Goal: Task Accomplishment & Management: Manage account settings

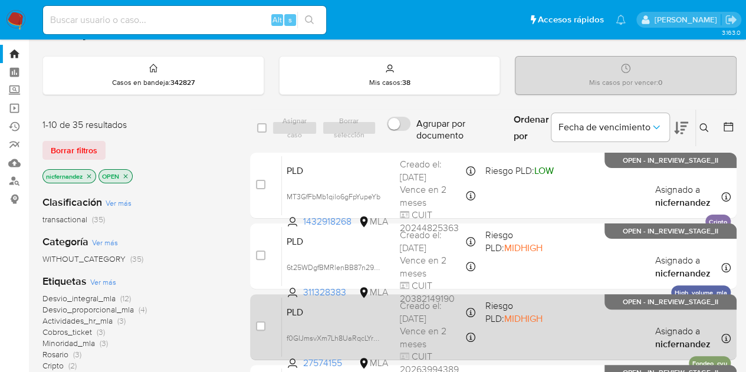
scroll to position [25, 0]
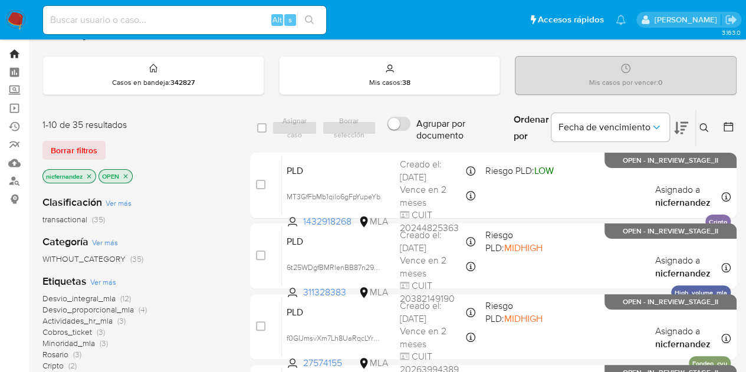
click at [19, 50] on link "Bandeja" at bounding box center [70, 54] width 140 height 18
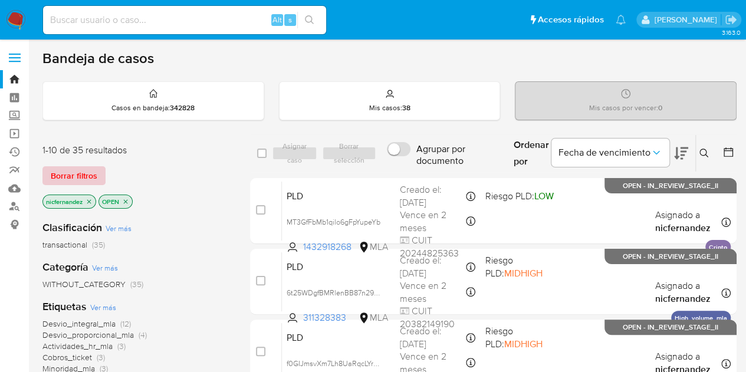
click at [78, 174] on span "Borrar filtros" at bounding box center [74, 176] width 47 height 17
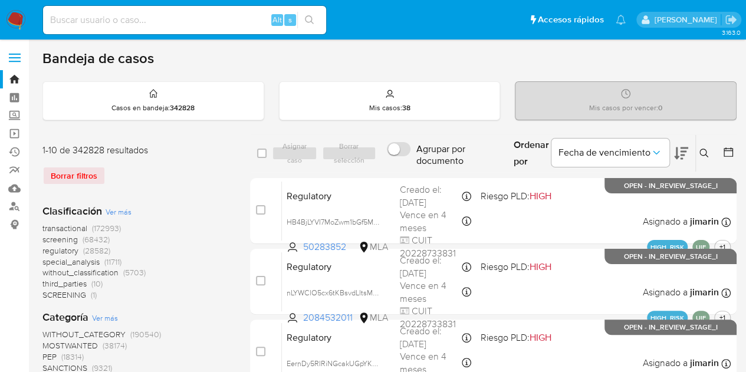
click at [703, 158] on button at bounding box center [705, 153] width 19 height 14
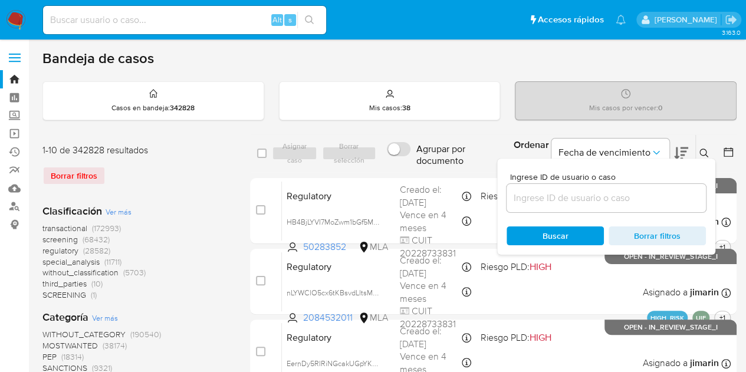
click at [635, 191] on input at bounding box center [606, 198] width 199 height 15
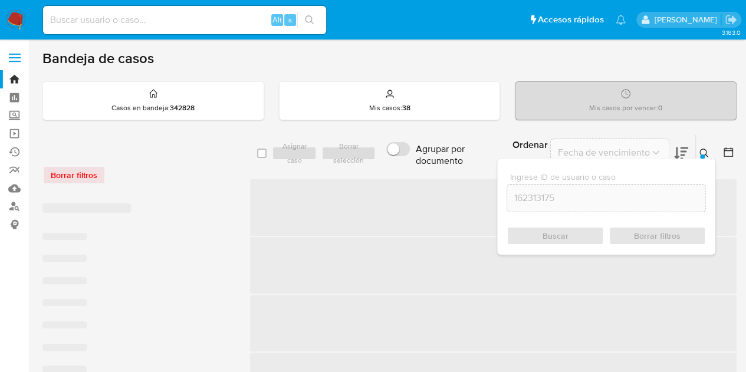
click at [705, 152] on icon at bounding box center [704, 153] width 9 height 9
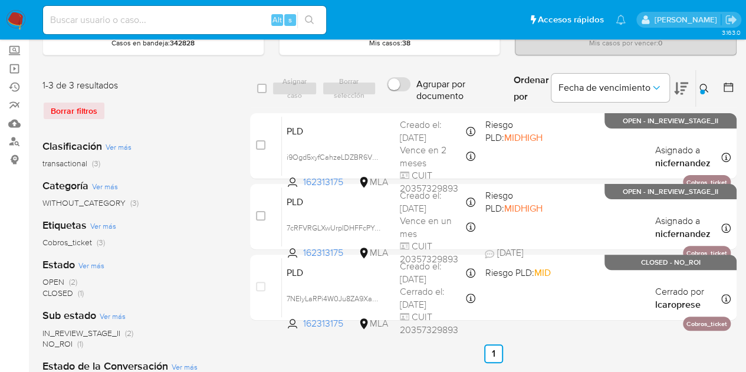
scroll to position [77, 0]
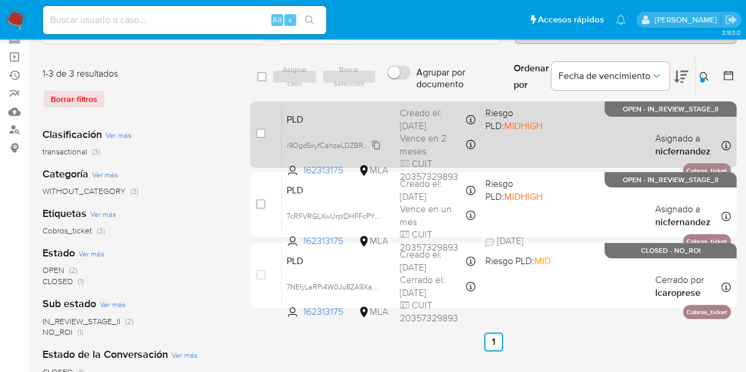
click at [374, 145] on span "i9Ogd5xyfCahzeLDZBR6V8rw" at bounding box center [335, 144] width 97 height 13
click at [376, 144] on span "i9Ogd5xyfCahzeLDZBR6V8rw" at bounding box center [335, 144] width 97 height 13
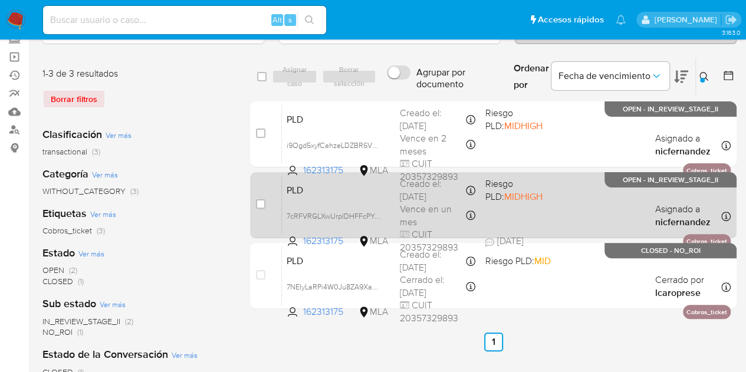
click at [297, 194] on span "PLD" at bounding box center [339, 189] width 104 height 15
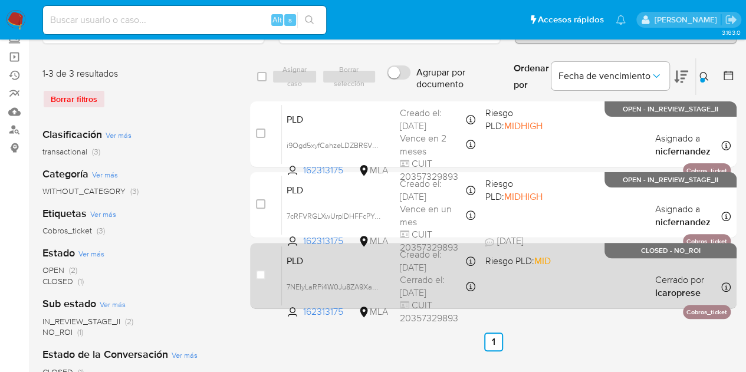
click at [341, 270] on div "PLD 7NEIyLaRPi4W0Ju8ZA9XaHeB 162313175 MLA Riesgo PLD: MID Creado el: 12/01/202…" at bounding box center [506, 276] width 449 height 60
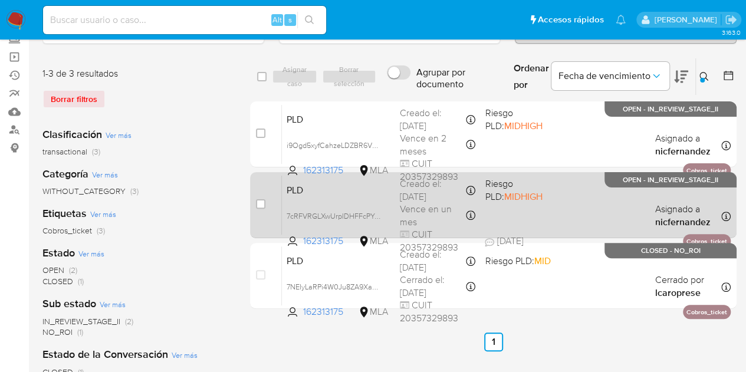
click at [334, 184] on span "PLD" at bounding box center [339, 189] width 104 height 15
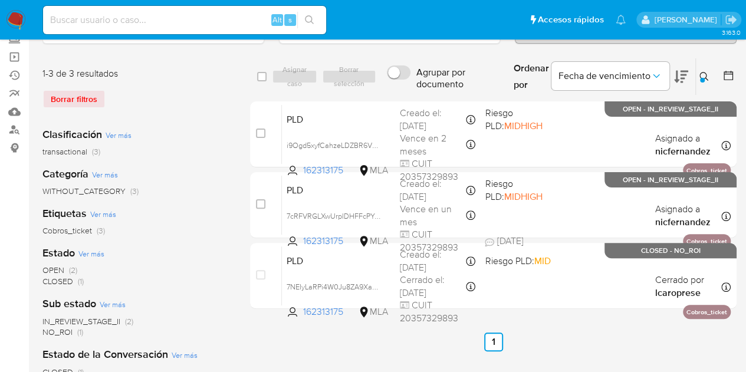
click at [709, 74] on button at bounding box center [705, 77] width 19 height 14
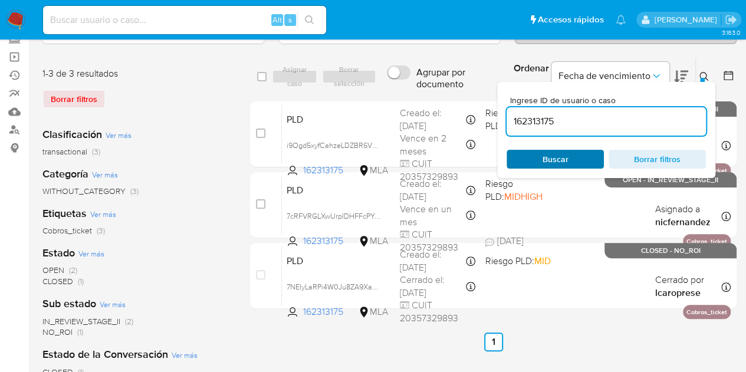
click at [553, 156] on span "Buscar" at bounding box center [556, 159] width 26 height 19
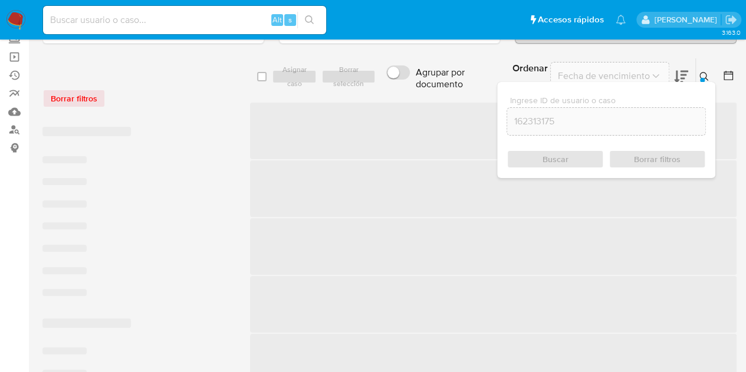
click at [705, 74] on icon at bounding box center [704, 76] width 9 height 9
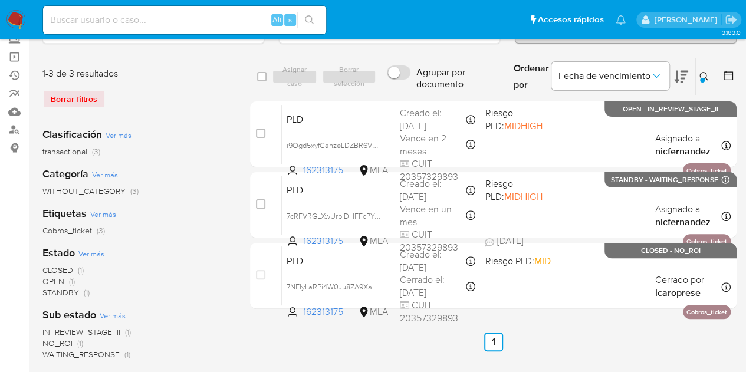
click at [707, 72] on icon at bounding box center [704, 76] width 9 height 9
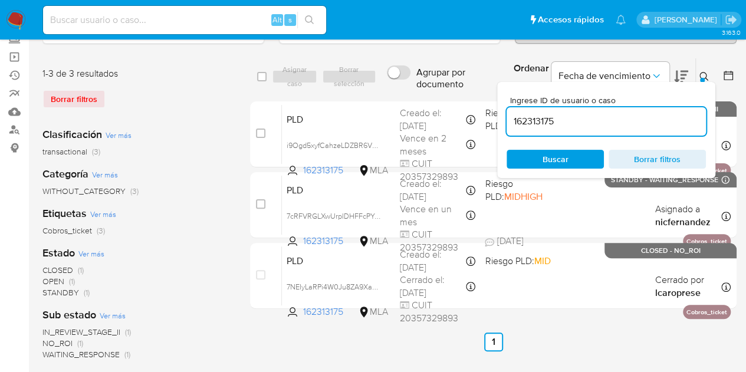
drag, startPoint x: 576, startPoint y: 117, endPoint x: 431, endPoint y: 93, distance: 147.2
click at [433, 94] on div "select-all-cases-checkbox Asignar caso Borrar selección Agrupar por documento O…" at bounding box center [493, 77] width 487 height 38
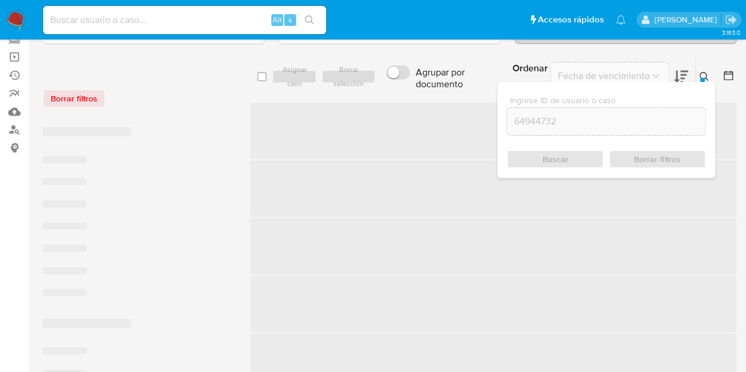
click at [705, 76] on icon at bounding box center [704, 76] width 9 height 9
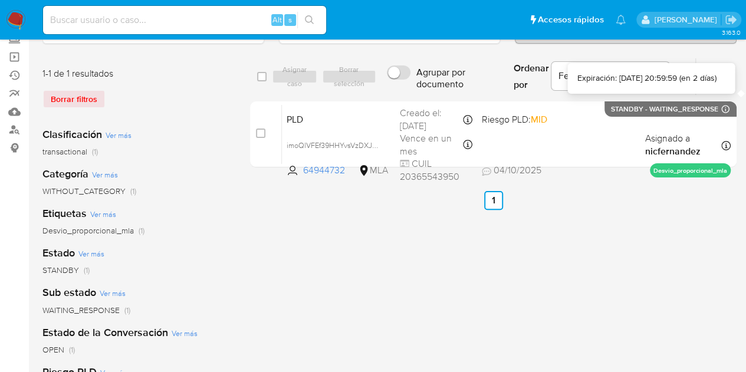
click at [708, 81] on button at bounding box center [705, 77] width 19 height 14
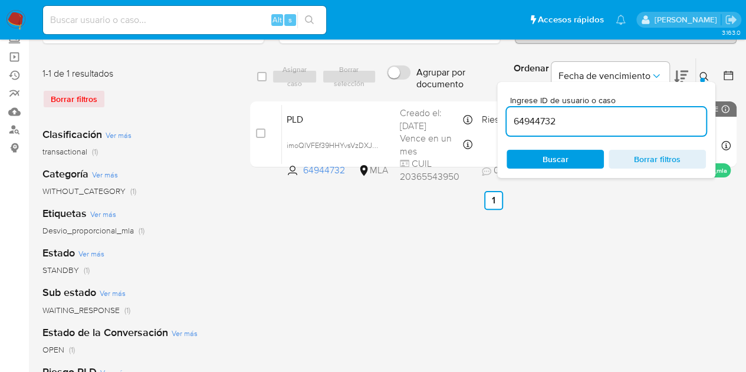
drag, startPoint x: 563, startPoint y: 121, endPoint x: 444, endPoint y: 97, distance: 121.5
click at [444, 97] on div "select-all-cases-checkbox Asignar caso Borrar selección Agrupar por documento O…" at bounding box center [493, 115] width 487 height 114
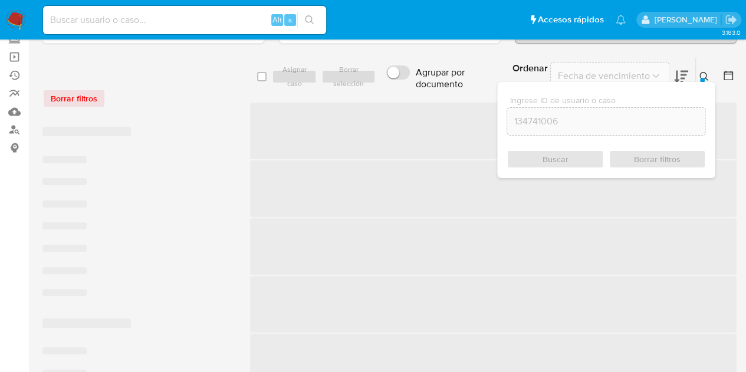
click at [704, 70] on button at bounding box center [705, 77] width 19 height 14
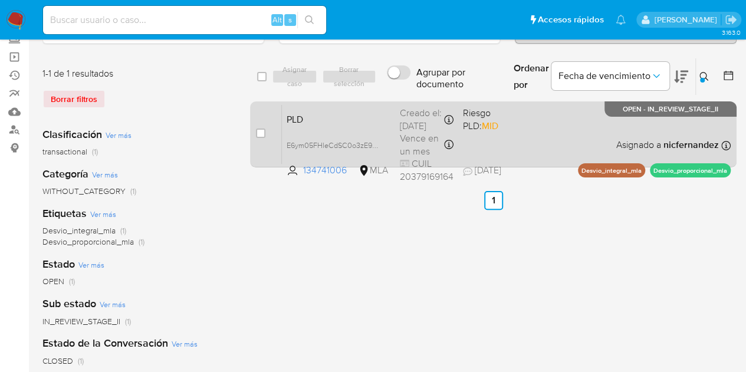
click at [373, 130] on div "PLD E6ym05FHleCdSC0o3zE9ZPz1 134741006 MLA Riesgo PLD: MID Creado el: 12/09/202…" at bounding box center [506, 134] width 449 height 60
click at [315, 126] on div "PLD E6ym05FHleCdSC0o3zE9ZPz1 134741006 MLA Riesgo PLD: MID Creado el: 12/09/202…" at bounding box center [506, 134] width 449 height 60
click at [327, 128] on div "PLD E6ym05FHleCdSC0o3zE9ZPz1 134741006 MLA Riesgo PLD: MID Creado el: 12/09/202…" at bounding box center [506, 134] width 449 height 60
click at [363, 126] on div "PLD E6ym05FHleCdSC0o3zE9ZPz1 134741006 MLA Riesgo PLD: MID Creado el: 12/09/202…" at bounding box center [506, 134] width 449 height 60
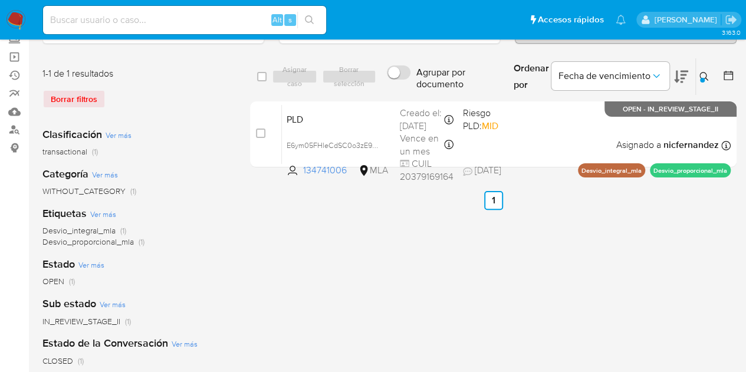
click at [709, 76] on button at bounding box center [705, 77] width 19 height 14
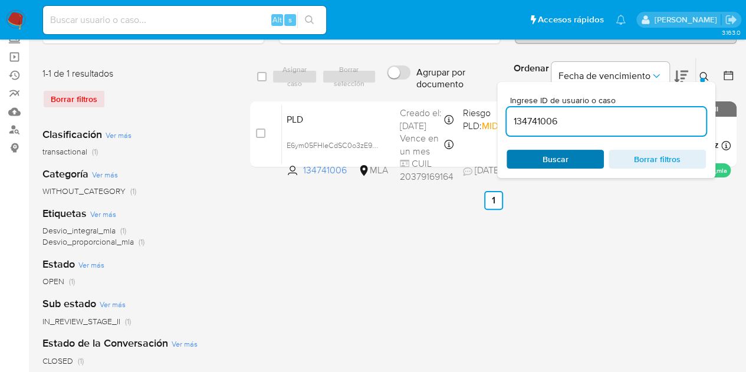
click at [551, 159] on span "Buscar" at bounding box center [556, 159] width 26 height 19
click at [708, 73] on icon at bounding box center [704, 76] width 9 height 9
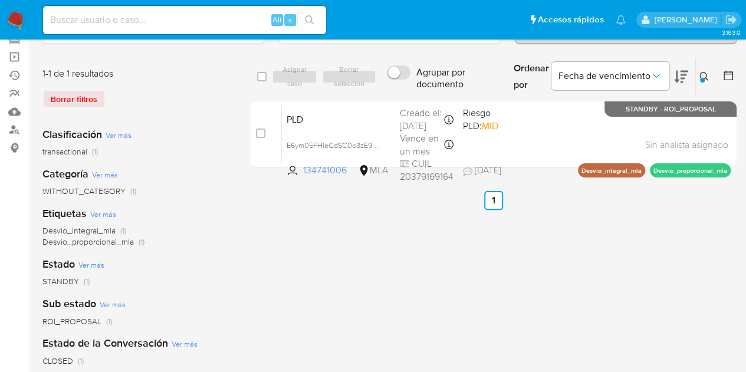
click at [708, 73] on icon at bounding box center [704, 76] width 9 height 9
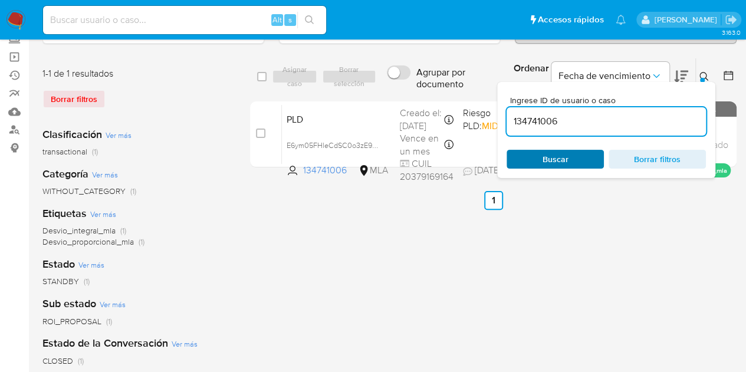
click at [576, 161] on span "Buscar" at bounding box center [555, 159] width 81 height 17
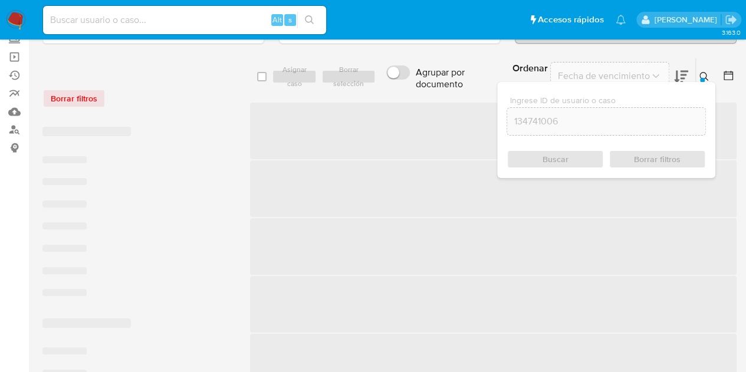
click at [700, 74] on icon at bounding box center [704, 76] width 9 height 9
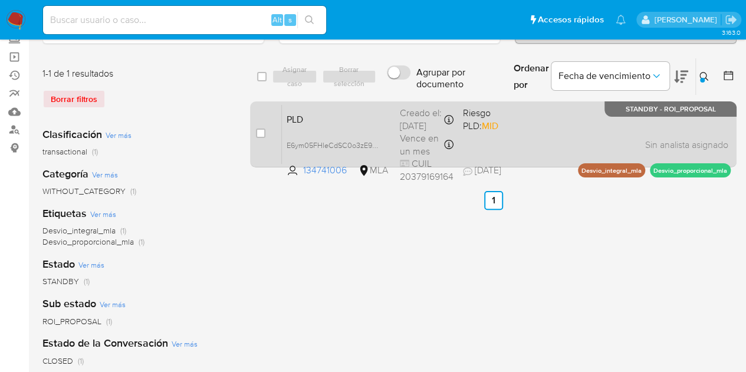
click at [334, 127] on div "PLD E6ym05FHleCdSC0o3zE9ZPz1 134741006 MLA Riesgo PLD: MID Creado el: 12/09/202…" at bounding box center [506, 134] width 449 height 60
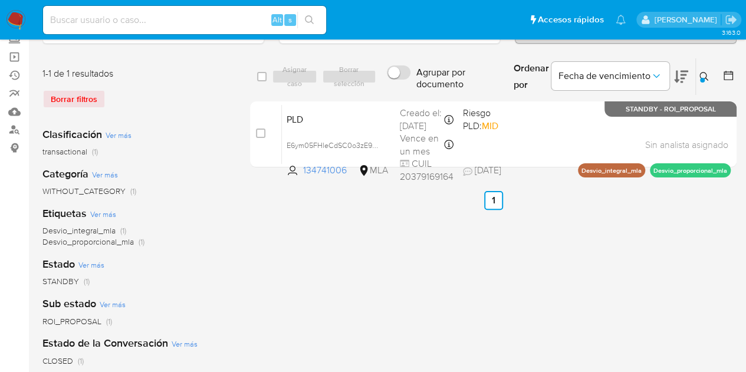
click at [706, 74] on icon at bounding box center [704, 76] width 9 height 9
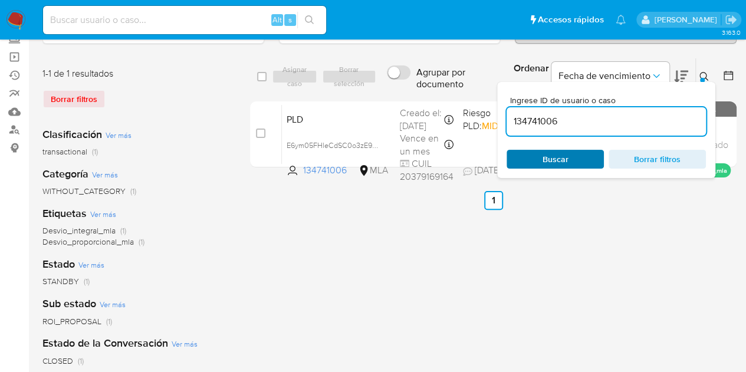
click at [535, 165] on span "Buscar" at bounding box center [555, 159] width 81 height 17
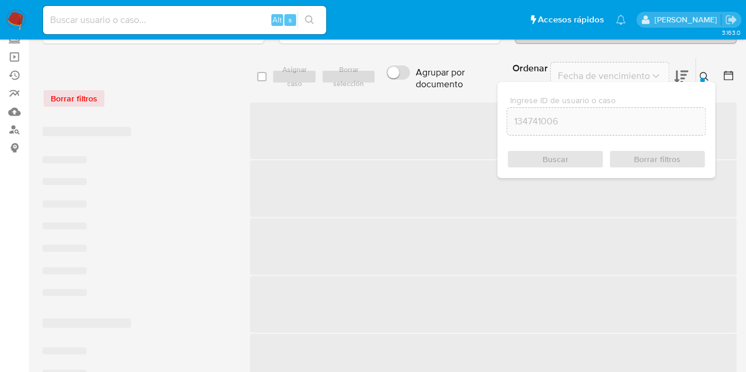
click at [705, 76] on icon at bounding box center [704, 76] width 9 height 9
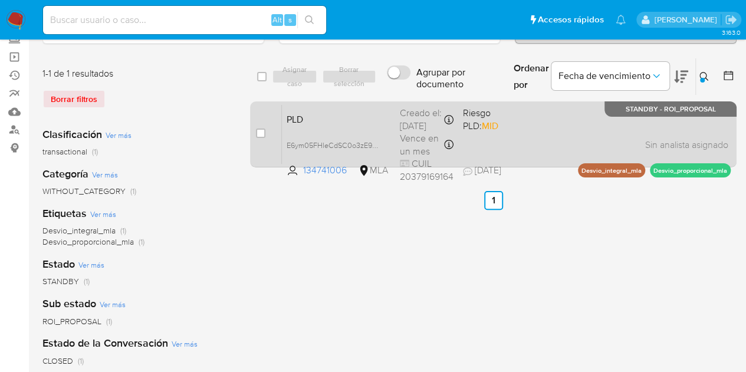
click at [349, 120] on span "PLD" at bounding box center [339, 118] width 104 height 15
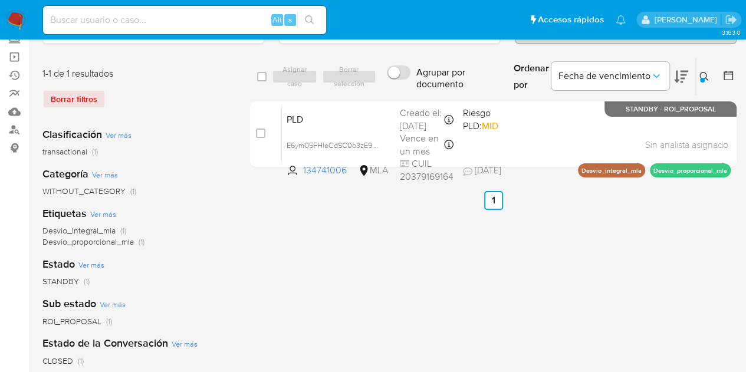
click at [705, 77] on icon at bounding box center [704, 76] width 9 height 9
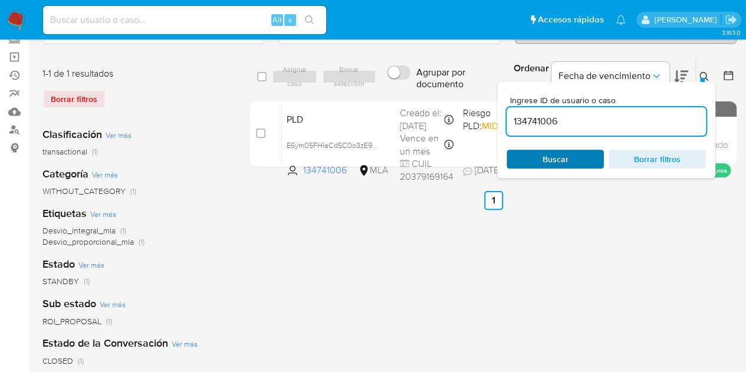
click at [559, 160] on span "Buscar" at bounding box center [556, 159] width 26 height 19
click at [701, 72] on icon at bounding box center [704, 76] width 9 height 9
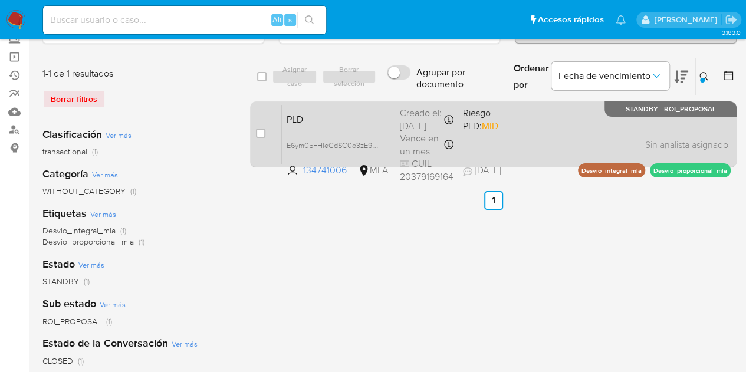
click at [383, 127] on div "PLD E6ym05FHleCdSC0o3zE9ZPz1 134741006 MLA Riesgo PLD: MID Creado el: 12/09/202…" at bounding box center [506, 134] width 449 height 60
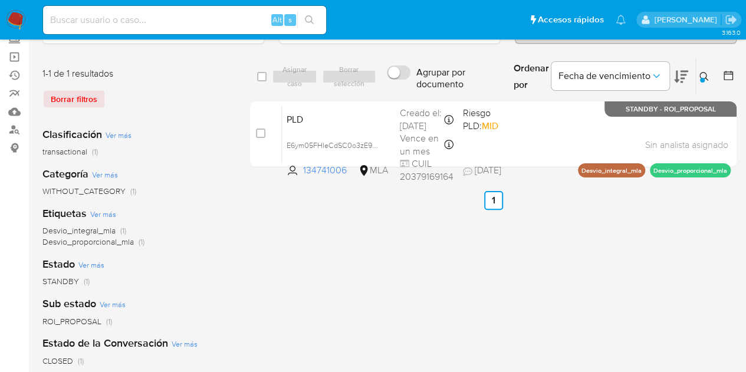
drag, startPoint x: 295, startPoint y: 212, endPoint x: 310, endPoint y: 212, distance: 15.4
click at [299, 213] on div "select-all-cases-checkbox Asignar caso Borrar selección Agrupar por documento O…" at bounding box center [493, 317] width 487 height 518
click at [697, 73] on button at bounding box center [705, 77] width 19 height 14
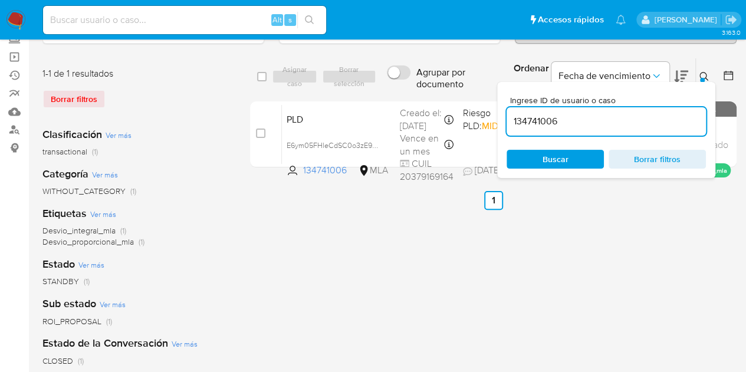
drag, startPoint x: 573, startPoint y: 126, endPoint x: 452, endPoint y: 95, distance: 124.8
click at [452, 95] on div "select-all-cases-checkbox Asignar caso Borrar selección Agrupar por documento O…" at bounding box center [493, 115] width 487 height 114
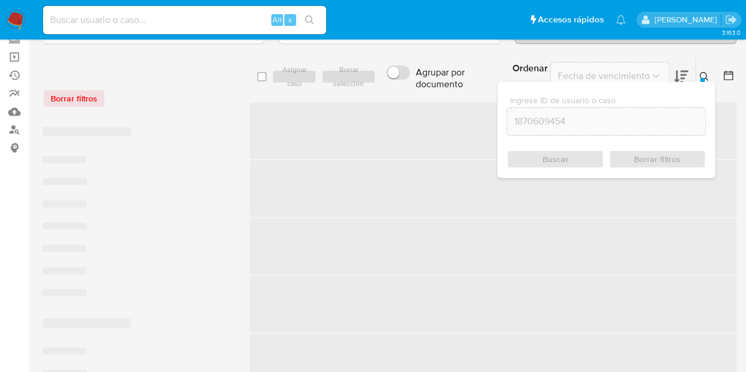
click at [703, 74] on icon at bounding box center [704, 76] width 9 height 9
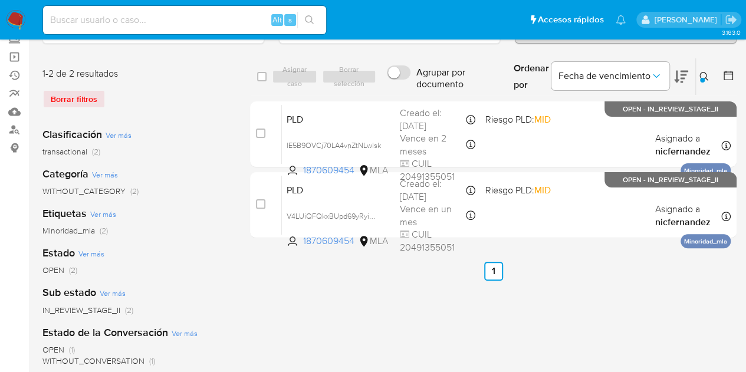
click at [699, 78] on button at bounding box center [705, 77] width 19 height 14
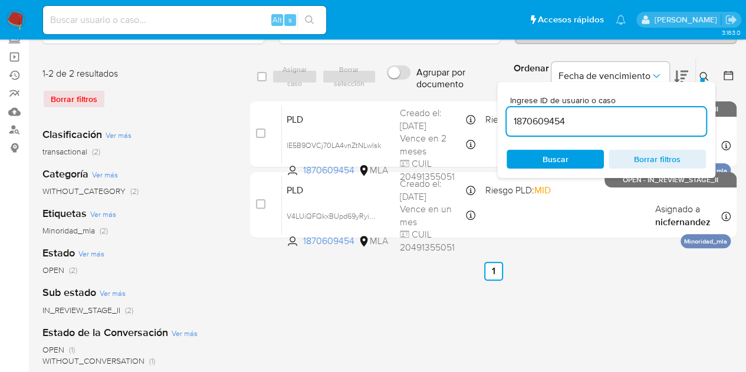
drag, startPoint x: 591, startPoint y: 117, endPoint x: 469, endPoint y: 98, distance: 123.1
click at [440, 91] on div "select-all-cases-checkbox Asignar caso Borrar selección Agrupar por documento O…" at bounding box center [493, 77] width 487 height 38
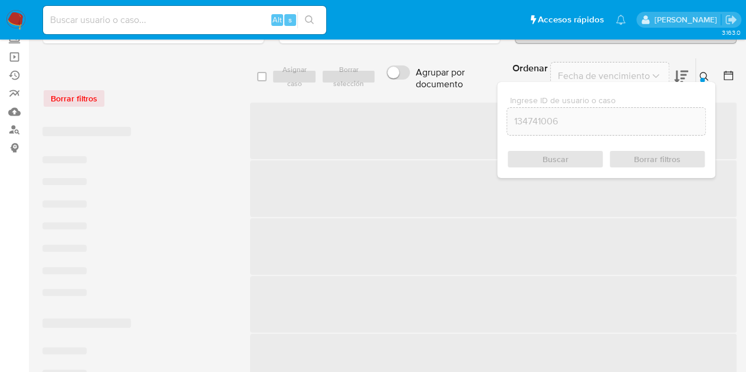
click at [703, 77] on button at bounding box center [705, 77] width 19 height 14
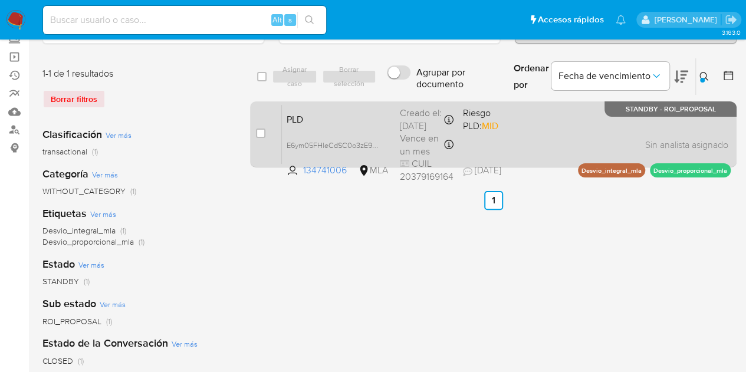
click at [359, 130] on div "PLD E6ym05FHleCdSC0o3zE9ZPz1 134741006 MLA Riesgo PLD: MID Creado el: 12/09/202…" at bounding box center [506, 134] width 449 height 60
drag, startPoint x: 275, startPoint y: 207, endPoint x: 410, endPoint y: 178, distance: 137.6
click at [275, 208] on ul "Anterior 1 Siguiente" at bounding box center [493, 200] width 487 height 19
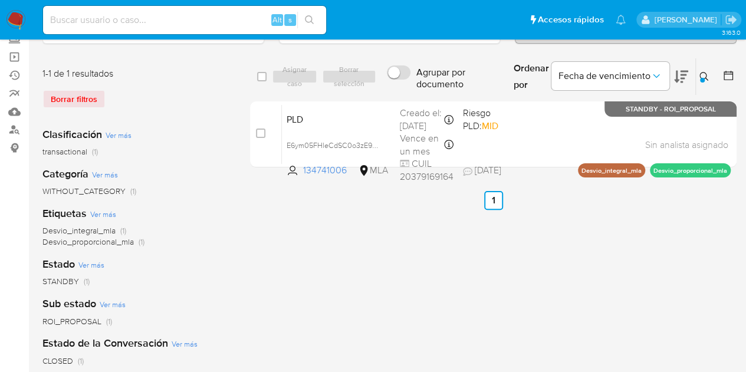
click at [701, 76] on icon at bounding box center [704, 76] width 9 height 9
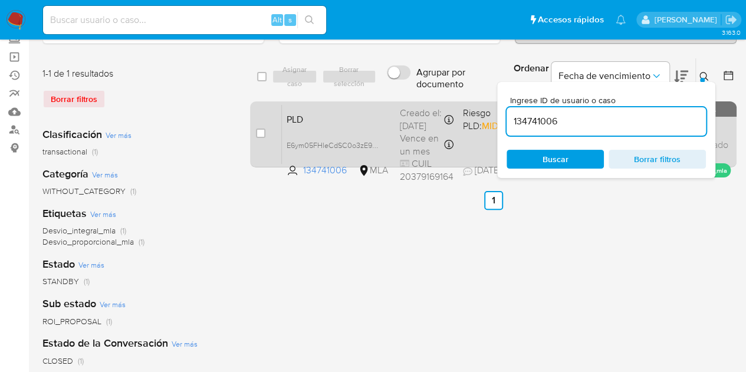
drag, startPoint x: 569, startPoint y: 126, endPoint x: 458, endPoint y: 106, distance: 112.0
click at [458, 106] on div "select-all-cases-checkbox Asignar caso Borrar selección Agrupar por documento O…" at bounding box center [493, 115] width 487 height 114
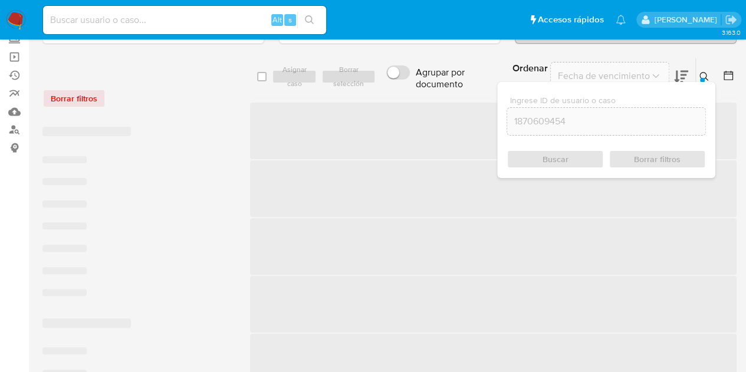
click at [706, 77] on icon at bounding box center [704, 76] width 9 height 9
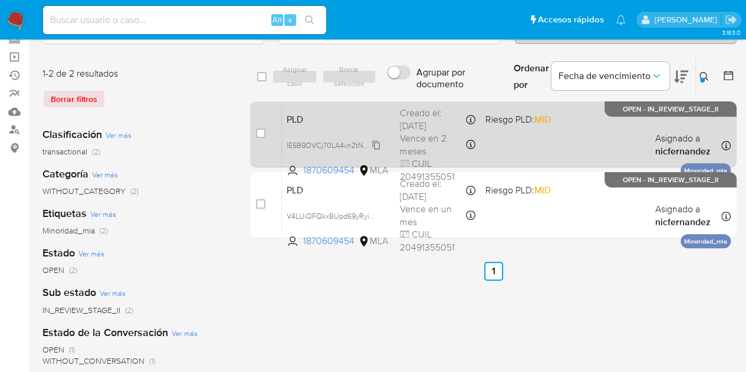
click at [379, 143] on span "lE5B9OVCj70LA4vnZtNLwlsk" at bounding box center [334, 144] width 94 height 13
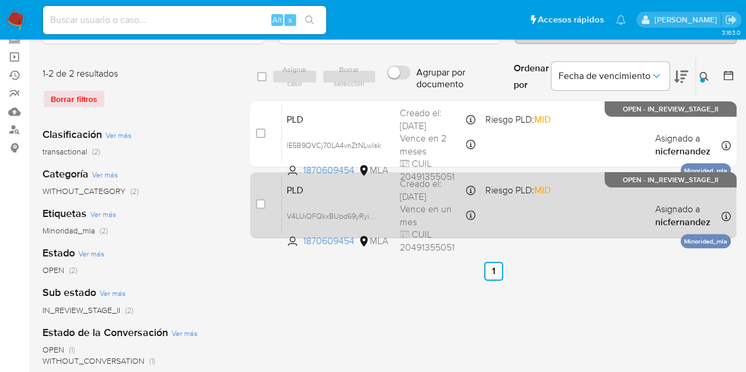
click at [353, 189] on span "PLD" at bounding box center [339, 189] width 104 height 15
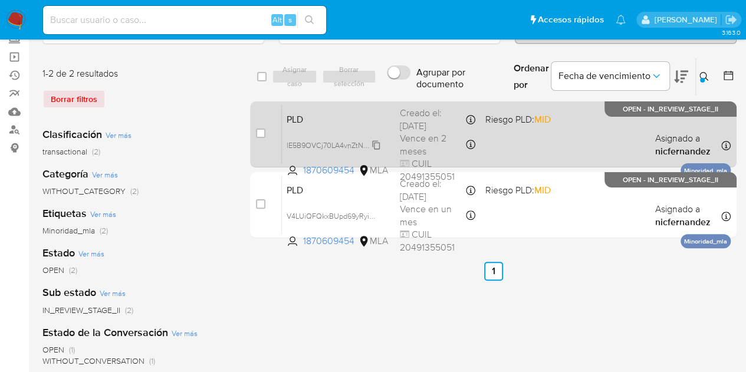
click at [378, 141] on span "lE5B9OVCj70LA4vnZtNLwlsk" at bounding box center [334, 144] width 94 height 13
click at [348, 125] on div "PLD lE5B9OVCj70LA4vnZtNLwlsk 1870609454 MLA Riesgo PLD: MID Creado el: 12/10/20…" at bounding box center [506, 134] width 449 height 60
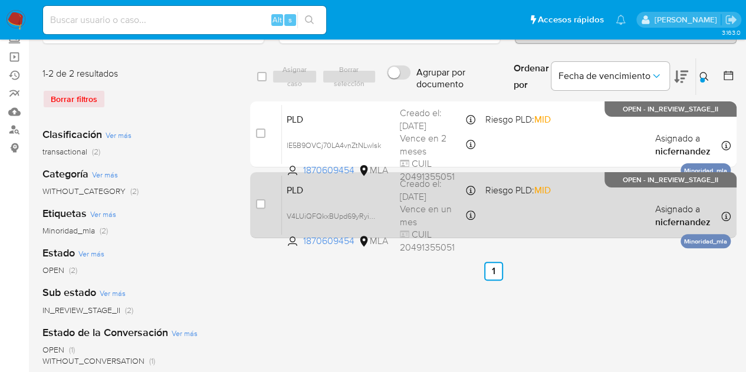
click at [329, 195] on div "PLD V4LUiQFQkxBUpd69yRyiORpb 1870609454 MLA Riesgo PLD: MID Creado el: 12/09/20…" at bounding box center [506, 205] width 449 height 60
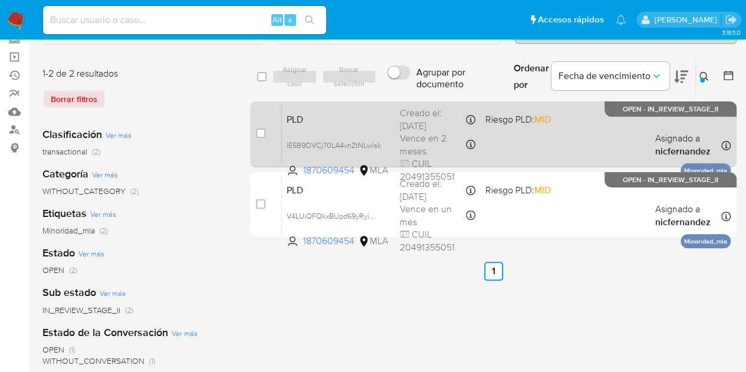
click at [311, 125] on span "PLD" at bounding box center [339, 118] width 104 height 15
click at [332, 102] on div "case-item-checkbox No es posible asignar el caso PLD lE5B9OVCj70LA4vnZtNLwlsk 1…" at bounding box center [493, 134] width 487 height 66
click at [340, 119] on span "PLD" at bounding box center [339, 118] width 104 height 15
click at [375, 140] on span "lE5B9OVCj70LA4vnZtNLwlsk" at bounding box center [334, 144] width 94 height 13
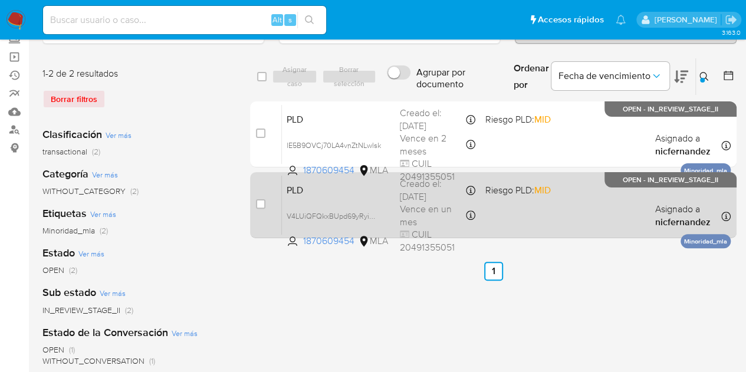
click at [324, 193] on span "PLD" at bounding box center [339, 189] width 104 height 15
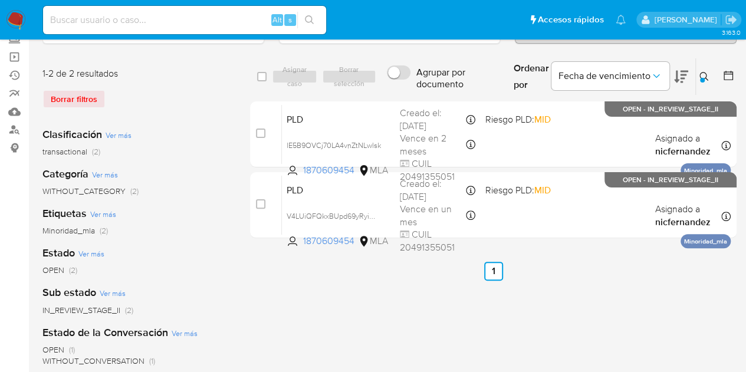
click at [699, 78] on button at bounding box center [705, 77] width 19 height 14
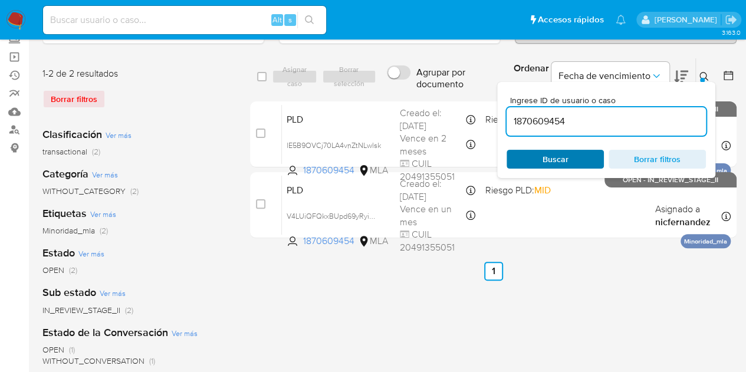
click at [587, 163] on span "Buscar" at bounding box center [555, 159] width 81 height 17
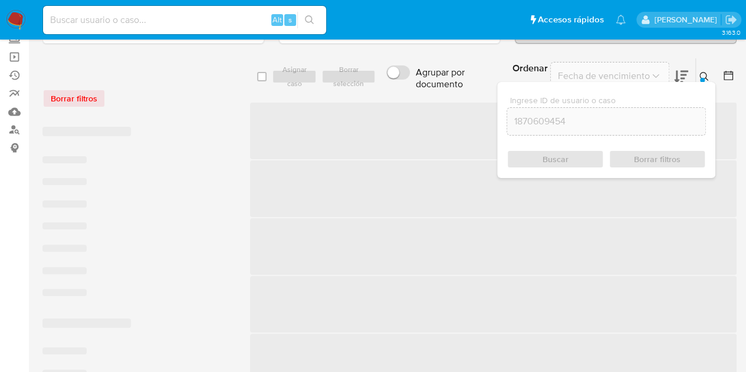
click at [708, 76] on icon at bounding box center [704, 76] width 9 height 9
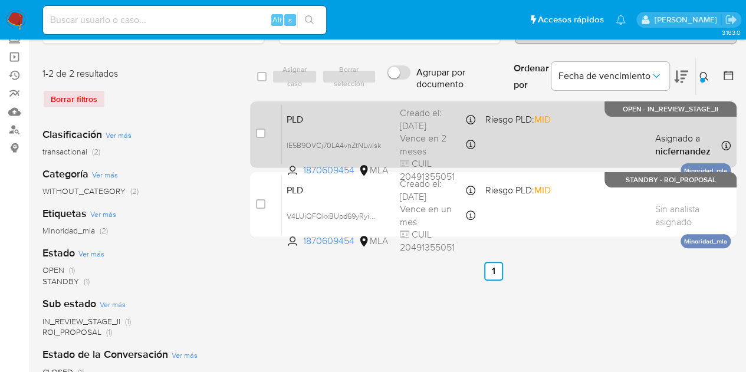
click at [354, 120] on span "PLD" at bounding box center [339, 118] width 104 height 15
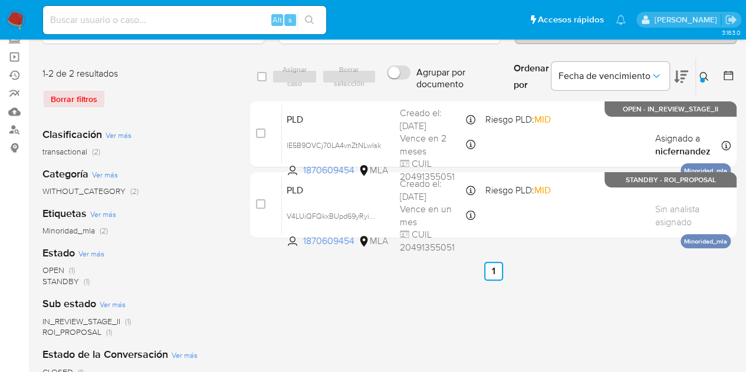
click at [705, 70] on button at bounding box center [705, 77] width 19 height 14
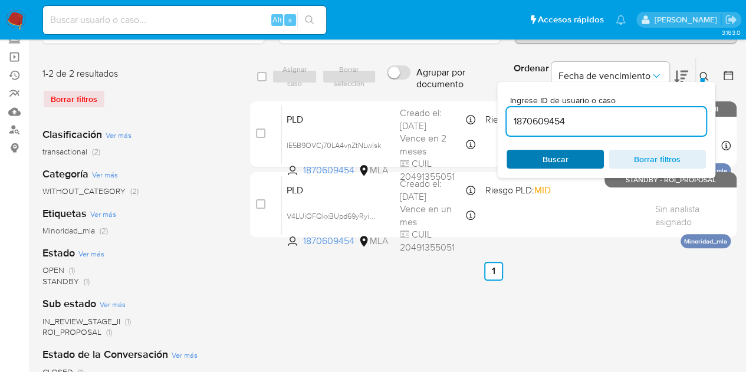
click at [573, 162] on span "Buscar" at bounding box center [555, 159] width 81 height 17
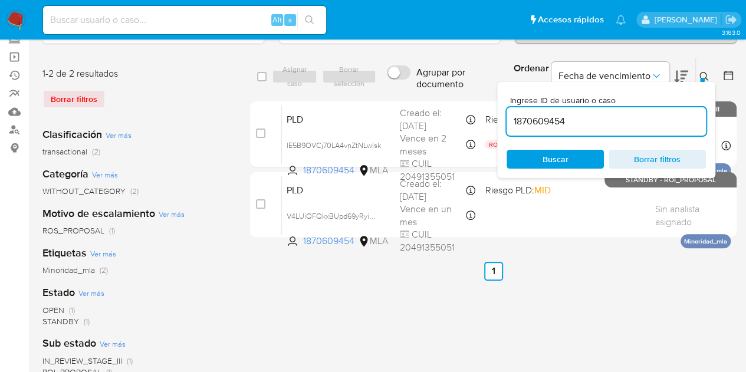
click at [707, 76] on icon at bounding box center [704, 76] width 9 height 9
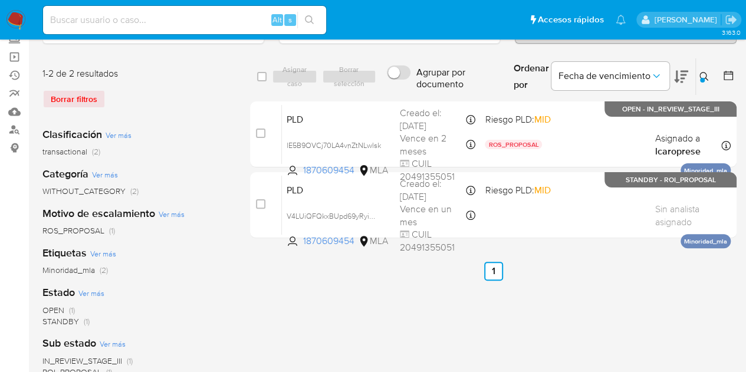
scroll to position [42, 0]
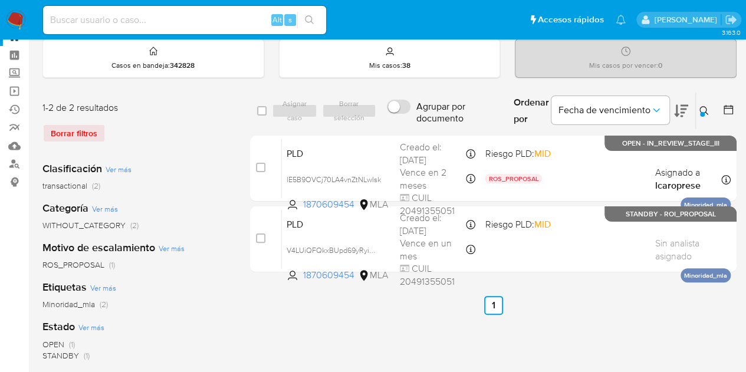
click at [709, 107] on icon at bounding box center [704, 110] width 9 height 9
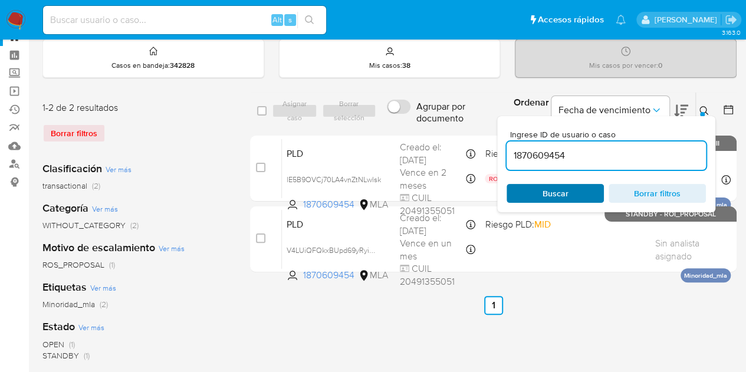
click at [592, 188] on span "Buscar" at bounding box center [555, 193] width 81 height 17
click at [707, 106] on icon at bounding box center [704, 110] width 9 height 9
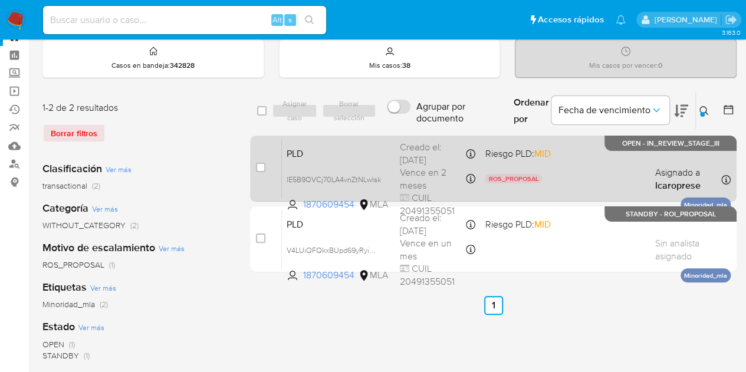
click at [342, 147] on span "PLD" at bounding box center [339, 152] width 104 height 15
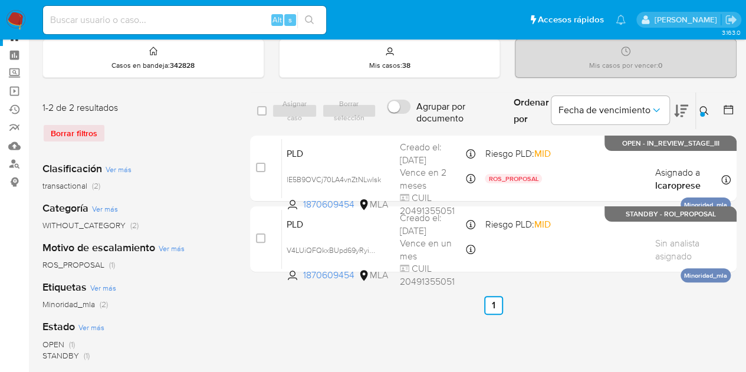
click at [709, 105] on button at bounding box center [705, 111] width 19 height 14
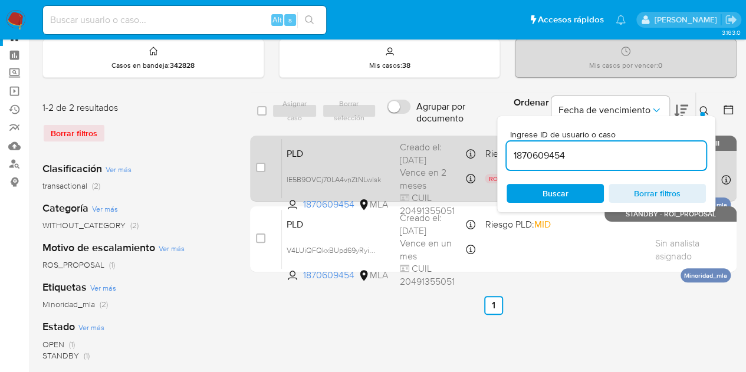
drag, startPoint x: 577, startPoint y: 156, endPoint x: 459, endPoint y: 135, distance: 119.9
click at [461, 134] on div "select-all-cases-checkbox Asignar caso Borrar selección Agrupar por documento O…" at bounding box center [493, 184] width 487 height 185
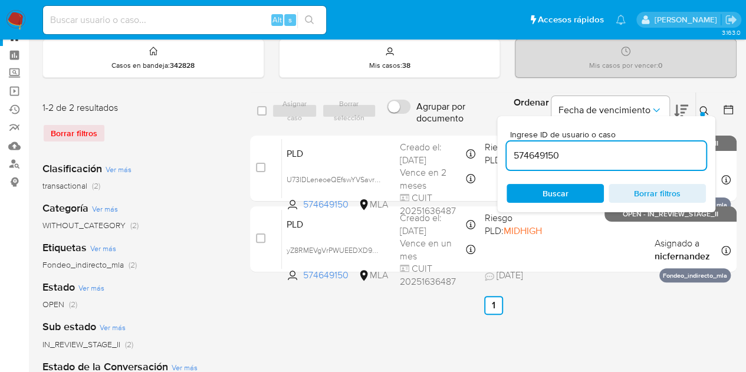
click at [702, 112] on div at bounding box center [702, 114] width 5 height 5
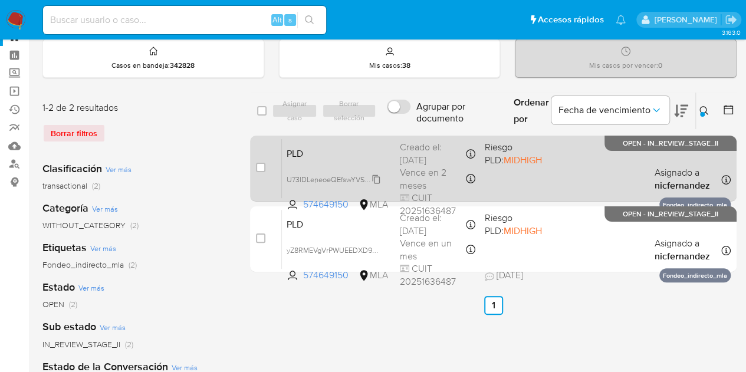
click at [376, 179] on span "U73IDLeneoeQEfswYVSavr2U" at bounding box center [335, 178] width 97 height 13
click at [373, 177] on span "U73IDLeneoeQEfswYVSavr2U" at bounding box center [335, 178] width 97 height 13
click at [333, 149] on span "PLD" at bounding box center [339, 152] width 104 height 15
click at [376, 174] on span "U73IDLeneoeQEfswYVSavr2U" at bounding box center [335, 178] width 97 height 13
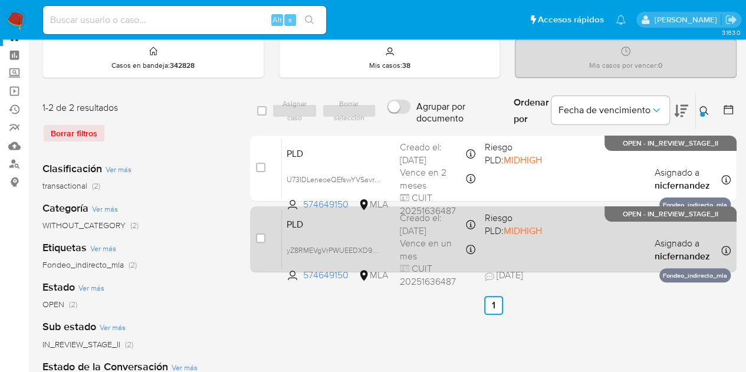
click at [346, 222] on span "PLD" at bounding box center [339, 223] width 104 height 15
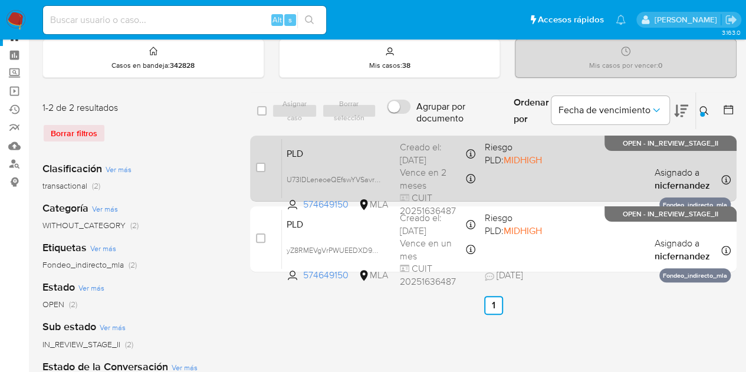
click at [330, 151] on span "PLD" at bounding box center [339, 152] width 104 height 15
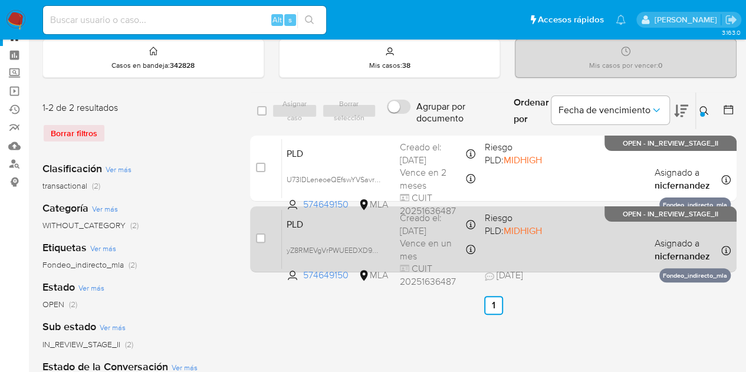
click at [336, 239] on div "PLD yZ8RMEVgVrPWUEEDXD9yzIra 574649150 MLA Riesgo PLD: MIDHIGH Creado el: 12/09…" at bounding box center [506, 239] width 449 height 60
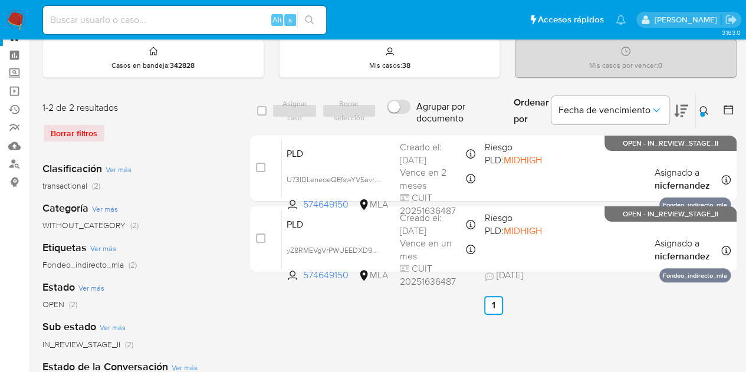
click at [705, 110] on icon at bounding box center [704, 110] width 9 height 9
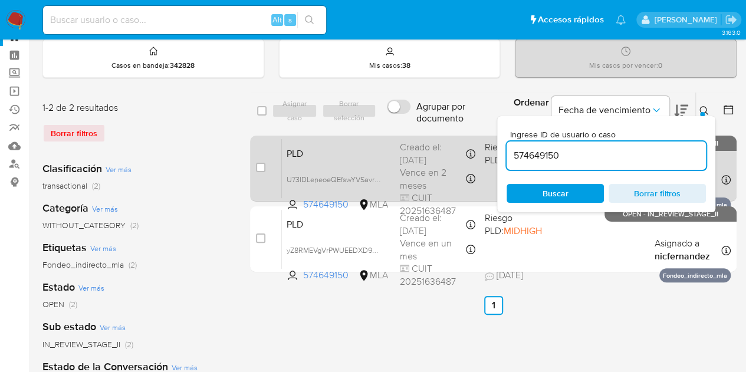
drag, startPoint x: 580, startPoint y: 158, endPoint x: 385, endPoint y: 142, distance: 195.9
click at [385, 142] on div "select-all-cases-checkbox Asignar caso Borrar selección Agrupar por documento O…" at bounding box center [493, 184] width 487 height 185
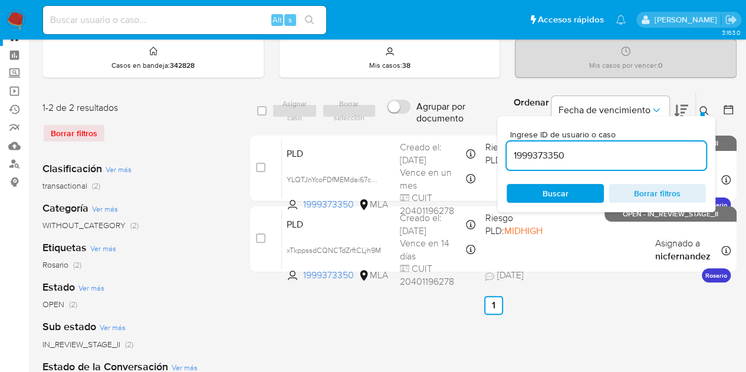
click at [707, 107] on icon at bounding box center [704, 110] width 9 height 9
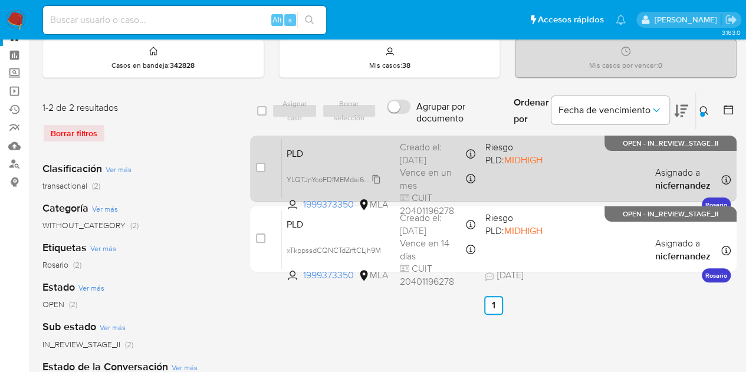
click at [374, 180] on span "YLQTJnYcoFDfMEMdai67c6V7" at bounding box center [335, 178] width 97 height 13
click at [378, 180] on span "YLQTJnYcoFDfMEMdai67c6V7" at bounding box center [335, 178] width 97 height 13
click at [379, 177] on span "YLQTJnYcoFDfMEMdai67c6V7" at bounding box center [335, 178] width 97 height 13
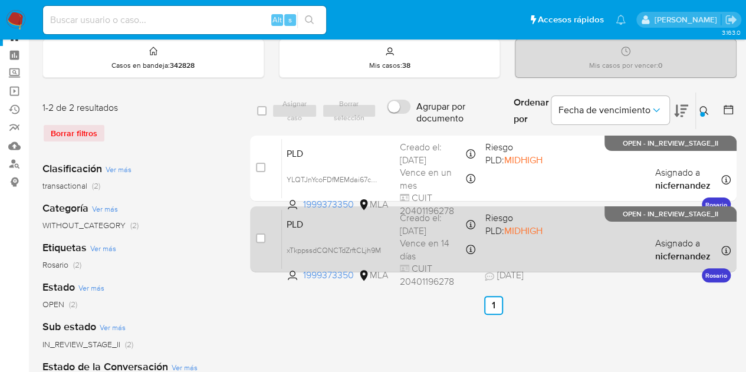
click at [345, 212] on div "PLD xTkppssdCQNCTdZrftCLjh9M 1999373350 MLA Riesgo PLD: MIDHIGH Creado el: 12/0…" at bounding box center [506, 239] width 449 height 60
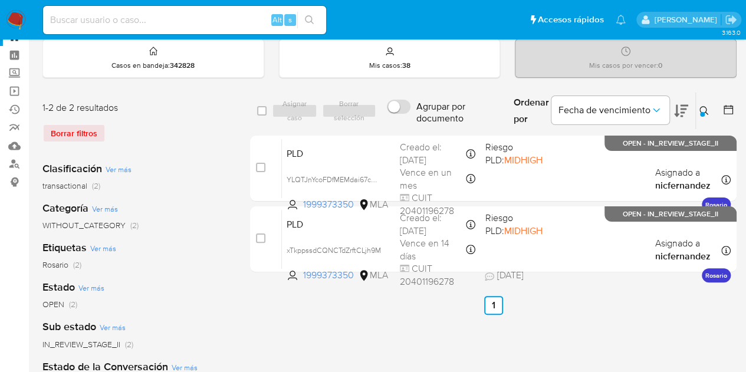
click at [707, 106] on icon at bounding box center [704, 110] width 9 height 9
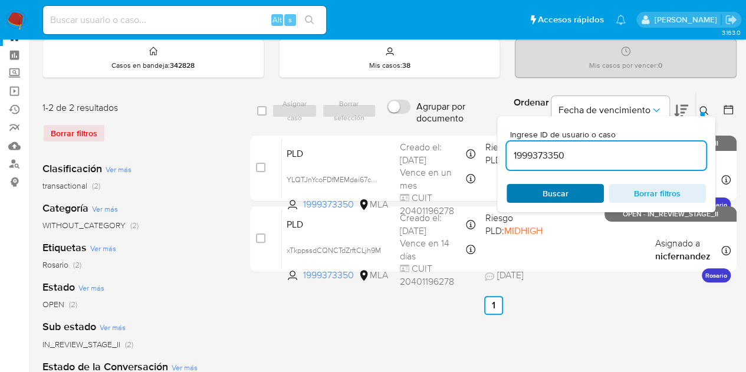
click at [562, 195] on span "Buscar" at bounding box center [556, 193] width 26 height 19
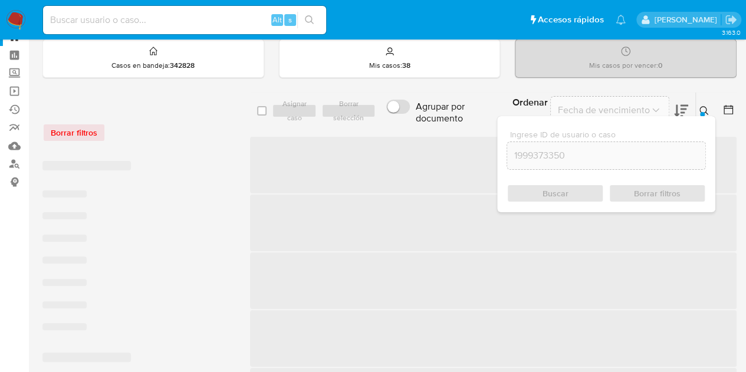
click at [708, 108] on icon at bounding box center [704, 110] width 9 height 9
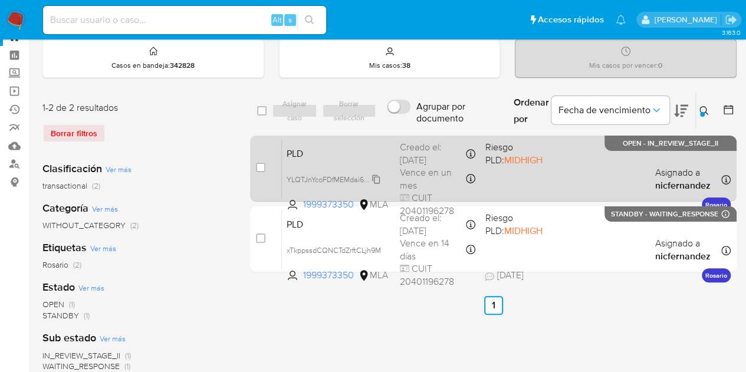
click at [375, 179] on span "YLQTJnYcoFDfMEMdai67c6V7" at bounding box center [335, 178] width 97 height 13
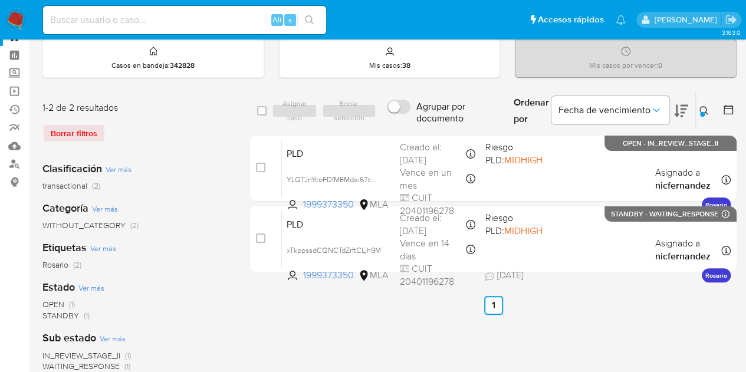
click at [701, 110] on button at bounding box center [705, 111] width 19 height 14
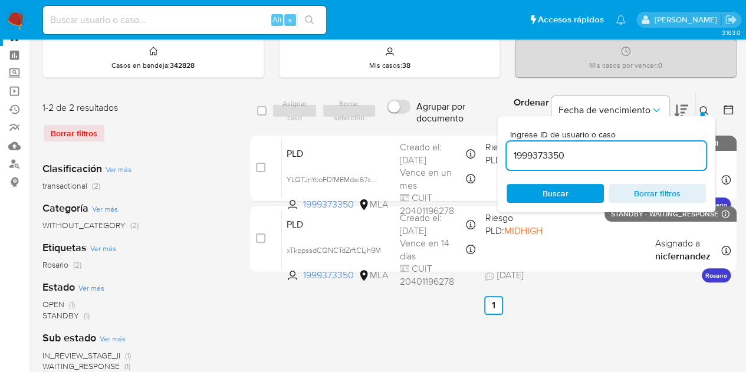
drag, startPoint x: 603, startPoint y: 153, endPoint x: 445, endPoint y: 127, distance: 160.2
click at [447, 127] on div "select-all-cases-checkbox Asignar caso Borrar selección Agrupar por documento O…" at bounding box center [493, 111] width 487 height 38
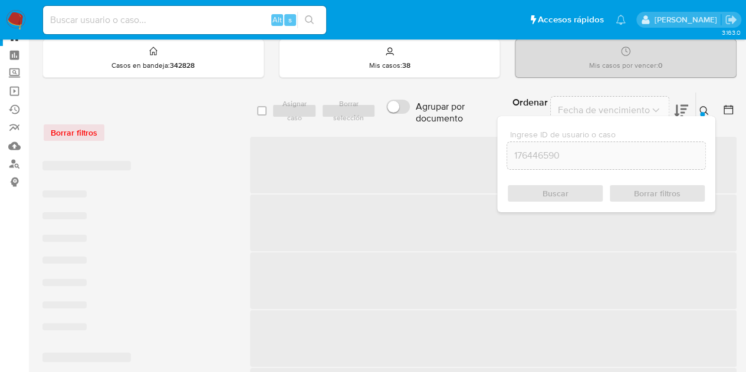
click at [705, 110] on icon at bounding box center [704, 110] width 9 height 9
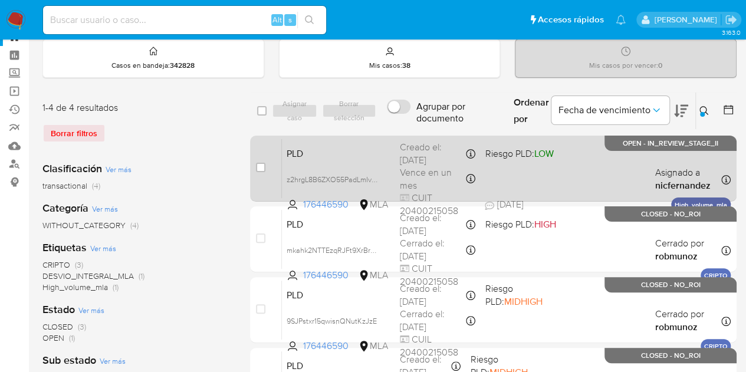
click at [401, 160] on div "Creado el: 12/09/2025 Creado el: 12/09/2025 03:24:22" at bounding box center [438, 153] width 76 height 25
click at [348, 158] on span "PLD" at bounding box center [339, 152] width 104 height 15
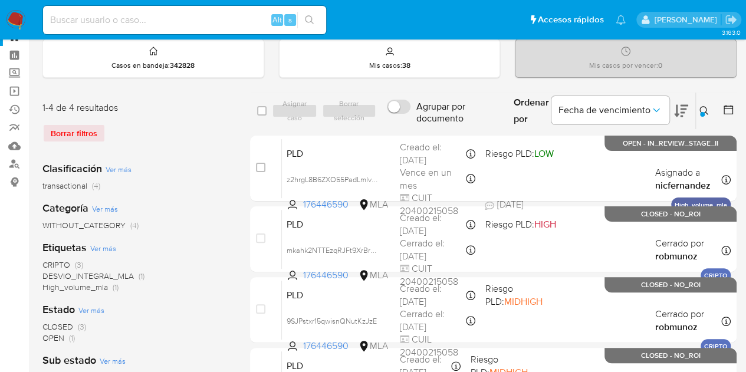
click at [703, 113] on div at bounding box center [702, 114] width 5 height 5
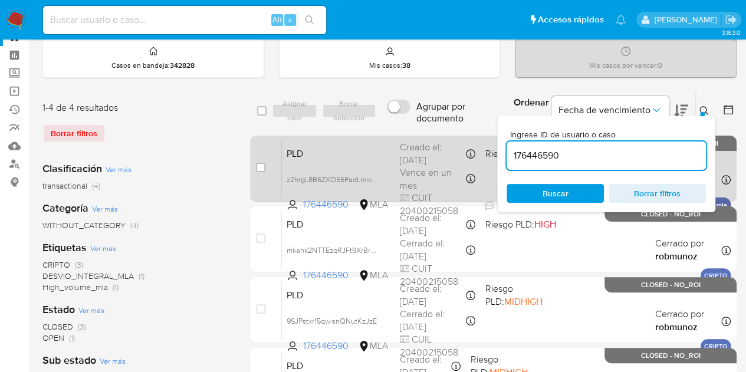
drag, startPoint x: 518, startPoint y: 142, endPoint x: 476, endPoint y: 136, distance: 42.9
click at [477, 136] on div "select-all-cases-checkbox Asignar caso Borrar selección Agrupar por documento O…" at bounding box center [493, 255] width 487 height 327
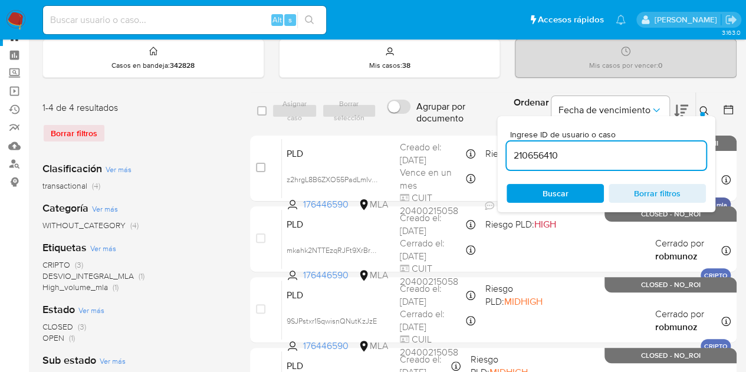
click at [707, 107] on icon at bounding box center [704, 110] width 9 height 9
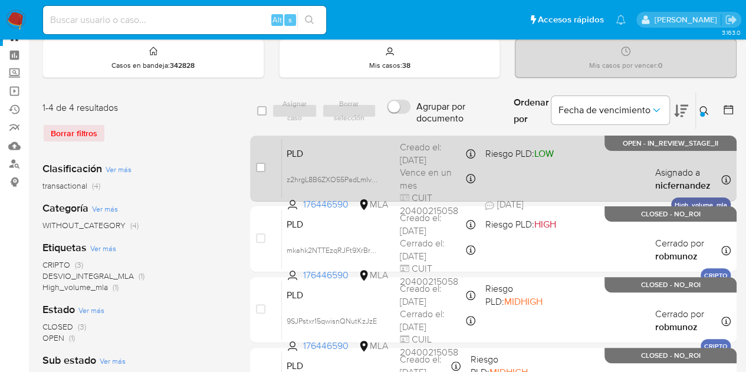
click at [361, 160] on div "PLD z2hrgL8B6ZXO55PadLmIveFf 176446590 MLA Riesgo PLD: LOW Creado el: 12/09/202…" at bounding box center [506, 169] width 449 height 60
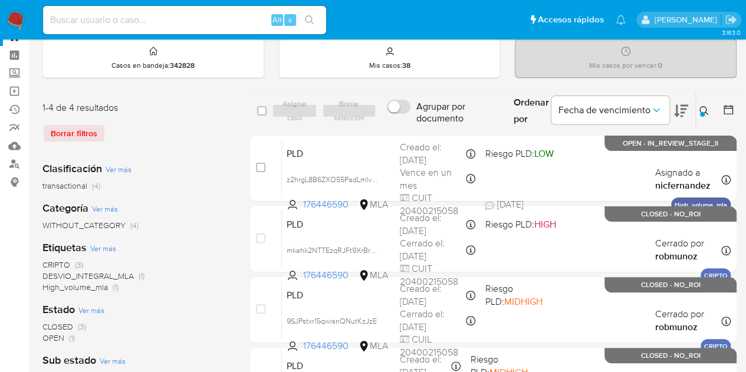
click at [706, 106] on icon at bounding box center [704, 110] width 9 height 9
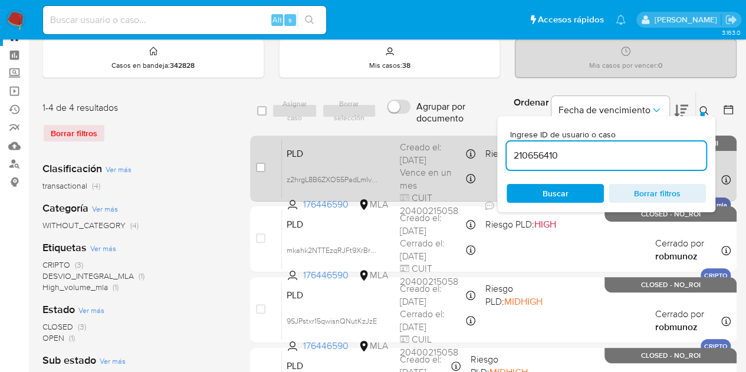
drag, startPoint x: 612, startPoint y: 155, endPoint x: 369, endPoint y: 136, distance: 243.8
click at [369, 136] on div "select-all-cases-checkbox Asignar caso Borrar selección Agrupar por documento O…" at bounding box center [493, 255] width 487 height 327
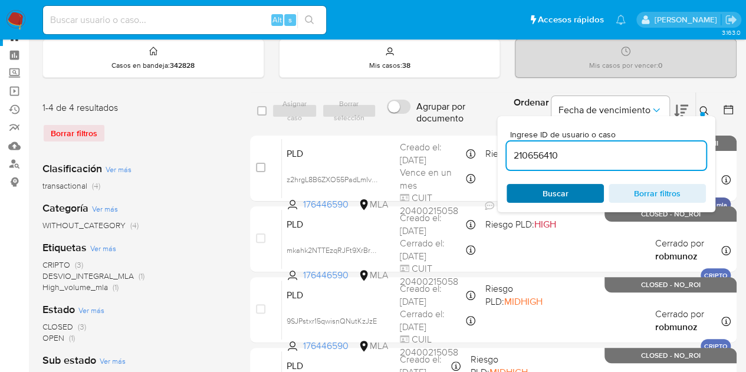
click at [575, 195] on span "Buscar" at bounding box center [555, 193] width 81 height 17
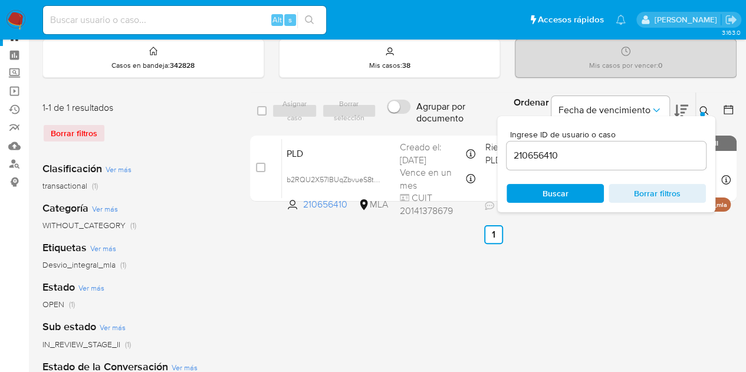
click at [706, 112] on icon at bounding box center [704, 110] width 9 height 9
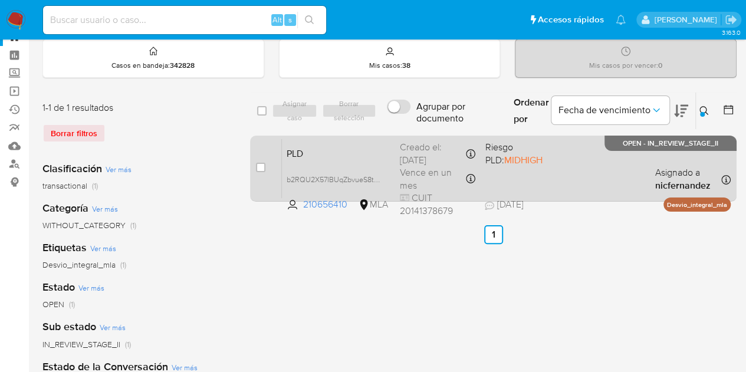
click at [341, 160] on div "PLD b2RQU2X57IBUqZbvueS8tZbO 210656410 MLA Riesgo PLD: MIDHIGH Creado el: 12/09…" at bounding box center [506, 169] width 449 height 60
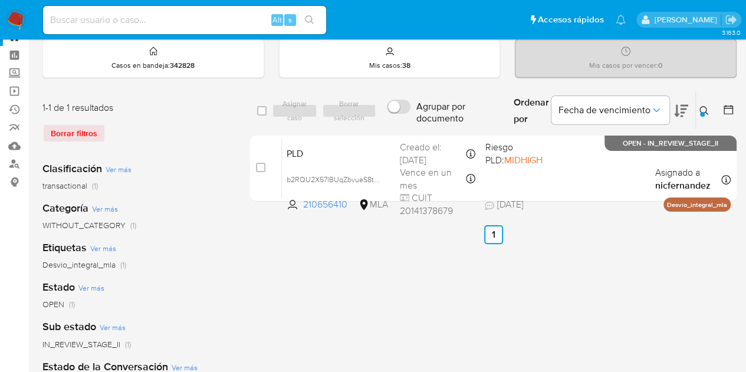
click at [707, 110] on icon at bounding box center [704, 110] width 9 height 9
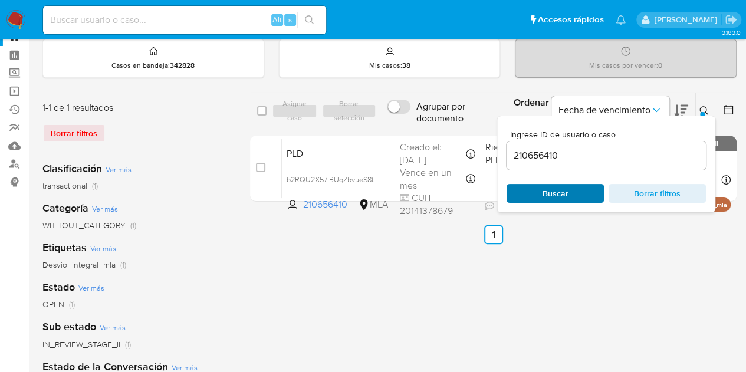
click at [583, 187] on span "Buscar" at bounding box center [555, 193] width 81 height 17
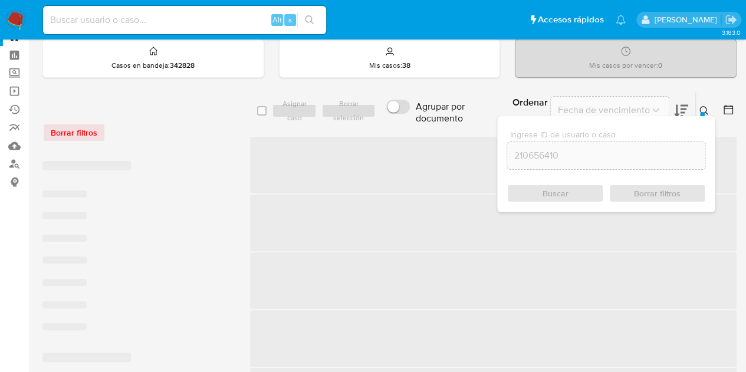
click at [710, 107] on button at bounding box center [705, 111] width 19 height 14
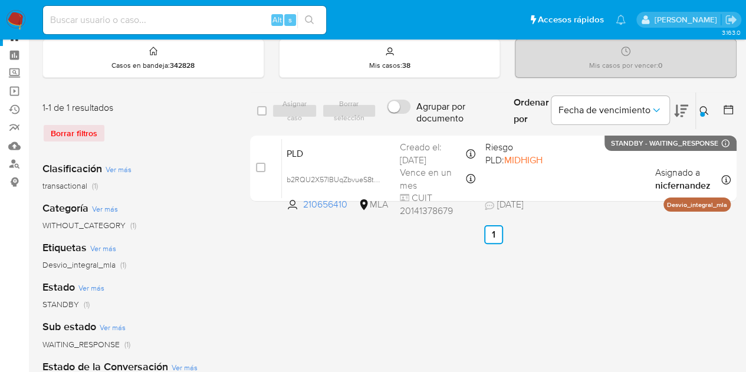
click at [706, 108] on icon at bounding box center [704, 110] width 9 height 9
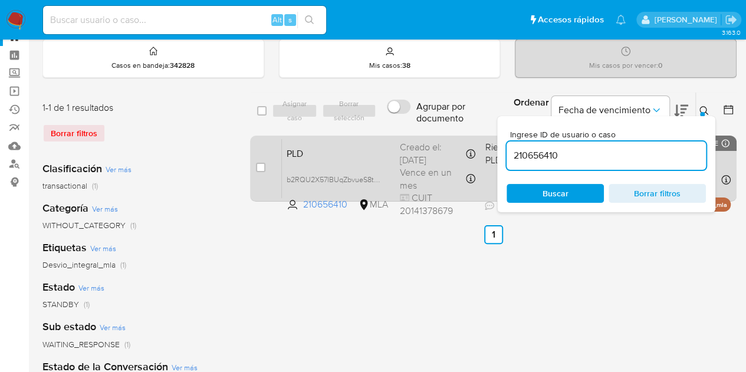
drag, startPoint x: 441, startPoint y: 148, endPoint x: 398, endPoint y: 149, distance: 43.7
click at [398, 149] on div "select-all-cases-checkbox Asignar caso Borrar selección Agrupar por documento O…" at bounding box center [493, 149] width 487 height 114
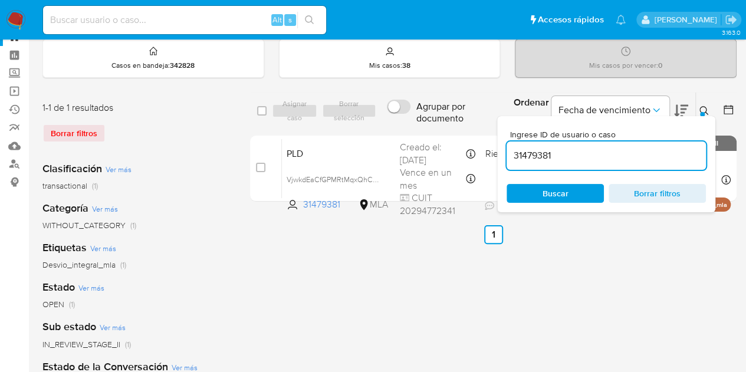
click at [700, 104] on button at bounding box center [705, 111] width 19 height 14
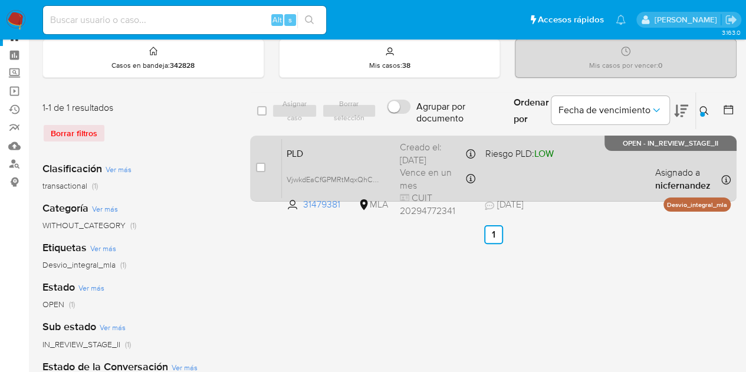
click at [332, 156] on span "PLD" at bounding box center [339, 152] width 104 height 15
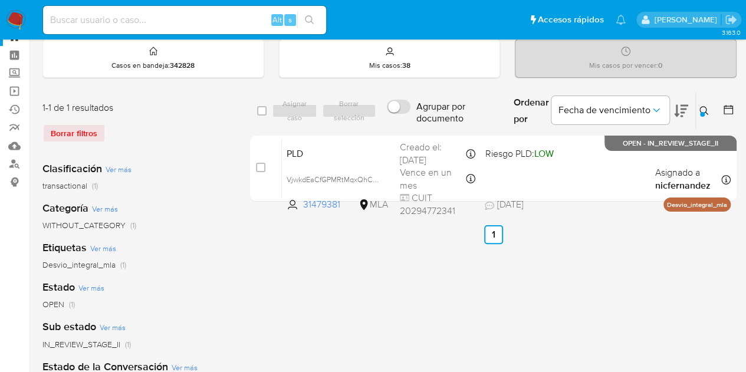
click at [707, 109] on icon at bounding box center [704, 110] width 9 height 9
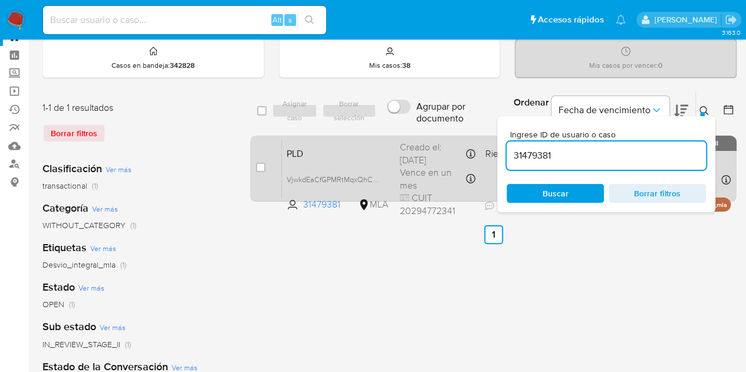
drag, startPoint x: 572, startPoint y: 156, endPoint x: 424, endPoint y: 136, distance: 149.5
click at [425, 136] on div "select-all-cases-checkbox Asignar caso Borrar selección Agrupar por documento O…" at bounding box center [493, 149] width 487 height 114
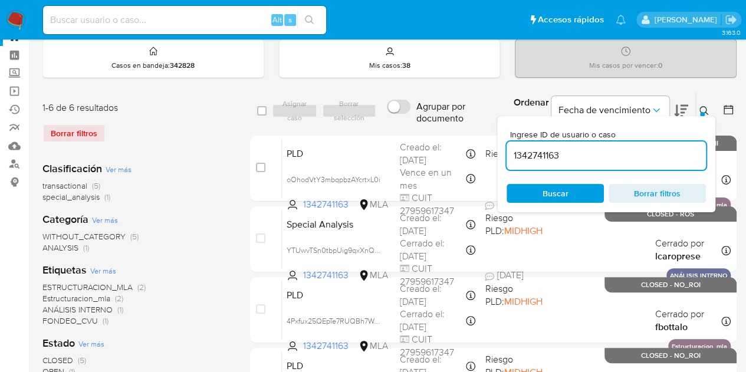
click at [708, 112] on icon at bounding box center [704, 110] width 9 height 9
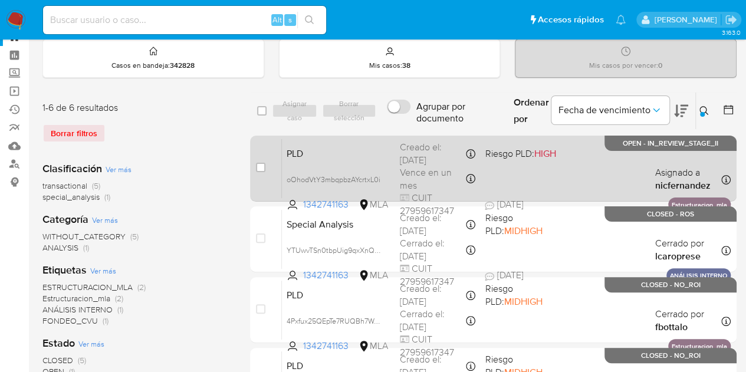
click at [377, 169] on div "PLD oOhodVtY3mbqpbzAYcrtxL0i 1342741163 MLA Riesgo PLD: HIGH Creado el: 12/09/2…" at bounding box center [506, 169] width 449 height 60
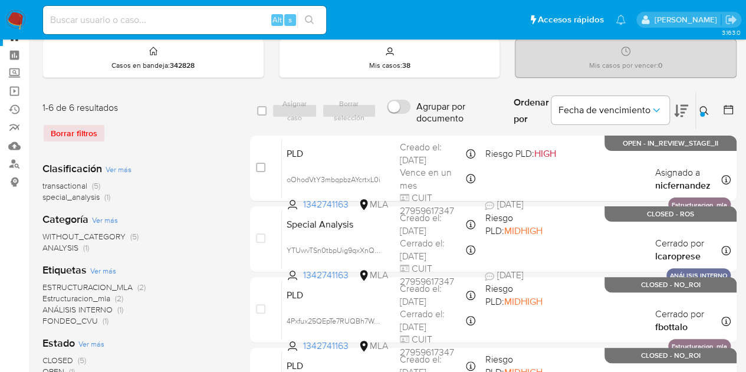
drag, startPoint x: 709, startPoint y: 105, endPoint x: 706, endPoint y: 111, distance: 6.9
click at [709, 106] on button at bounding box center [705, 111] width 19 height 14
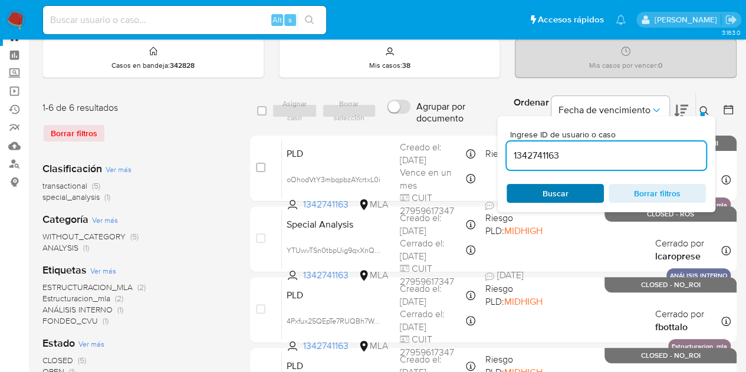
click at [590, 191] on span "Buscar" at bounding box center [555, 193] width 81 height 17
click at [703, 107] on icon at bounding box center [704, 110] width 9 height 9
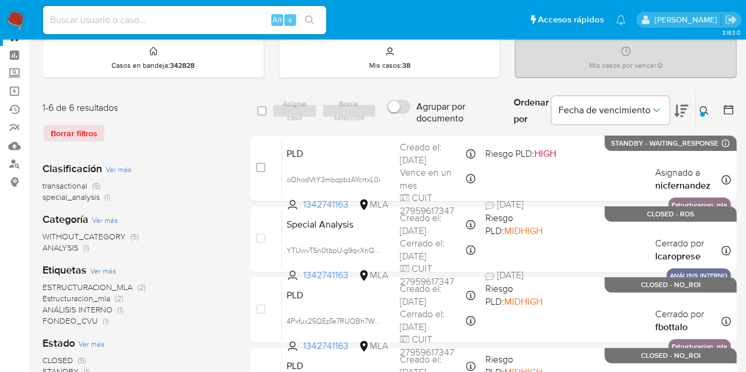
click at [699, 110] on button at bounding box center [705, 111] width 19 height 14
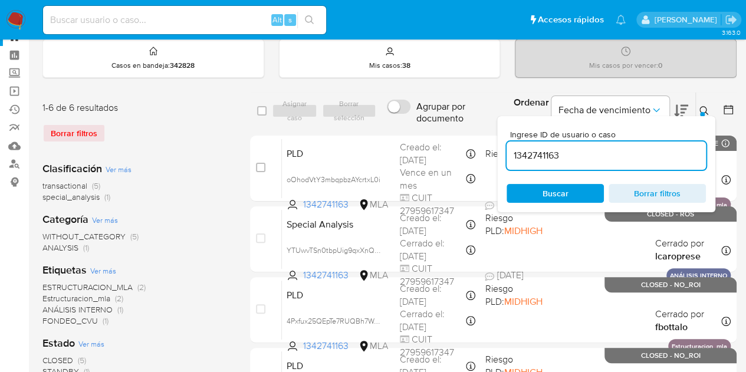
drag, startPoint x: 420, startPoint y: 127, endPoint x: 407, endPoint y: 123, distance: 13.8
click at [407, 123] on div "select-all-cases-checkbox Asignar caso Borrar selección Agrupar por documento O…" at bounding box center [493, 111] width 487 height 38
type input "210656410"
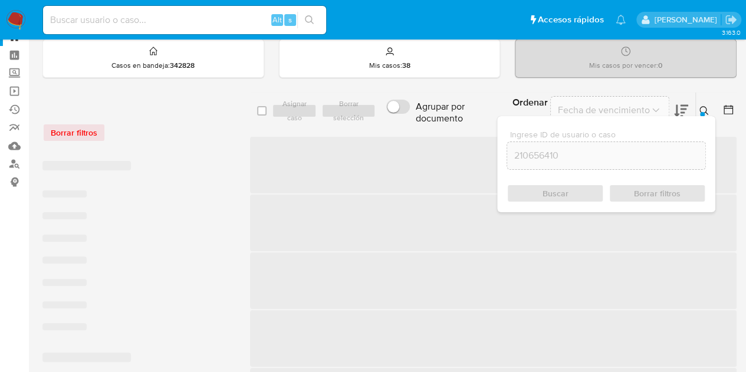
click at [701, 108] on icon at bounding box center [704, 110] width 9 height 9
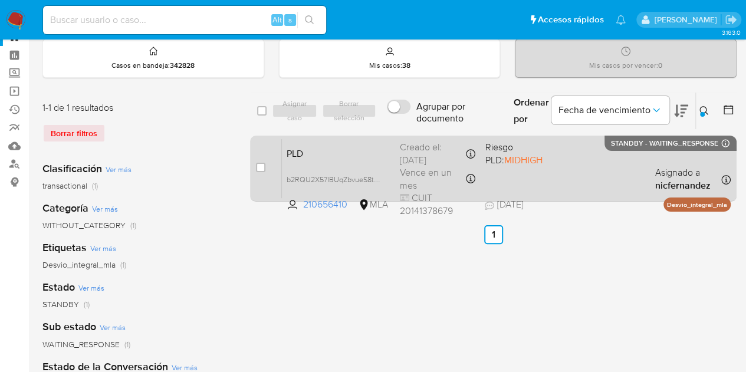
click at [356, 152] on span "PLD" at bounding box center [339, 152] width 104 height 15
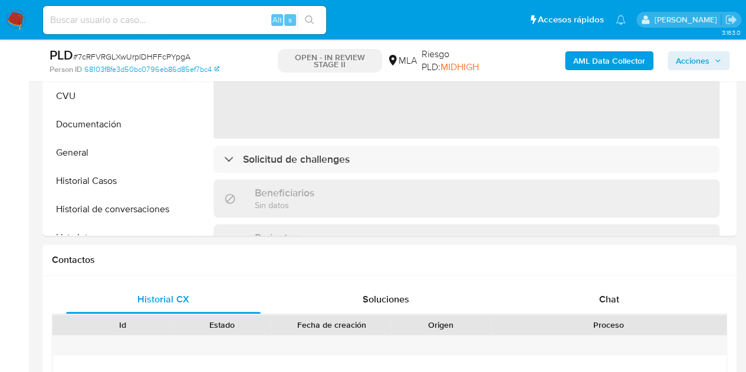
select select "10"
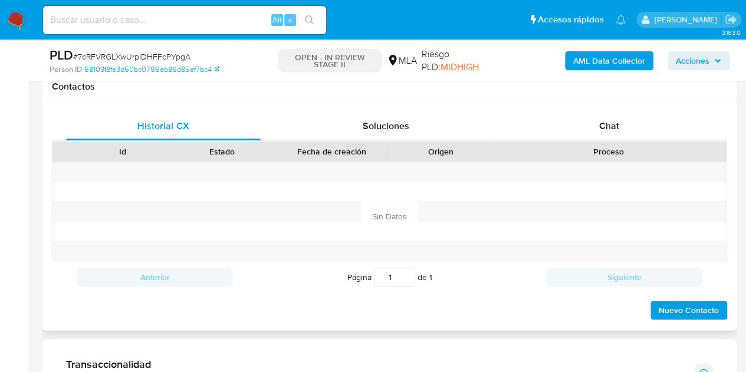
scroll to position [553, 0]
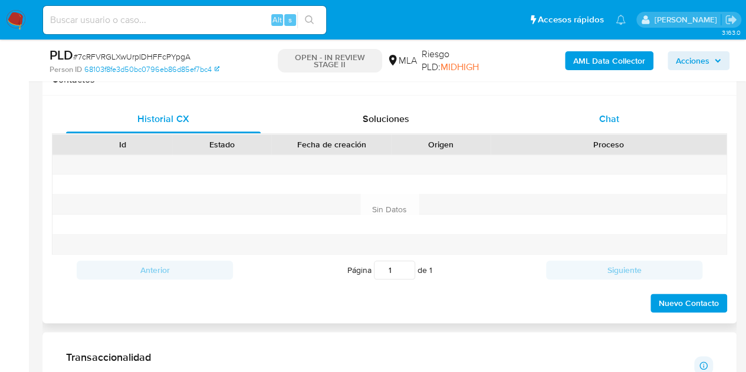
click at [625, 116] on div "Chat" at bounding box center [609, 119] width 195 height 28
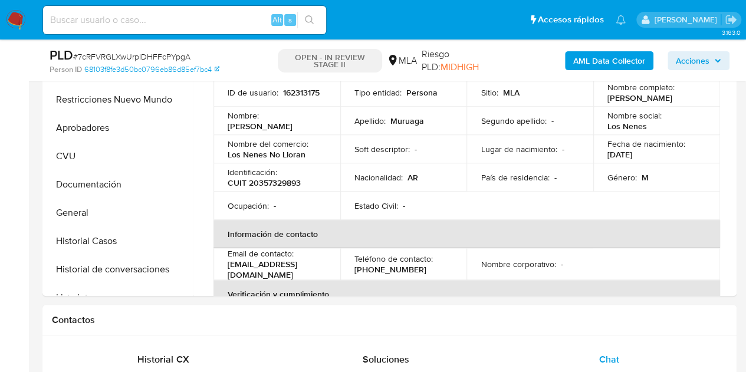
scroll to position [209, 0]
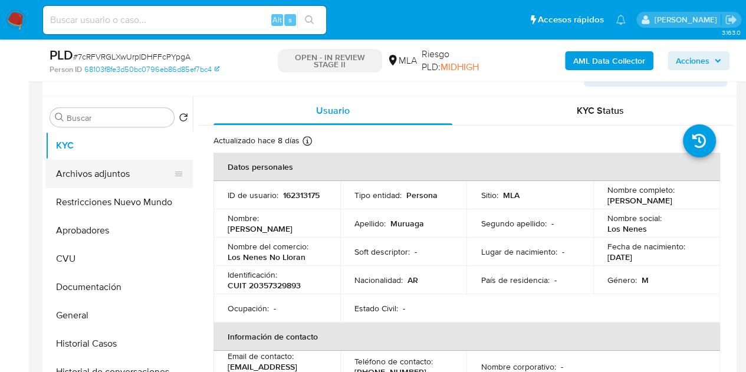
click at [83, 175] on button "Archivos adjuntos" at bounding box center [114, 174] width 138 height 28
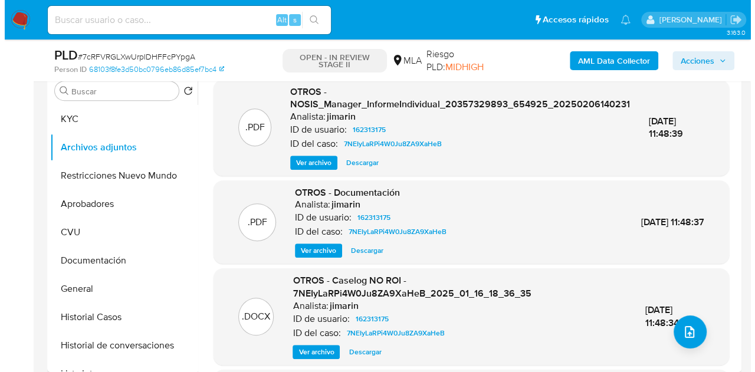
scroll to position [244, 0]
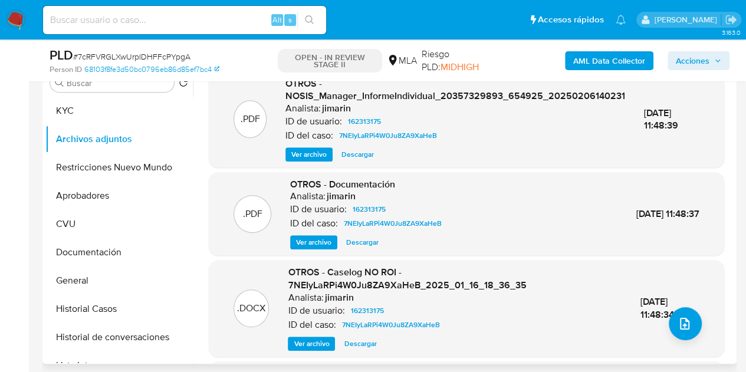
click at [314, 345] on span "Ver archivo" at bounding box center [311, 344] width 35 height 12
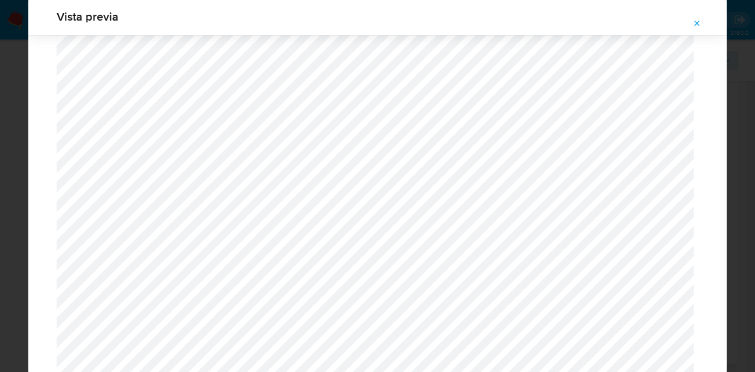
scroll to position [1216, 0]
click at [696, 21] on icon "Attachment preview" at bounding box center [697, 23] width 5 height 5
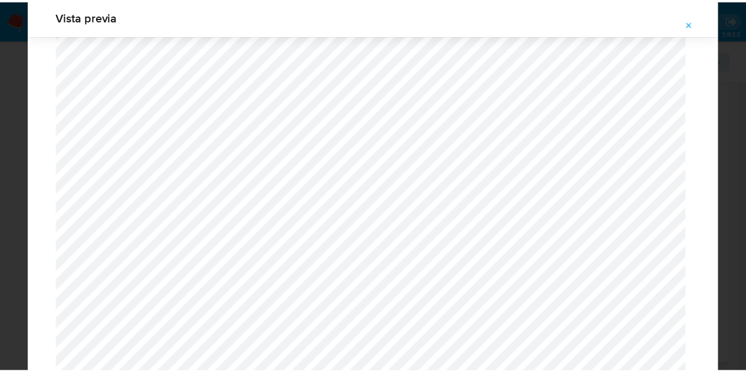
scroll to position [38, 0]
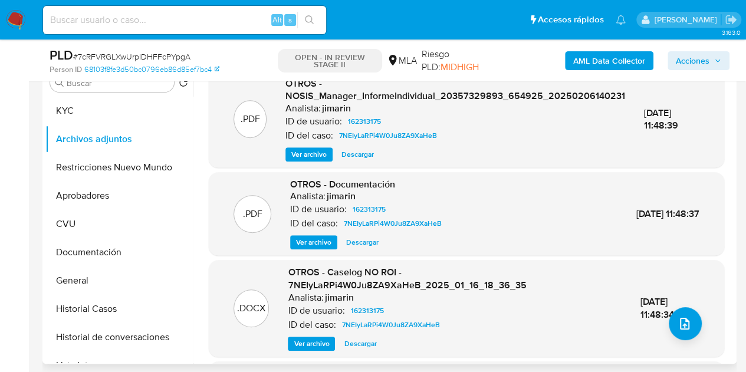
click at [320, 238] on span "Ver archivo" at bounding box center [313, 243] width 35 height 12
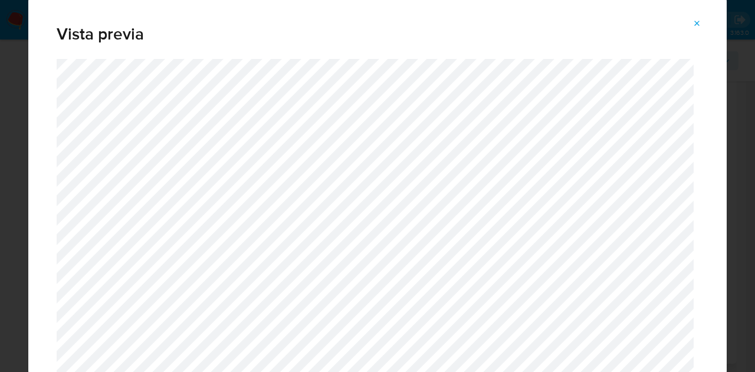
click at [694, 22] on icon "Attachment preview" at bounding box center [697, 23] width 9 height 9
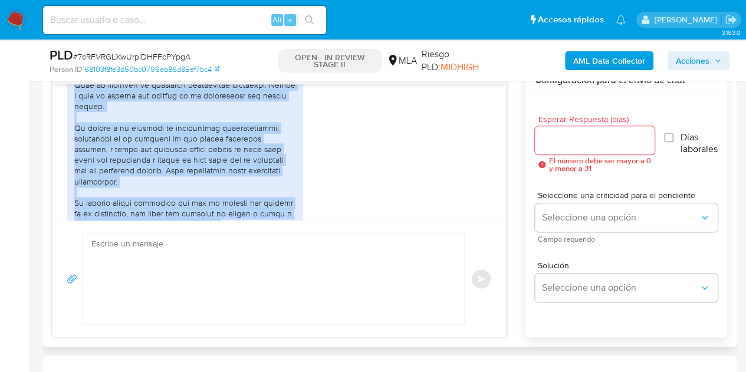
scroll to position [787, 0]
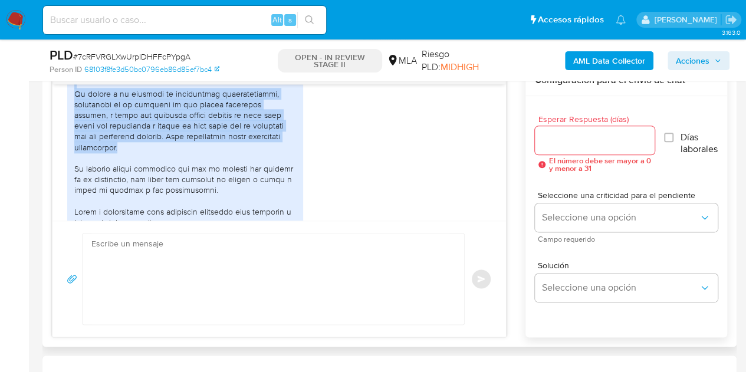
drag, startPoint x: 73, startPoint y: 159, endPoint x: 182, endPoint y: 168, distance: 109.6
click at [182, 168] on div "PDF PDF 20357329893_011_00002_00000179.pdf PDF PDF 20357329893_011_00002_000001…" at bounding box center [185, 186] width 236 height 462
copy div "Soy un profesional dedicado al campo del marketing y la comunicación. Uso la pl…"
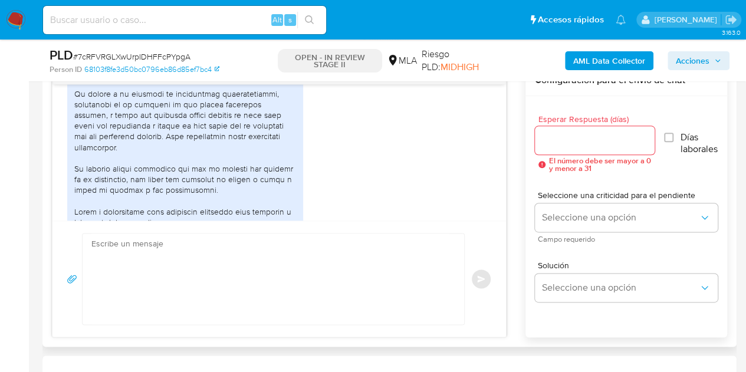
click at [463, 181] on div "PDF PDF 20357329893_011_00002_00000179.pdf PDF PDF 20357329893_011_00002_000001…" at bounding box center [279, 187] width 424 height 477
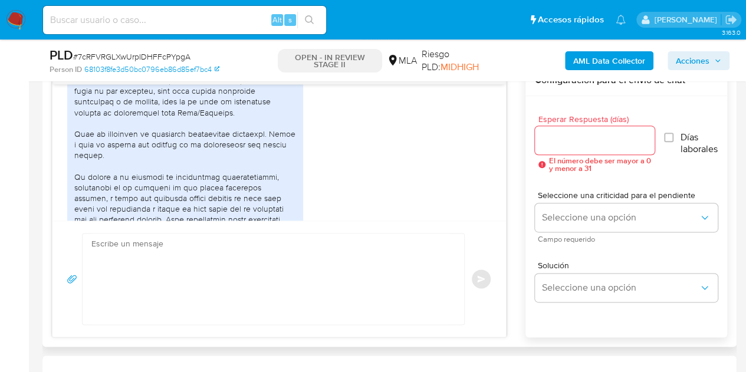
scroll to position [673, 0]
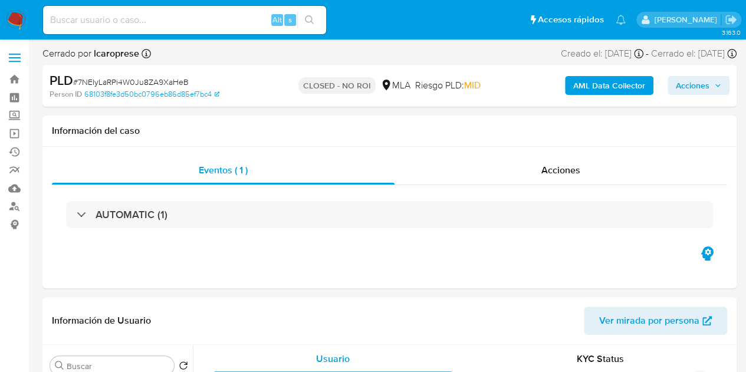
select select "10"
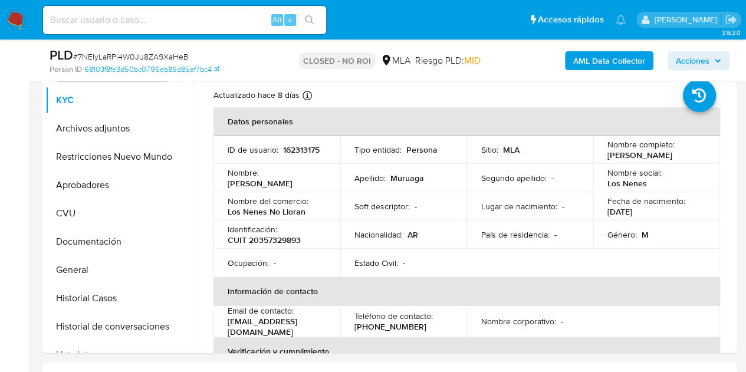
scroll to position [267, 0]
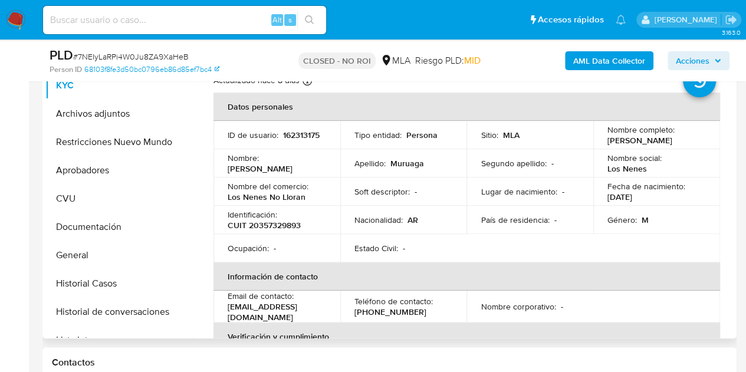
click at [268, 312] on p "[EMAIL_ADDRESS][DOMAIN_NAME]" at bounding box center [275, 312] width 94 height 21
click at [241, 311] on p "[EMAIL_ADDRESS][DOMAIN_NAME]" at bounding box center [275, 312] width 94 height 21
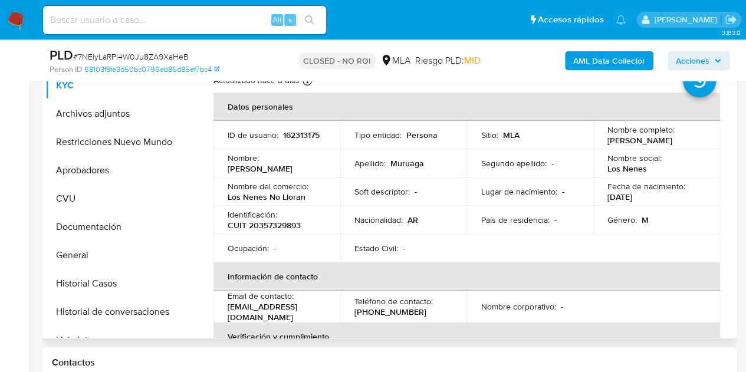
drag, startPoint x: 228, startPoint y: 310, endPoint x: 351, endPoint y: 311, distance: 123.3
click at [322, 311] on p "[EMAIL_ADDRESS][DOMAIN_NAME]" at bounding box center [275, 312] width 94 height 21
copy p "[EMAIL_ADDRESS][DOMAIN_NAME]"
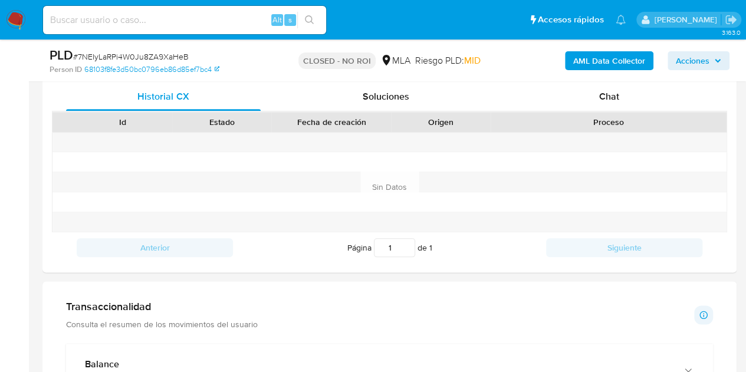
scroll to position [559, 0]
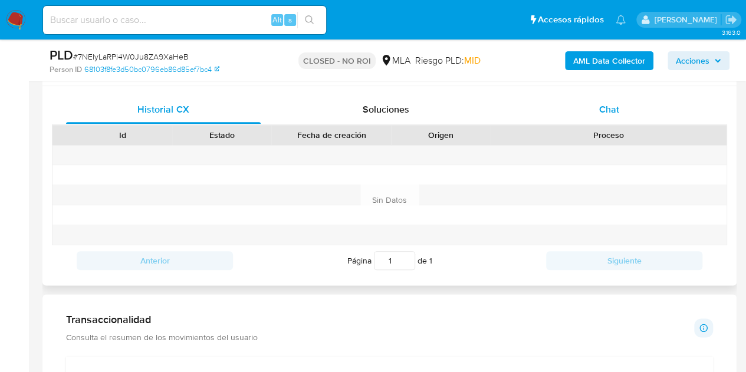
click at [614, 113] on span "Chat" at bounding box center [609, 110] width 20 height 14
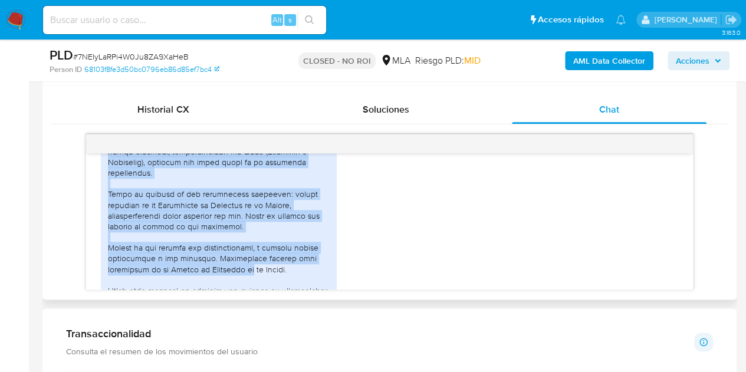
scroll to position [742, 0]
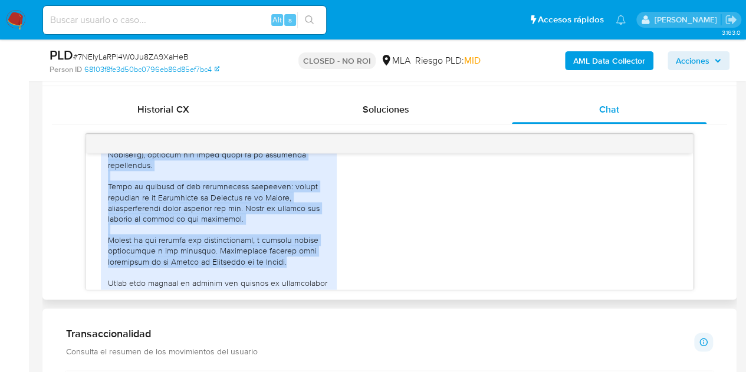
drag, startPoint x: 110, startPoint y: 158, endPoint x: 295, endPoint y: 276, distance: 219.4
click at [295, 276] on div at bounding box center [219, 187] width 222 height 333
copy div "Mi cuenta de Mercado Pago la uso para mi actividad económica particular, esto e…"
drag, startPoint x: 221, startPoint y: 237, endPoint x: 307, endPoint y: 243, distance: 85.8
click at [221, 237] on div at bounding box center [219, 187] width 222 height 333
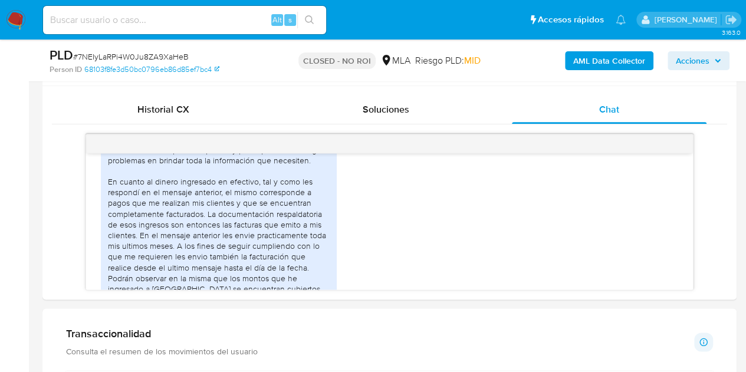
scroll to position [1501, 0]
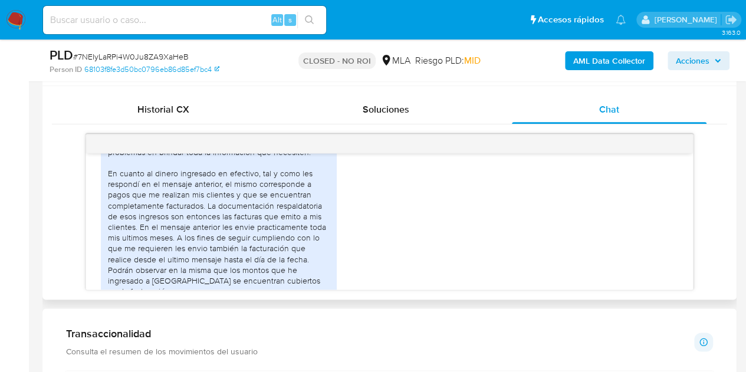
click at [171, 202] on div "Buen día. Gracias por la respuesta y por supuesto no tengo problemas en brindar…" at bounding box center [219, 351] width 222 height 430
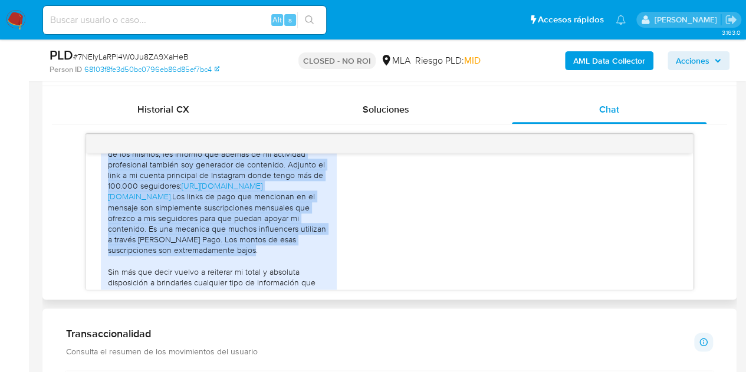
scroll to position [1680, 0]
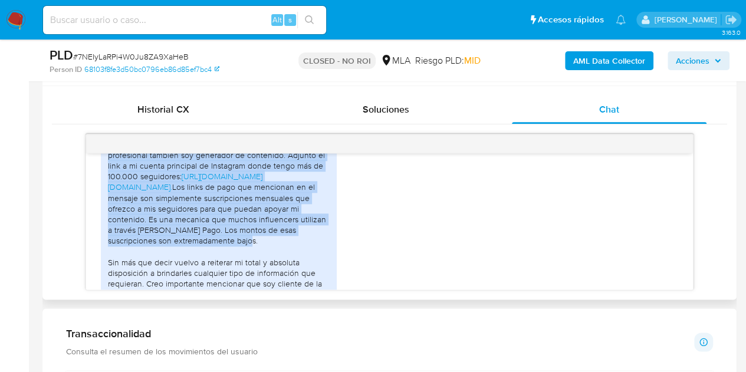
drag, startPoint x: 109, startPoint y: 186, endPoint x: 248, endPoint y: 261, distance: 157.6
click at [248, 261] on div "Buen día. Gracias por la respuesta y por supuesto no tengo problemas en brindar…" at bounding box center [219, 172] width 222 height 430
copy div "En cuanto al dinero ingresado en efectivo, tal y como les respondí en el mensaj…"
click at [228, 254] on div "Buen día. Gracias por la respuesta y por supuesto no tengo problemas en brindar…" at bounding box center [219, 172] width 222 height 430
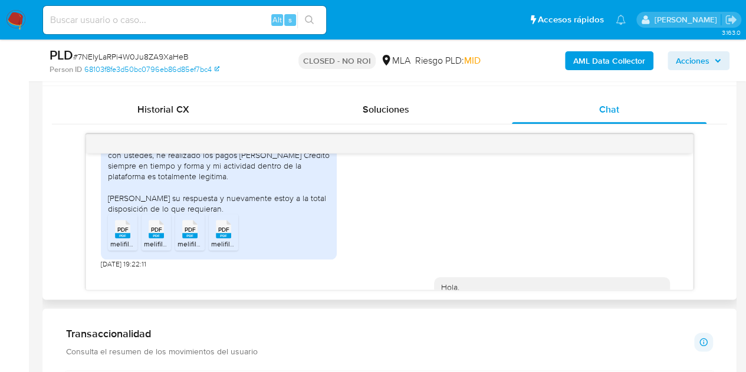
scroll to position [1860, 0]
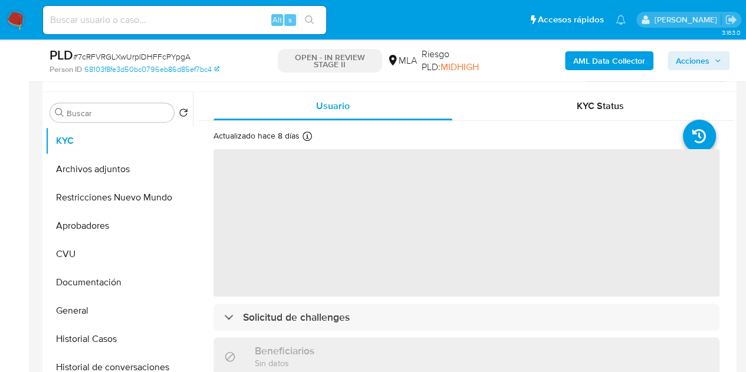
select select "10"
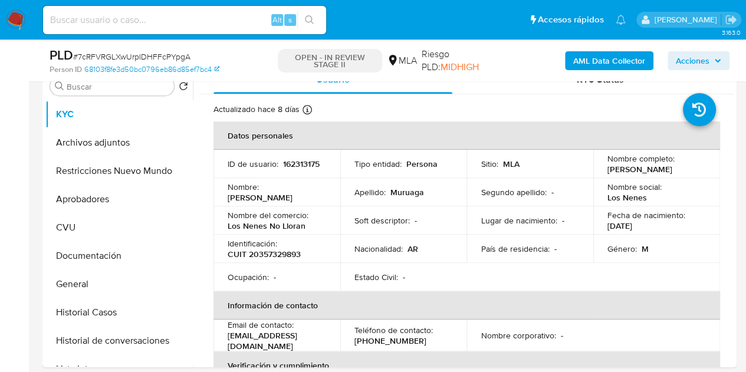
scroll to position [250, 0]
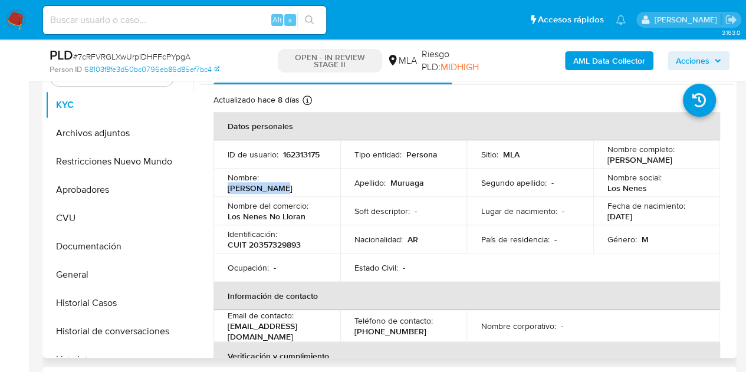
drag, startPoint x: 263, startPoint y: 181, endPoint x: 320, endPoint y: 185, distance: 57.3
click at [320, 185] on div "Nombre : Ignacio Jose" at bounding box center [277, 182] width 99 height 21
copy p "[PERSON_NAME]"
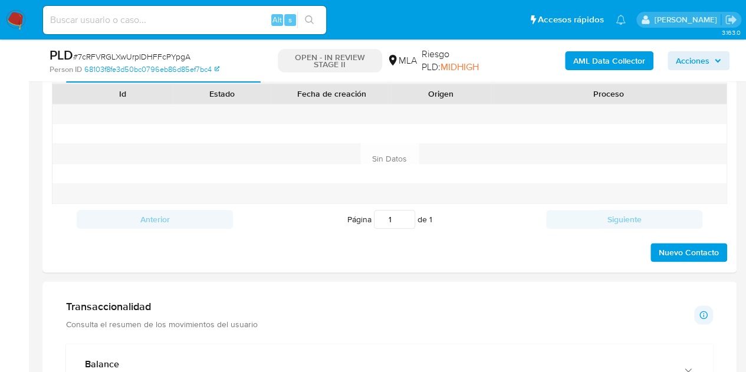
scroll to position [545, 0]
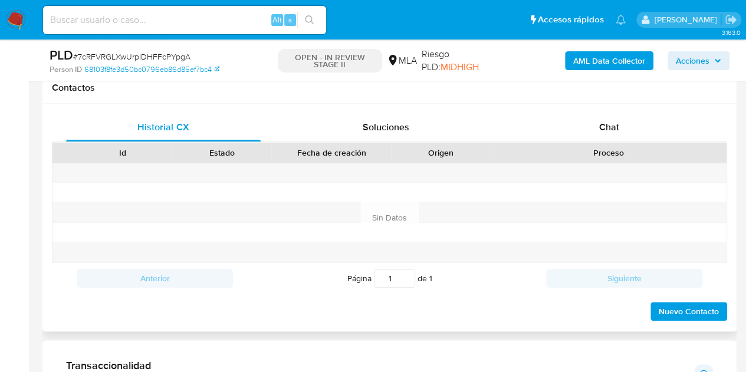
click at [637, 107] on div "Historial CX Soluciones Chat Id Estado Fecha de creación Origen Proceso Anterio…" at bounding box center [389, 218] width 694 height 228
click at [633, 123] on div "Chat" at bounding box center [609, 127] width 195 height 28
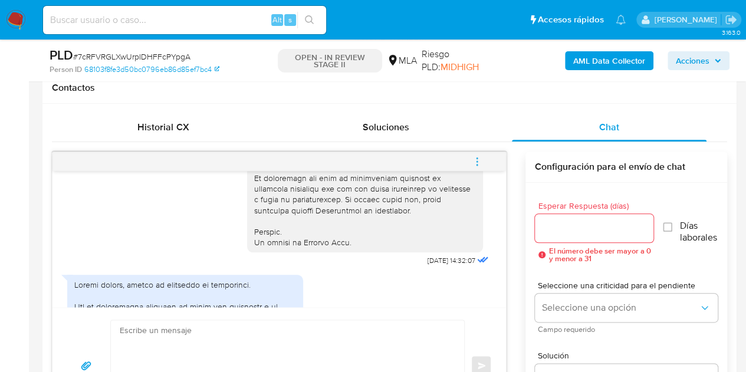
scroll to position [1021, 0]
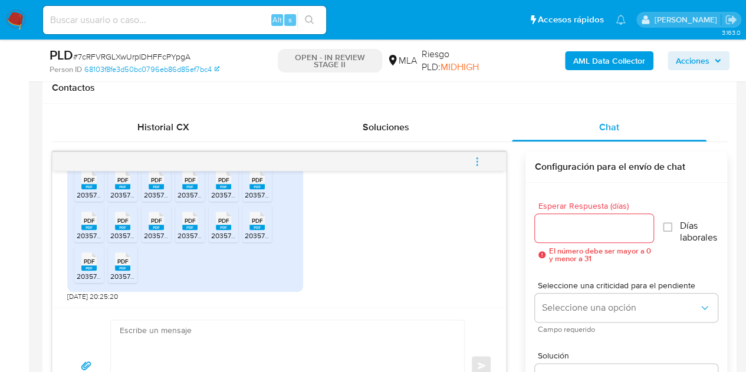
click at [356, 342] on textarea at bounding box center [285, 365] width 330 height 91
paste textarea "Hola Ignacio José, Muchas gracias por la respuesta. Analizamos tu caso y verifi…"
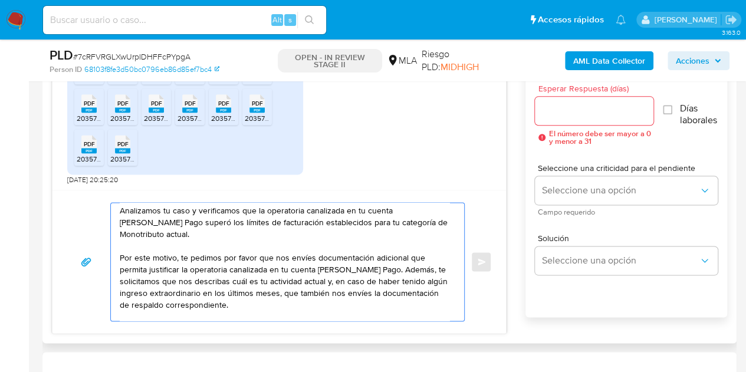
scroll to position [52, 0]
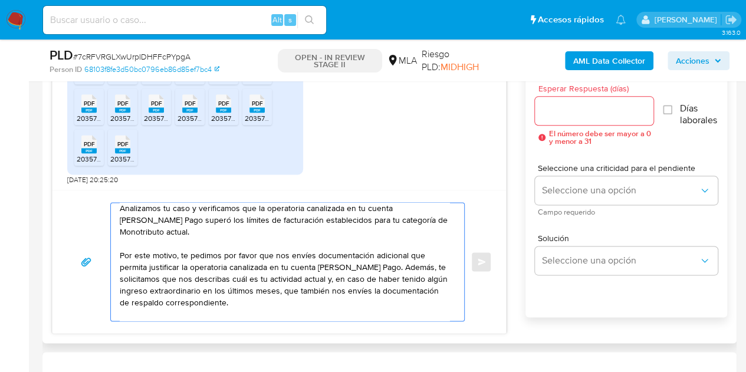
click at [324, 275] on textarea "Hola Ignacio José, Muchas gracias por la respuesta. Analizamos tu caso y verifi…" at bounding box center [285, 262] width 330 height 118
click at [324, 277] on textarea "Hola Ignacio José, Muchas gracias por la respuesta. Analizamos tu caso y verifi…" at bounding box center [285, 262] width 330 height 118
click at [322, 279] on textarea "Hola Ignacio José, Muchas gracias por la respuesta. Analizamos tu caso y verifi…" at bounding box center [285, 262] width 330 height 118
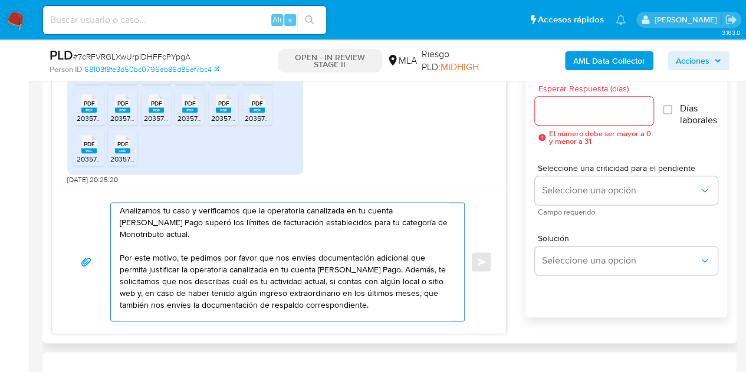
scroll to position [70, 0]
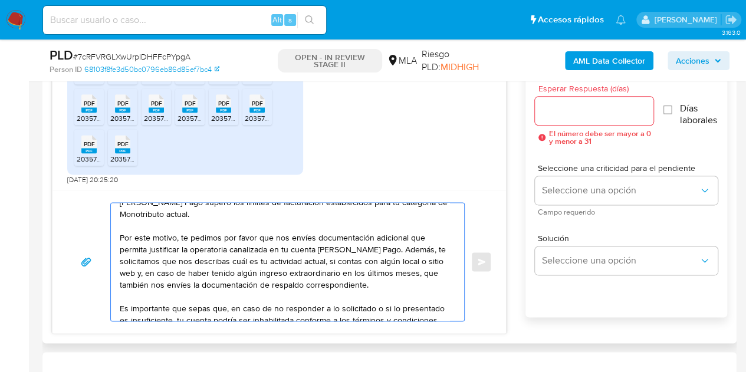
click at [406, 286] on textarea "Hola Ignacio José, Muchas gracias por la respuesta. Analizamos tu caso y verifi…" at bounding box center [285, 262] width 330 height 118
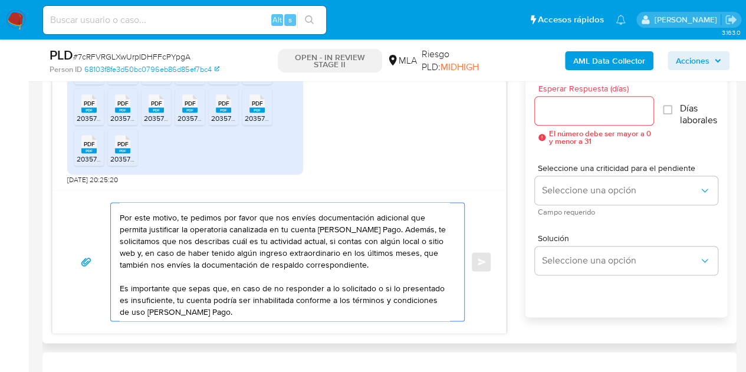
scroll to position [150, 0]
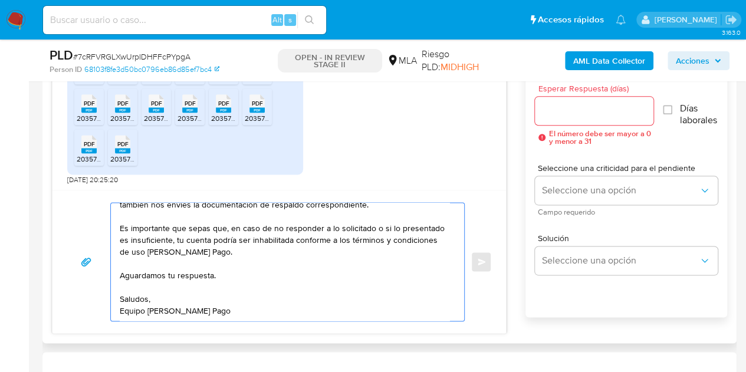
click at [379, 313] on textarea "Hola Ignacio José, Muchas gracias por la respuesta. Analizamos tu caso y verifi…" at bounding box center [285, 262] width 330 height 118
type textarea "Hola Ignacio José, Muchas gracias por la respuesta. Analizamos tu caso y verifi…"
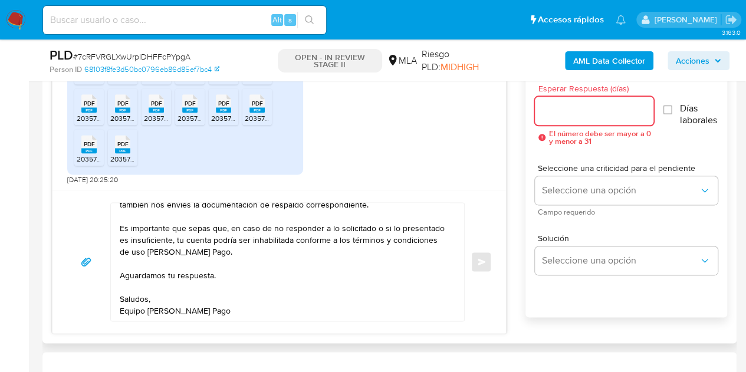
click at [557, 114] on input "Esperar Respuesta (días)" at bounding box center [594, 110] width 119 height 15
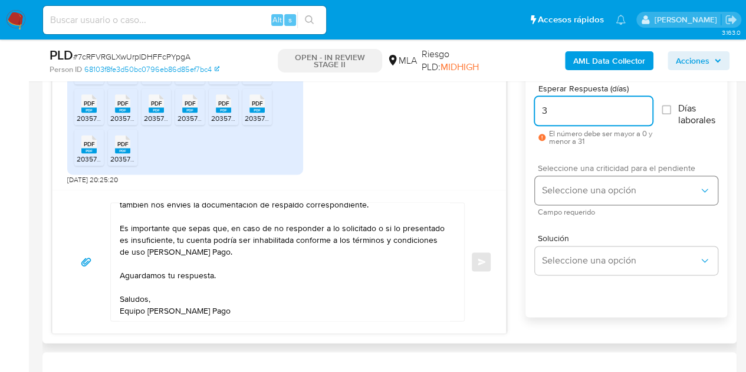
type input "3"
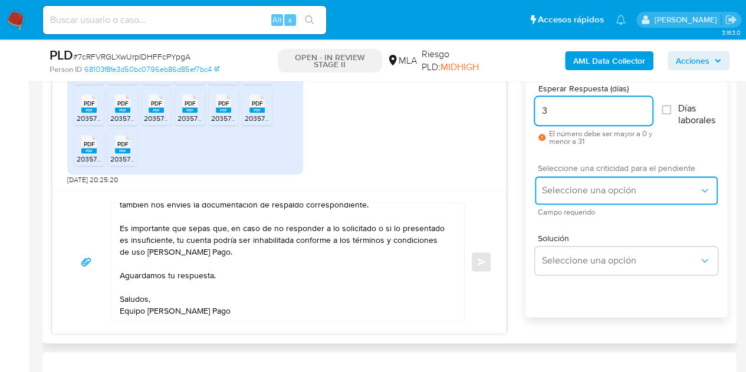
click at [569, 191] on span "Seleccione una opción" at bounding box center [620, 191] width 157 height 12
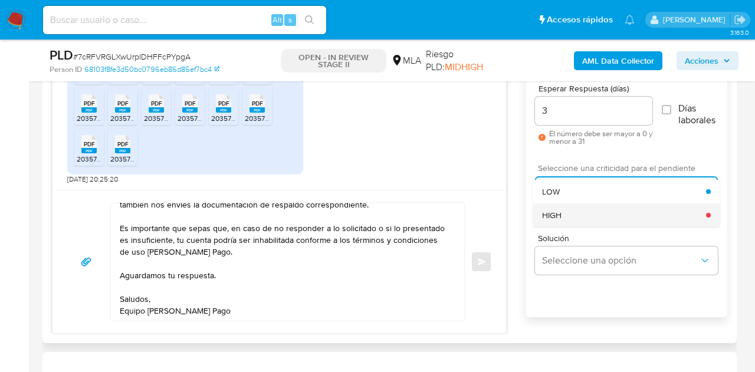
click at [569, 211] on div "HIGH" at bounding box center [624, 216] width 164 height 24
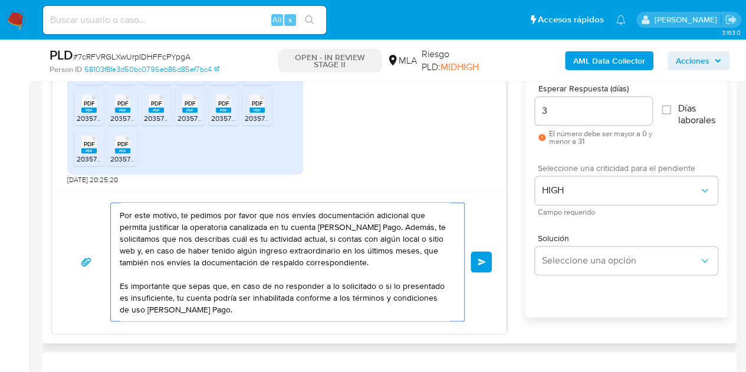
scroll to position [87, 0]
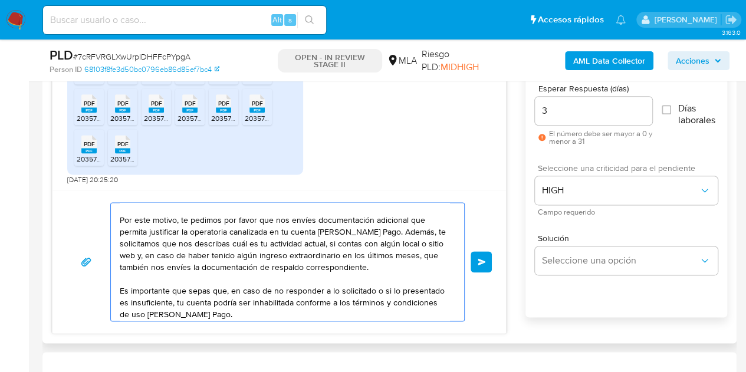
click at [136, 254] on textarea "Hola Ignacio José, Muchas gracias por la respuesta. Analizamos tu caso y verifi…" at bounding box center [285, 262] width 330 height 118
click at [378, 268] on textarea "Hola Ignacio José, Muchas gracias por la respuesta. Analizamos tu caso y verifi…" at bounding box center [285, 262] width 330 height 118
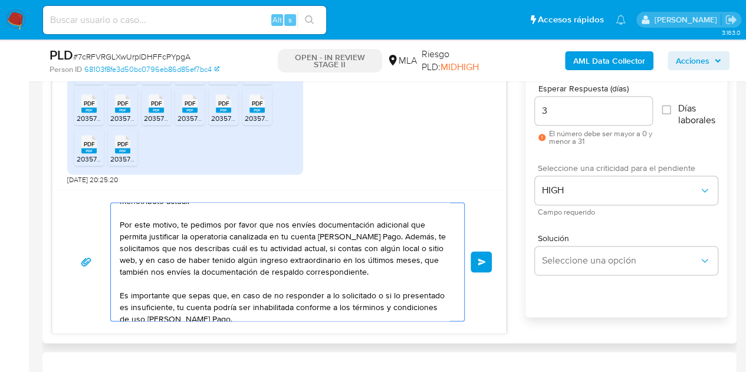
scroll to position [81, 0]
click at [235, 258] on textarea "Hola Ignacio José, Muchas gracias por la respuesta. Analizamos tu caso y verifi…" at bounding box center [285, 262] width 330 height 118
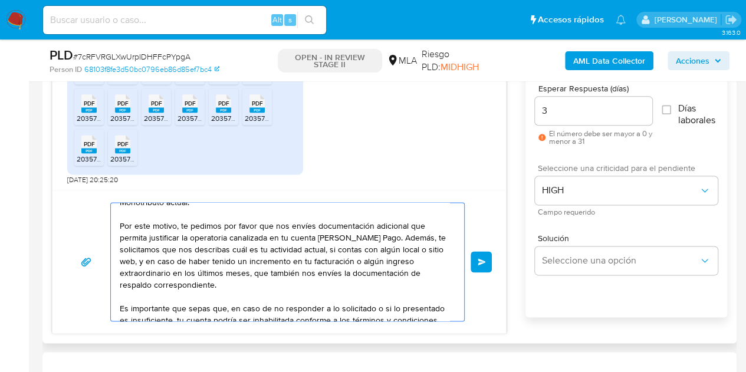
click at [236, 285] on textarea "Hola Ignacio José, Muchas gracias por la respuesta. Analizamos tu caso y verifi…" at bounding box center [285, 262] width 330 height 118
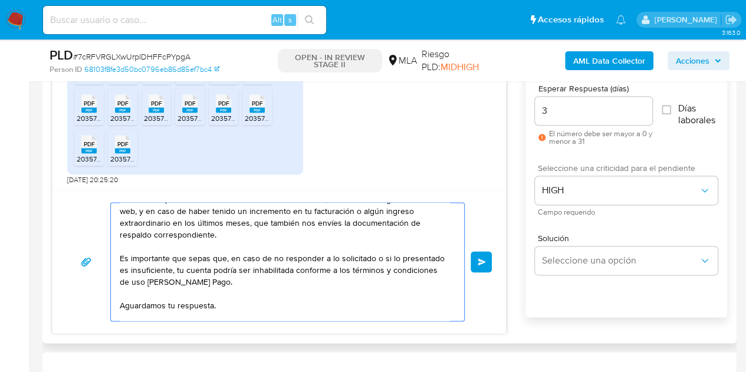
scroll to position [162, 0]
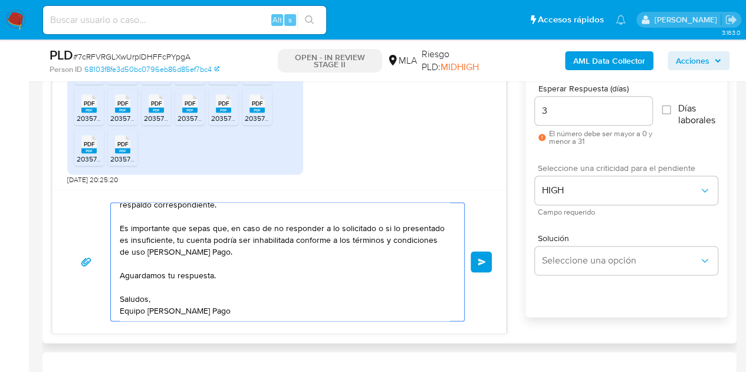
click at [366, 309] on textarea "Hola Ignacio José, Muchas gracias por la respuesta. Analizamos tu caso y verifi…" at bounding box center [285, 262] width 330 height 118
type textarea "Hola Ignacio José, Muchas gracias por la respuesta. Analizamos tu caso y verifi…"
click at [474, 261] on button "Enviar" at bounding box center [481, 261] width 21 height 21
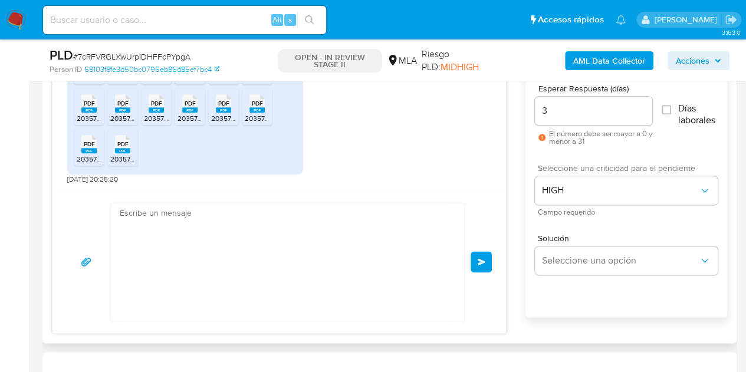
scroll to position [1345, 0]
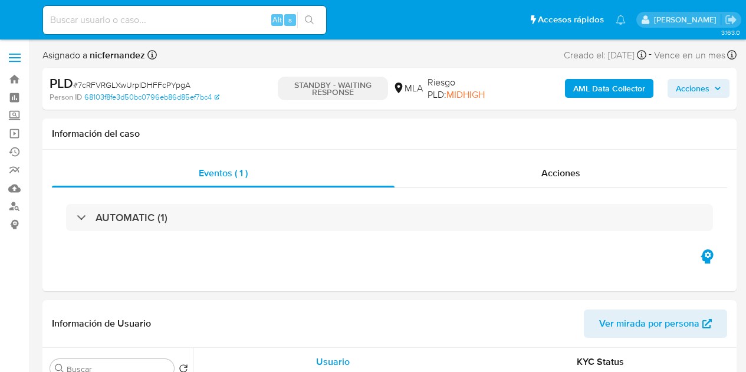
select select "10"
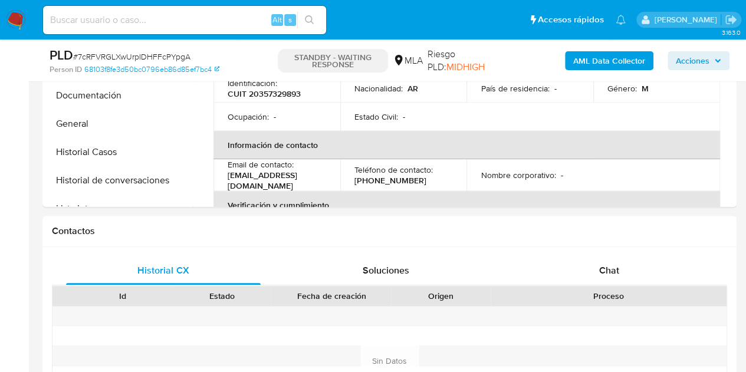
scroll to position [433, 0]
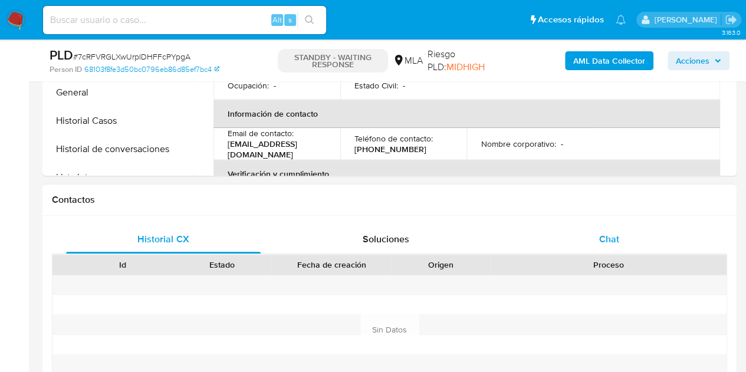
click at [659, 242] on div "Chat" at bounding box center [609, 239] width 195 height 28
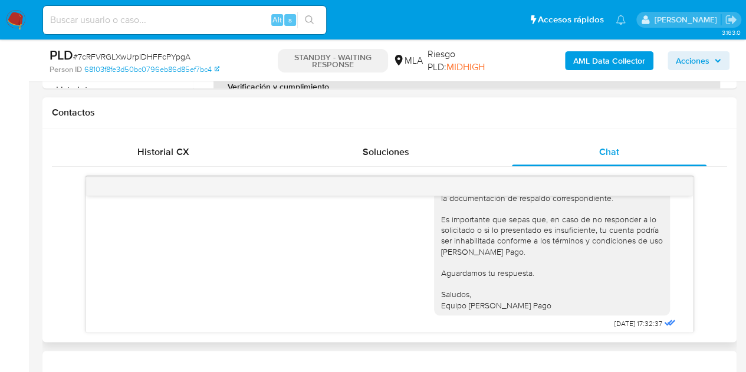
scroll to position [1345, 0]
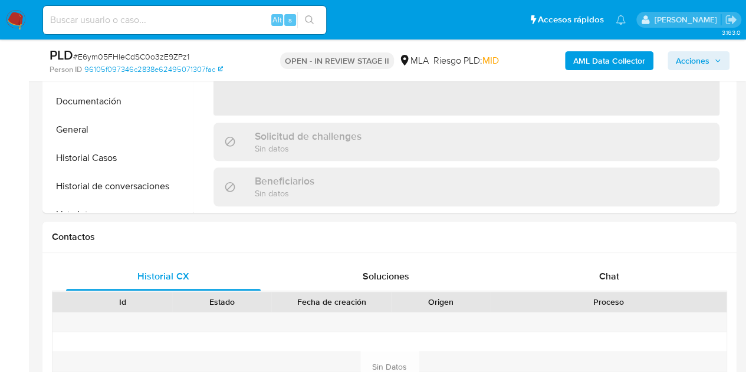
select select "10"
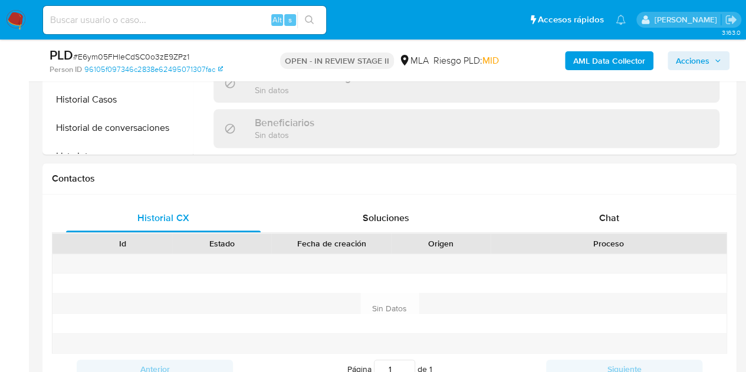
scroll to position [505, 0]
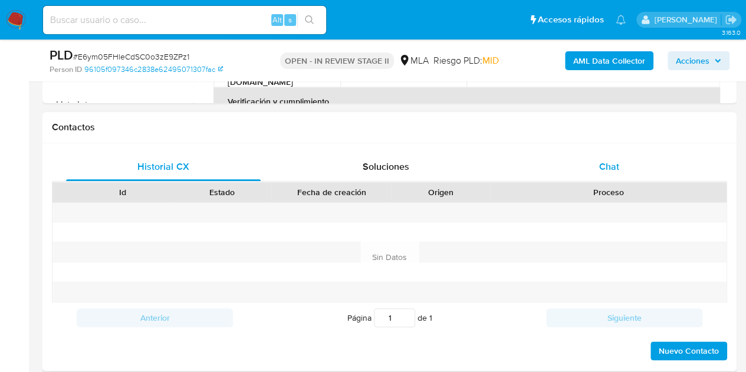
click at [651, 163] on div "Chat" at bounding box center [609, 167] width 195 height 28
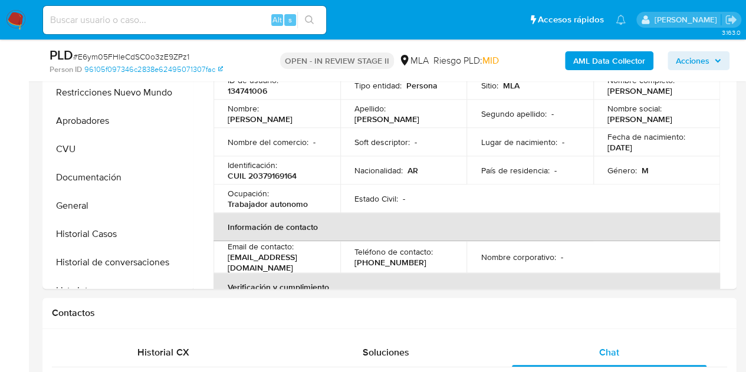
scroll to position [248, 0]
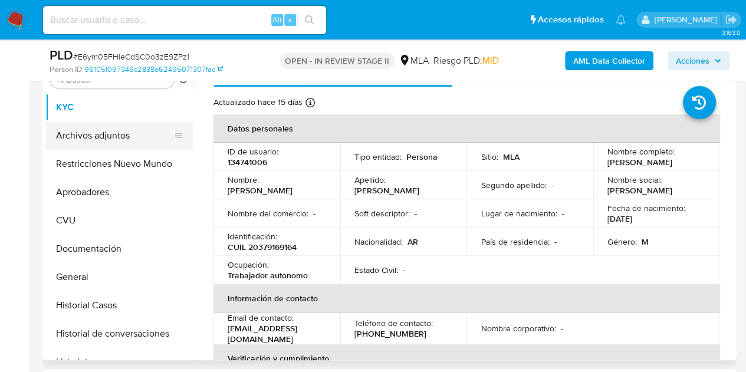
click at [105, 139] on button "Archivos adjuntos" at bounding box center [114, 136] width 138 height 28
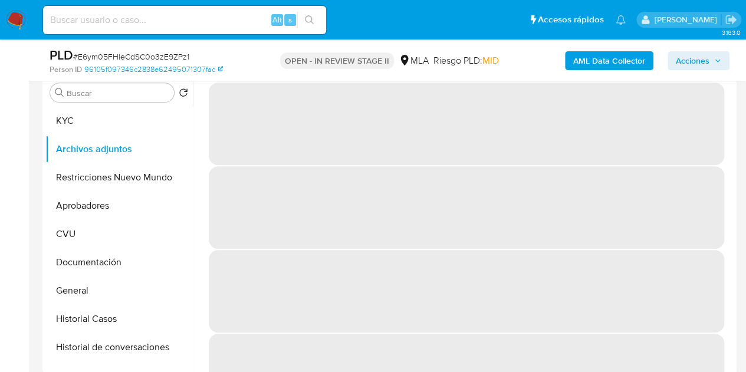
scroll to position [220, 0]
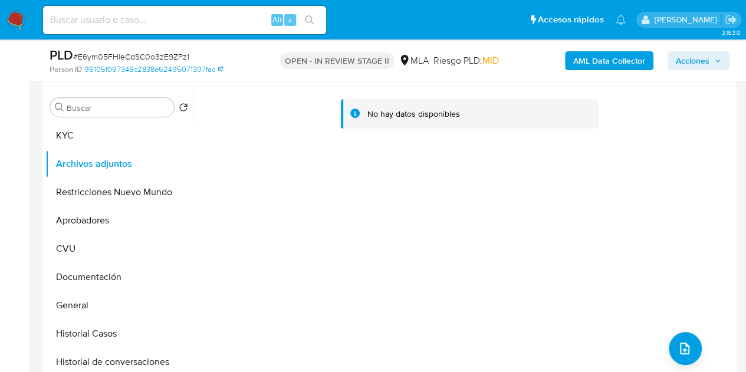
click at [612, 68] on b "AML Data Collector" at bounding box center [610, 60] width 72 height 19
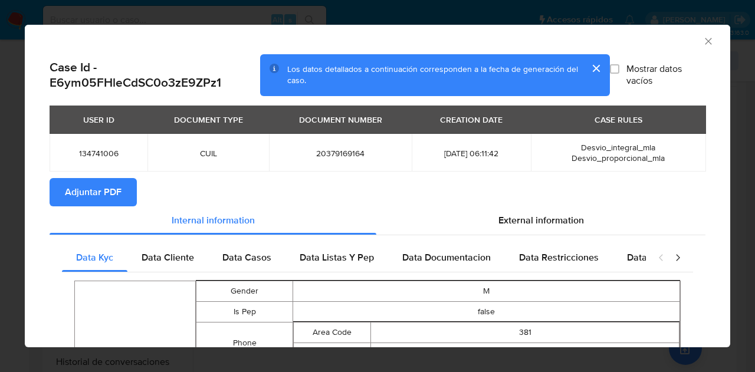
click at [91, 201] on span "Adjuntar PDF" at bounding box center [93, 192] width 57 height 26
click at [703, 44] on icon "Cerrar ventana" at bounding box center [709, 41] width 12 height 12
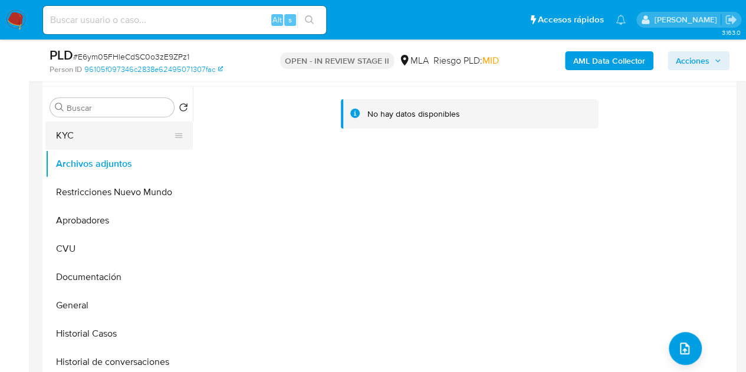
click at [100, 142] on button "KYC" at bounding box center [114, 136] width 138 height 28
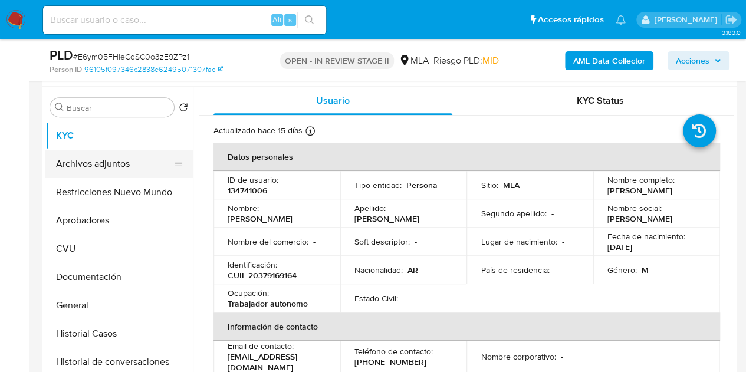
click at [130, 160] on button "Archivos adjuntos" at bounding box center [114, 164] width 138 height 28
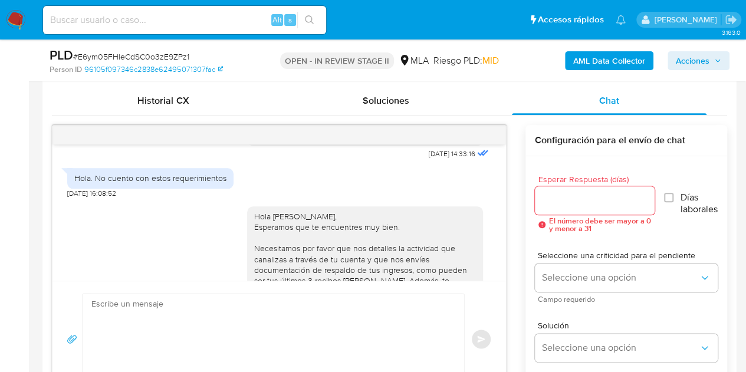
scroll to position [516, 0]
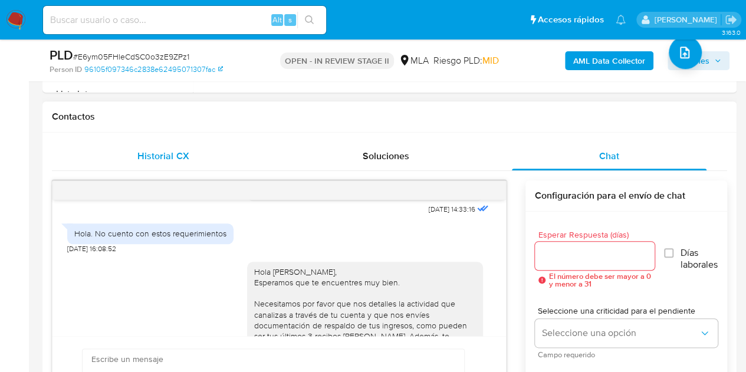
drag, startPoint x: 180, startPoint y: 159, endPoint x: 236, endPoint y: 165, distance: 56.3
click at [180, 159] on span "Historial CX" at bounding box center [162, 156] width 51 height 14
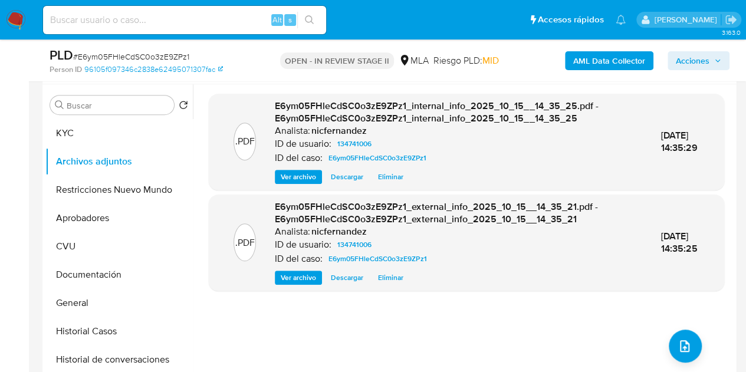
scroll to position [217, 0]
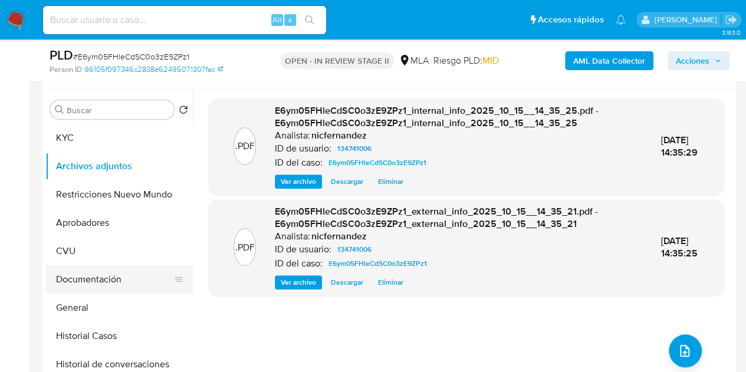
click at [92, 272] on button "Documentación" at bounding box center [114, 280] width 138 height 28
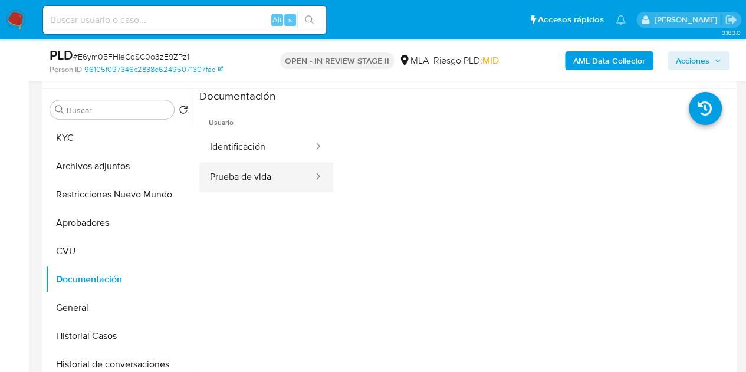
click at [278, 179] on button "Prueba de vida" at bounding box center [256, 177] width 115 height 30
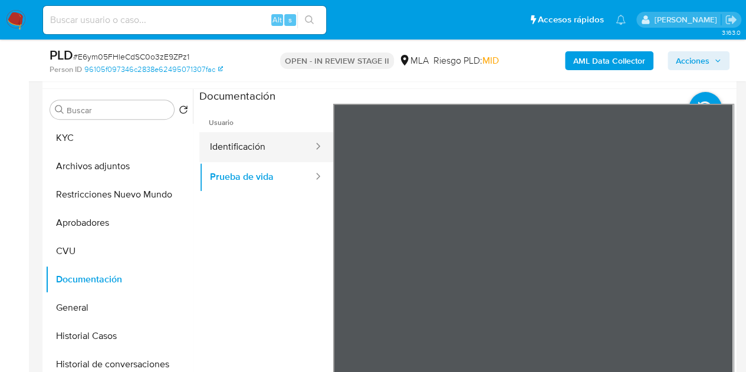
click at [260, 138] on button "Identificación" at bounding box center [256, 147] width 115 height 30
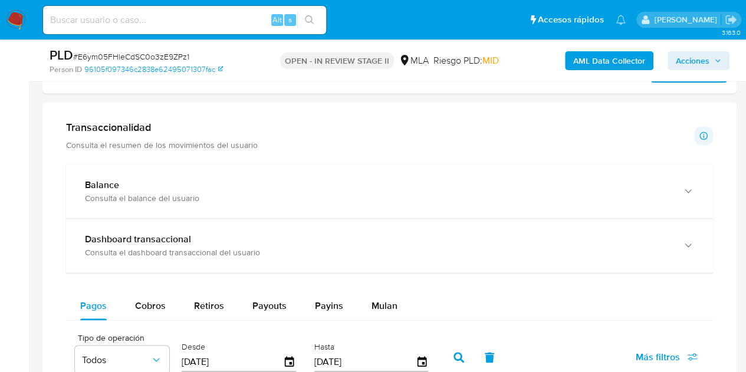
scroll to position [867, 0]
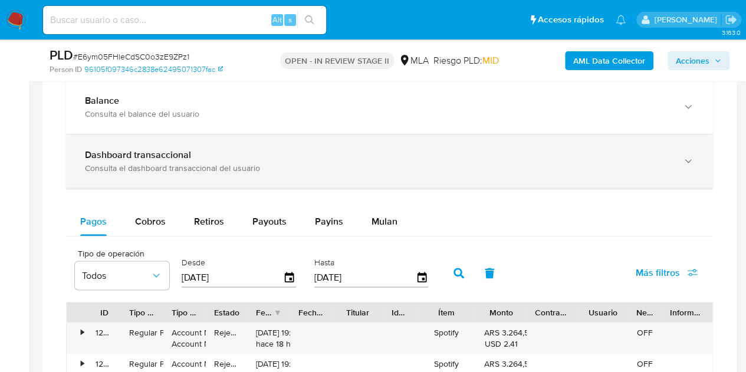
drag, startPoint x: 622, startPoint y: 158, endPoint x: 649, endPoint y: 169, distance: 29.4
click at [622, 158] on div "Dashboard transaccional" at bounding box center [378, 155] width 586 height 12
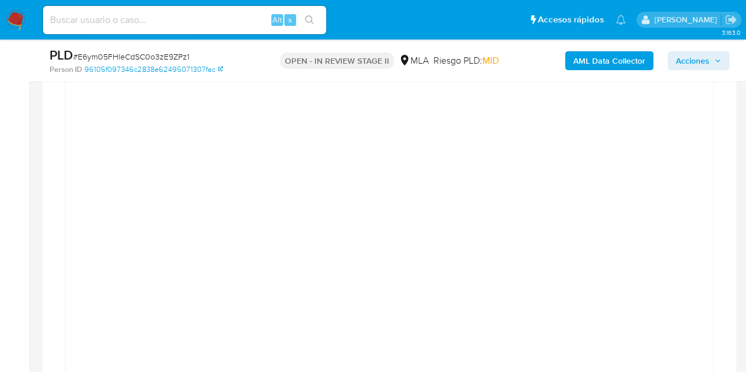
scroll to position [991, 0]
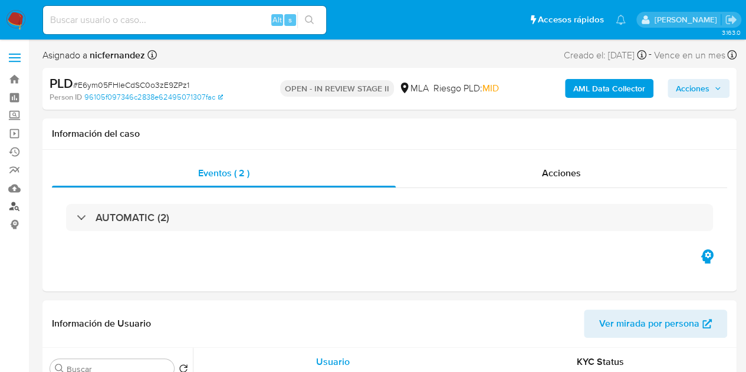
click at [15, 205] on link "Buscador de personas" at bounding box center [70, 207] width 140 height 18
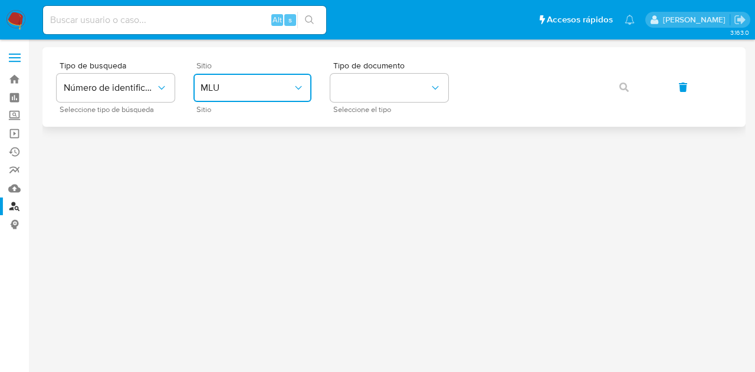
click at [268, 91] on span "MLU" at bounding box center [247, 88] width 92 height 12
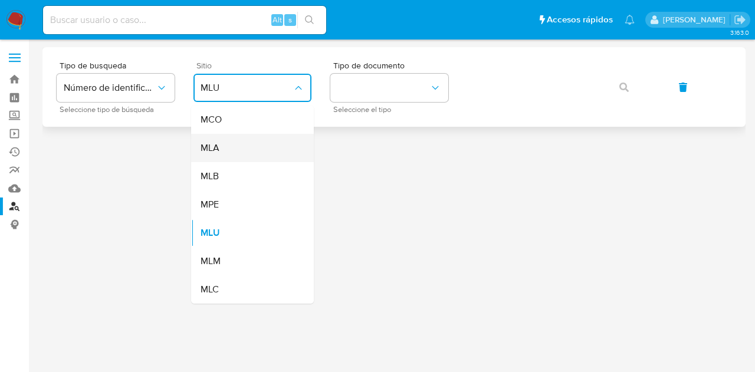
click at [264, 142] on div "MLA" at bounding box center [249, 148] width 97 height 28
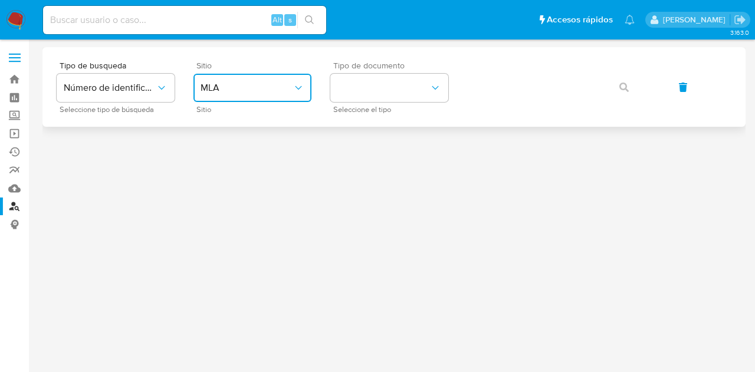
click at [359, 99] on button "identificationType" at bounding box center [389, 88] width 118 height 28
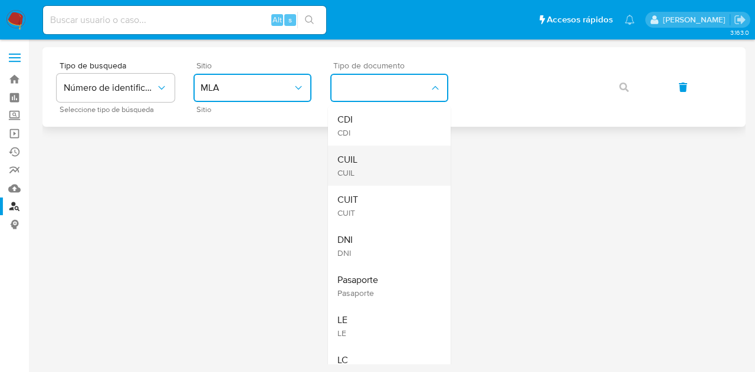
click at [389, 155] on div "CUIL CUIL" at bounding box center [386, 166] width 97 height 40
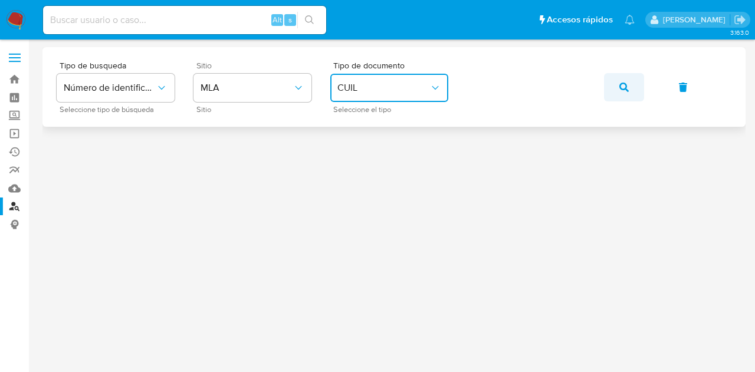
click at [633, 79] on button "button" at bounding box center [624, 87] width 40 height 28
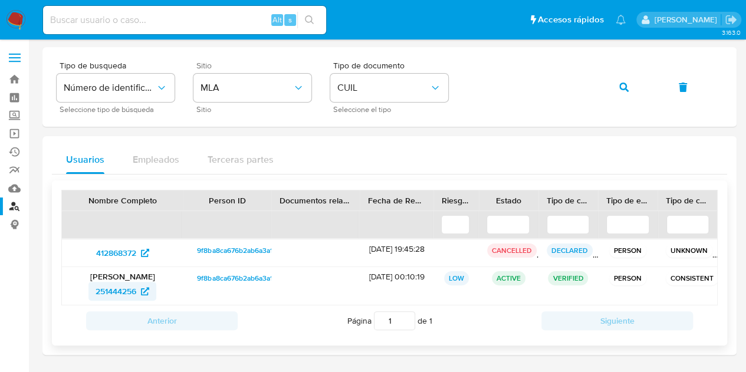
click at [121, 287] on span "251444256" at bounding box center [116, 291] width 41 height 19
drag, startPoint x: 362, startPoint y: 143, endPoint x: 413, endPoint y: 137, distance: 51.1
click at [364, 143] on div "Usuarios Empleados Terceras partes Nombre Completo Person ID Documentos relacio…" at bounding box center [389, 245] width 694 height 219
click at [618, 86] on button "button" at bounding box center [624, 87] width 40 height 28
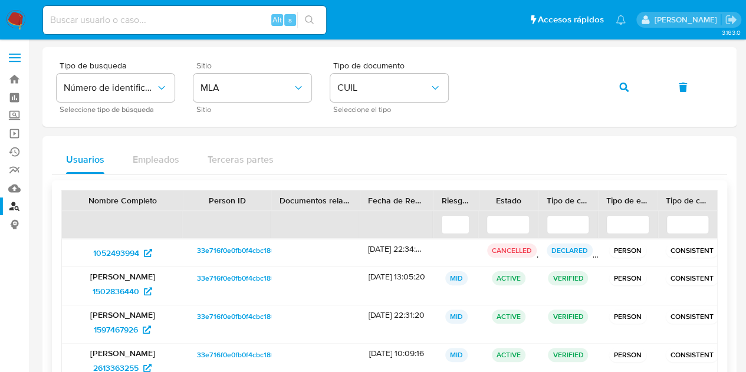
click at [204, 280] on span "33e716f0e0fb0f4cbc180bd36306a1a5" at bounding box center [257, 278] width 120 height 14
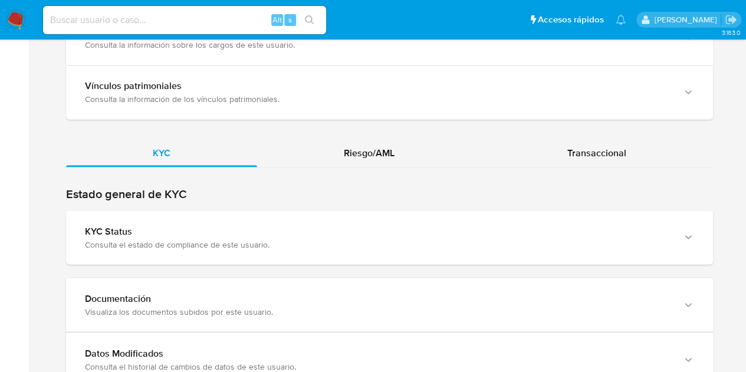
scroll to position [1015, 0]
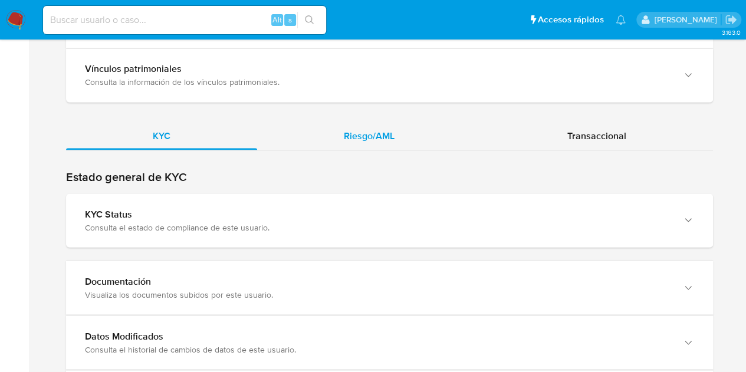
click at [399, 132] on div "Riesgo/AML" at bounding box center [369, 136] width 224 height 28
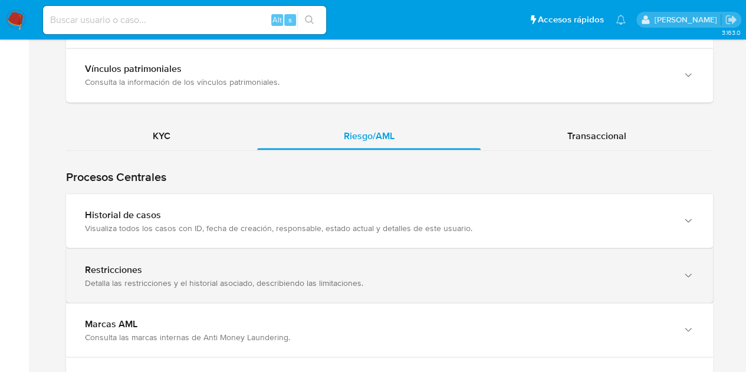
click at [136, 277] on div "Detalla las restricciones y el historial asociado, describiendo las limitacione…" at bounding box center [378, 282] width 586 height 11
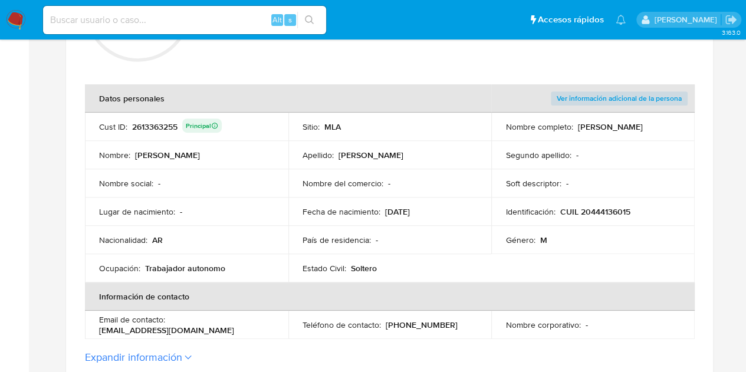
scroll to position [142, 0]
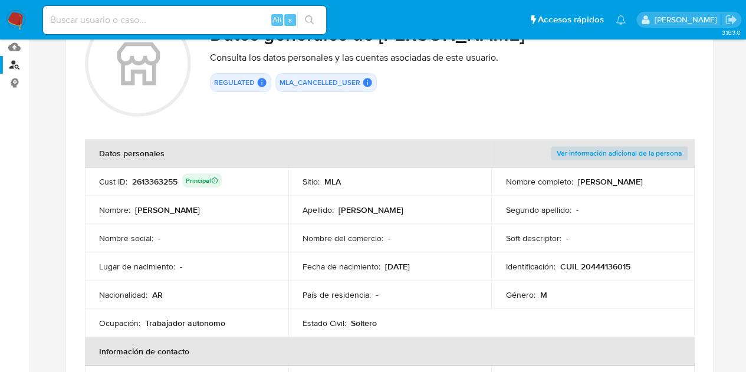
drag, startPoint x: 504, startPoint y: 190, endPoint x: 624, endPoint y: 195, distance: 120.5
click at [624, 195] on tbody "Cust ID : 2613363255 Principal Sitio : MLA Nombre completo : [PERSON_NAME] Nomb…" at bounding box center [390, 253] width 610 height 170
click at [623, 194] on td "Nombre completo : [PERSON_NAME]" at bounding box center [594, 182] width 204 height 28
drag, startPoint x: 507, startPoint y: 188, endPoint x: 620, endPoint y: 192, distance: 112.8
click at [620, 192] on td "Nombre completo : [PERSON_NAME]" at bounding box center [594, 182] width 204 height 28
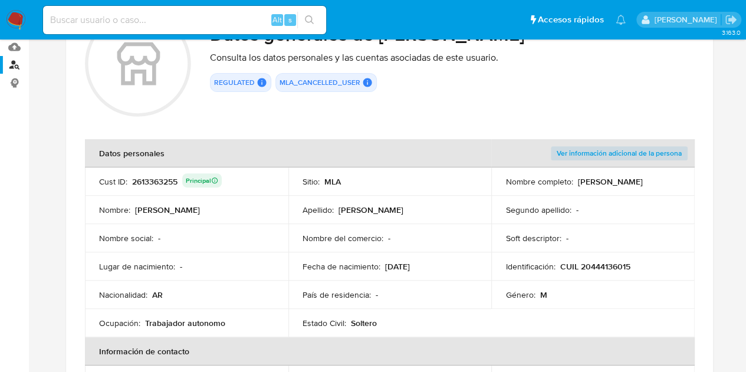
drag, startPoint x: 277, startPoint y: 220, endPoint x: 338, endPoint y: 215, distance: 60.9
click at [281, 219] on td "Nombre : Jonathan Ezequiel" at bounding box center [187, 210] width 204 height 28
click at [166, 181] on div "2613363255 Principal" at bounding box center [177, 181] width 90 height 17
click at [281, 215] on td "Nombre : Jonathan Ezequiel" at bounding box center [187, 210] width 204 height 28
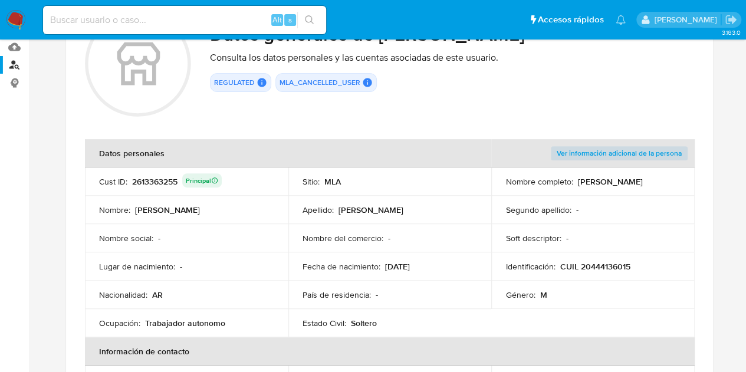
drag, startPoint x: 504, startPoint y: 188, endPoint x: 618, endPoint y: 191, distance: 113.9
click at [618, 191] on td "Nombre completo : Jonathan Ezequiel Gonzalez" at bounding box center [594, 182] width 204 height 28
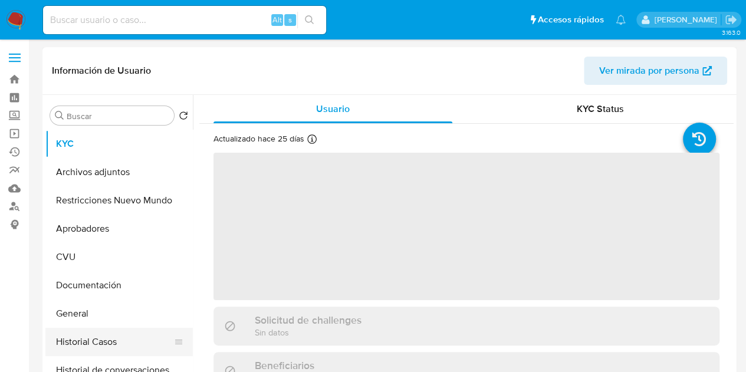
click at [80, 346] on button "Historial Casos" at bounding box center [114, 342] width 138 height 28
select select "10"
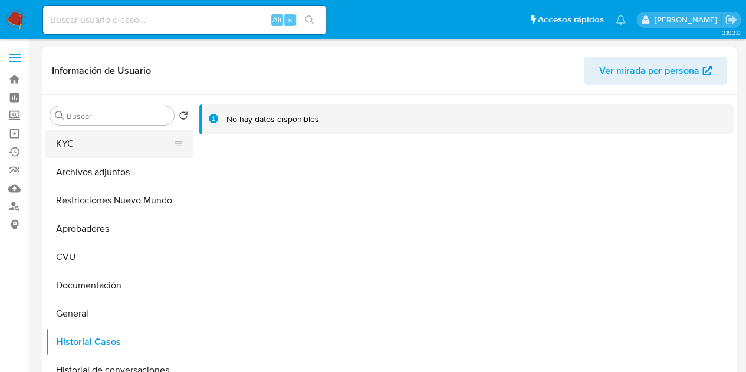
click at [108, 140] on button "KYC" at bounding box center [114, 144] width 138 height 28
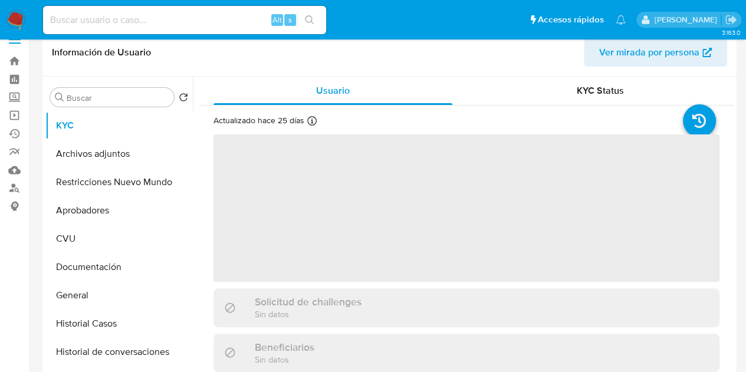
scroll to position [84, 0]
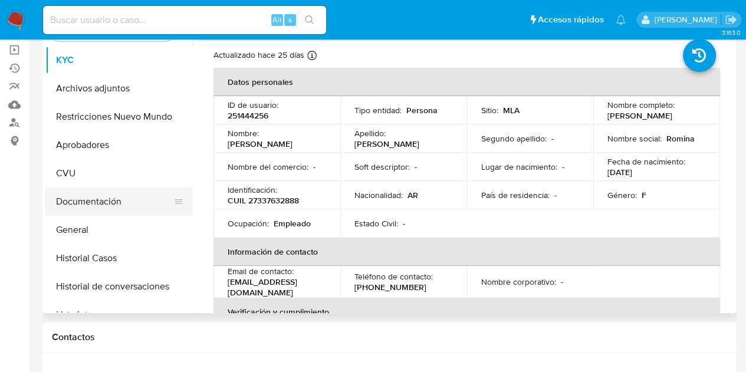
click at [86, 199] on button "Documentación" at bounding box center [114, 202] width 138 height 28
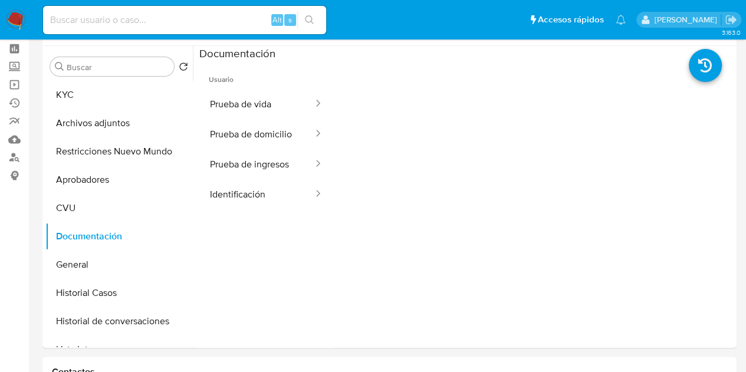
scroll to position [0, 0]
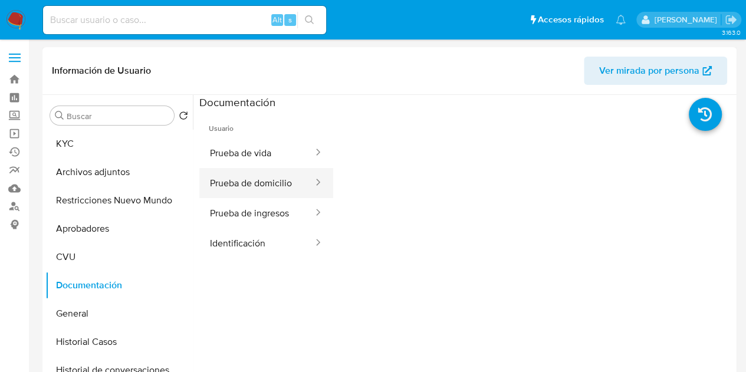
click at [245, 186] on button "Prueba de domicilio" at bounding box center [256, 183] width 115 height 30
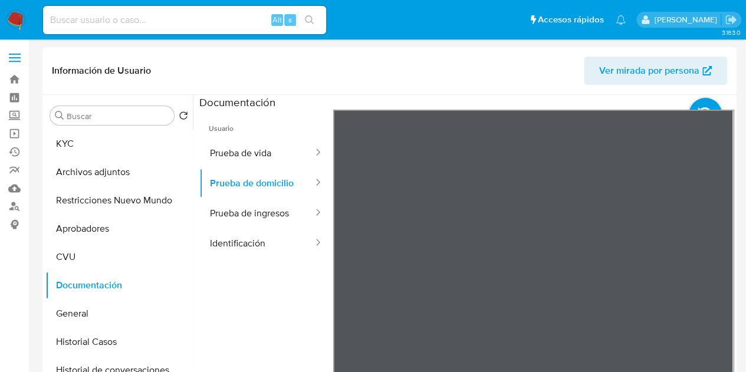
click at [609, 65] on span "Ver mirada por persona" at bounding box center [649, 71] width 100 height 28
click at [479, 90] on div "Información de Usuario Ver mirada por persona Buscar Volver al orden por defect…" at bounding box center [389, 222] width 694 height 350
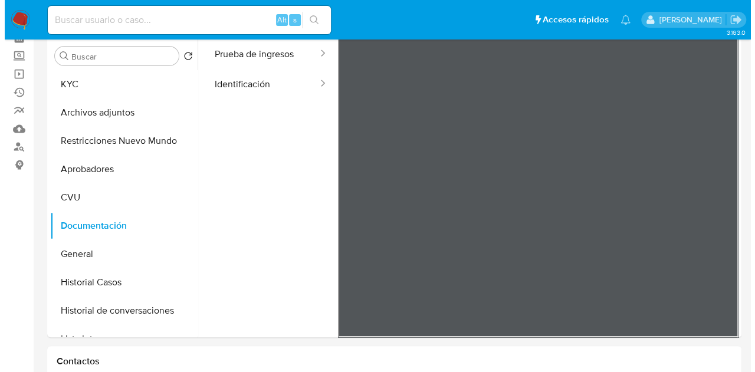
scroll to position [4378, 0]
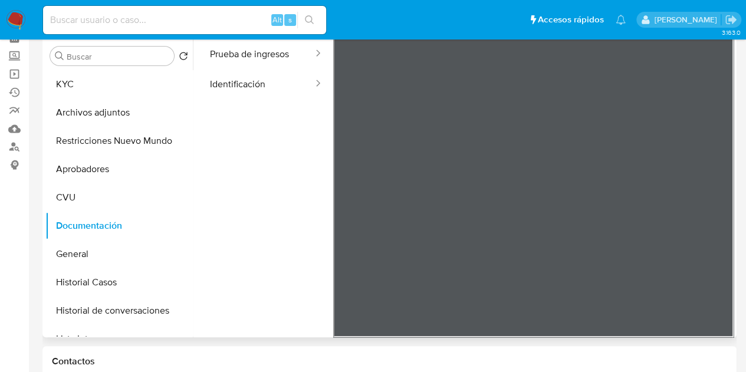
click at [735, 145] on div "Buscar Volver al orden por defecto KYC Archivos adjuntos Restricciones Nuevo Mu…" at bounding box center [389, 186] width 694 height 302
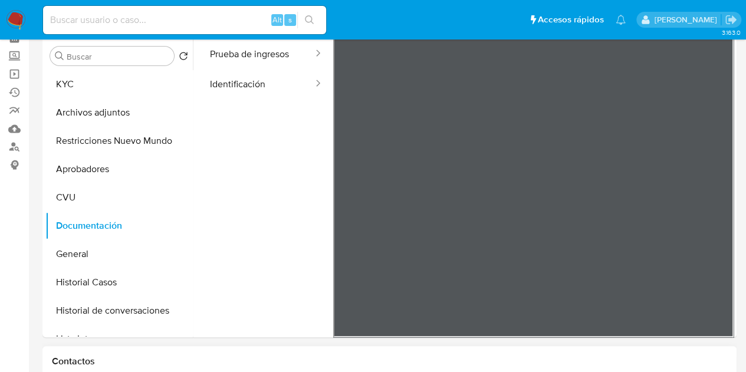
click at [179, 346] on div "Contactos" at bounding box center [389, 361] width 694 height 31
click at [97, 82] on button "KYC" at bounding box center [114, 84] width 138 height 28
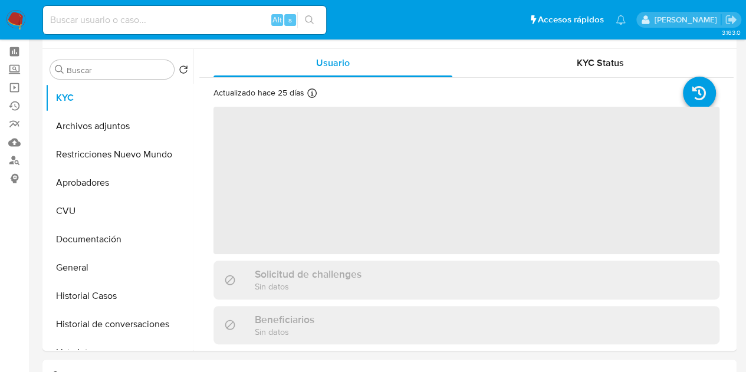
scroll to position [25, 0]
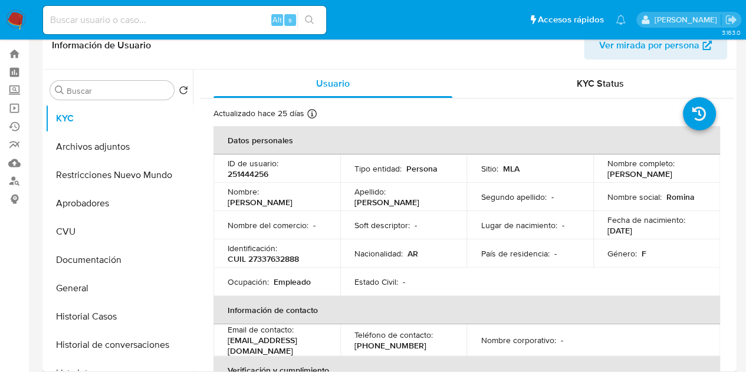
click at [261, 176] on p "251444256" at bounding box center [248, 174] width 41 height 11
copy p "251444256"
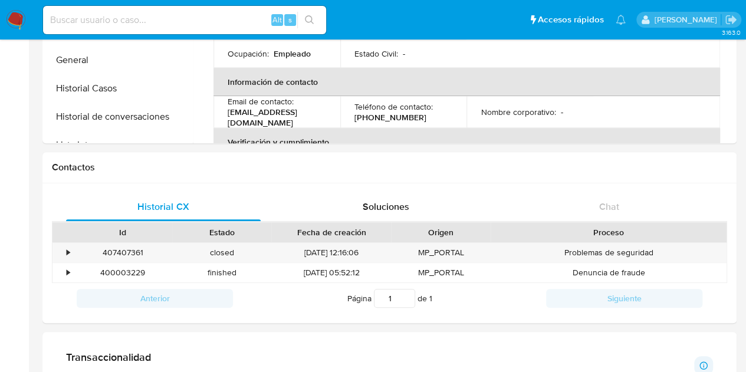
scroll to position [256, 0]
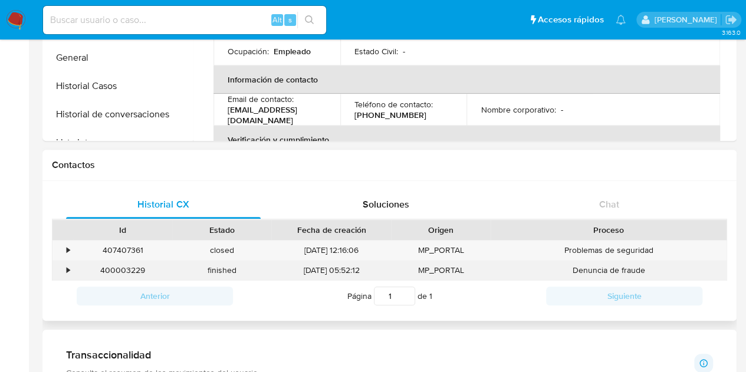
click at [337, 270] on div "13/08/2025 05:52:12" at bounding box center [331, 270] width 120 height 19
click at [126, 272] on div "400003229" at bounding box center [122, 270] width 99 height 19
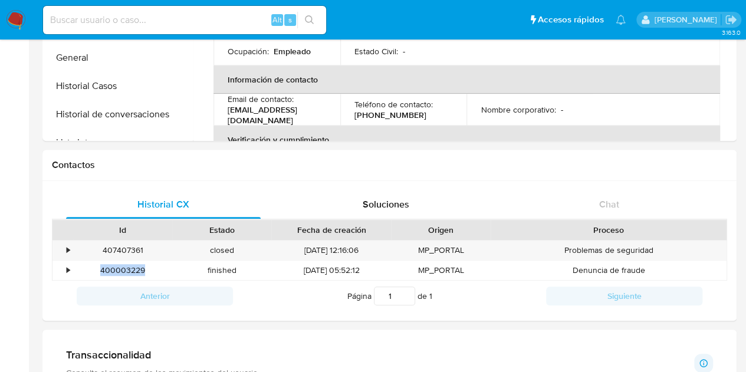
copy div "400003229"
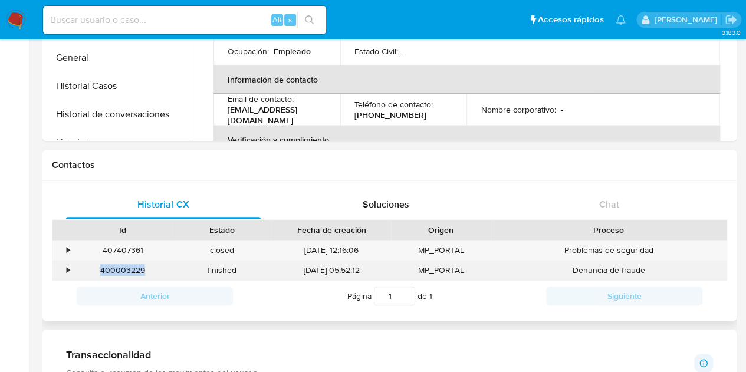
click at [131, 270] on div "400003229" at bounding box center [122, 270] width 99 height 19
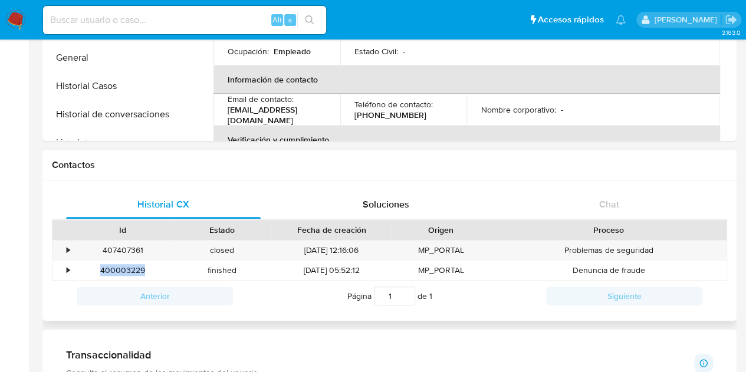
copy div "400003229"
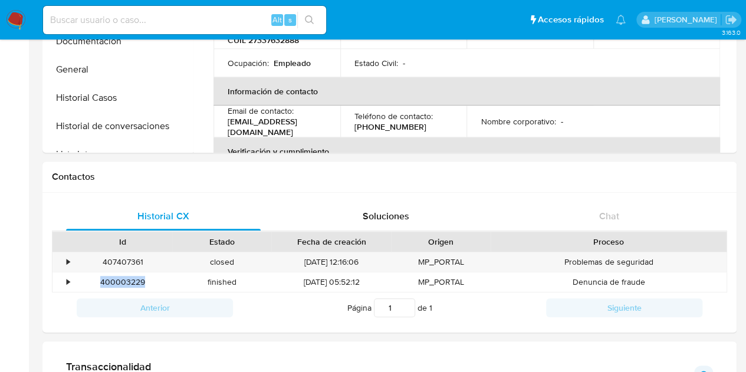
scroll to position [251, 0]
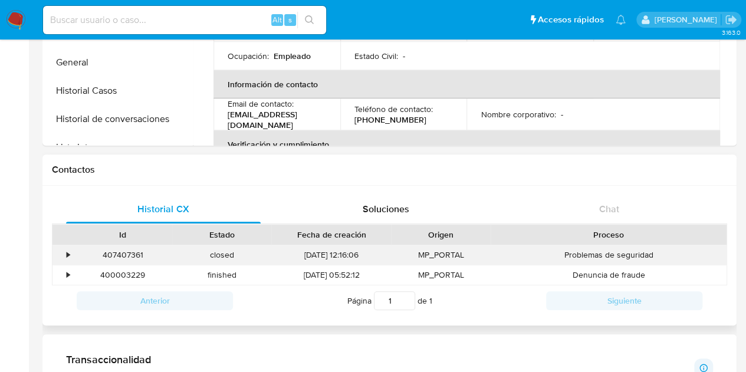
click at [127, 253] on div "407407361" at bounding box center [122, 254] width 99 height 19
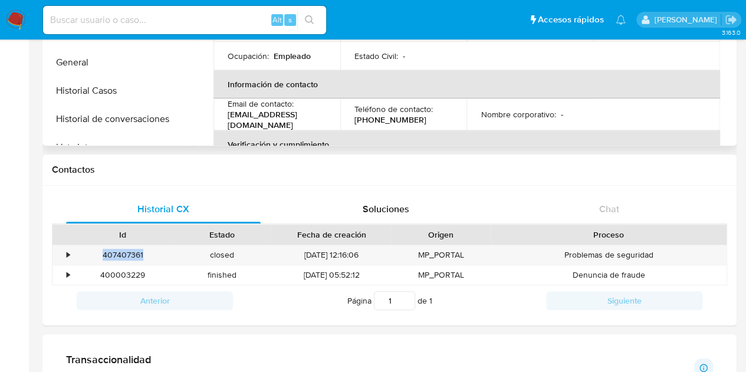
copy div "407407361"
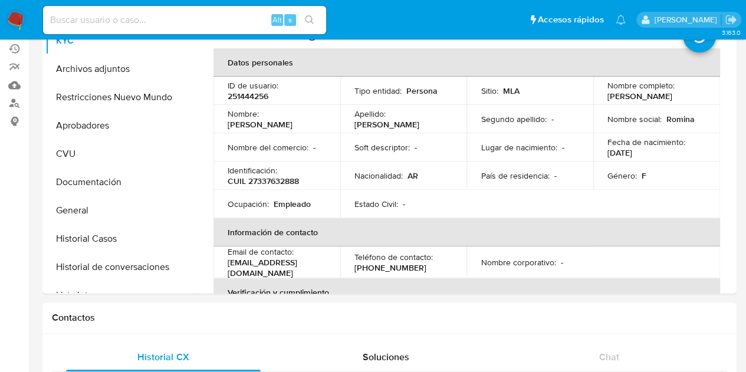
scroll to position [73, 0]
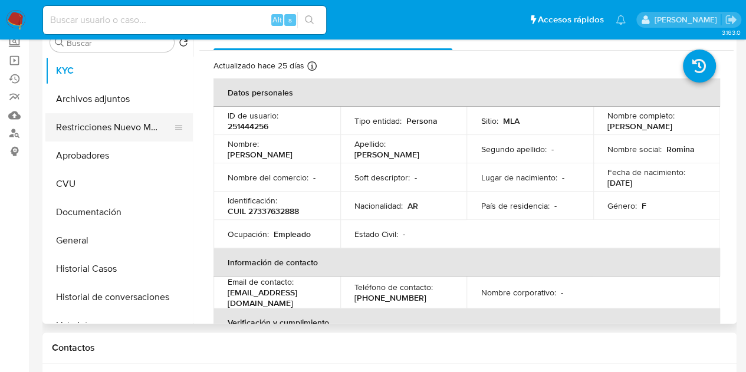
click at [101, 122] on button "Restricciones Nuevo Mundo" at bounding box center [114, 127] width 138 height 28
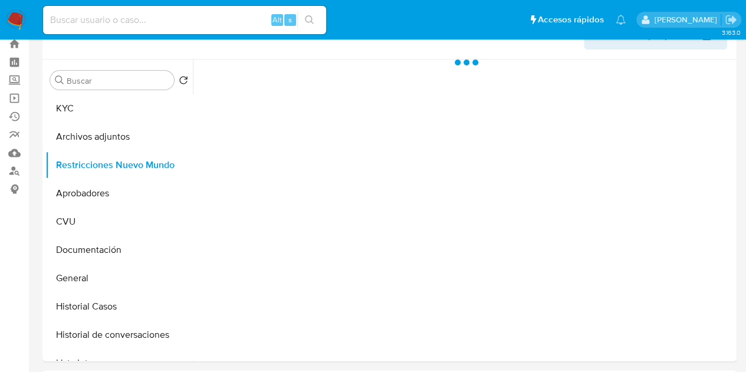
scroll to position [29, 0]
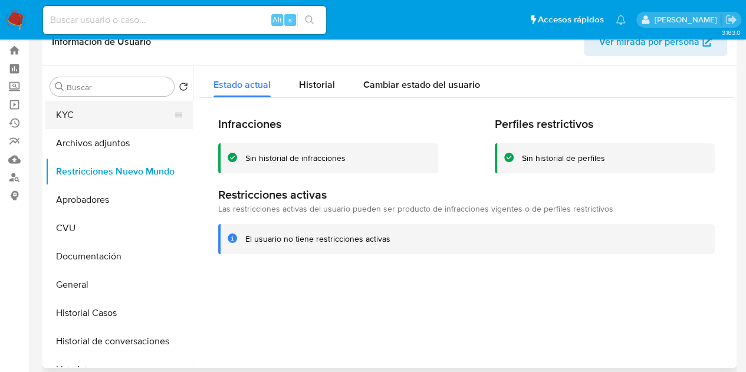
click at [73, 115] on button "KYC" at bounding box center [114, 115] width 138 height 28
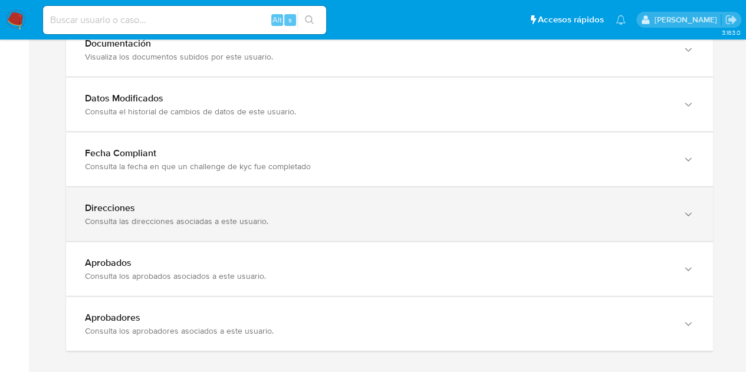
click at [622, 225] on div "Direcciones Consulta las direcciones asociadas a este usuario." at bounding box center [389, 215] width 647 height 54
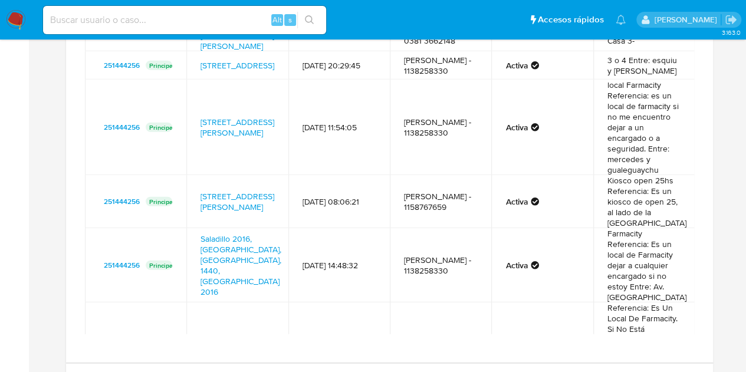
scroll to position [1524, 0]
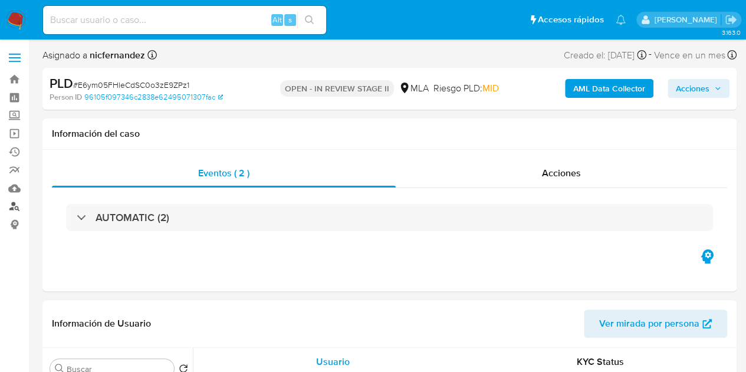
click at [12, 209] on link "Buscador de personas" at bounding box center [70, 207] width 140 height 18
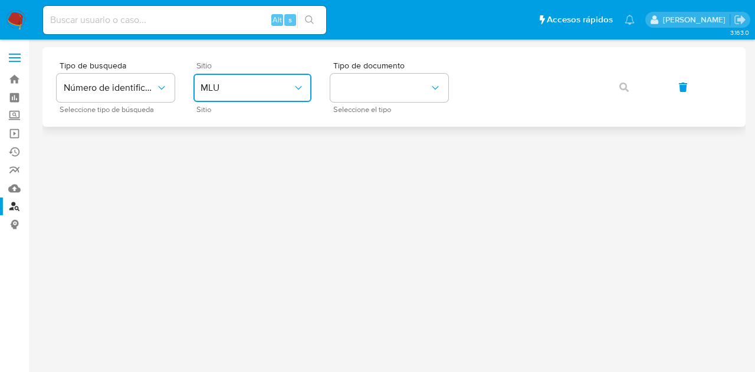
click at [290, 93] on span "MLU" at bounding box center [247, 88] width 92 height 12
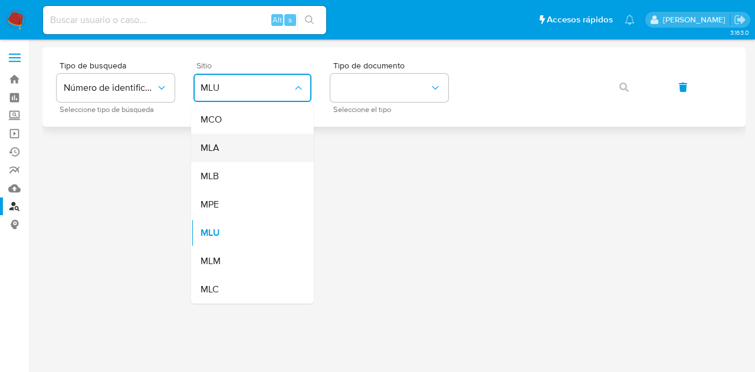
click at [273, 140] on div "MLA" at bounding box center [249, 148] width 97 height 28
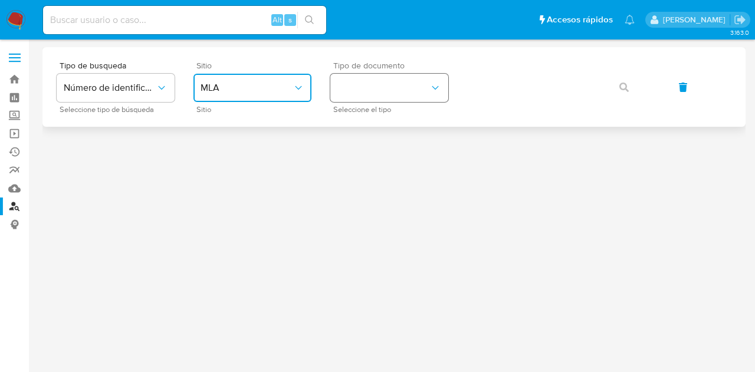
click at [375, 86] on button "identificationType" at bounding box center [389, 88] width 118 height 28
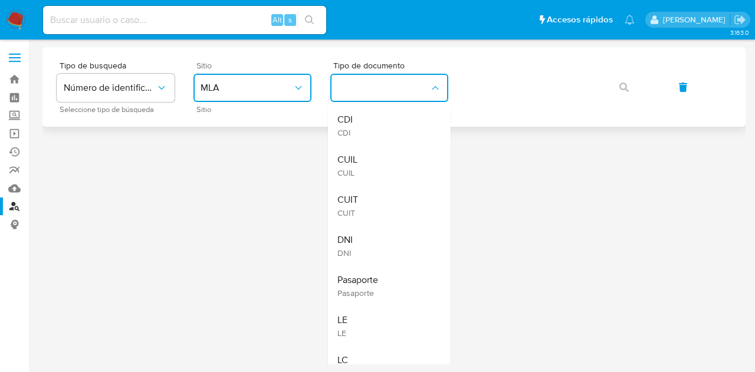
drag, startPoint x: 393, startPoint y: 159, endPoint x: 477, endPoint y: 105, distance: 100.3
click at [395, 158] on div "CUIL CUIL" at bounding box center [386, 166] width 97 height 40
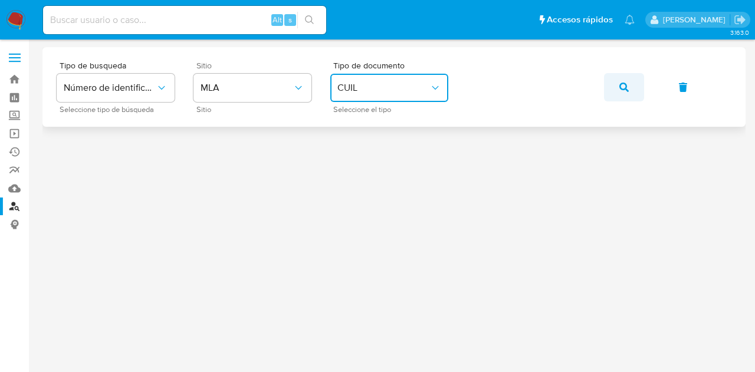
click at [624, 86] on icon "button" at bounding box center [624, 87] width 9 height 9
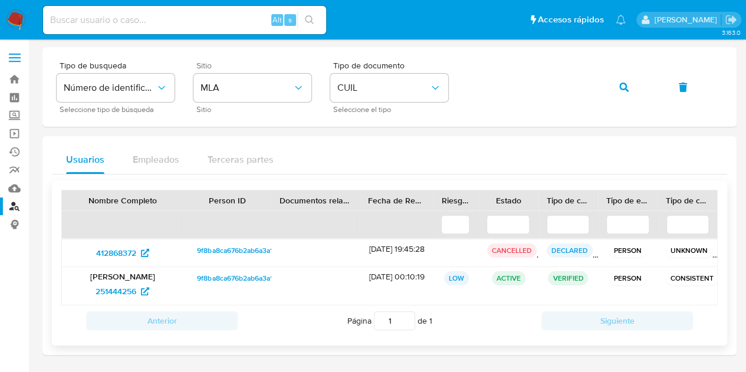
click at [222, 278] on span "9f8ba8ca676b2ab6a3a17ccbfc4ffaca" at bounding box center [255, 278] width 116 height 14
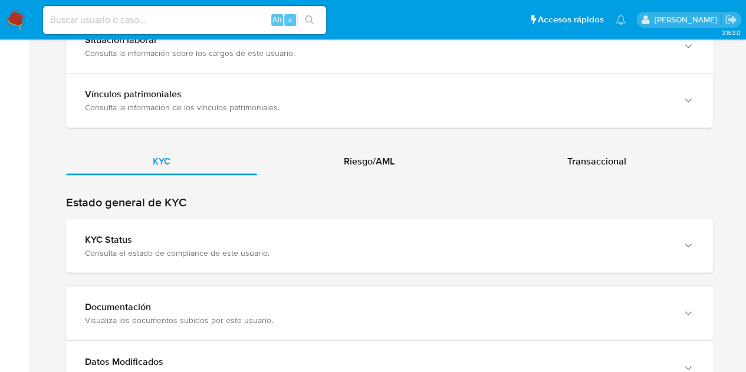
scroll to position [989, 0]
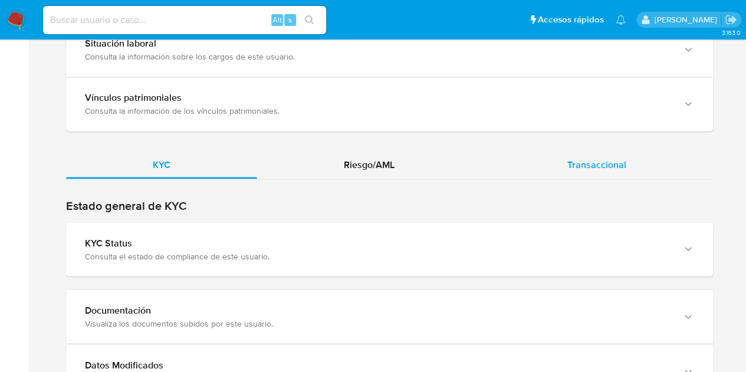
click at [574, 165] on span "Transaccional" at bounding box center [597, 165] width 59 height 14
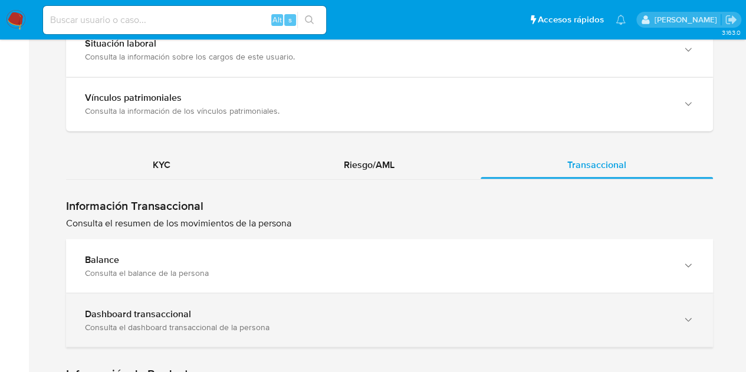
click at [359, 316] on div "Dashboard transaccional" at bounding box center [378, 314] width 586 height 12
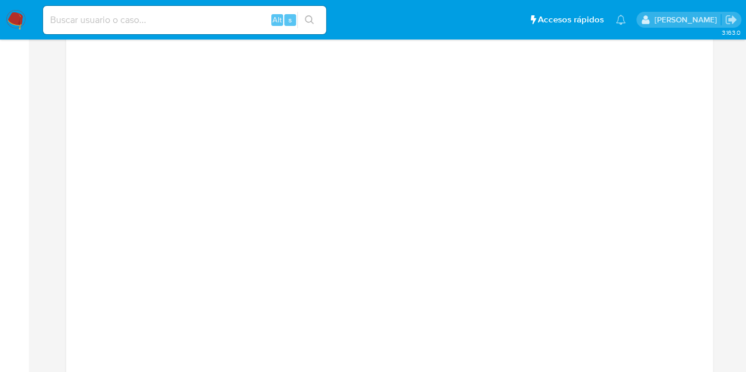
scroll to position [1329, 0]
click at [157, 13] on input at bounding box center [184, 19] width 283 height 15
paste input "2613363255"
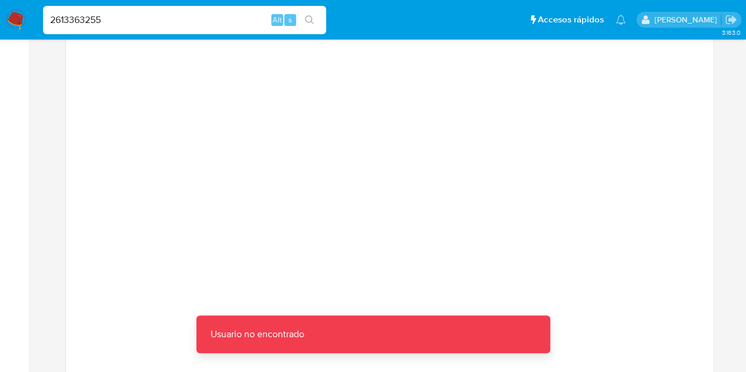
click at [148, 16] on input "2613363255" at bounding box center [184, 19] width 283 height 15
type input "2613363255"
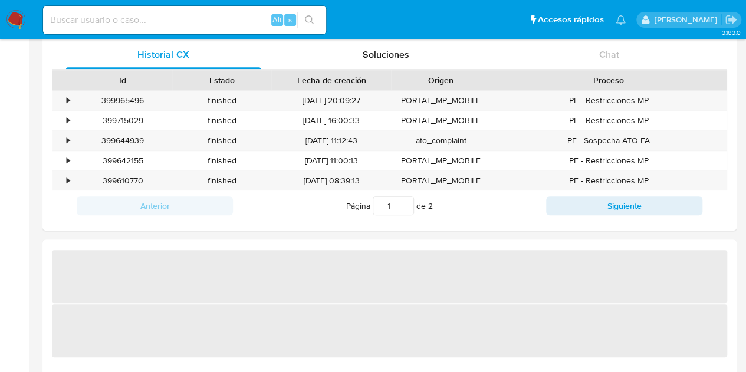
select select "10"
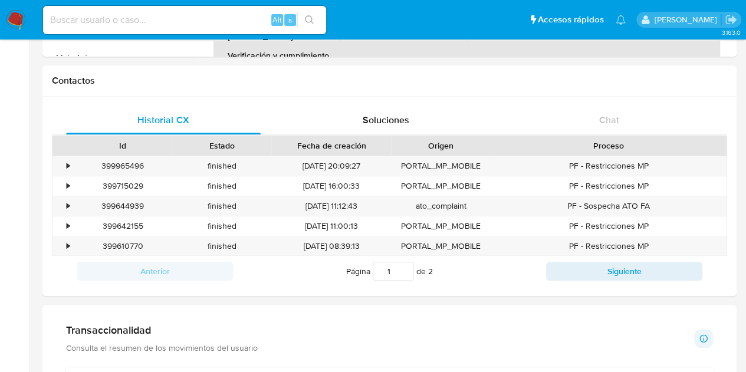
scroll to position [333, 0]
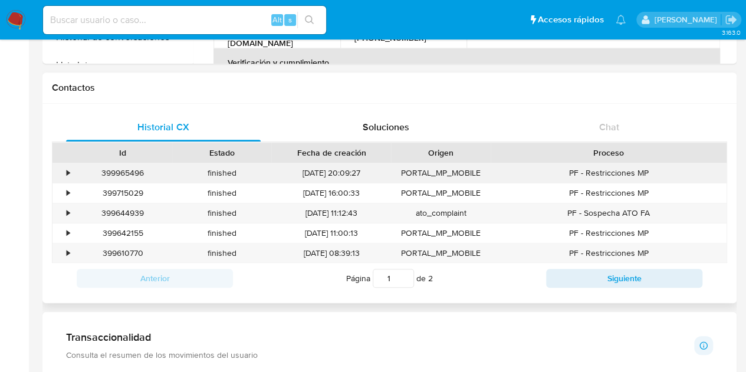
click at [136, 172] on div "399965496" at bounding box center [122, 172] width 99 height 19
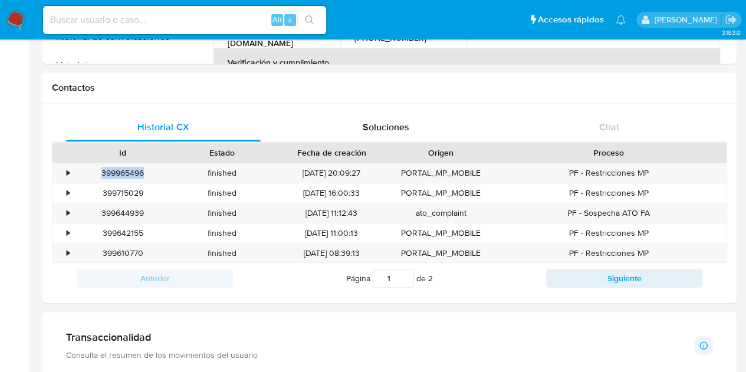
copy div "399965496"
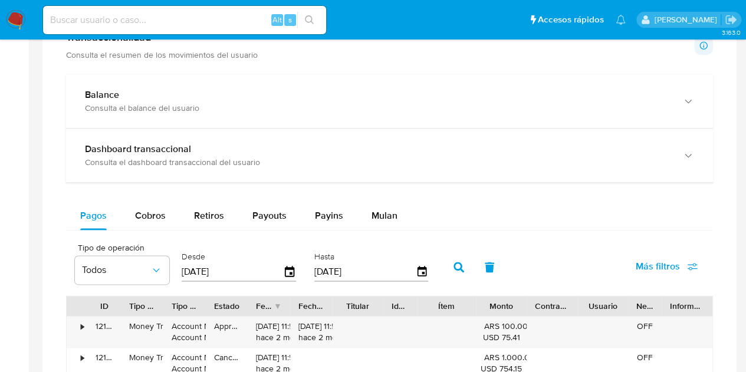
scroll to position [644, 0]
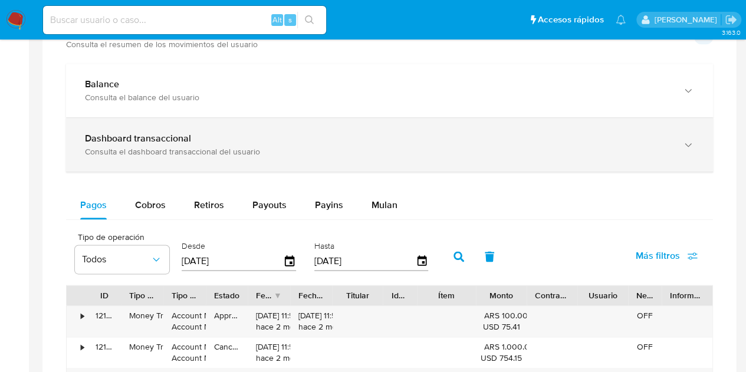
click at [551, 146] on div "Consulta el dashboard transaccional del usuario" at bounding box center [378, 151] width 586 height 11
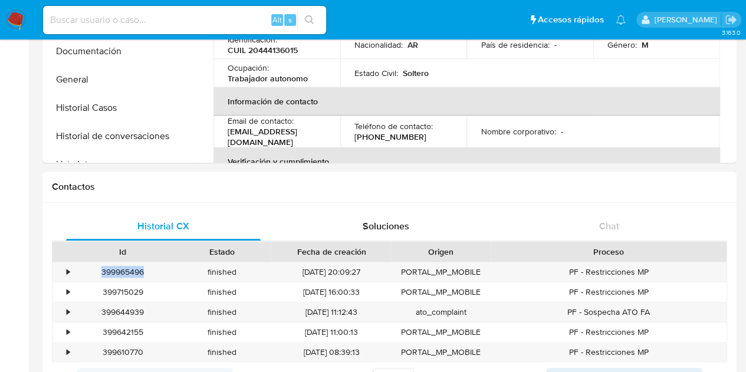
scroll to position [0, 0]
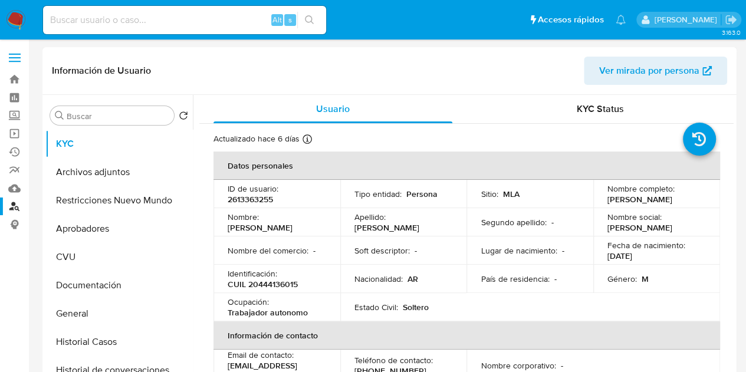
click at [656, 73] on span "Ver mirada por persona" at bounding box center [649, 71] width 100 height 28
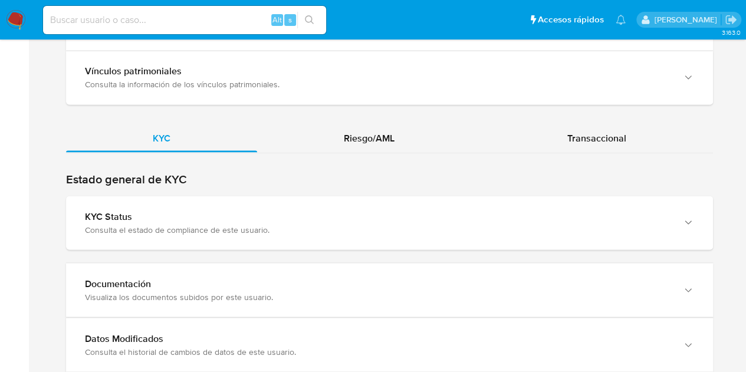
scroll to position [1037, 0]
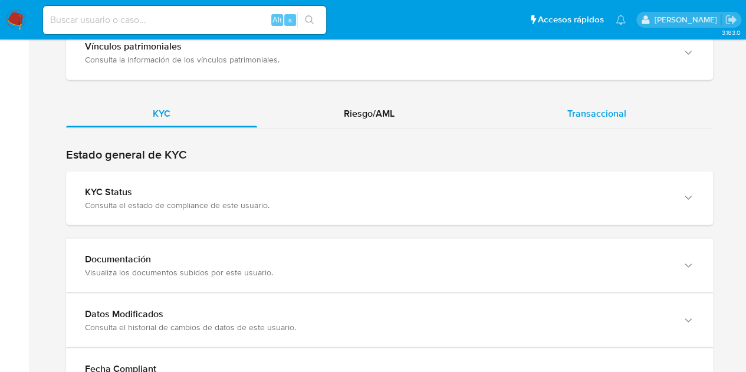
click at [599, 119] on div "Transaccional" at bounding box center [597, 113] width 232 height 28
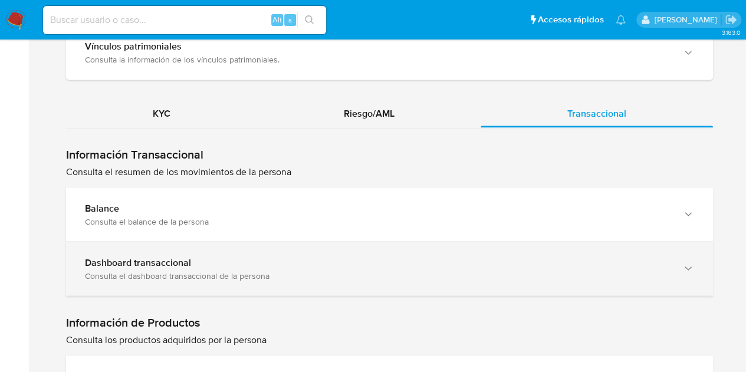
click at [337, 248] on div "Dashboard transaccional Consulta el dashboard transaccional de la persona" at bounding box center [389, 269] width 647 height 54
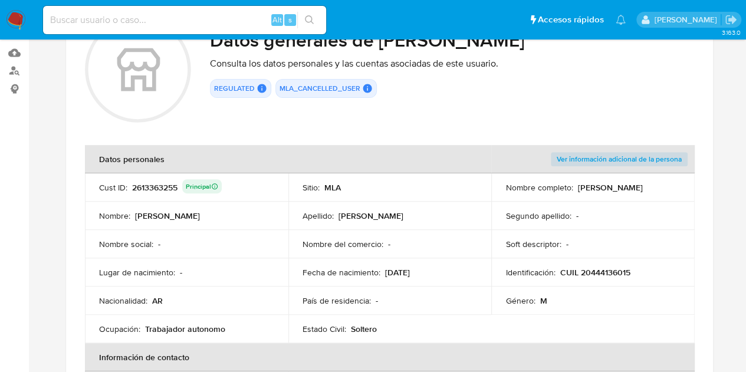
scroll to position [96, 0]
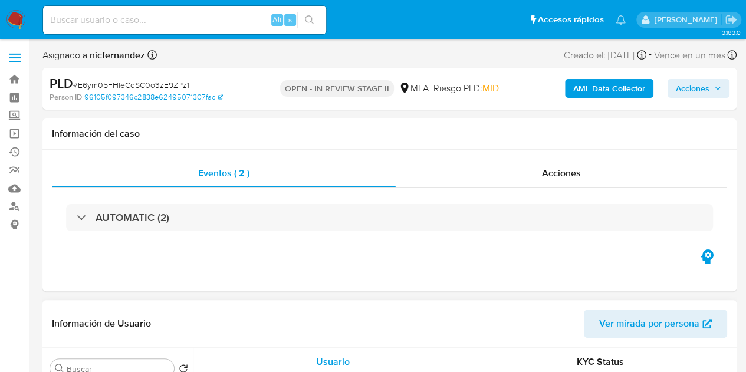
select select "10"
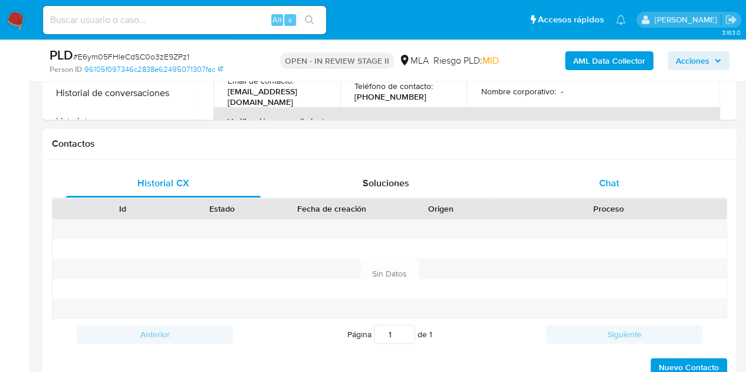
click at [648, 176] on div "Chat" at bounding box center [609, 183] width 195 height 28
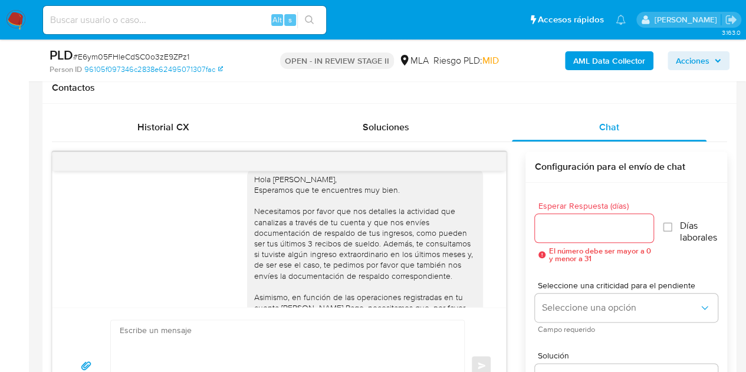
scroll to position [620, 0]
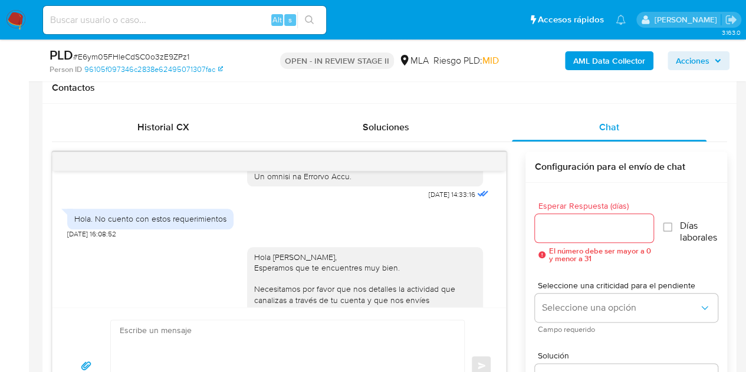
click at [94, 224] on div "Hola. No cuento con estos requerimientos" at bounding box center [150, 219] width 152 height 11
copy div "Hola. No cuento con estos requerimientos"
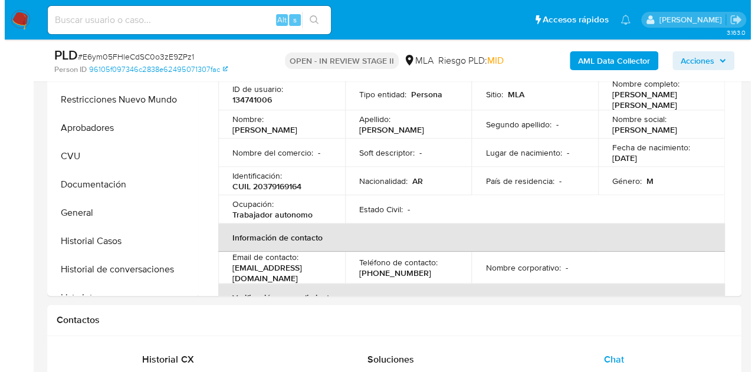
scroll to position [192, 0]
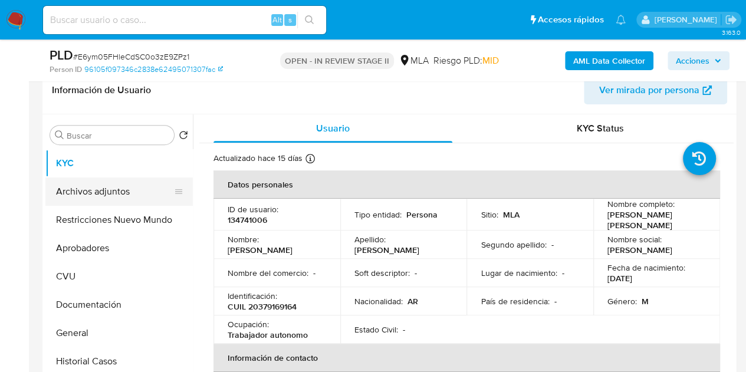
click at [103, 195] on button "Archivos adjuntos" at bounding box center [114, 192] width 138 height 28
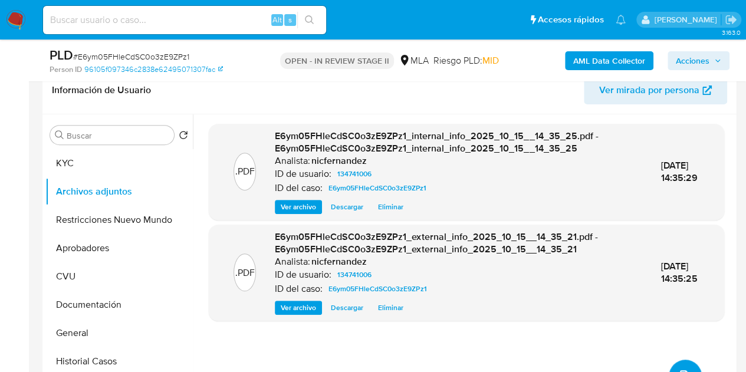
click at [670, 362] on button "upload-file" at bounding box center [685, 376] width 33 height 33
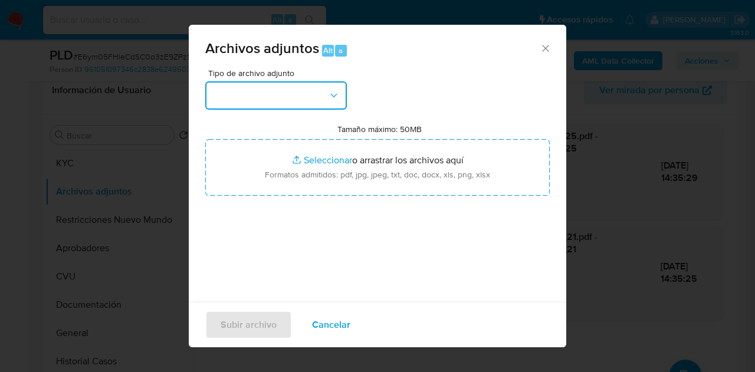
drag, startPoint x: 321, startPoint y: 100, endPoint x: 353, endPoint y: 135, distance: 47.6
click at [321, 101] on button "button" at bounding box center [276, 95] width 142 height 28
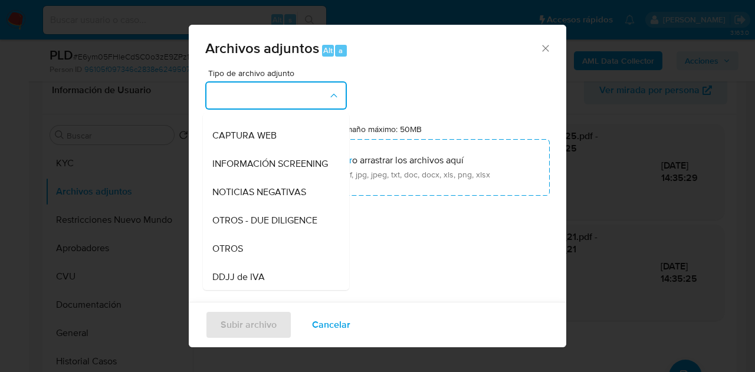
scroll to position [166, 0]
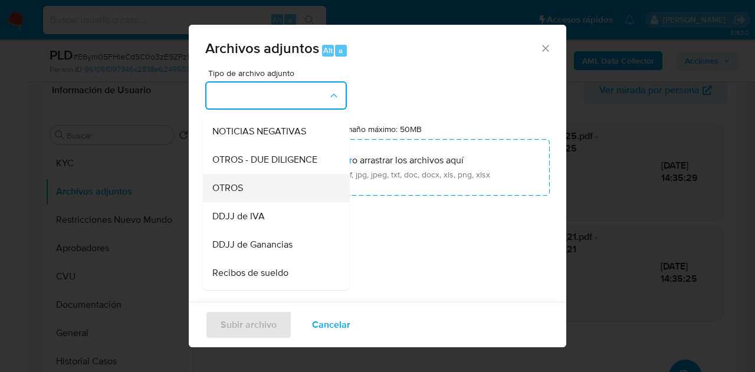
click at [290, 190] on div "OTROS" at bounding box center [272, 188] width 120 height 28
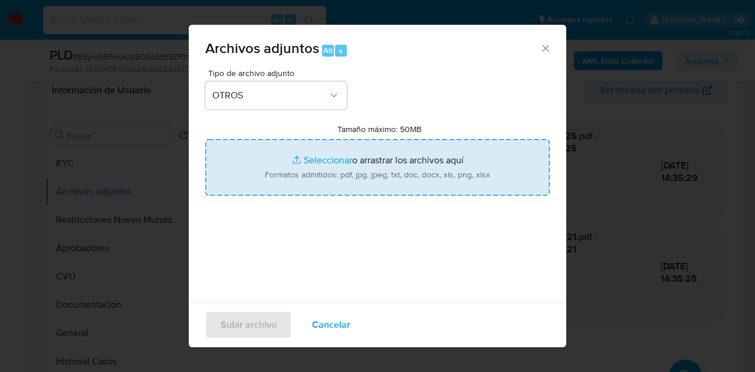
click at [313, 162] on input "Tamaño máximo: 50MB Seleccionar archivos" at bounding box center [377, 167] width 345 height 57
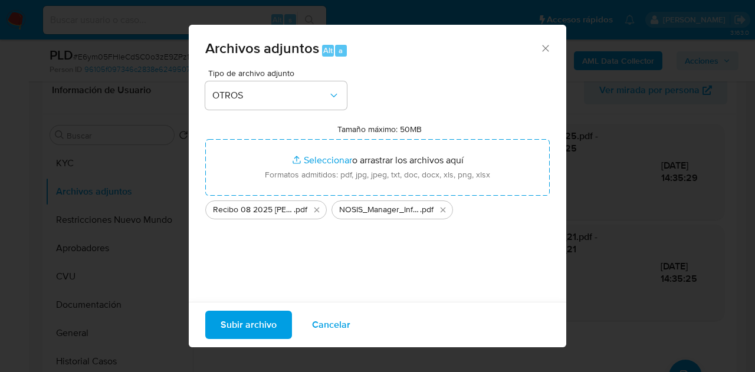
click at [249, 329] on span "Subir archivo" at bounding box center [249, 325] width 56 height 26
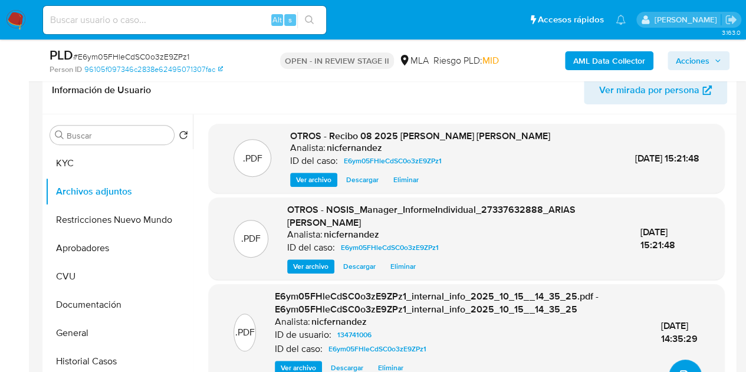
click at [687, 366] on button "upload-file" at bounding box center [685, 376] width 33 height 33
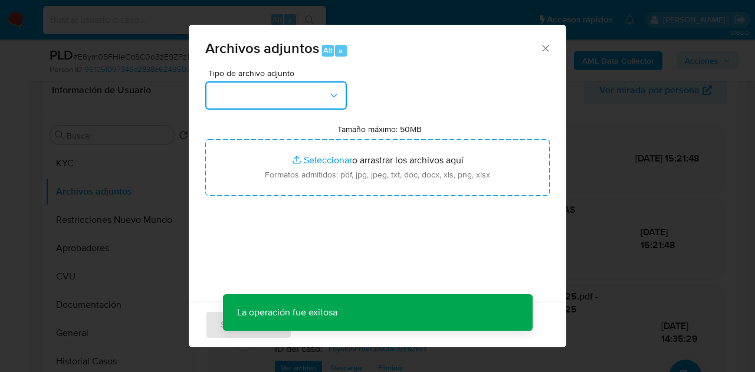
drag, startPoint x: 327, startPoint y: 93, endPoint x: 330, endPoint y: 104, distance: 12.0
click at [327, 93] on button "button" at bounding box center [276, 95] width 142 height 28
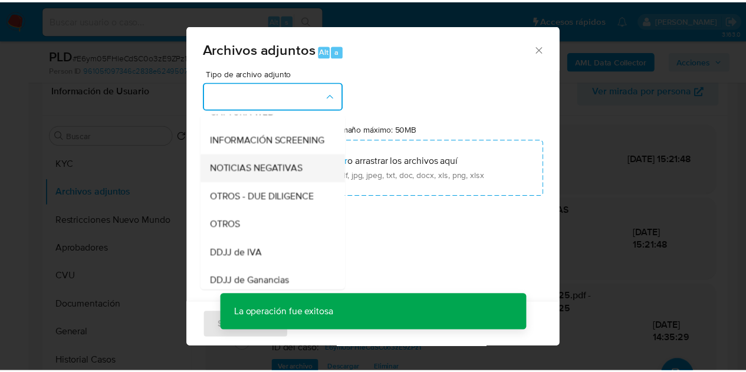
scroll to position [133, 0]
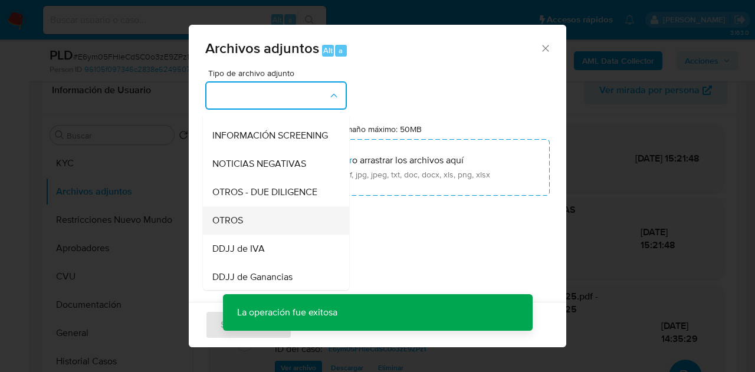
click at [277, 228] on div "OTROS" at bounding box center [272, 221] width 120 height 28
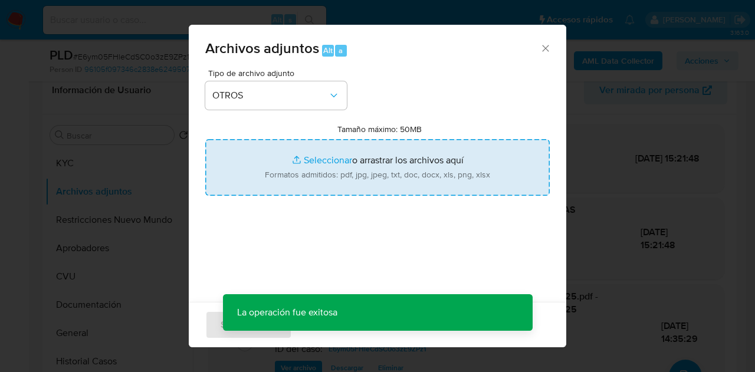
click at [306, 169] on input "Tamaño máximo: 50MB Seleccionar archivos" at bounding box center [377, 167] width 345 height 57
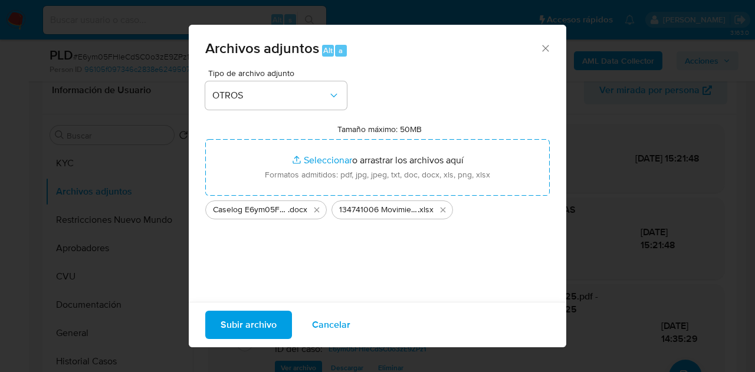
click at [273, 319] on span "Subir archivo" at bounding box center [249, 325] width 56 height 26
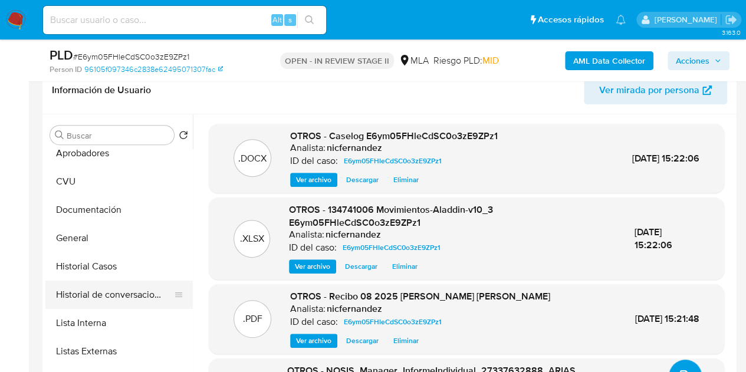
scroll to position [96, 0]
click at [118, 297] on button "Historial de conversaciones" at bounding box center [114, 294] width 138 height 28
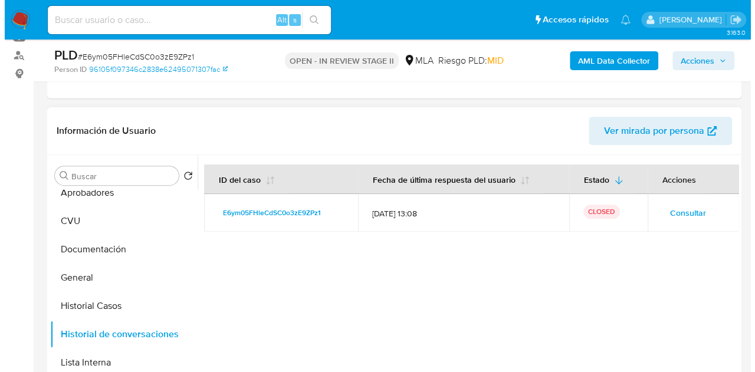
scroll to position [0, 0]
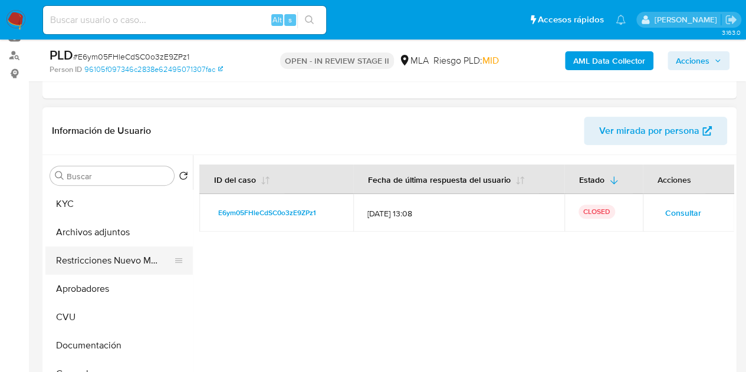
click at [103, 260] on button "Restricciones Nuevo Mundo" at bounding box center [114, 261] width 138 height 28
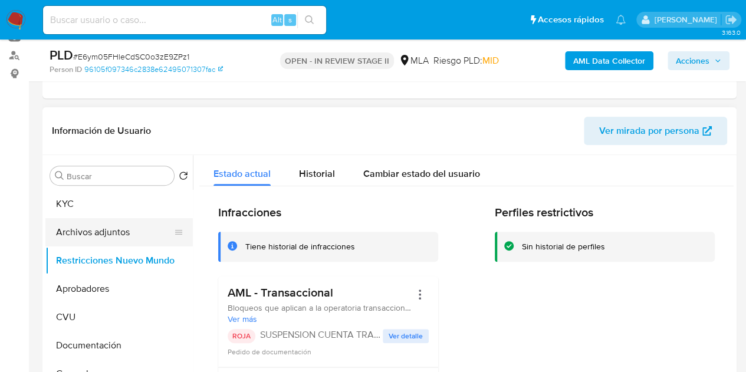
click at [89, 231] on button "Archivos adjuntos" at bounding box center [114, 232] width 138 height 28
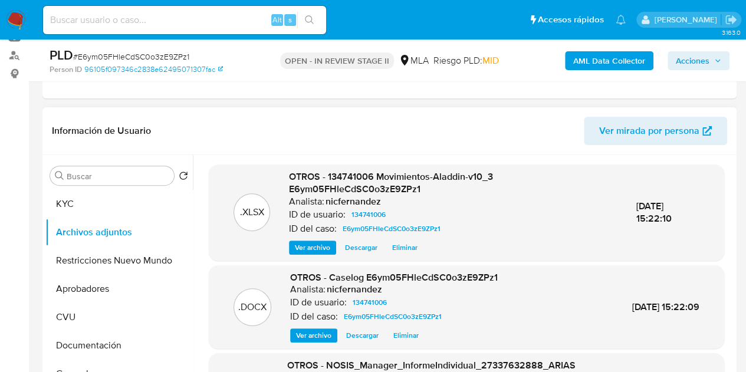
click at [304, 335] on span "Ver archivo" at bounding box center [313, 336] width 35 height 12
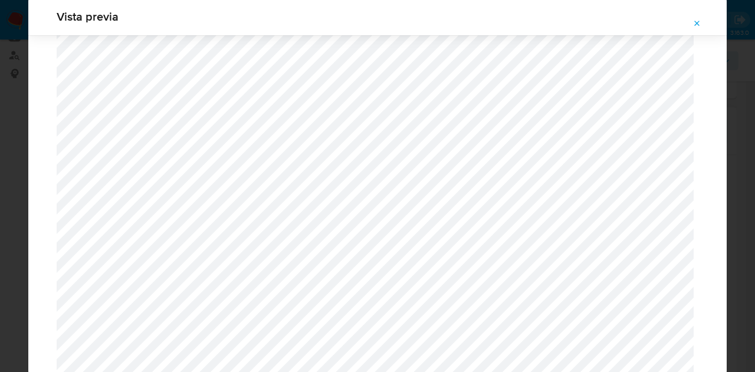
scroll to position [1406, 0]
click at [695, 17] on span "Attachment preview" at bounding box center [697, 23] width 9 height 17
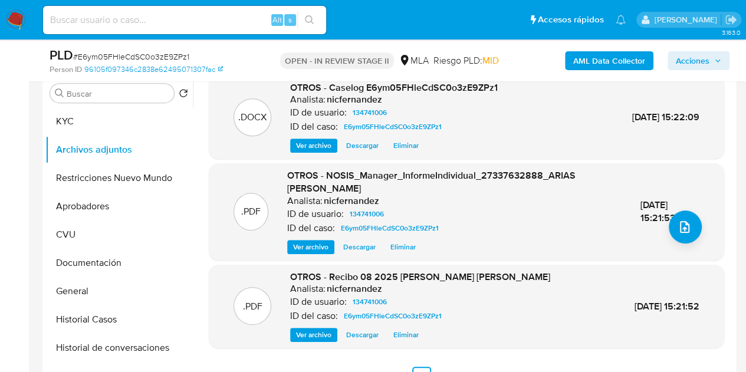
scroll to position [116, 0]
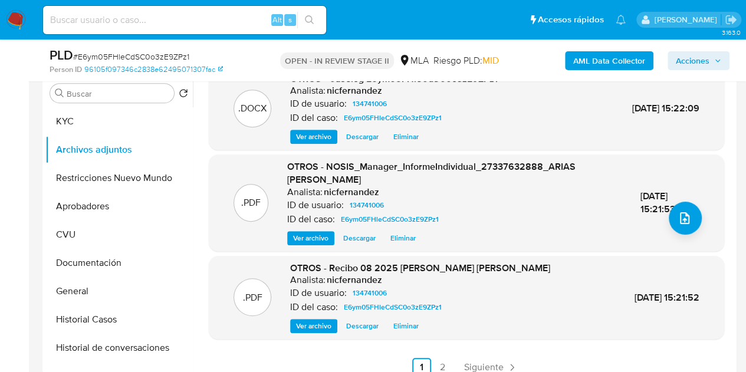
click at [309, 320] on span "Ver archivo" at bounding box center [313, 326] width 35 height 12
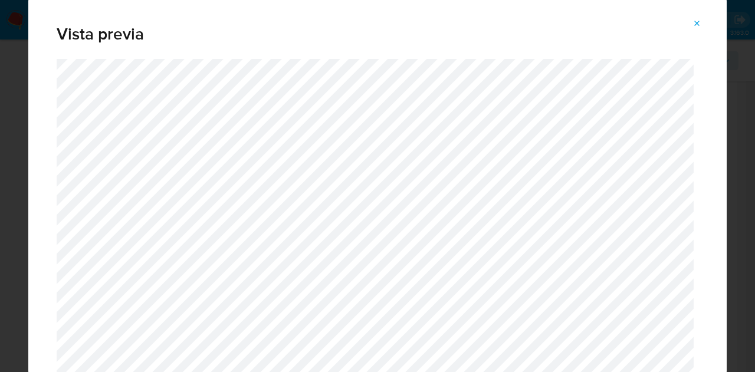
click at [690, 21] on button "Attachment preview" at bounding box center [697, 23] width 26 height 19
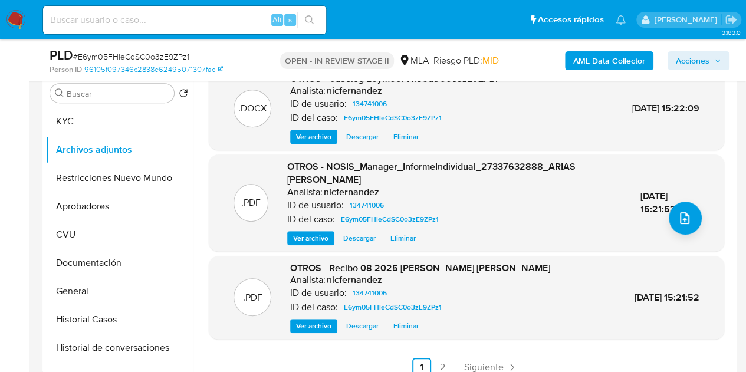
scroll to position [153, 0]
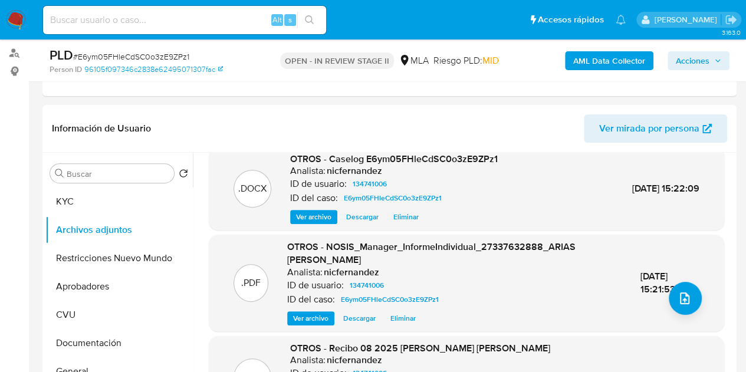
click at [693, 55] on span "Acciones" at bounding box center [693, 60] width 34 height 19
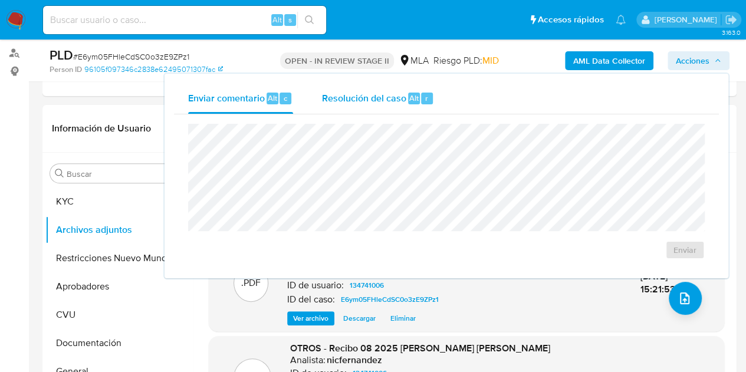
click at [399, 97] on span "Resolución del caso" at bounding box center [364, 98] width 84 height 14
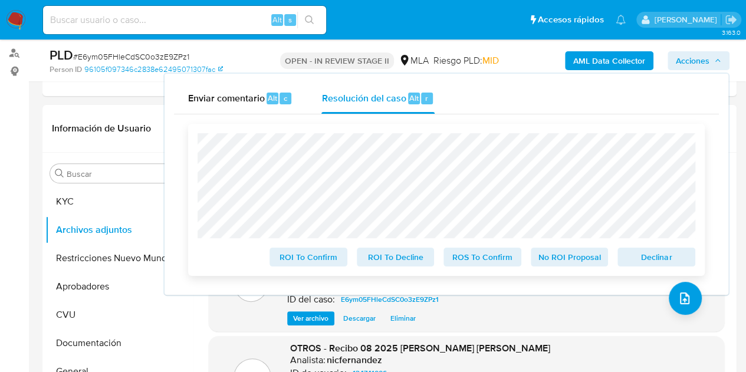
click at [644, 263] on span "Declinar" at bounding box center [656, 257] width 61 height 17
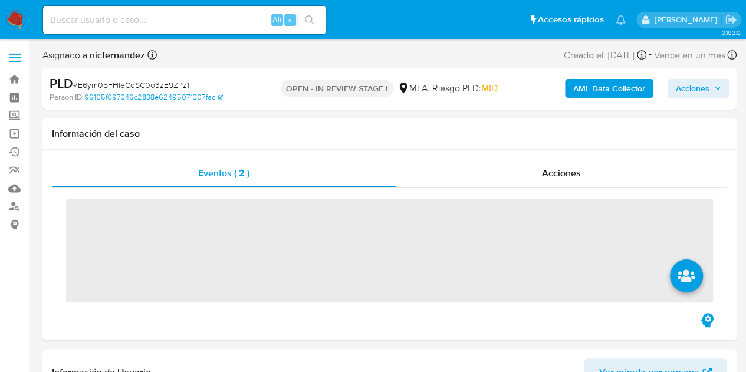
drag, startPoint x: 705, startPoint y: 84, endPoint x: 654, endPoint y: 95, distance: 51.8
click at [705, 85] on span "Acciones" at bounding box center [693, 88] width 34 height 19
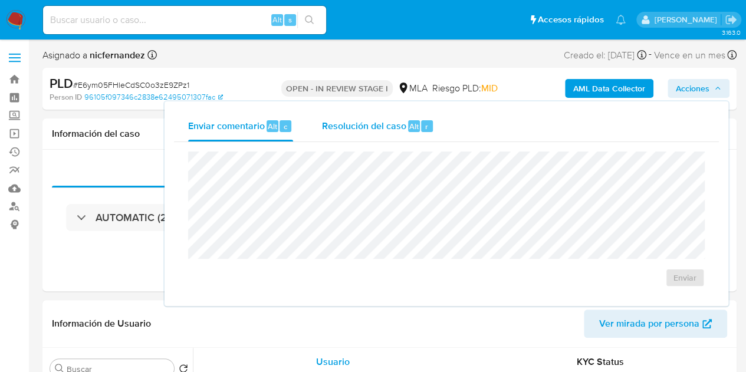
click at [350, 129] on span "Resolución del caso" at bounding box center [364, 126] width 84 height 14
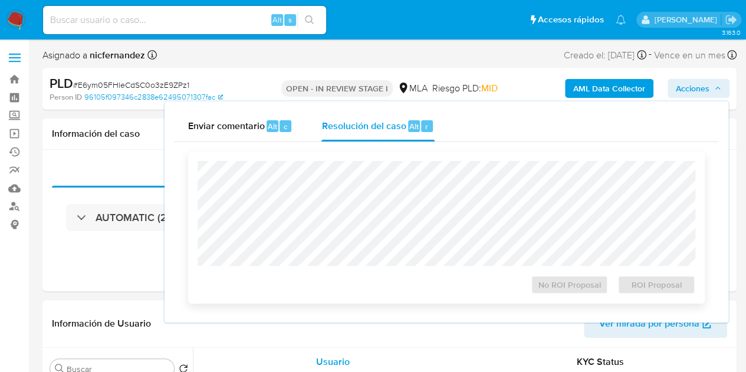
select select "10"
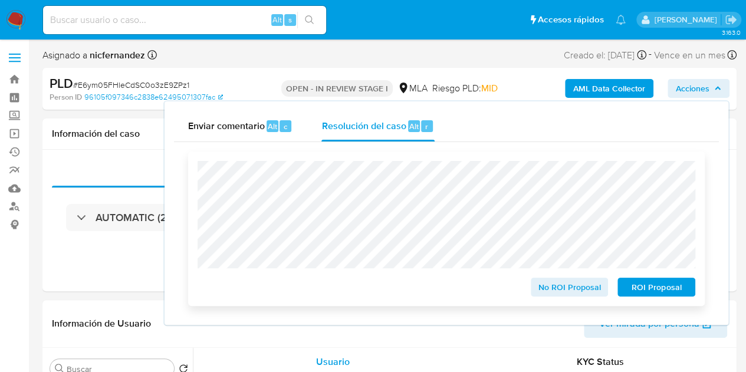
click at [665, 293] on span "ROI Proposal" at bounding box center [656, 287] width 61 height 17
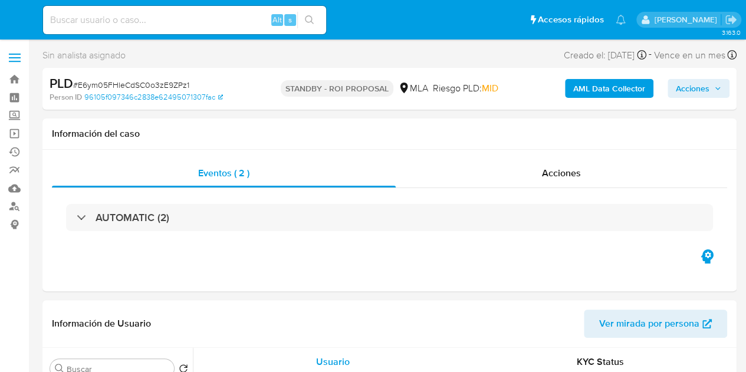
select select "10"
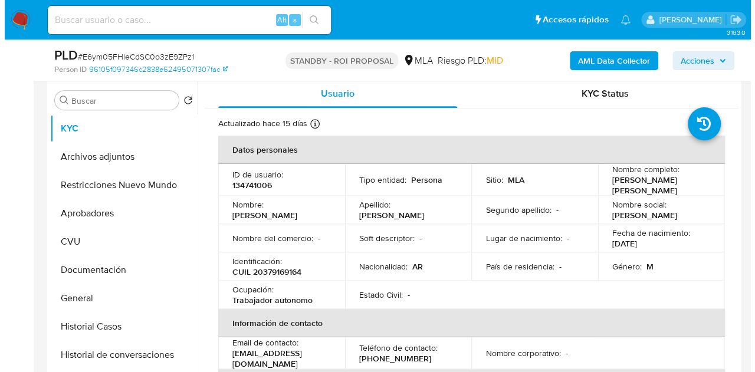
scroll to position [228, 0]
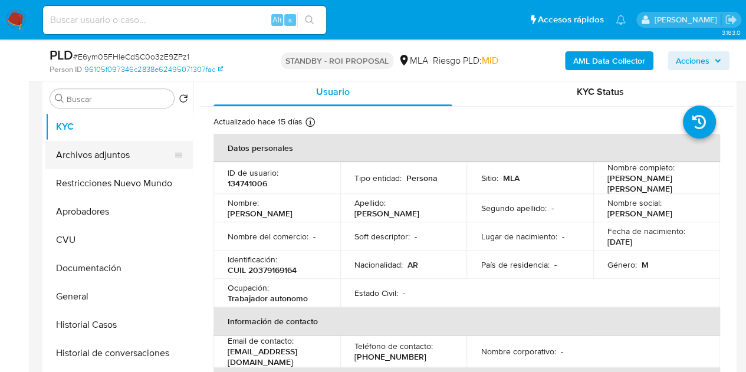
click at [123, 150] on button "Archivos adjuntos" at bounding box center [114, 155] width 138 height 28
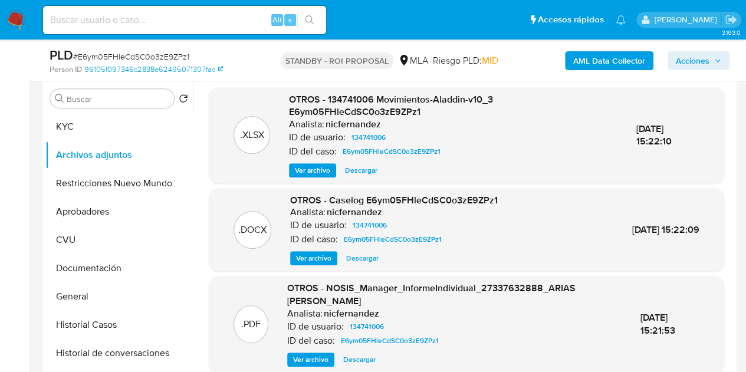
click at [319, 263] on span "Ver archivo" at bounding box center [313, 259] width 35 height 12
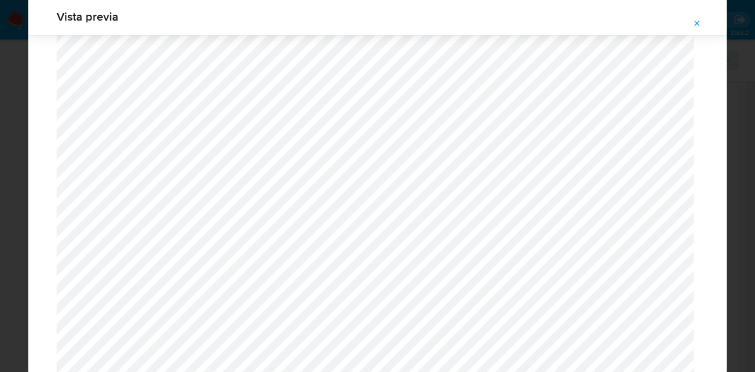
scroll to position [1343, 0]
click at [700, 22] on icon "Attachment preview" at bounding box center [697, 23] width 9 height 9
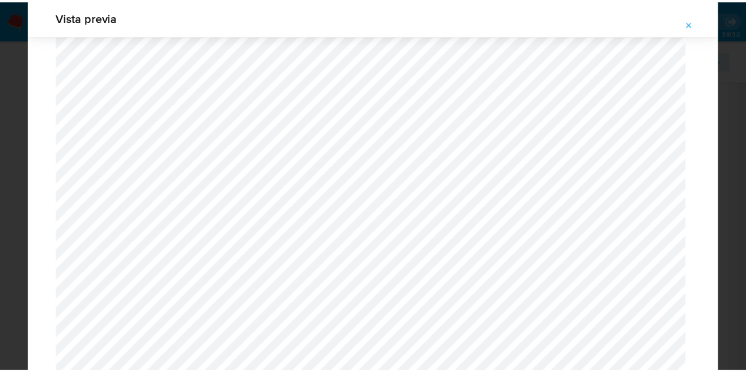
scroll to position [38, 0]
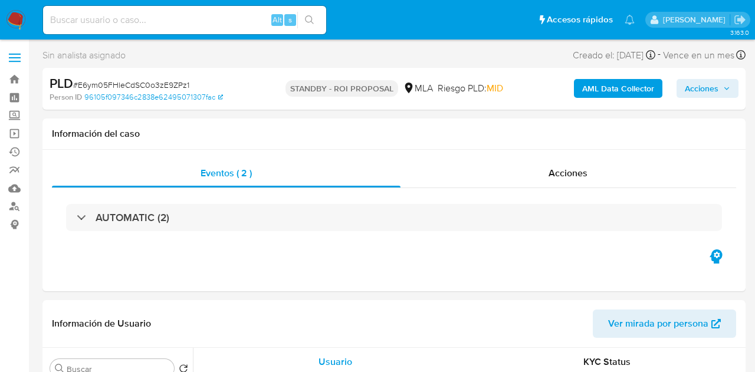
select select "10"
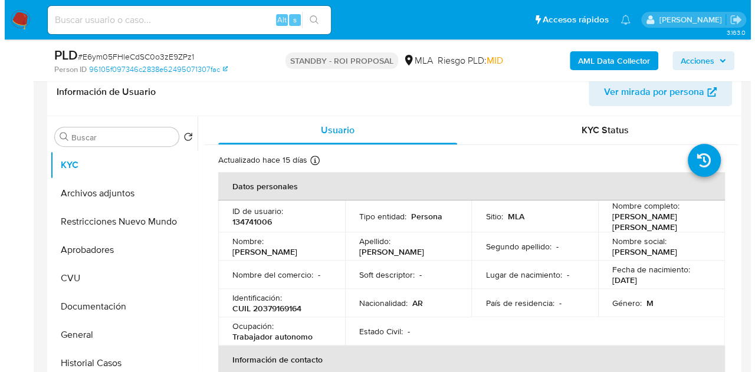
scroll to position [204, 0]
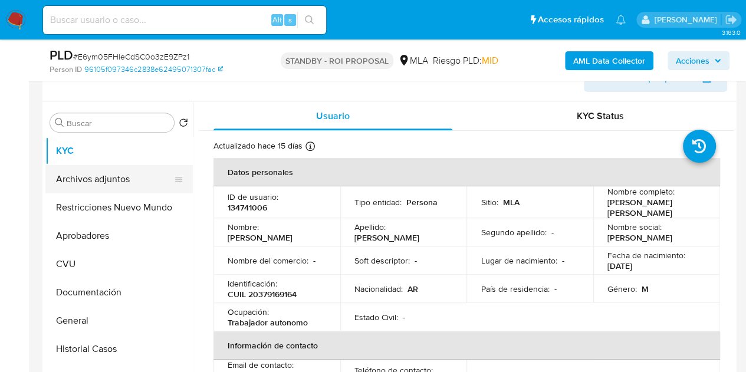
click at [116, 183] on button "Archivos adjuntos" at bounding box center [114, 179] width 138 height 28
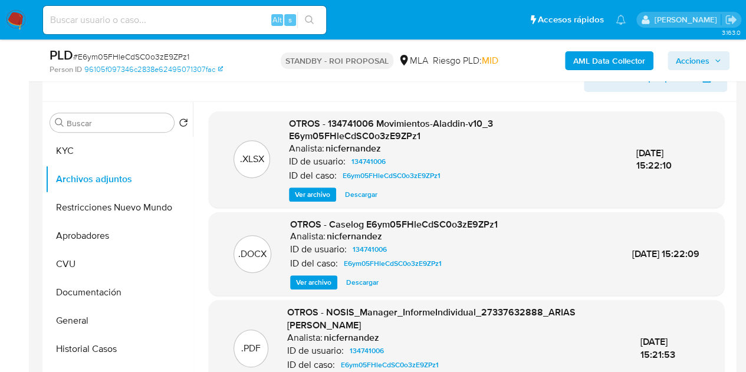
click at [273, 253] on div ".DOCX OTROS - Caselog E6ym05FHleCdSC0o3zE9ZPz1 Analista: nicfernandez ID de usu…" at bounding box center [467, 254] width 504 height 72
click at [307, 281] on span "Ver archivo" at bounding box center [313, 283] width 35 height 12
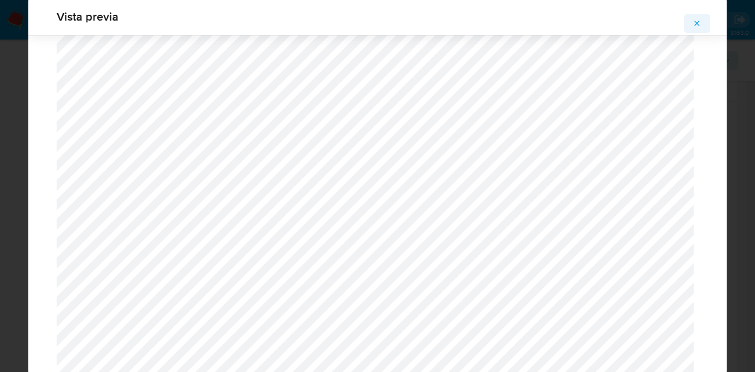
scroll to position [19, 0]
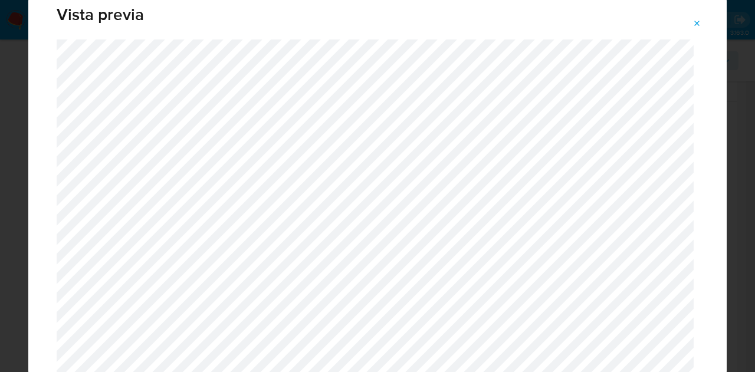
click at [696, 16] on span "Attachment preview" at bounding box center [697, 23] width 9 height 17
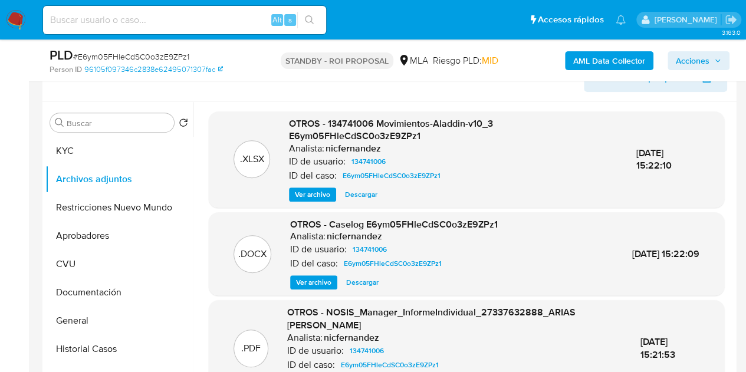
click at [313, 286] on span "Ver archivo" at bounding box center [313, 283] width 35 height 12
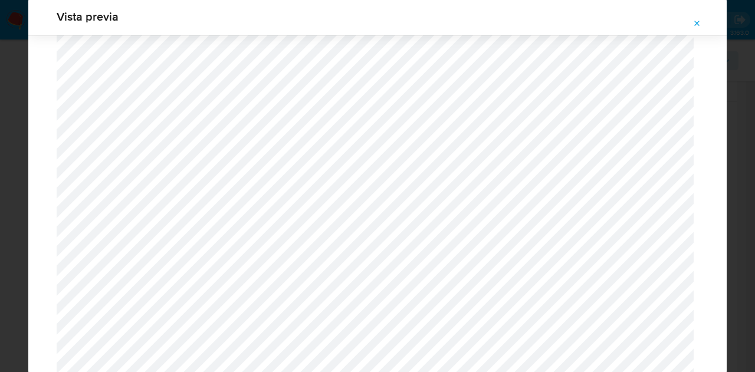
scroll to position [1476, 0]
click at [699, 22] on icon "Attachment preview" at bounding box center [697, 23] width 9 height 9
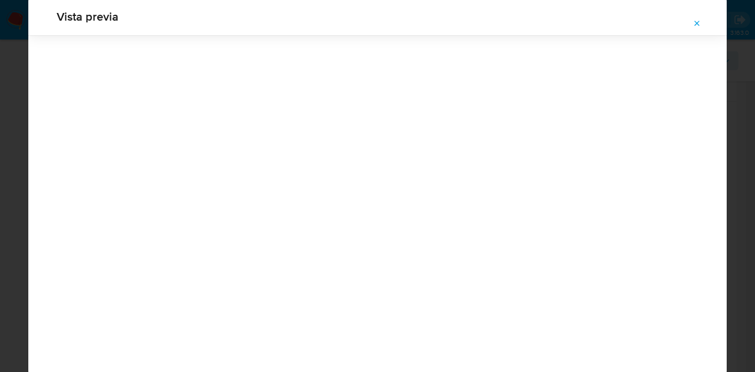
scroll to position [38, 0]
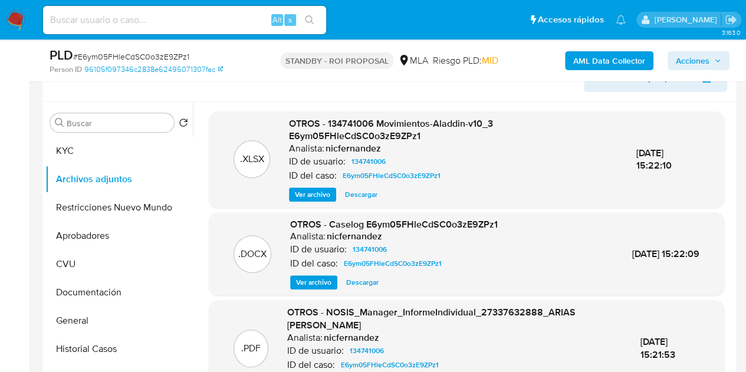
click at [309, 293] on div ".DOCX OTROS - Caselog E6ym05FHleCdSC0o3zE9ZPz1 Analista: nicfernandez ID de usu…" at bounding box center [467, 254] width 516 height 84
click at [311, 280] on span "Ver archivo" at bounding box center [313, 283] width 35 height 12
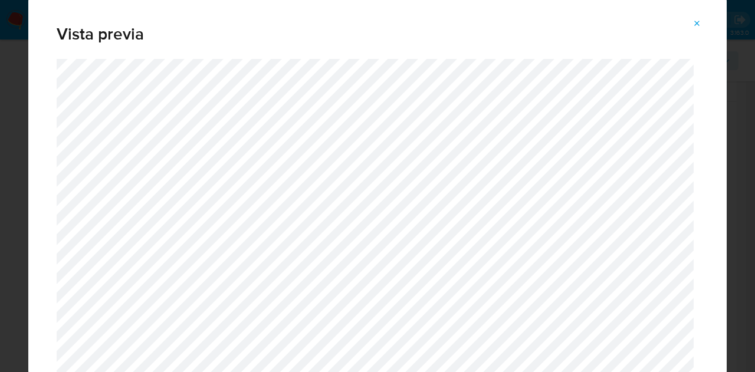
drag, startPoint x: 727, startPoint y: 23, endPoint x: 725, endPoint y: 63, distance: 40.2
click at [725, 63] on div "Vista previa" at bounding box center [377, 186] width 755 height 372
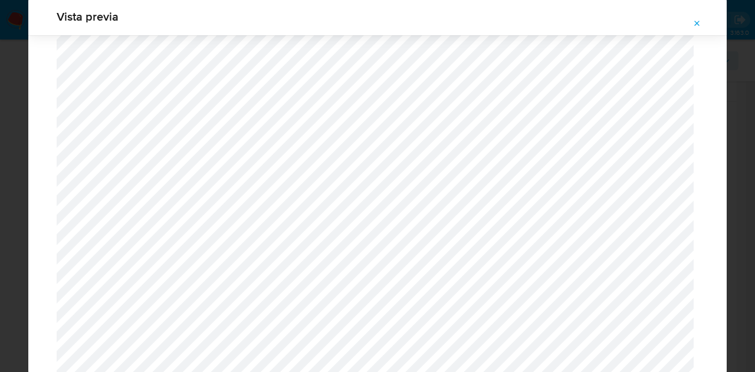
scroll to position [1421, 0]
click at [700, 25] on icon "Attachment preview" at bounding box center [697, 23] width 9 height 9
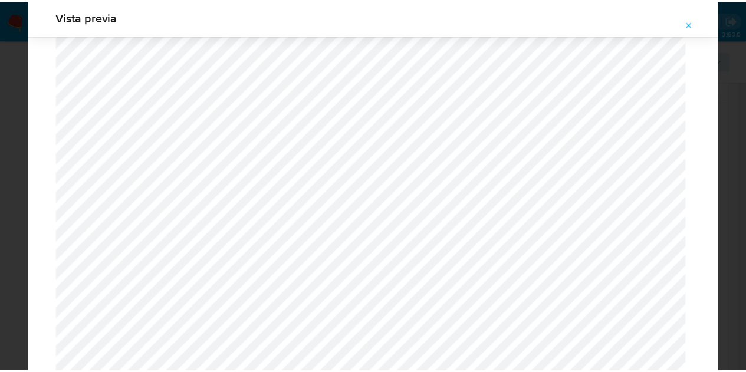
scroll to position [38, 0]
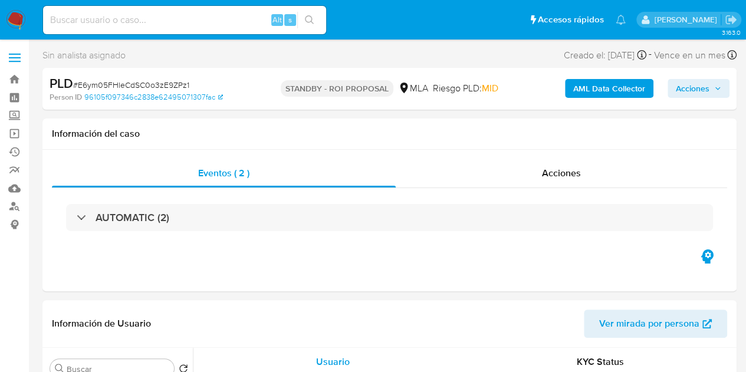
select select "10"
click at [591, 175] on div "Acciones" at bounding box center [562, 173] width 332 height 28
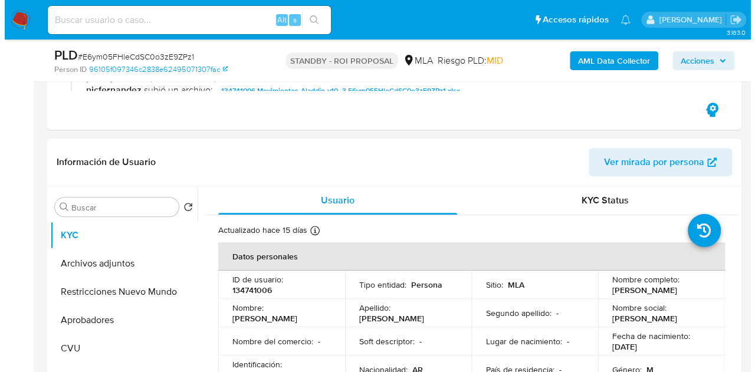
scroll to position [269, 0]
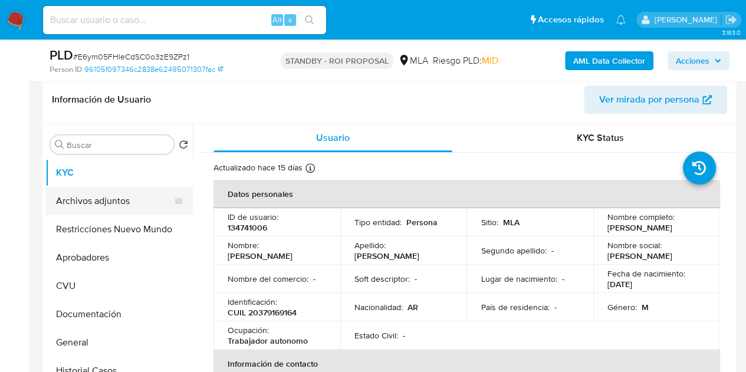
click at [74, 207] on button "Archivos adjuntos" at bounding box center [114, 201] width 138 height 28
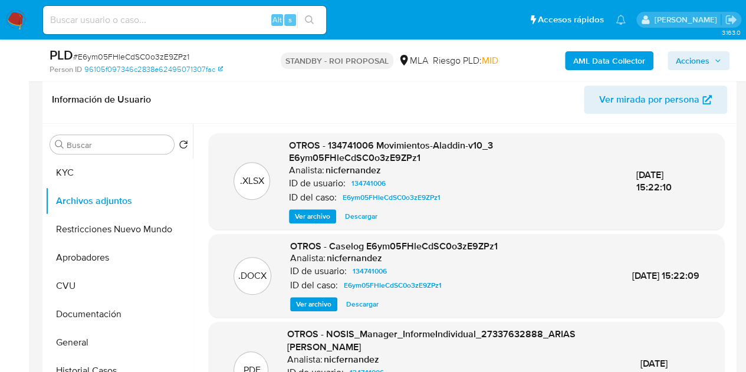
click at [312, 307] on span "Ver archivo" at bounding box center [313, 305] width 35 height 12
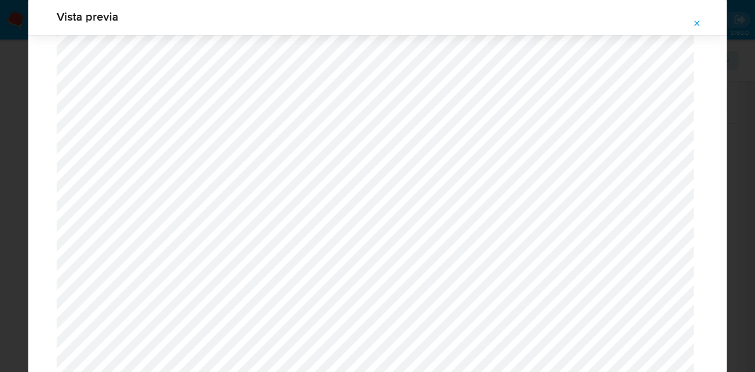
click at [695, 21] on icon "Attachment preview" at bounding box center [697, 23] width 5 height 5
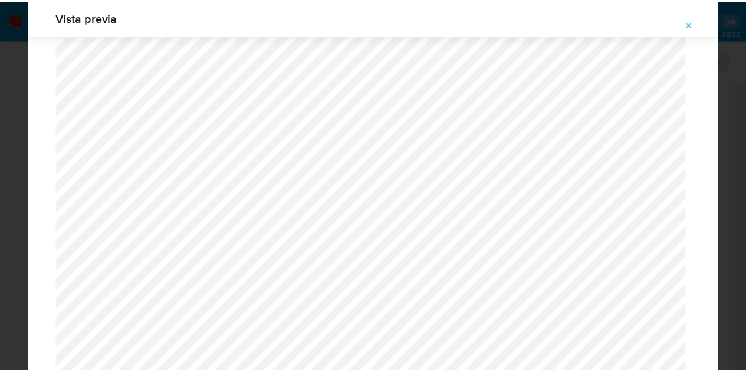
scroll to position [38, 0]
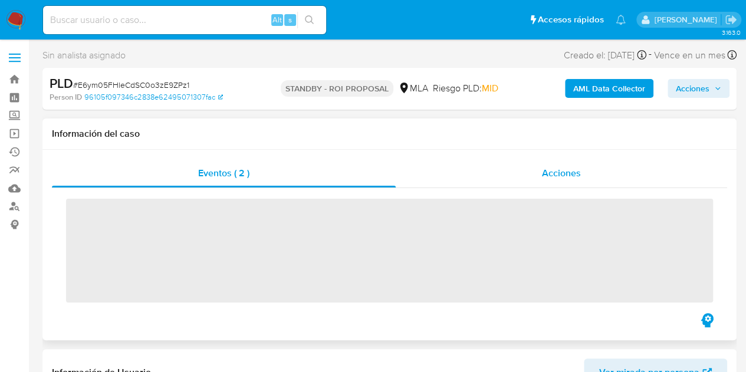
click at [550, 166] on span "Acciones" at bounding box center [561, 173] width 39 height 14
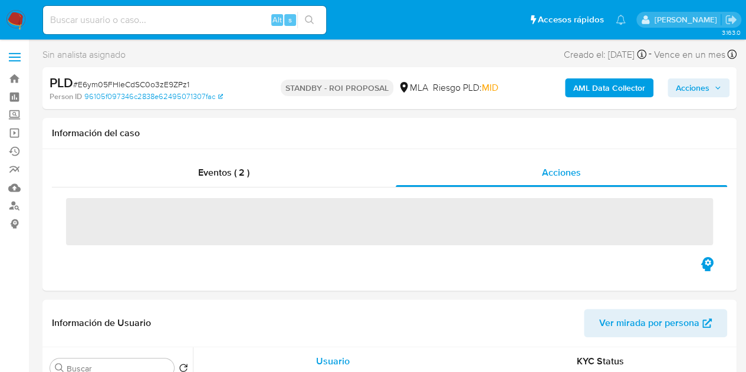
select select "10"
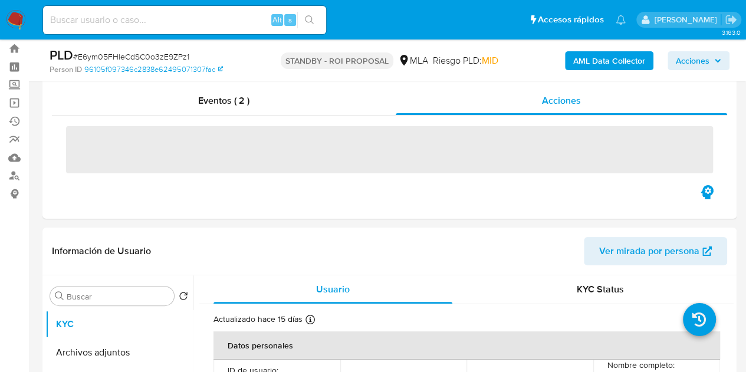
scroll to position [33, 0]
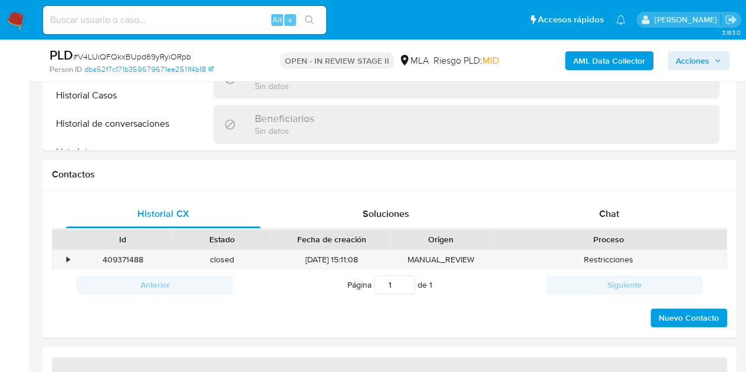
select select "10"
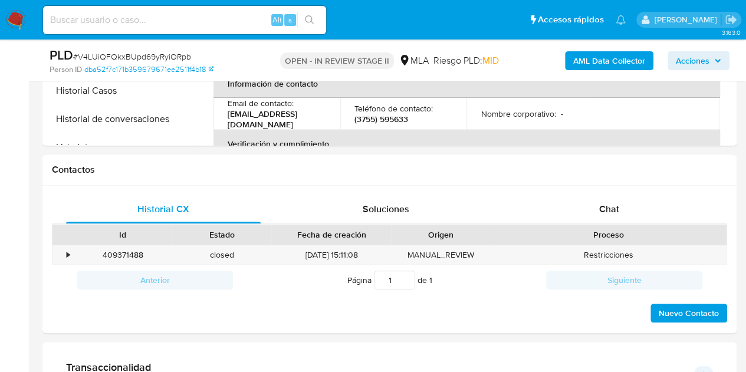
scroll to position [478, 0]
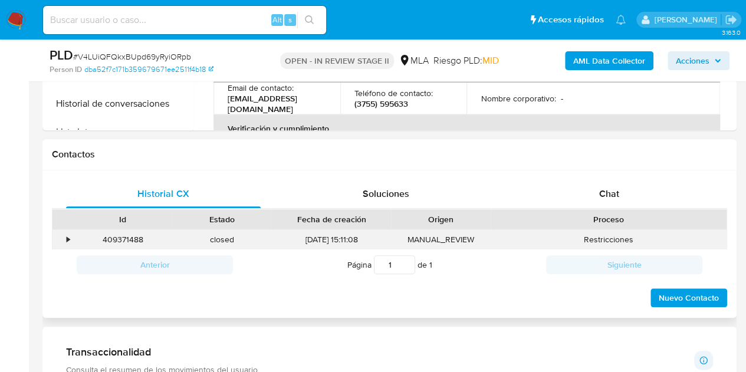
click at [127, 244] on div "409371488" at bounding box center [122, 239] width 99 height 19
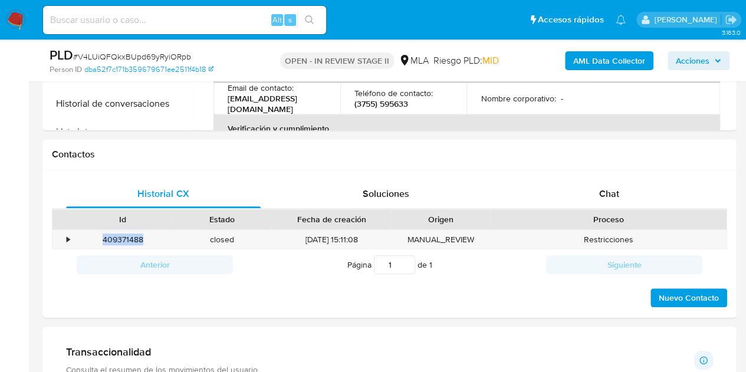
copy div "409371488"
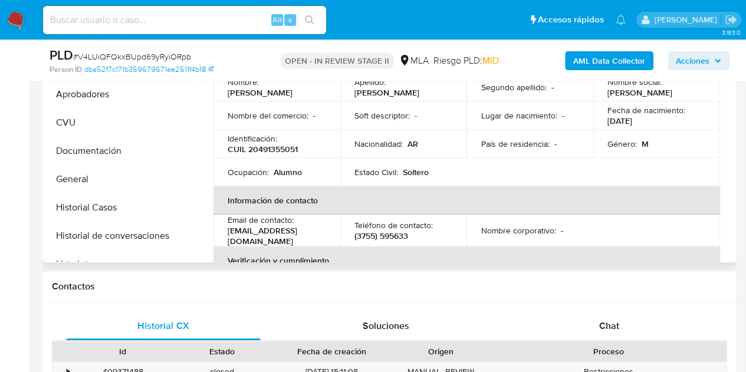
click at [367, 231] on p "(3755) 595633" at bounding box center [382, 236] width 54 height 11
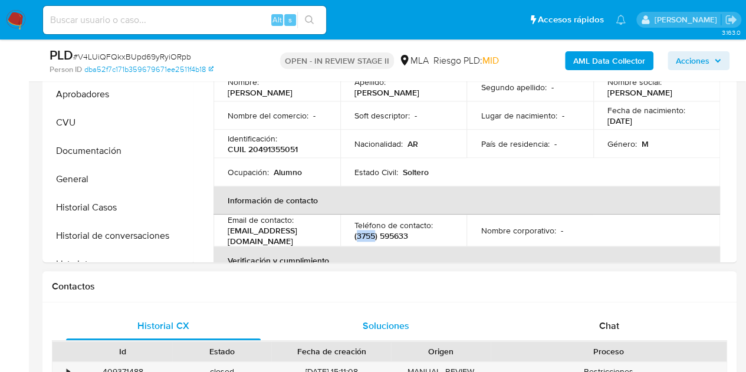
copy p "3755"
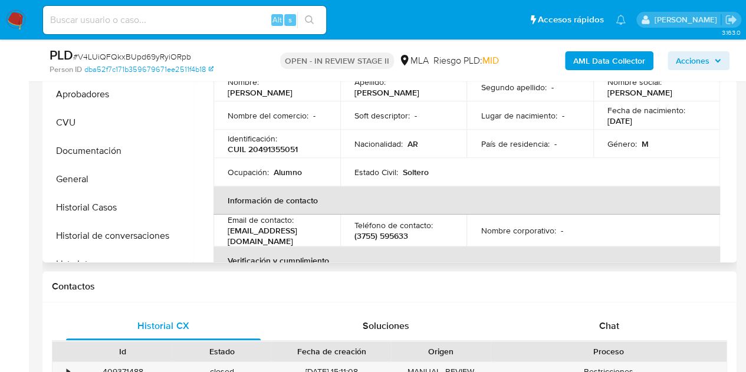
click at [394, 234] on p "(3755) 595633" at bounding box center [382, 236] width 54 height 11
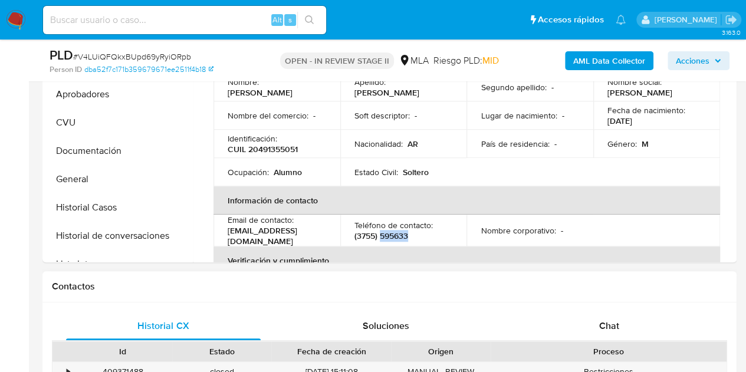
copy p "595633"
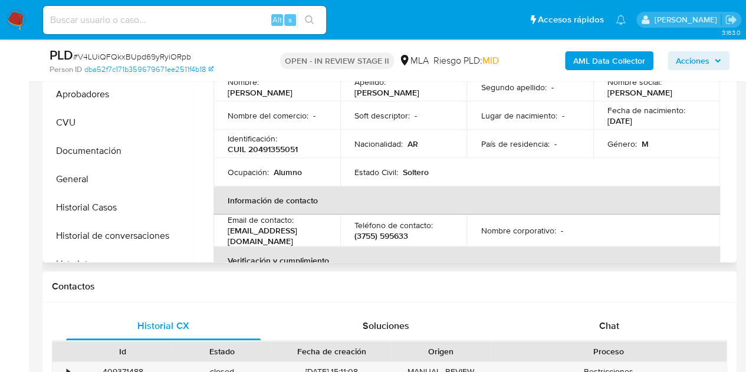
click at [454, 186] on th "Información de contacto" at bounding box center [467, 200] width 507 height 28
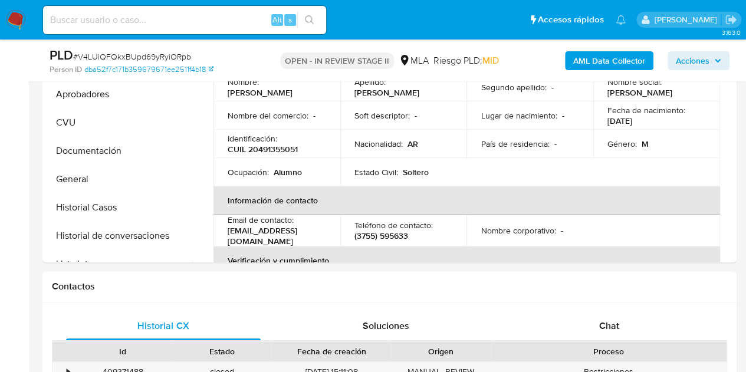
scroll to position [316, 0]
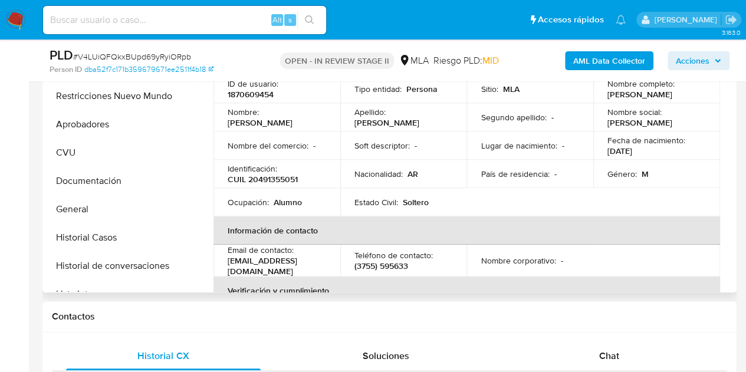
click at [251, 178] on p "CUIL 20491355051" at bounding box center [263, 179] width 70 height 11
click at [125, 114] on button "Aprobadores" at bounding box center [114, 124] width 138 height 28
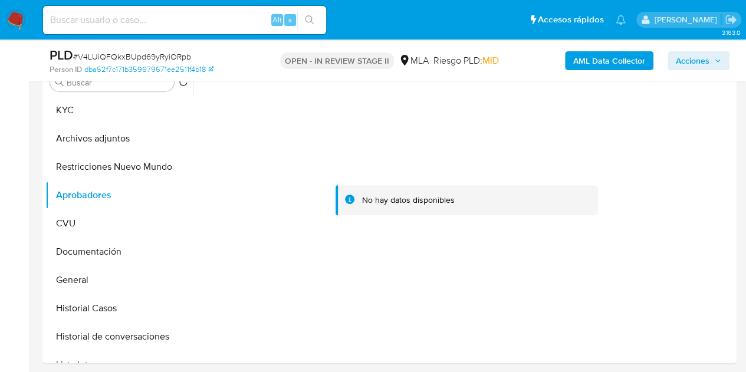
scroll to position [217, 0]
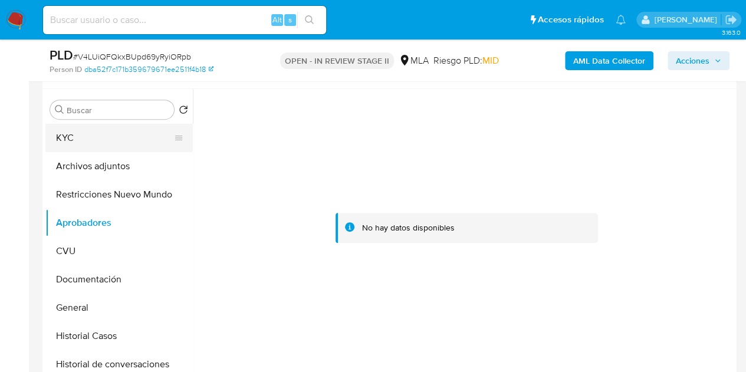
click at [73, 139] on button "KYC" at bounding box center [114, 138] width 138 height 28
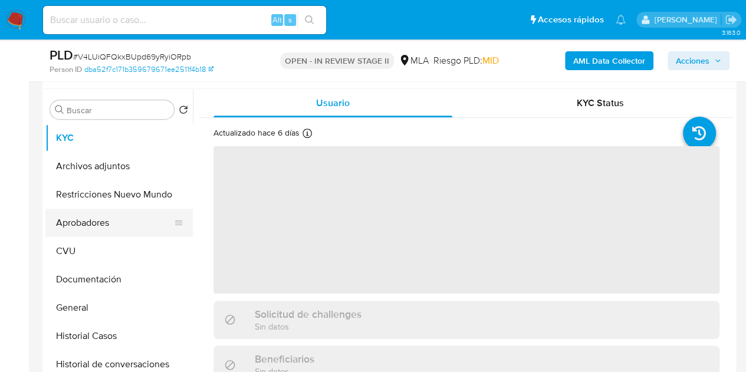
click at [78, 227] on button "Aprobadores" at bounding box center [114, 223] width 138 height 28
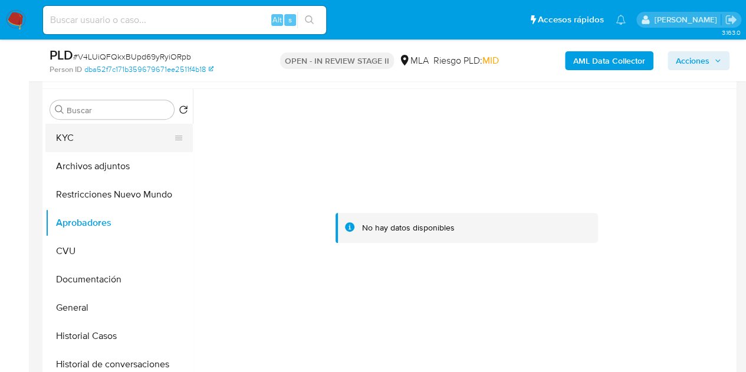
click at [101, 137] on button "KYC" at bounding box center [114, 138] width 138 height 28
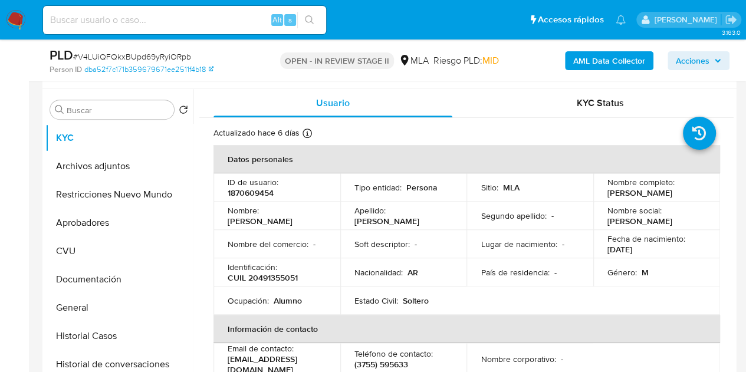
click at [302, 241] on p "Nombre del comercio :" at bounding box center [268, 244] width 81 height 11
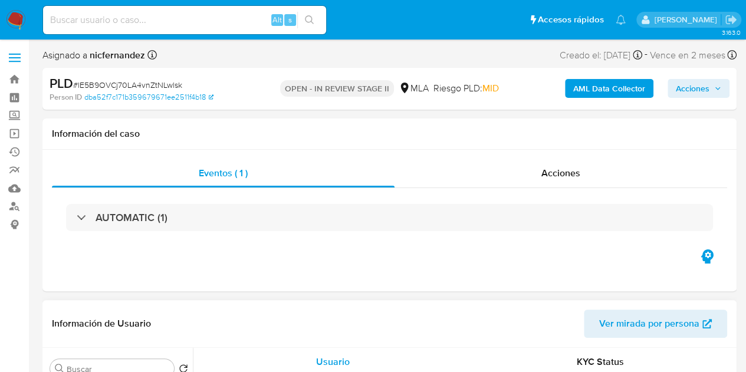
select select "10"
click at [179, 24] on input at bounding box center [184, 19] width 283 height 15
paste input "68165813"
type input "68165813"
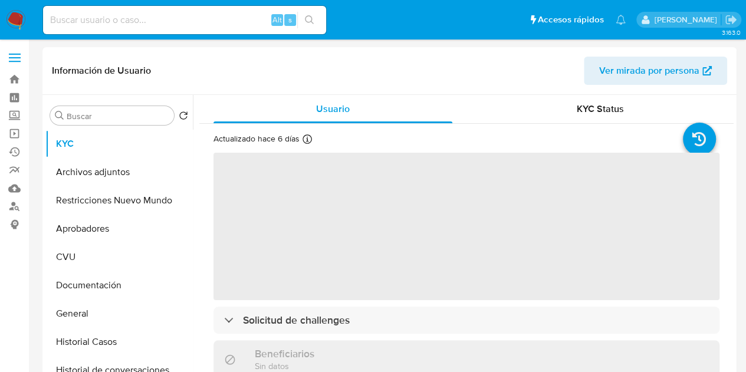
select select "10"
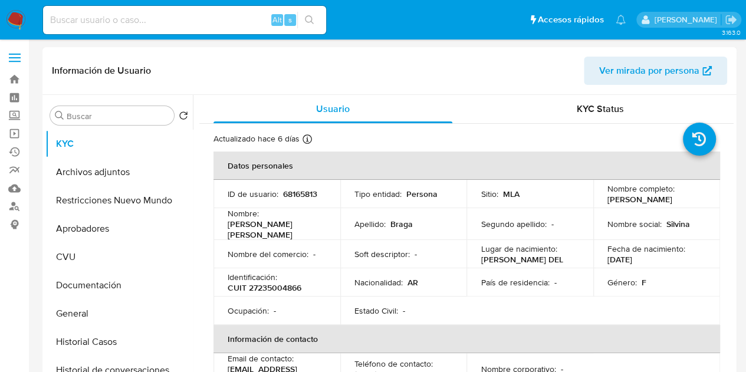
click at [255, 284] on p "CUIT 27235004866" at bounding box center [265, 288] width 74 height 11
drag, startPoint x: 602, startPoint y: 201, endPoint x: 681, endPoint y: 200, distance: 78.5
click at [681, 200] on td "Nombre completo : Maria Silvina Braga" at bounding box center [657, 194] width 127 height 28
copy p "Maria Silvina Braga"
click at [380, 270] on td "Nacionalidad : AR" at bounding box center [403, 282] width 127 height 28
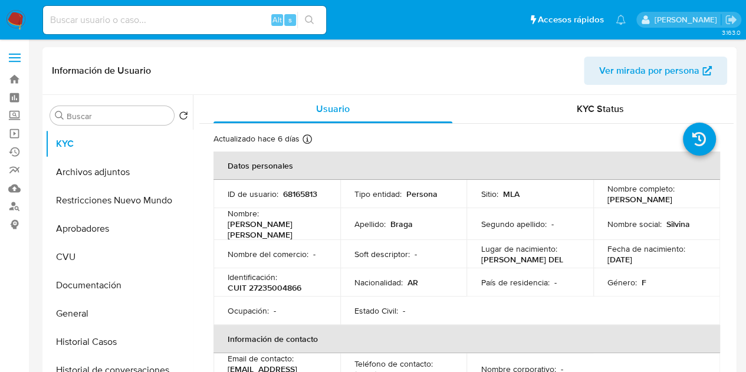
drag, startPoint x: 317, startPoint y: 266, endPoint x: 323, endPoint y: 264, distance: 6.4
click at [317, 267] on td "Nombre del comercio : -" at bounding box center [277, 254] width 127 height 28
click at [617, 207] on td "Nombre completo : Maria Silvina Braga" at bounding box center [657, 194] width 127 height 28
drag, startPoint x: 601, startPoint y: 199, endPoint x: 687, endPoint y: 199, distance: 86.1
click at [687, 199] on td "Nombre completo : Maria Silvina Braga" at bounding box center [657, 194] width 127 height 28
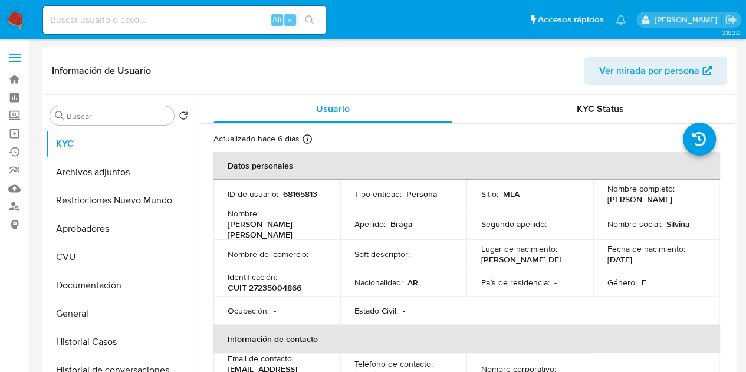
copy p "Maria Silvina Braga"
drag, startPoint x: 301, startPoint y: 212, endPoint x: 304, endPoint y: 220, distance: 9.0
click at [301, 212] on td "Nombre : Maria Silvina" at bounding box center [277, 224] width 127 height 32
click at [286, 291] on p "CUIT 27235004866" at bounding box center [265, 288] width 74 height 11
click at [286, 290] on p "CUIT 27235004866" at bounding box center [265, 288] width 74 height 11
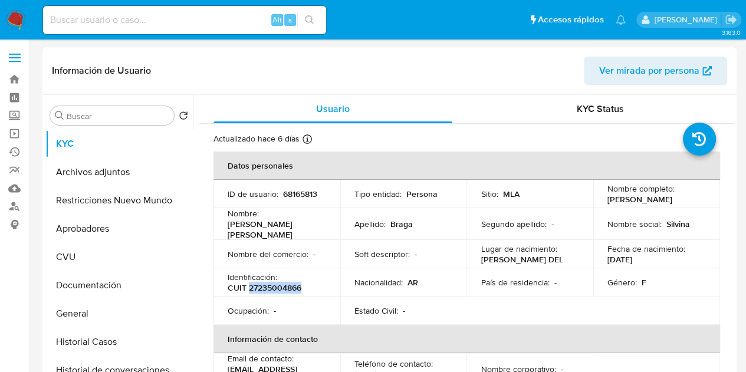
copy p "27235004866"
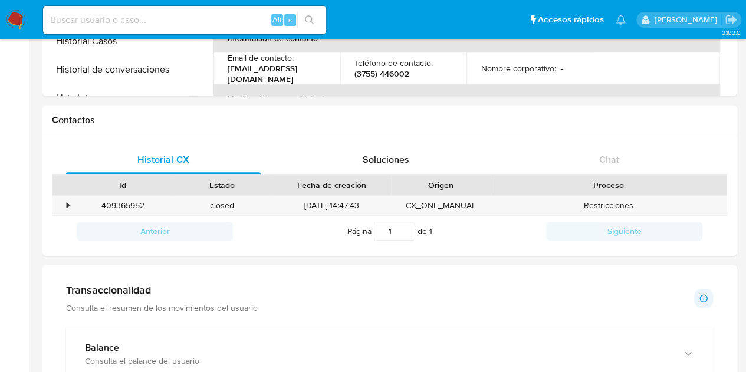
scroll to position [303, 0]
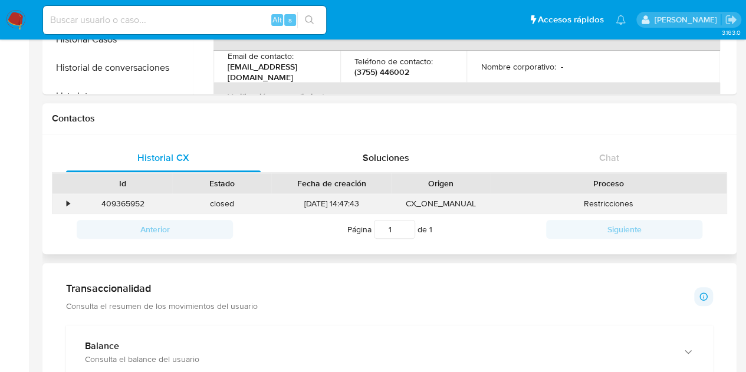
click at [135, 199] on div "409365952" at bounding box center [122, 203] width 99 height 19
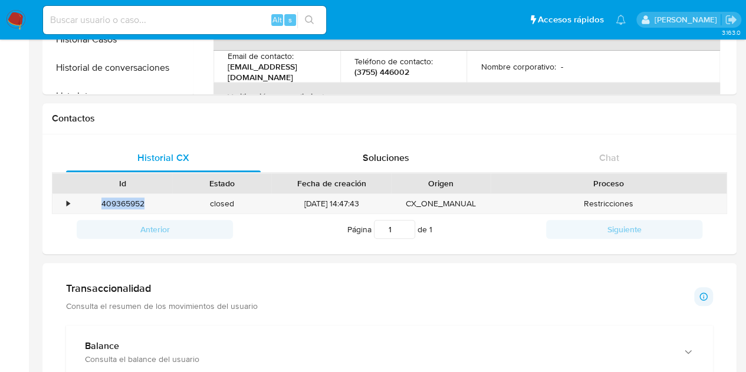
copy div "409365952"
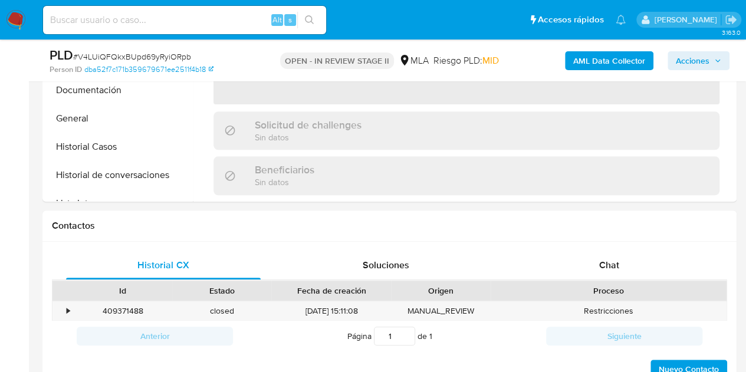
scroll to position [519, 0]
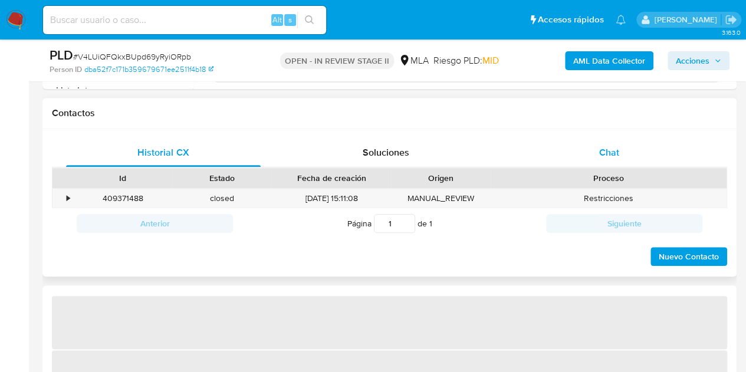
select select "10"
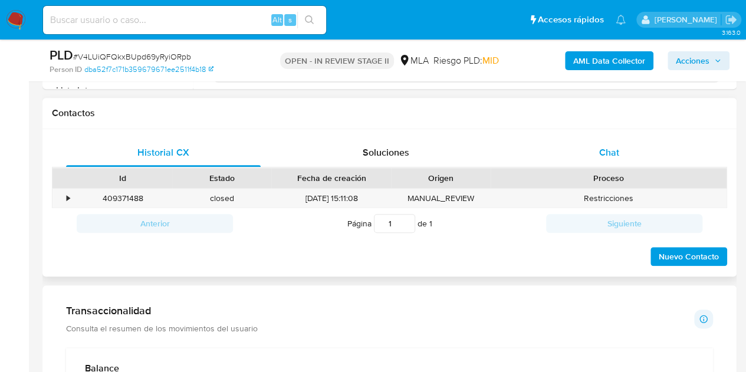
click at [599, 151] on span "Chat" at bounding box center [609, 153] width 20 height 14
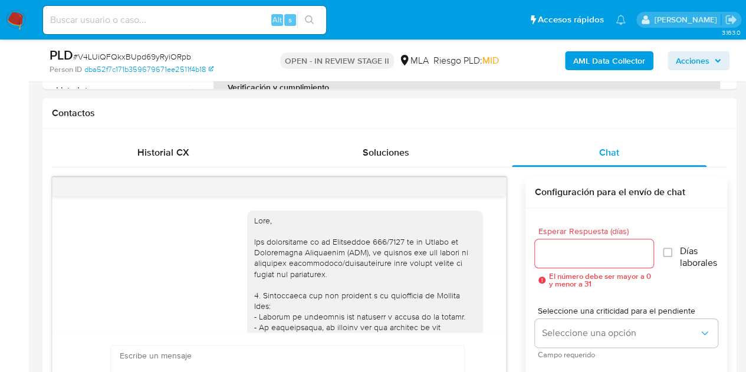
scroll to position [663, 0]
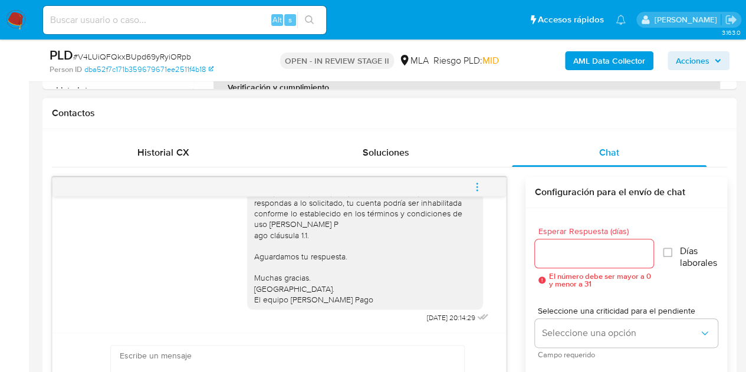
click at [479, 182] on icon "menu-action" at bounding box center [477, 187] width 11 height 11
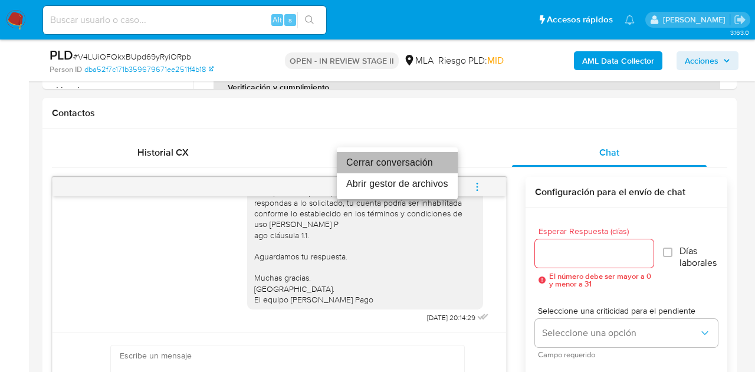
click at [432, 162] on li "Cerrar conversación" at bounding box center [397, 162] width 121 height 21
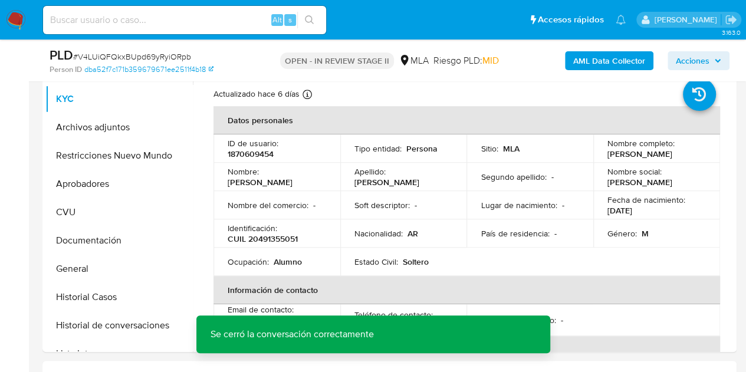
scroll to position [248, 0]
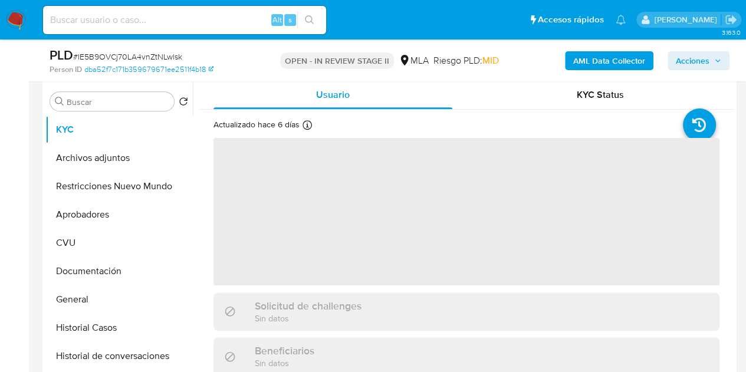
scroll to position [284, 0]
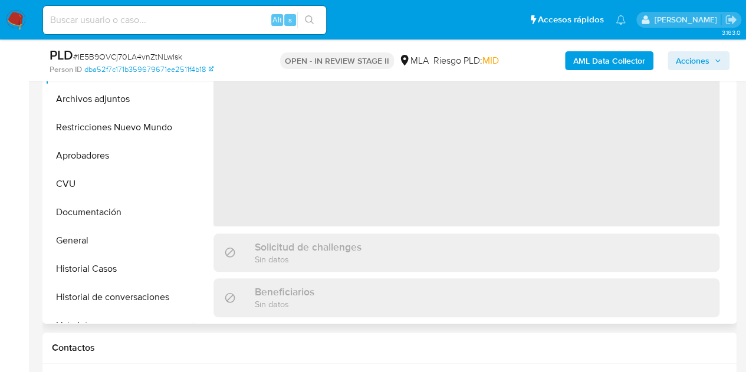
select select "10"
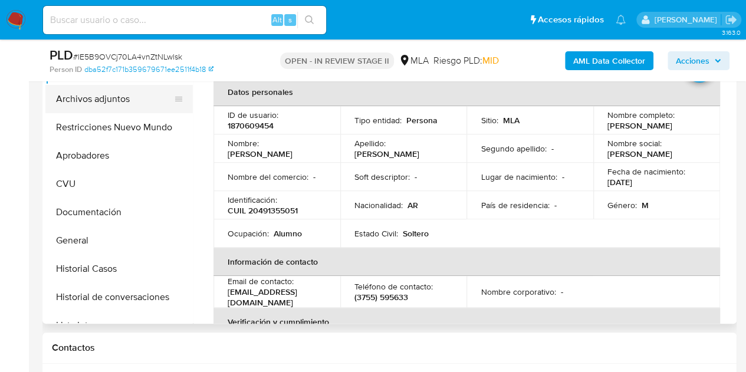
click at [113, 98] on button "Archivos adjuntos" at bounding box center [114, 99] width 138 height 28
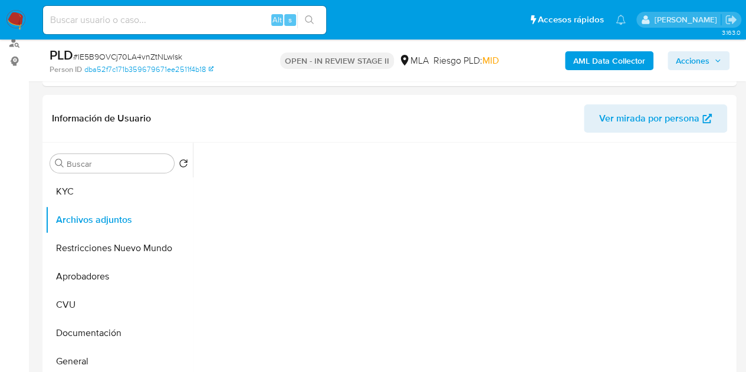
scroll to position [188, 0]
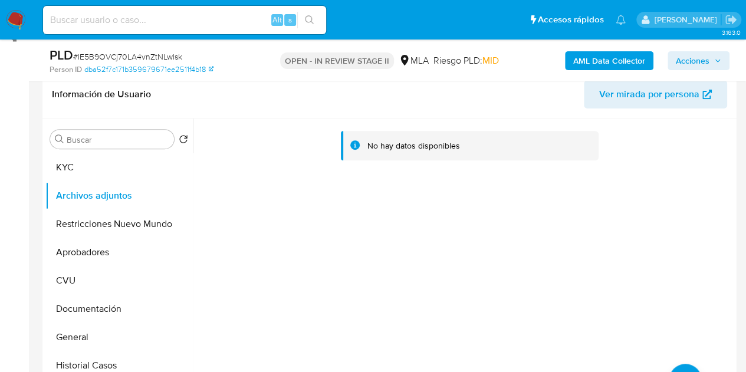
click at [585, 62] on b "AML Data Collector" at bounding box center [610, 60] width 72 height 19
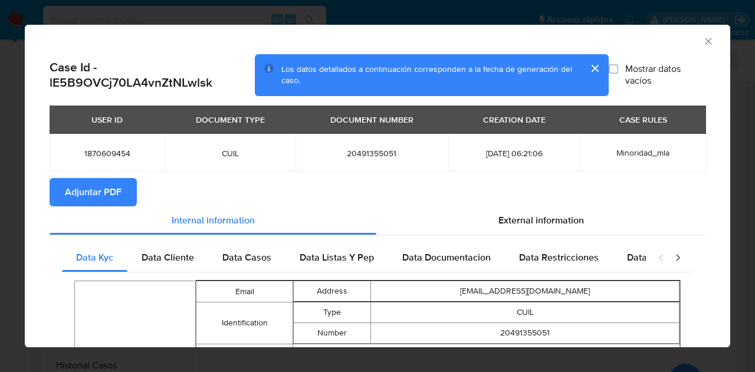
click at [105, 192] on span "Adjuntar PDF" at bounding box center [93, 192] width 57 height 26
drag, startPoint x: 697, startPoint y: 37, endPoint x: 651, endPoint y: 44, distance: 46.6
click at [703, 37] on icon "Cerrar ventana" at bounding box center [709, 41] width 12 height 12
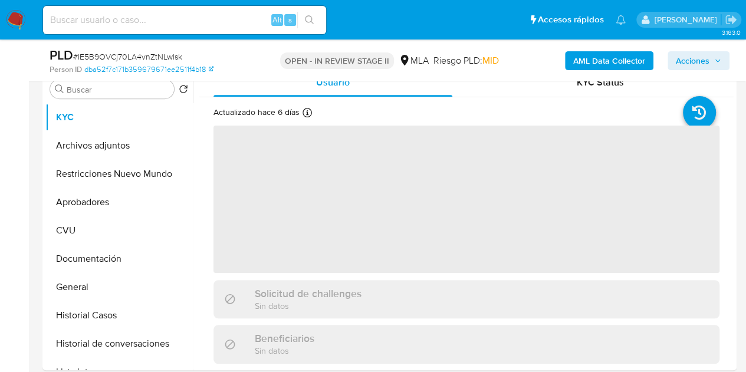
scroll to position [256, 0]
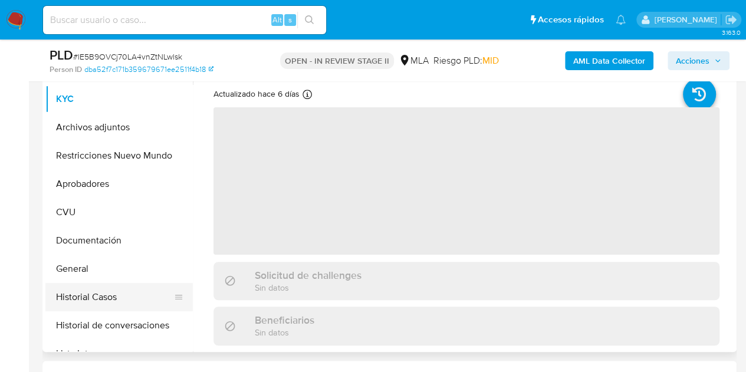
select select "10"
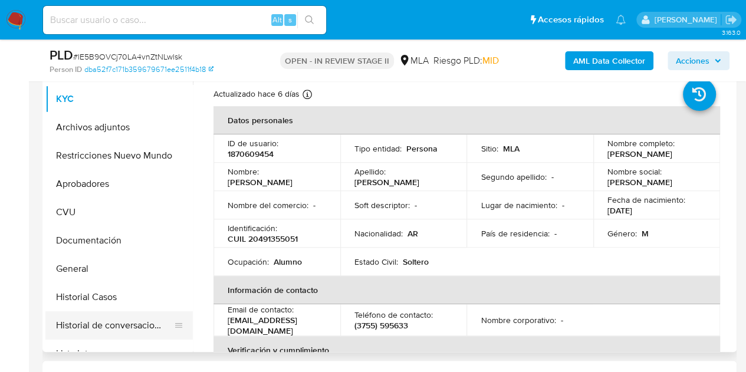
click at [106, 327] on button "Historial de conversaciones" at bounding box center [114, 326] width 138 height 28
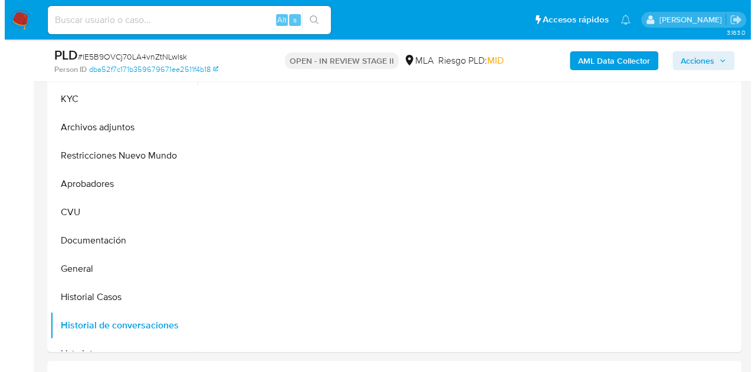
scroll to position [207, 0]
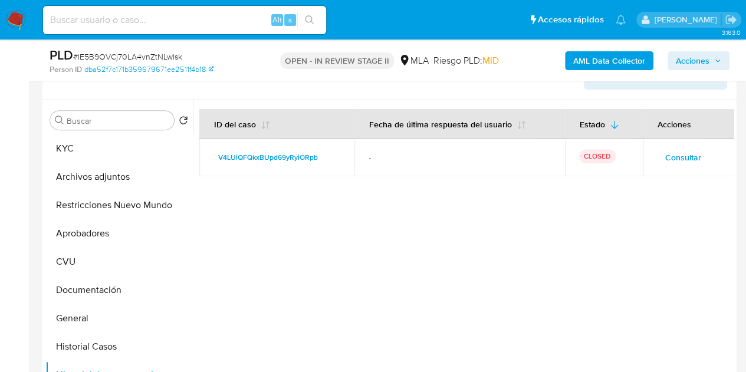
click at [680, 154] on span "Consultar" at bounding box center [684, 157] width 36 height 17
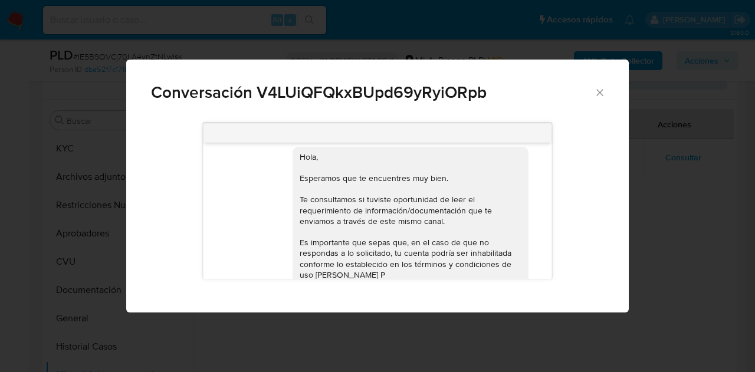
scroll to position [471, 0]
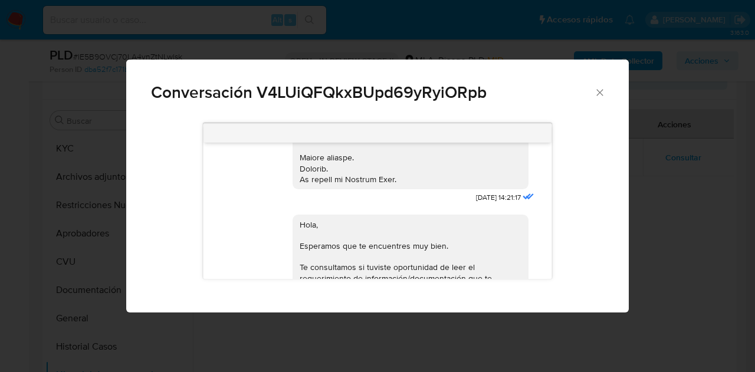
click at [595, 96] on icon "Cerrar" at bounding box center [600, 93] width 12 height 12
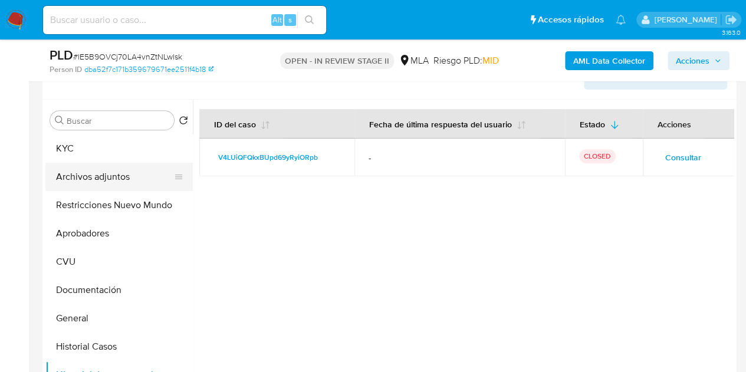
click at [81, 176] on button "Archivos adjuntos" at bounding box center [114, 177] width 138 height 28
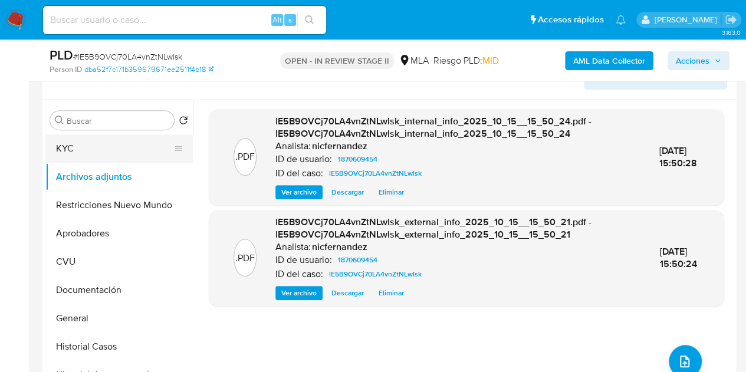
click at [94, 147] on button "KYC" at bounding box center [114, 149] width 138 height 28
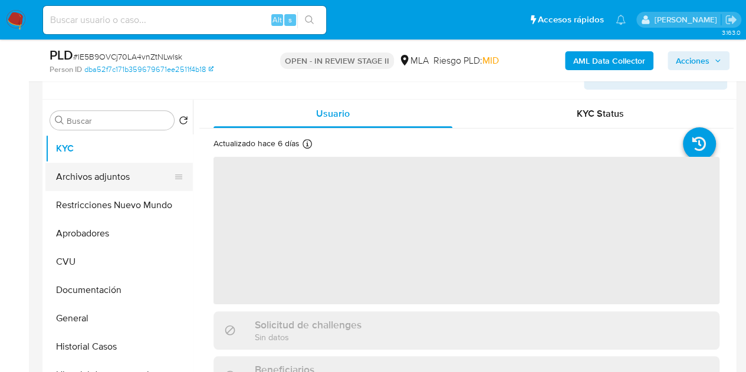
click at [97, 168] on button "Archivos adjuntos" at bounding box center [114, 177] width 138 height 28
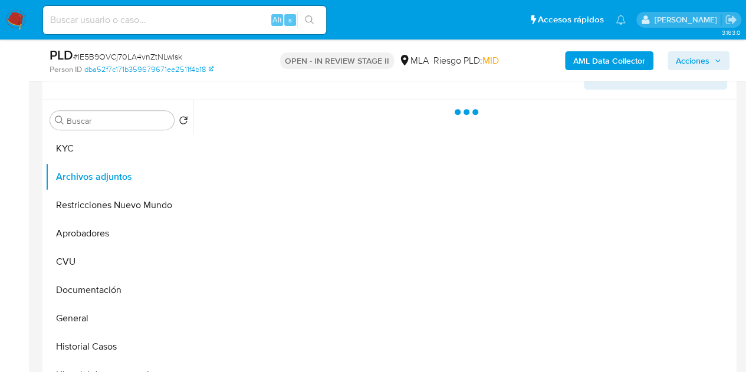
click at [212, 371] on div at bounding box center [463, 251] width 541 height 302
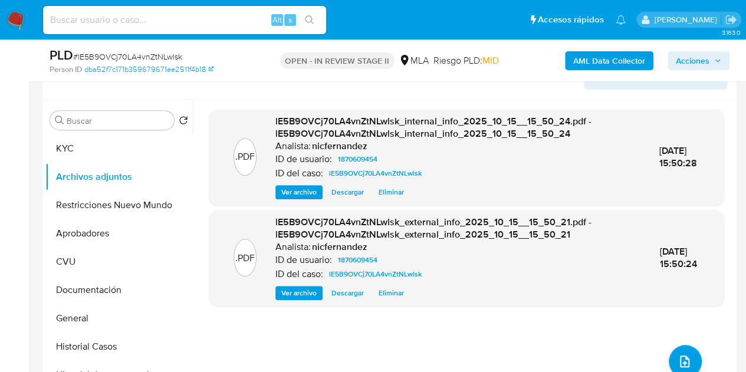
click at [241, 323] on div ".PDF lE5B9OVCj70LA4vnZtNLwlsk_internal_info_2025_10_15__15_50_24.pdf - lE5B9OVC…" at bounding box center [467, 250] width 516 height 283
click at [678, 349] on button "upload-file" at bounding box center [685, 361] width 33 height 33
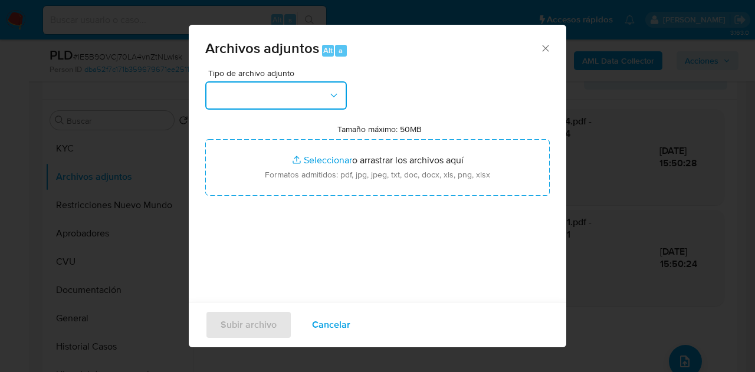
click at [329, 100] on icon "button" at bounding box center [334, 96] width 12 height 12
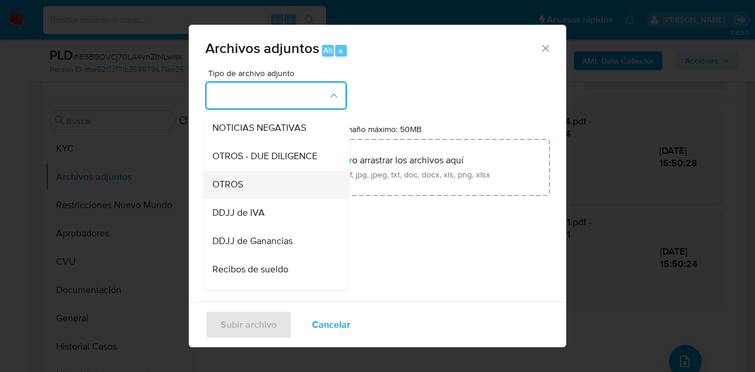
scroll to position [171, 0]
click at [275, 195] on div "OTROS" at bounding box center [272, 183] width 120 height 28
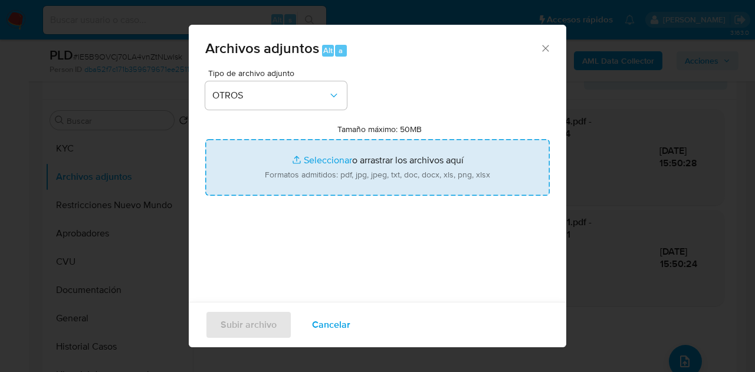
click at [330, 163] on input "Tamaño máximo: 50MB Seleccionar archivos" at bounding box center [377, 167] width 345 height 57
type input "C:\fakepath\NOSIS_Manager_InformeIndividual_27235004866_MADRE.pdf"
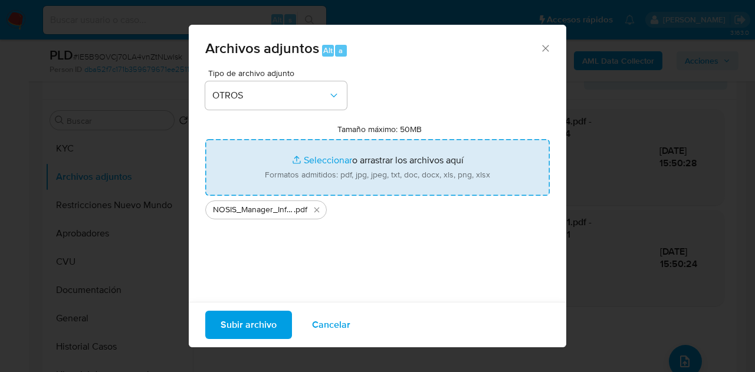
click at [239, 320] on span "Subir archivo" at bounding box center [249, 325] width 56 height 26
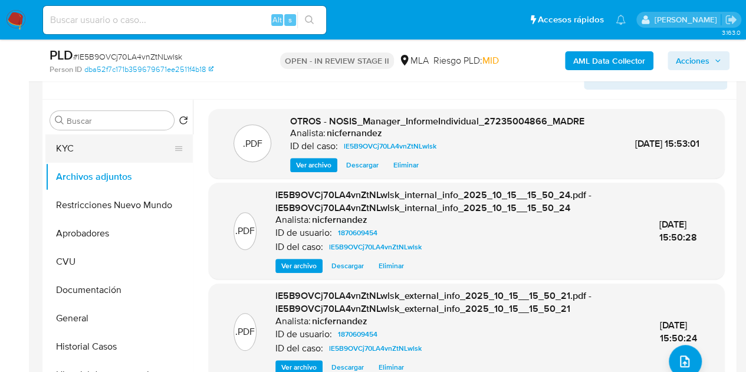
drag, startPoint x: 97, startPoint y: 146, endPoint x: 100, endPoint y: 158, distance: 11.8
click at [97, 146] on button "KYC" at bounding box center [114, 149] width 138 height 28
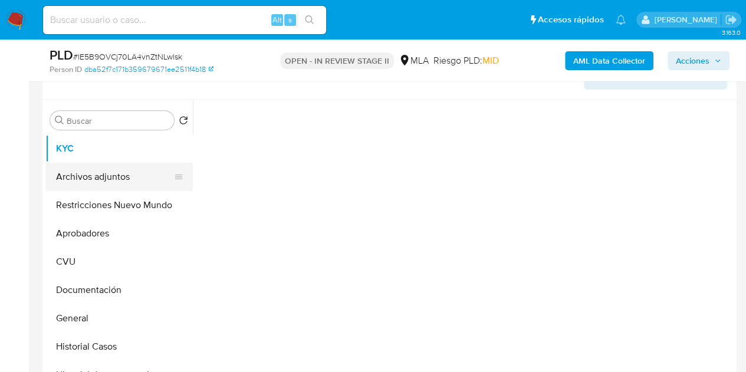
click at [101, 176] on button "Archivos adjuntos" at bounding box center [114, 177] width 138 height 28
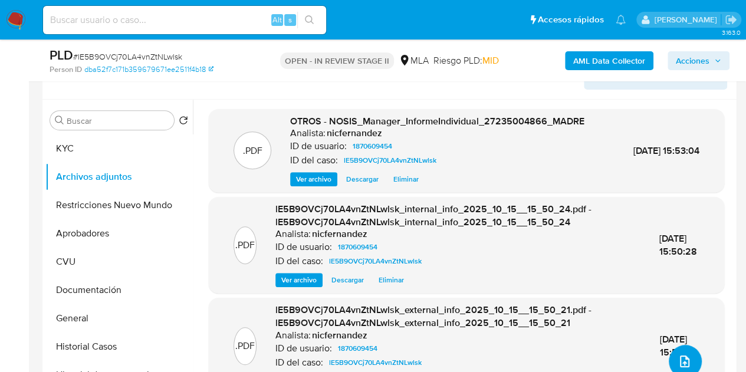
click at [669, 349] on button "upload-file" at bounding box center [685, 361] width 33 height 33
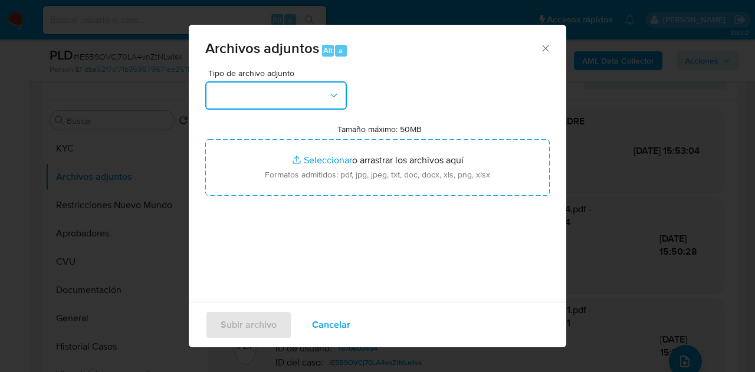
click at [326, 90] on button "button" at bounding box center [276, 95] width 142 height 28
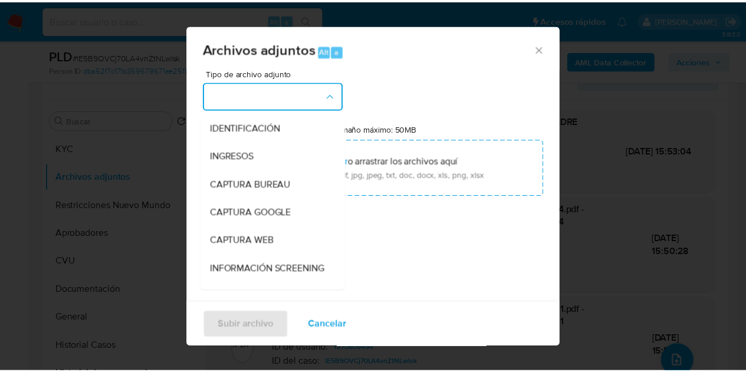
scroll to position [139, 0]
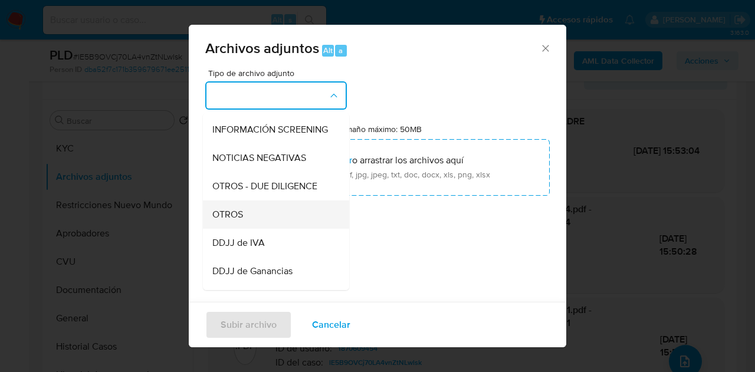
click at [264, 215] on div "OTROS" at bounding box center [272, 215] width 120 height 28
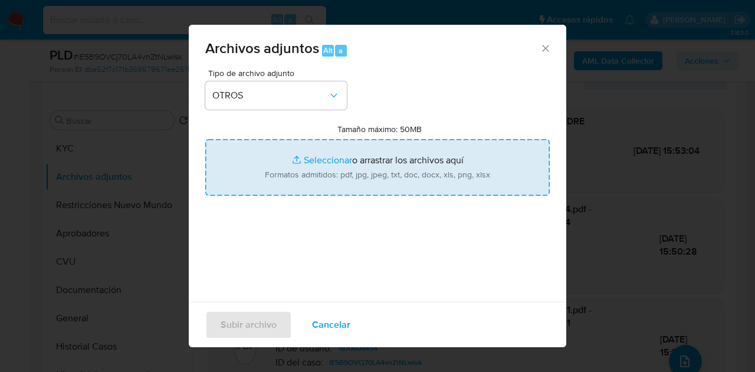
click at [320, 156] on input "Tamaño máximo: 50MB Seleccionar archivos" at bounding box center [377, 167] width 345 height 57
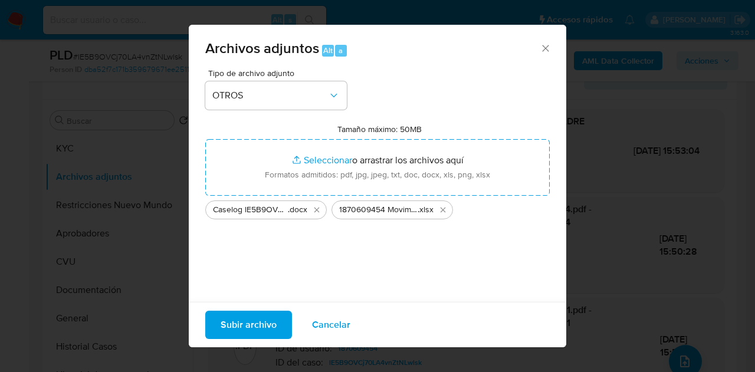
click at [257, 322] on span "Subir archivo" at bounding box center [249, 325] width 56 height 26
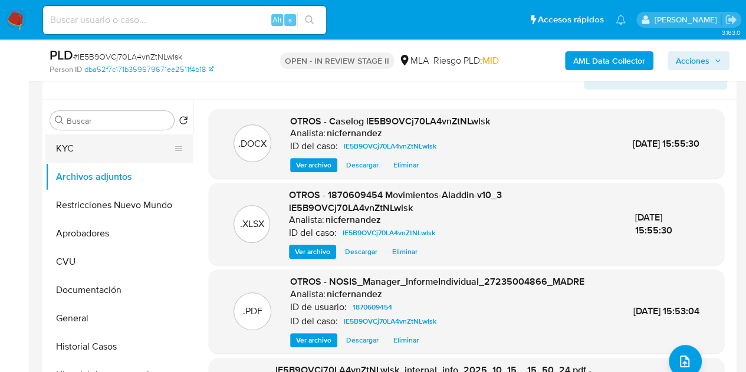
click at [122, 149] on button "KYC" at bounding box center [114, 149] width 138 height 28
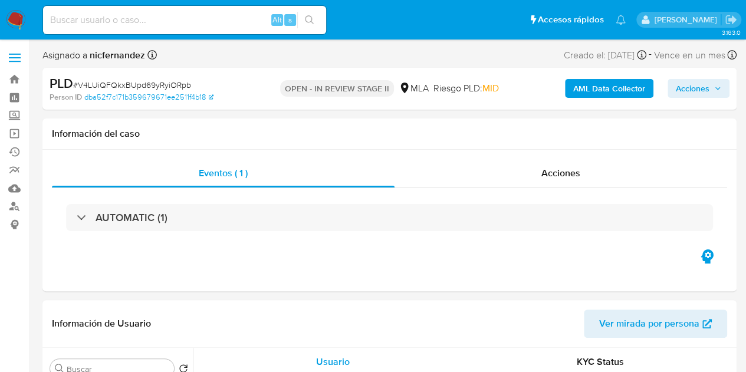
select select "10"
click at [689, 88] on span "Acciones" at bounding box center [693, 88] width 34 height 19
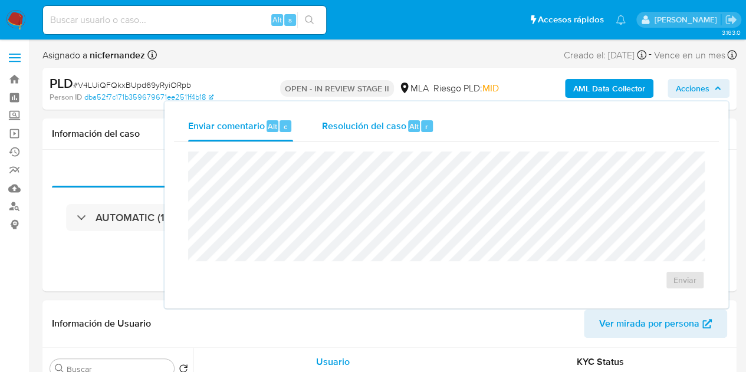
click at [370, 114] on div "Resolución del caso Alt r" at bounding box center [378, 126] width 113 height 31
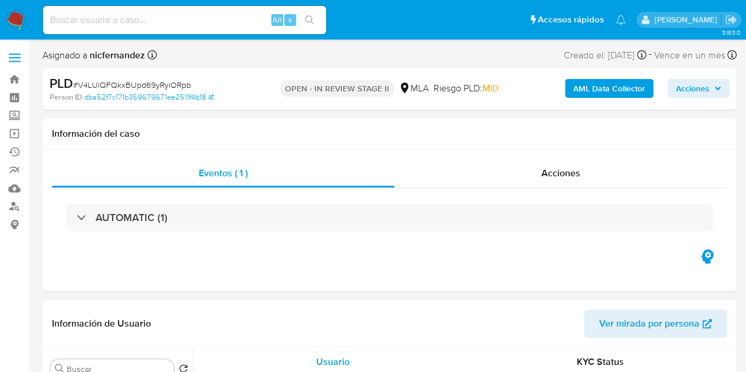
click at [682, 86] on span "Acciones" at bounding box center [693, 88] width 34 height 19
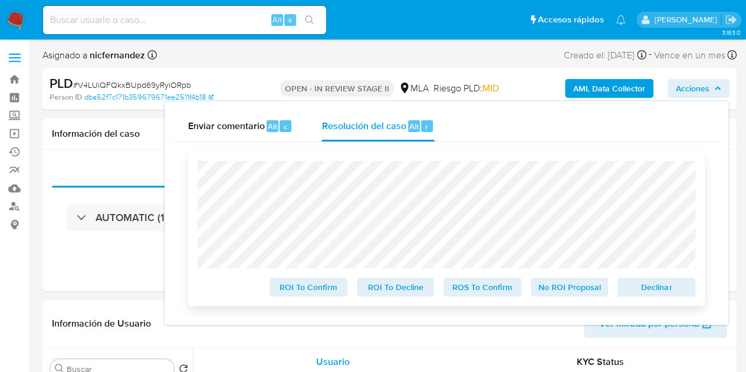
click at [646, 281] on span "Declinar" at bounding box center [656, 287] width 61 height 17
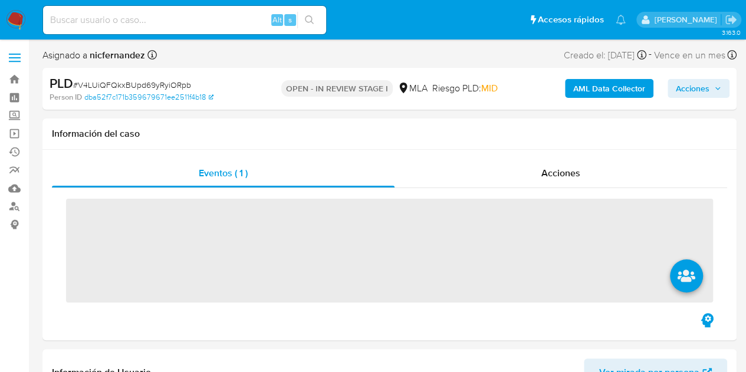
click at [687, 90] on span "Acciones" at bounding box center [693, 88] width 34 height 19
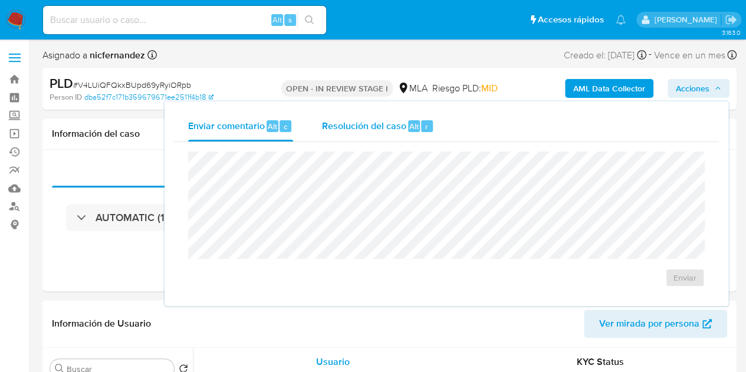
click at [340, 129] on span "Resolución del caso" at bounding box center [364, 126] width 84 height 14
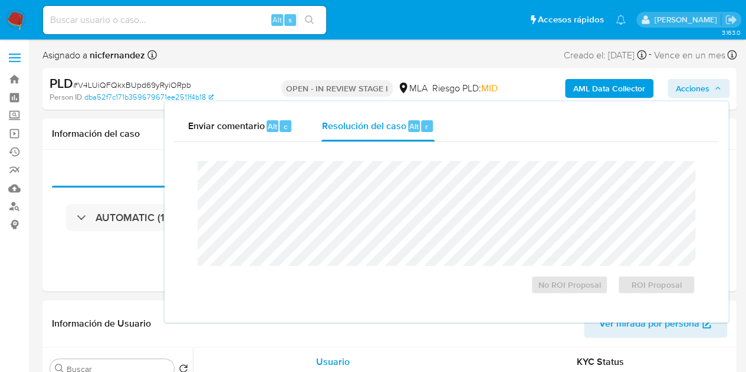
select select "10"
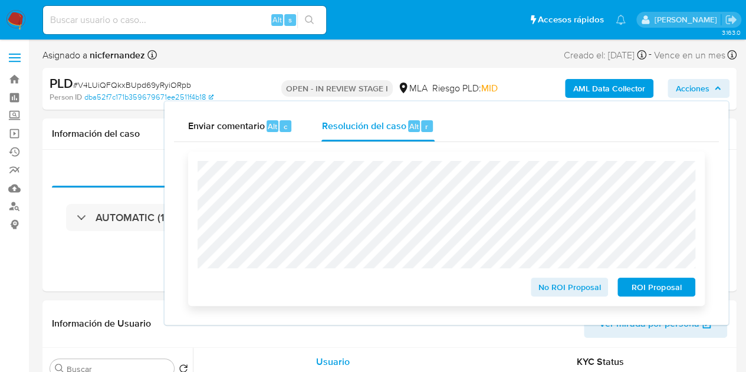
click at [671, 294] on span "ROI Proposal" at bounding box center [656, 287] width 61 height 17
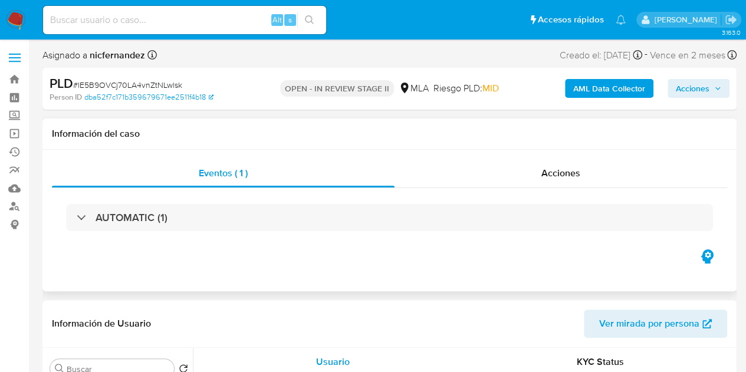
select select "10"
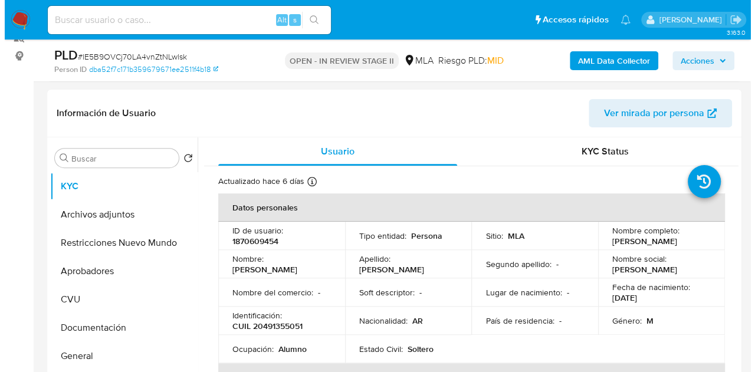
scroll to position [238, 0]
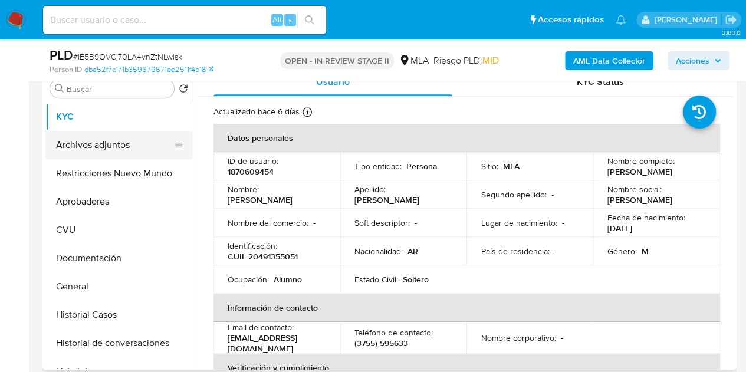
click at [138, 147] on button "Archivos adjuntos" at bounding box center [114, 145] width 138 height 28
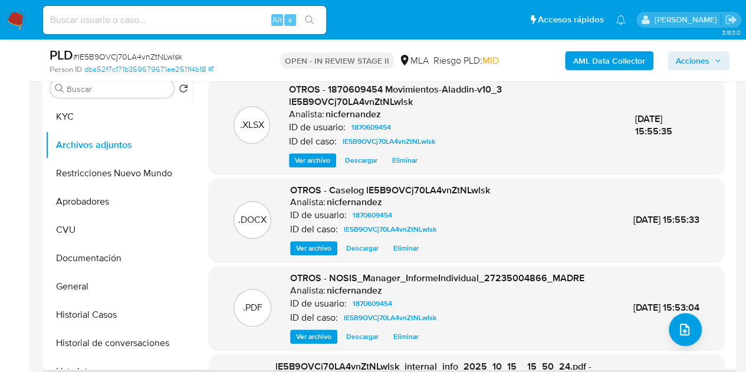
click at [306, 250] on span "Ver archivo" at bounding box center [313, 249] width 35 height 12
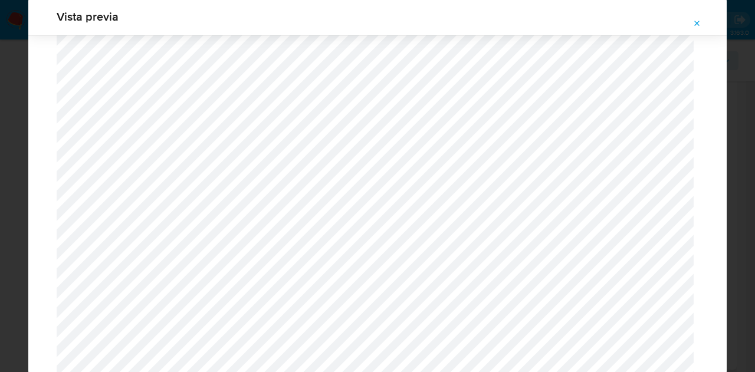
click at [693, 19] on icon "Attachment preview" at bounding box center [697, 23] width 9 height 9
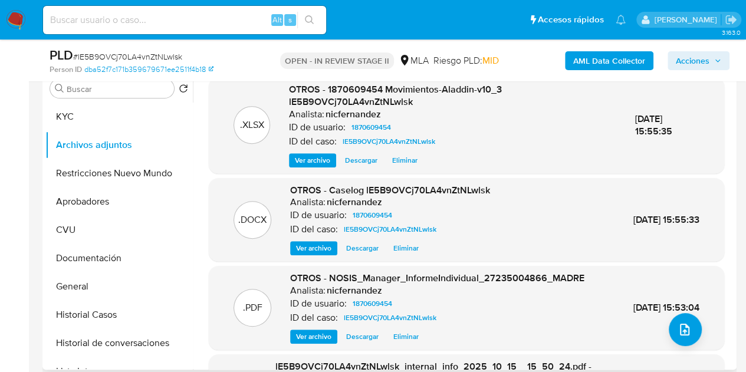
scroll to position [187, 0]
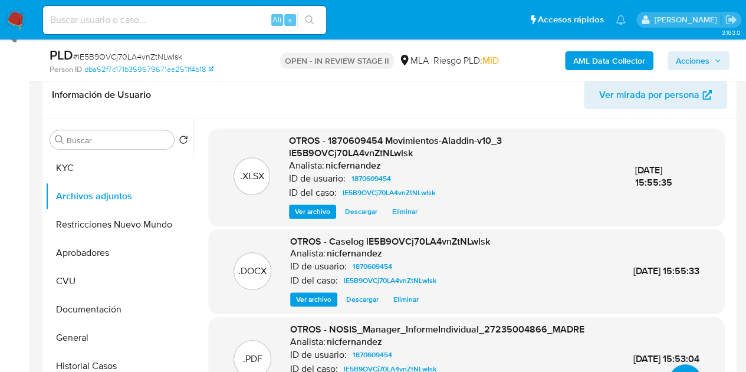
click at [687, 66] on span "Acciones" at bounding box center [693, 60] width 34 height 19
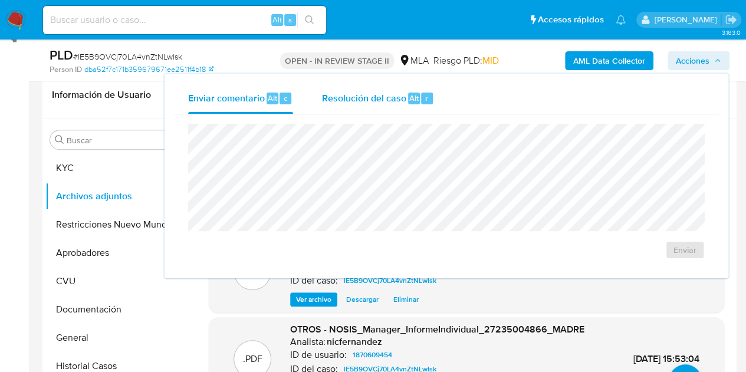
click at [360, 101] on span "Resolución del caso" at bounding box center [364, 98] width 84 height 14
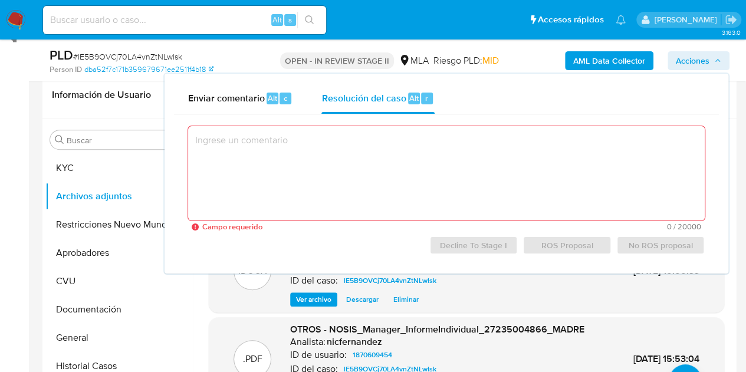
click at [265, 153] on textarea at bounding box center [446, 173] width 517 height 94
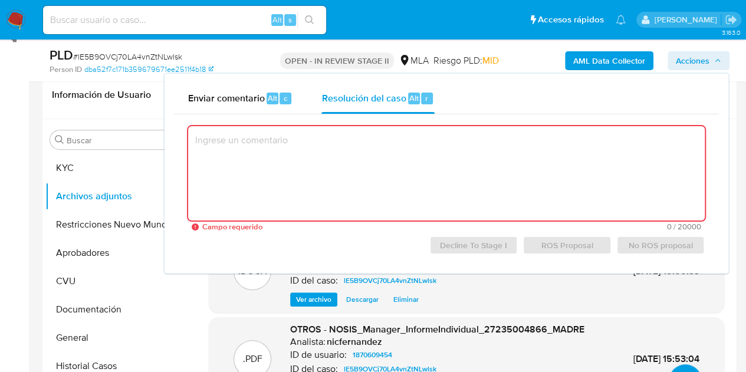
paste textarea "El análisis del caso se encuentra detallado en el caselog adjunto."
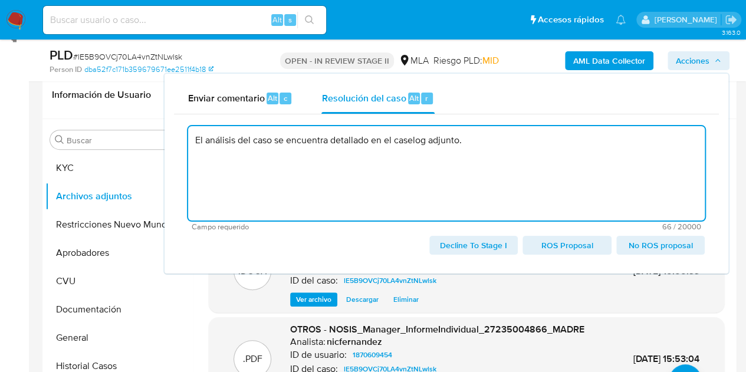
click at [565, 245] on span "ROS Proposal" at bounding box center [567, 245] width 72 height 17
type textarea "El análisis del caso se encuentra detallado en el caselog adjunto."
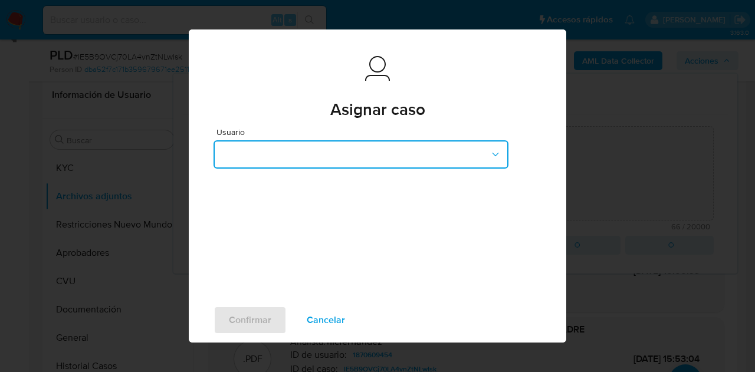
click at [312, 159] on button "button" at bounding box center [361, 154] width 295 height 28
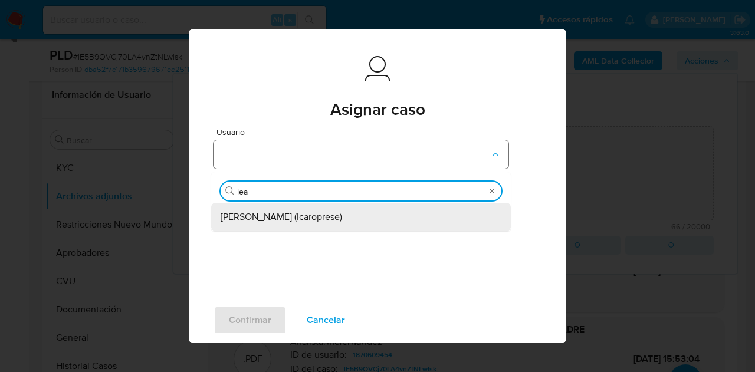
type input "lean"
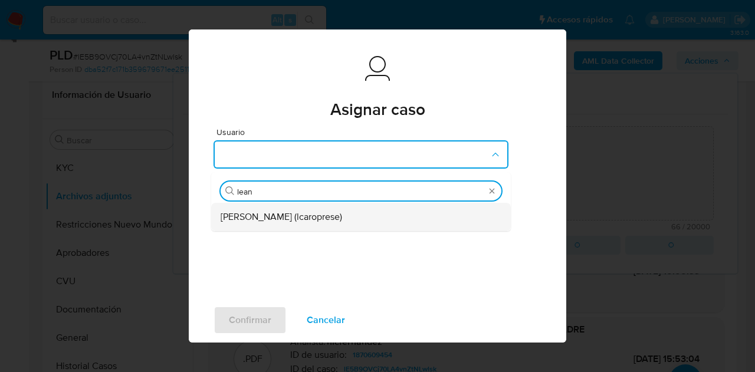
click at [289, 214] on span "Leandro Ezequiel Caroprese (lcaroprese)" at bounding box center [282, 217] width 122 height 12
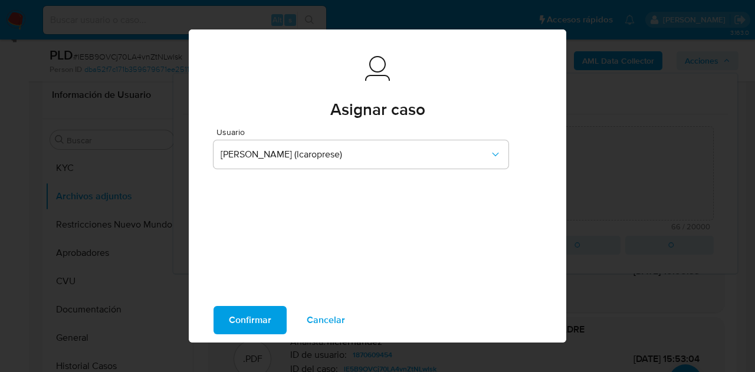
click at [238, 322] on span "Confirmar" at bounding box center [250, 320] width 42 height 26
type textarea "El análisis del caso se encuentra detallado en el caselog adjunto."
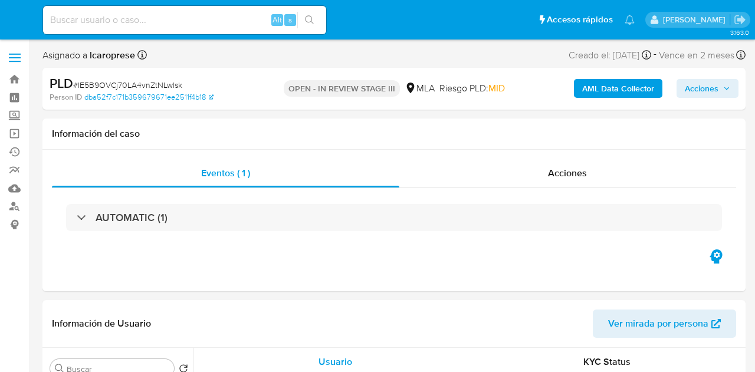
select select "10"
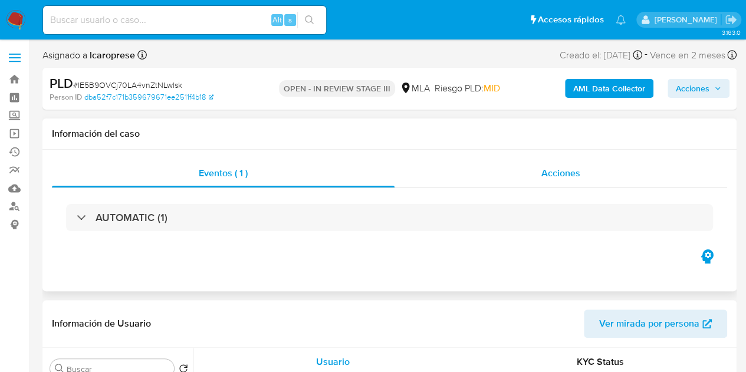
click at [554, 174] on span "Acciones" at bounding box center [561, 173] width 39 height 14
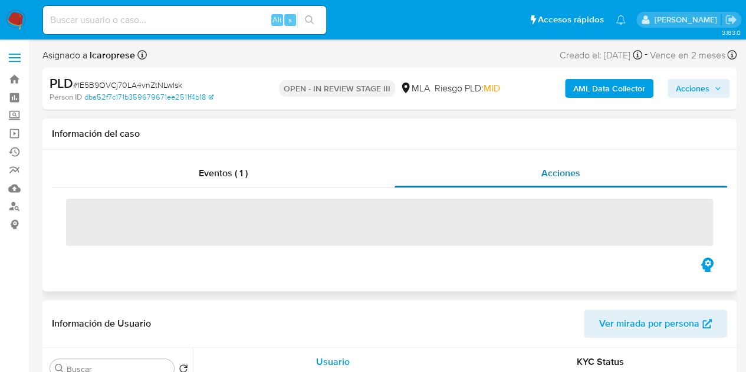
select select "10"
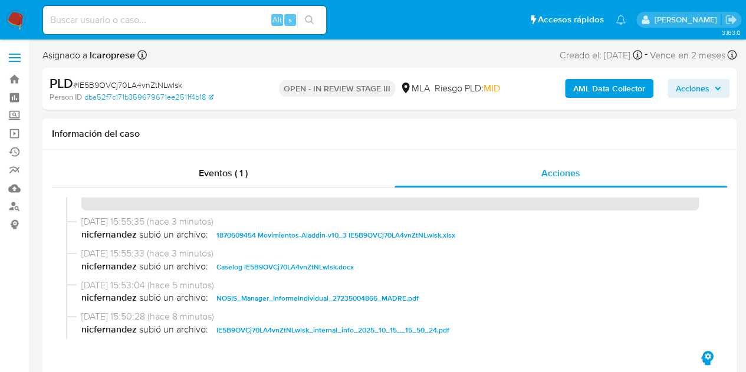
scroll to position [63, 0]
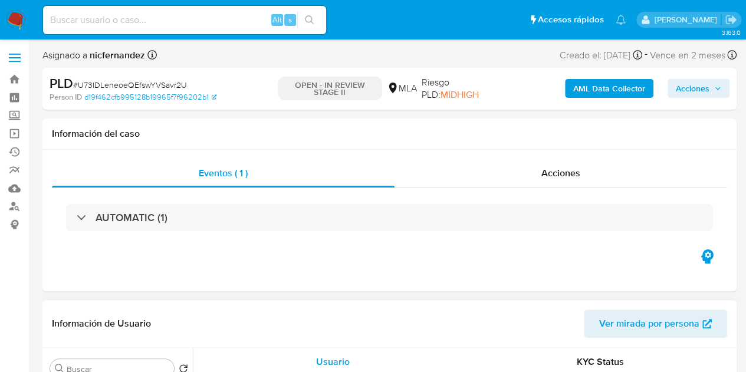
select select "10"
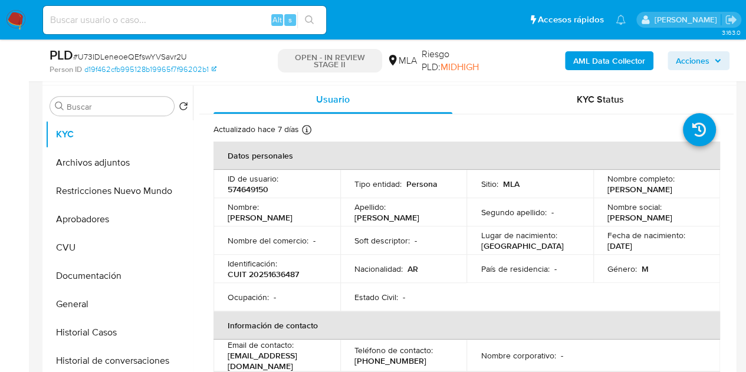
scroll to position [225, 0]
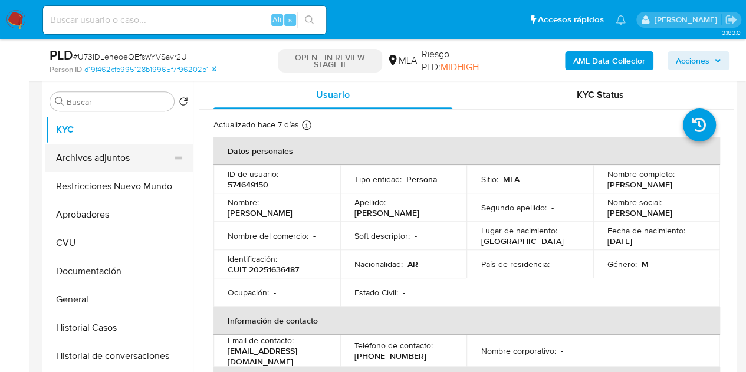
click at [104, 154] on button "Archivos adjuntos" at bounding box center [114, 158] width 138 height 28
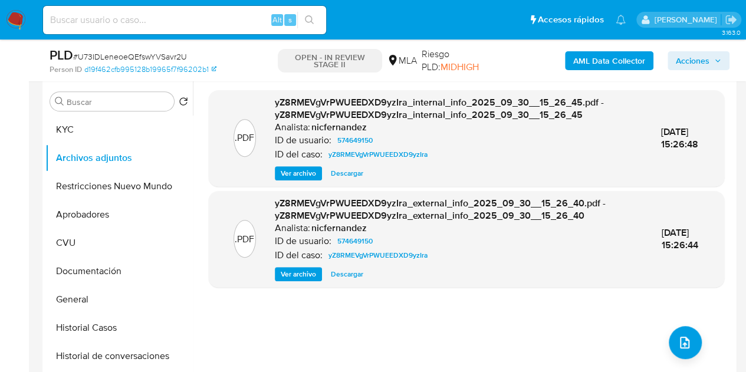
click at [598, 64] on b "AML Data Collector" at bounding box center [610, 60] width 72 height 19
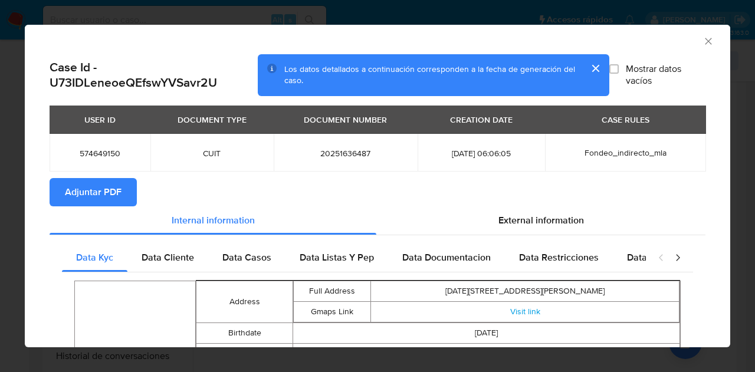
click at [106, 192] on span "Adjuntar PDF" at bounding box center [93, 192] width 57 height 26
click at [705, 42] on icon "Cerrar ventana" at bounding box center [708, 41] width 6 height 6
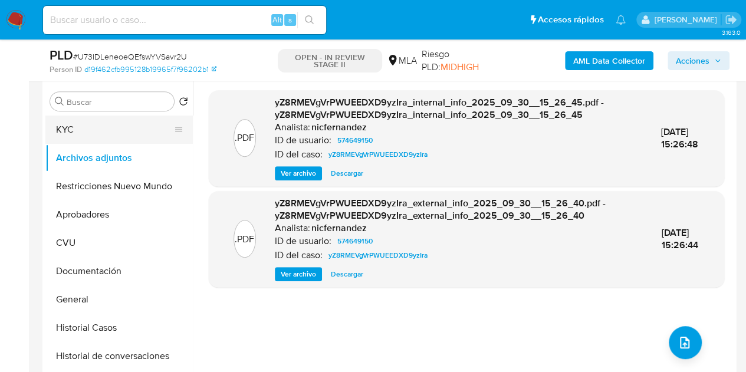
click at [97, 130] on button "KYC" at bounding box center [114, 130] width 138 height 28
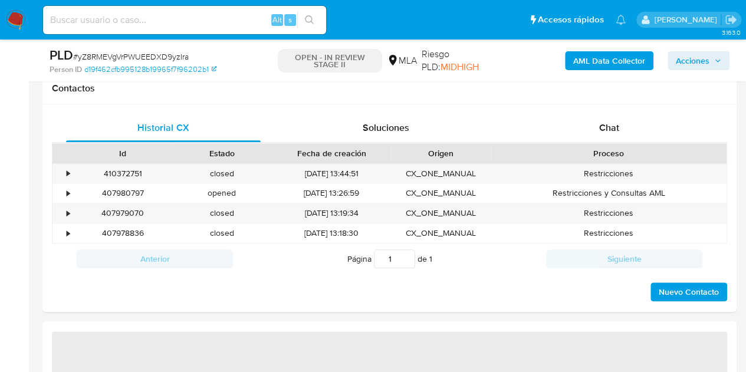
scroll to position [552, 0]
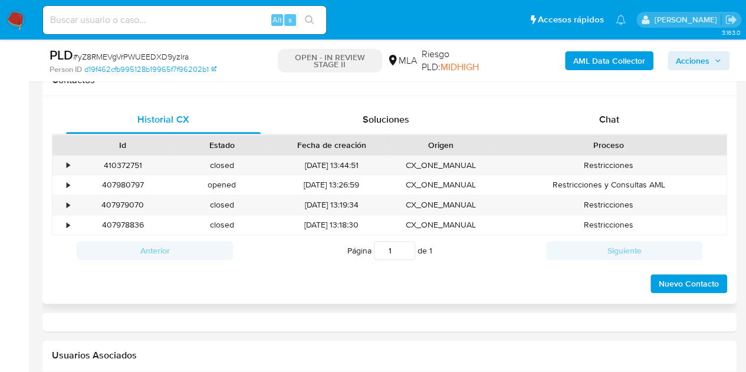
select select "10"
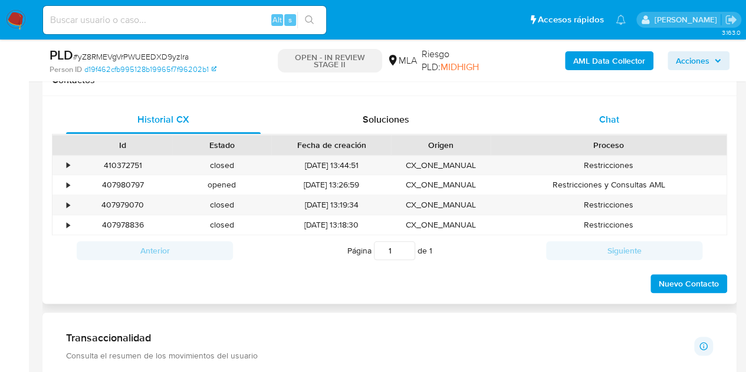
click at [616, 118] on span "Chat" at bounding box center [609, 120] width 20 height 14
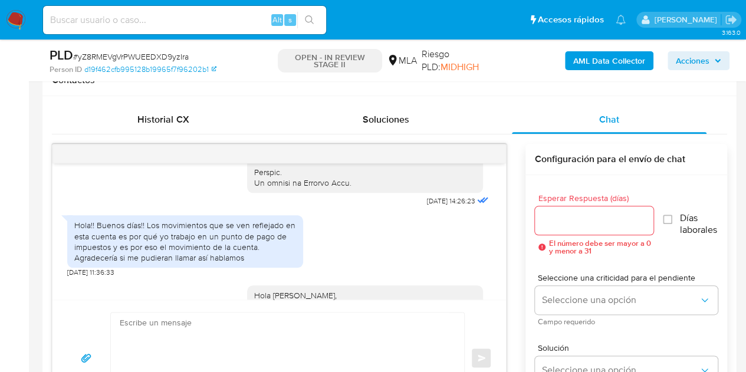
scroll to position [610, 0]
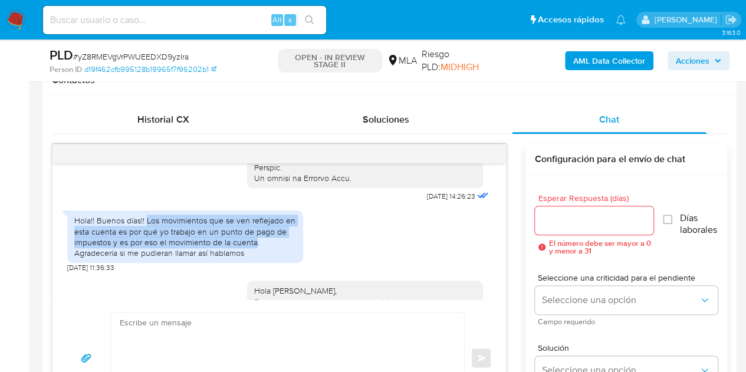
drag, startPoint x: 147, startPoint y: 243, endPoint x: 253, endPoint y: 264, distance: 108.3
click at [253, 258] on div "Hola!! Buenos días!! Los movimientos que se ven reflejado en esta cuenta es por…" at bounding box center [185, 236] width 222 height 43
drag, startPoint x: 215, startPoint y: 240, endPoint x: 452, endPoint y: 234, distance: 237.3
click at [215, 240] on div "Hola!! Buenos días!! Los movimientos que se ven reflejado en esta cuenta es por…" at bounding box center [185, 236] width 222 height 43
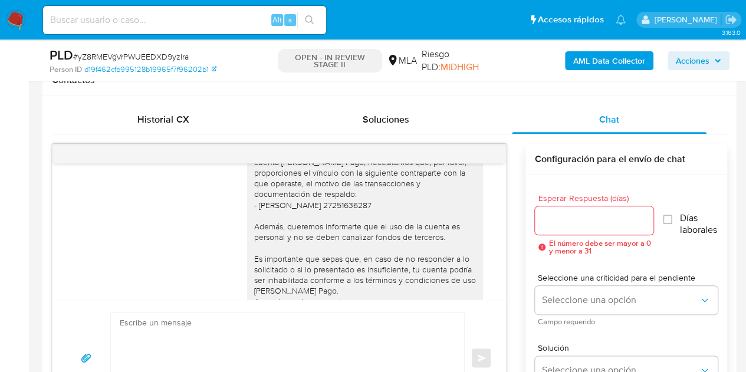
scroll to position [863, 0]
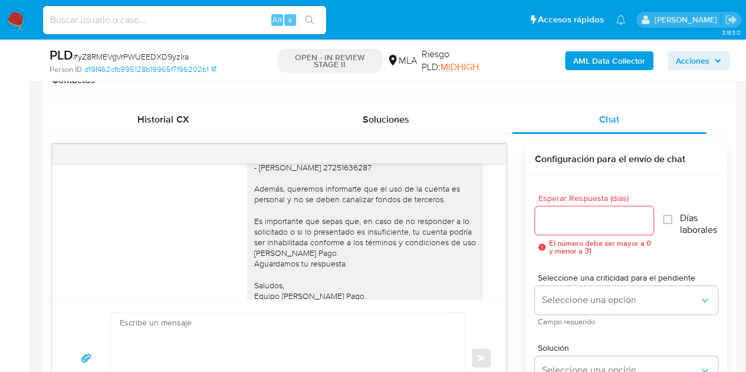
click at [290, 239] on div "Hola Juan Alberto, Esperamos que te encuentres muy bien. En ese caso necesitamo…" at bounding box center [365, 167] width 222 height 268
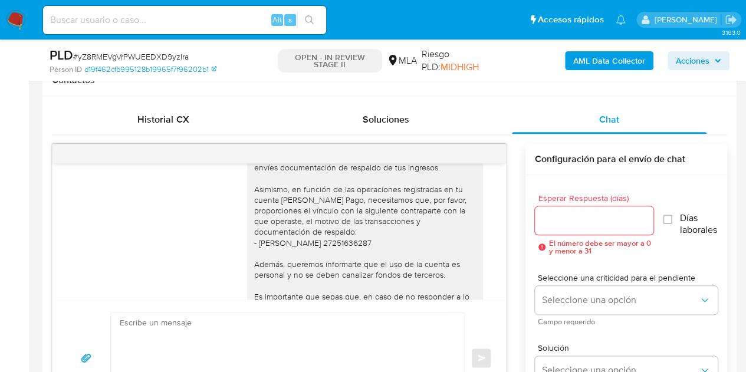
scroll to position [798, 0]
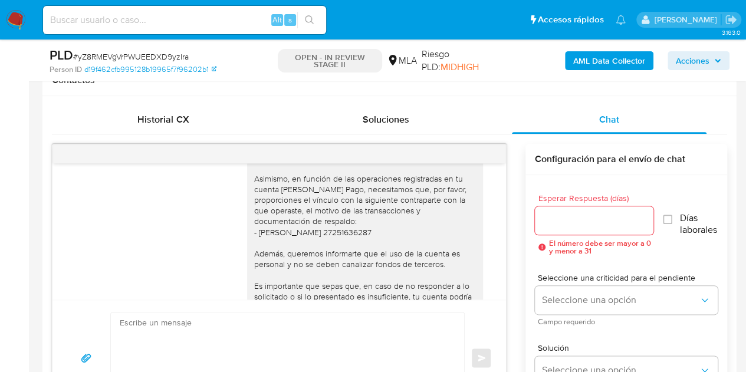
click at [298, 264] on div "Hola Juan Alberto, Esperamos que te encuentres muy bien. En ese caso necesitamo…" at bounding box center [365, 232] width 222 height 268
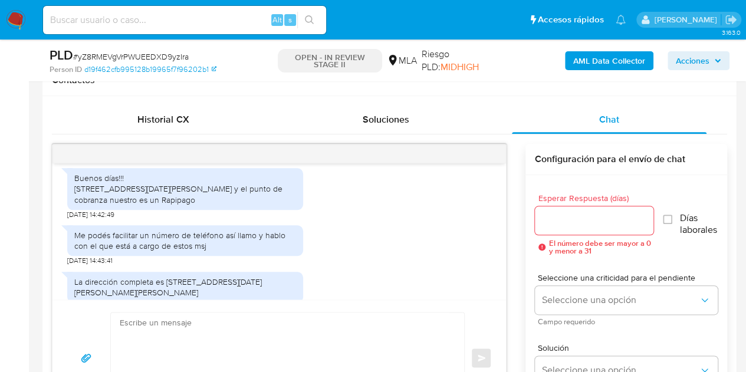
scroll to position [140, 0]
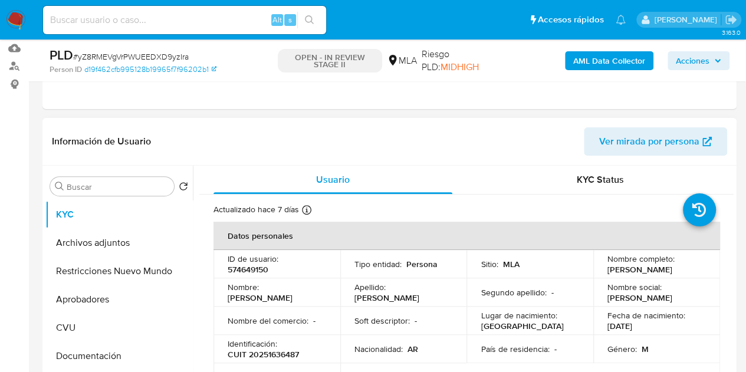
click at [669, 130] on span "Ver mirada por persona" at bounding box center [649, 141] width 100 height 28
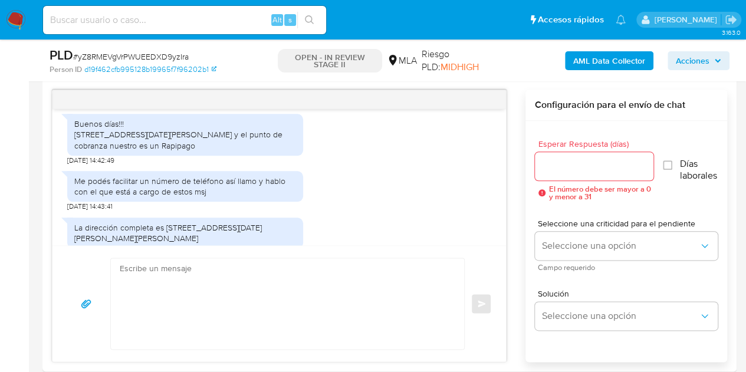
scroll to position [577, 0]
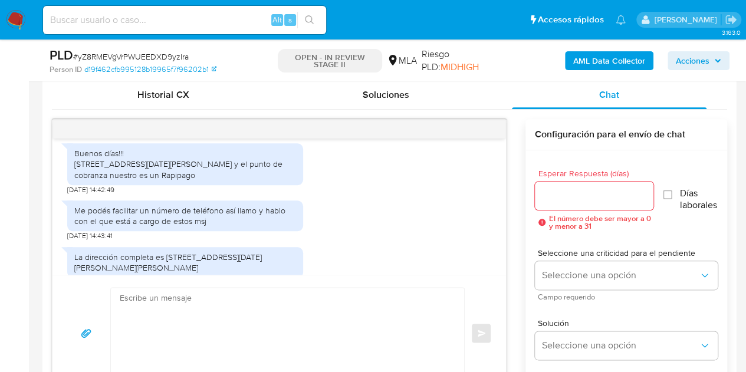
click at [469, 237] on div "Me podés facilitar un número de teléfono así llamo y hablo con el que está a ca…" at bounding box center [279, 218] width 424 height 47
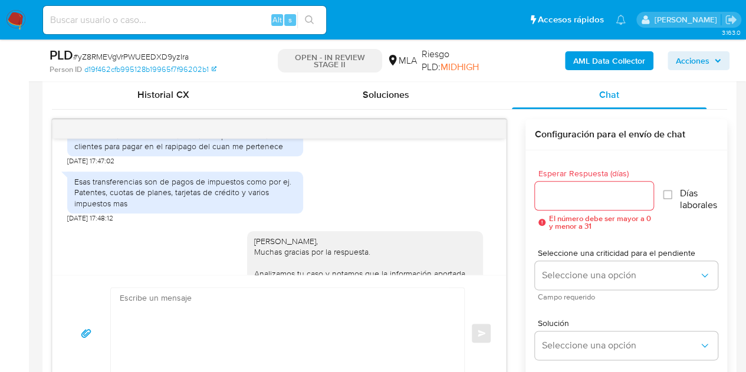
scroll to position [1221, 0]
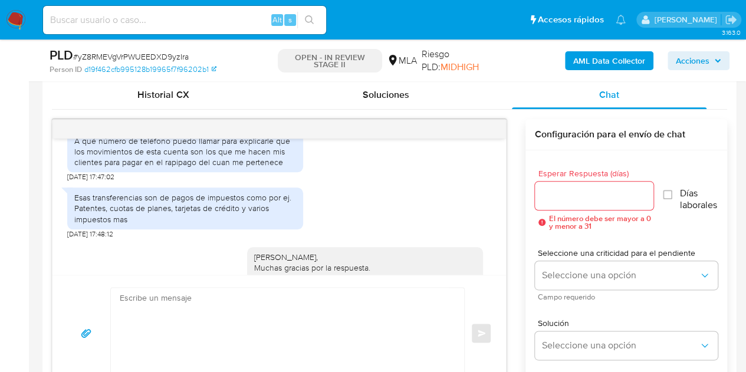
click at [87, 168] on div "A qué número de teléfono puedo llamar para explicarle que los movimientos de es…" at bounding box center [185, 152] width 222 height 32
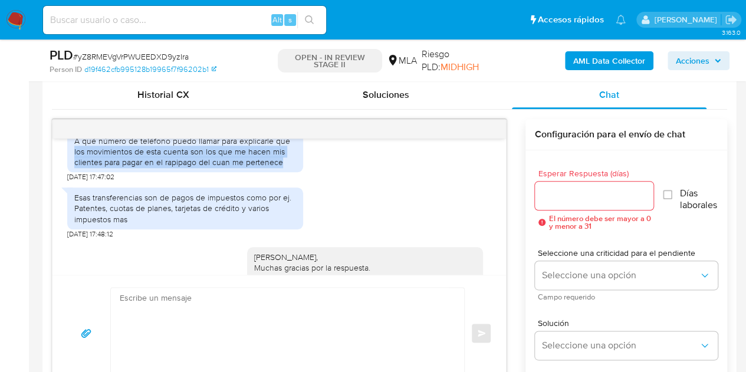
drag, startPoint x: 77, startPoint y: 186, endPoint x: 287, endPoint y: 192, distance: 210.1
click at [287, 173] on div "A qué número de teléfono puedo llamar para explicarle que los movimientos de es…" at bounding box center [185, 152] width 236 height 42
copy div "los movimientos de esta cuenta son los que me hacen mis clientes para pagar en …"
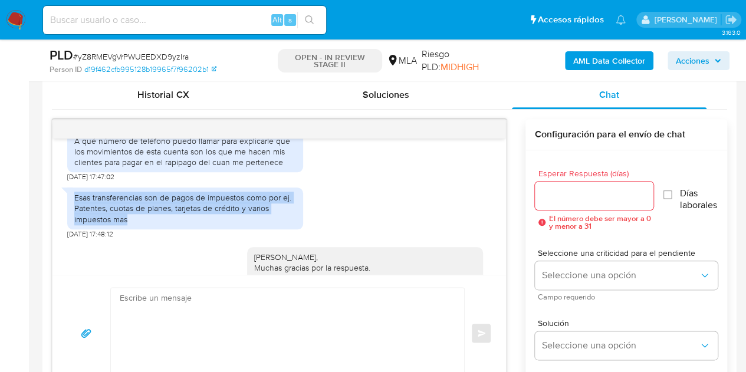
drag, startPoint x: 74, startPoint y: 231, endPoint x: 132, endPoint y: 251, distance: 61.8
click at [132, 225] on div "Esas transferencias son de pagos de impuestos como por ej. Patentes, cuotas de …" at bounding box center [185, 208] width 222 height 32
copy div "Esas transferencias son de pagos de impuestos como por ej. Patentes, cuotas de …"
click at [237, 225] on div "Esas transferencias son de pagos de impuestos como por ej. Patentes, cuotas de …" at bounding box center [185, 208] width 222 height 32
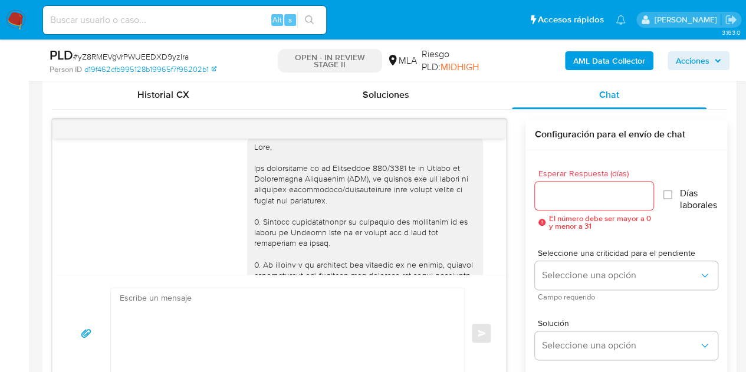
scroll to position [0, 0]
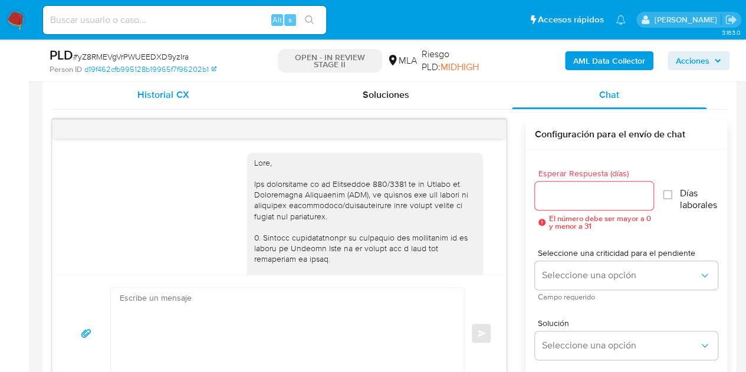
click at [169, 100] on span "Historial CX" at bounding box center [162, 95] width 51 height 14
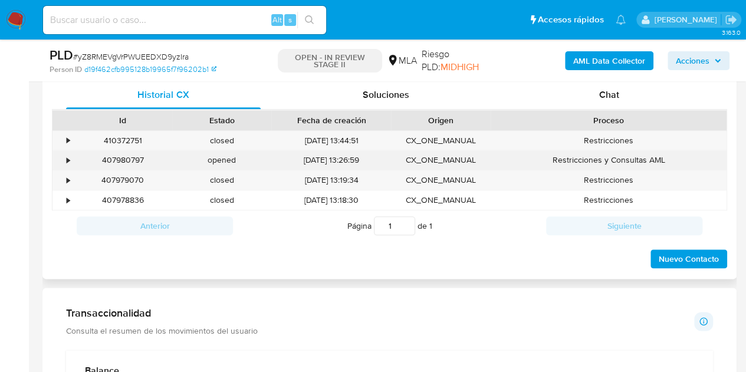
click at [133, 159] on div "407980797" at bounding box center [122, 159] width 99 height 19
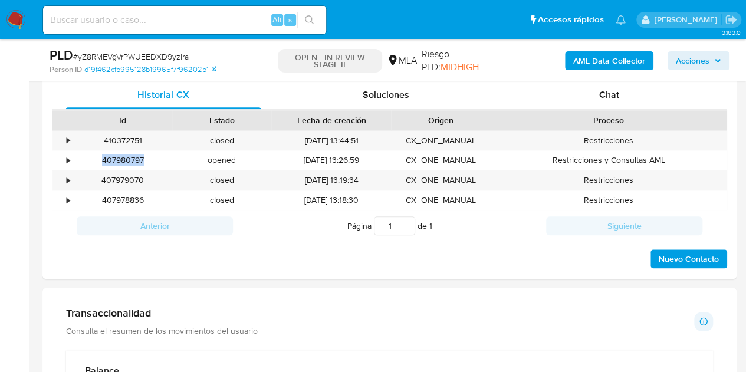
copy div "407980797"
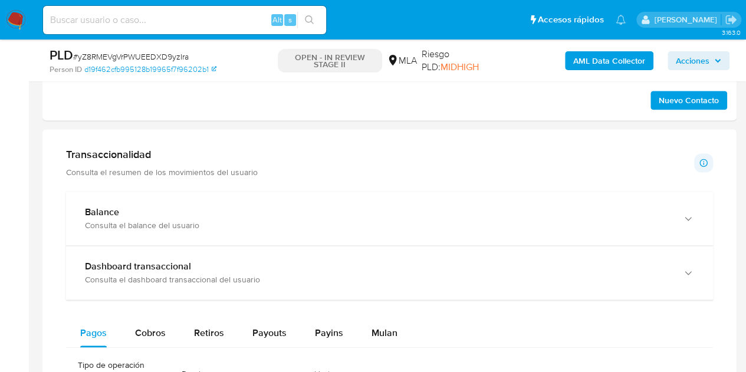
scroll to position [738, 0]
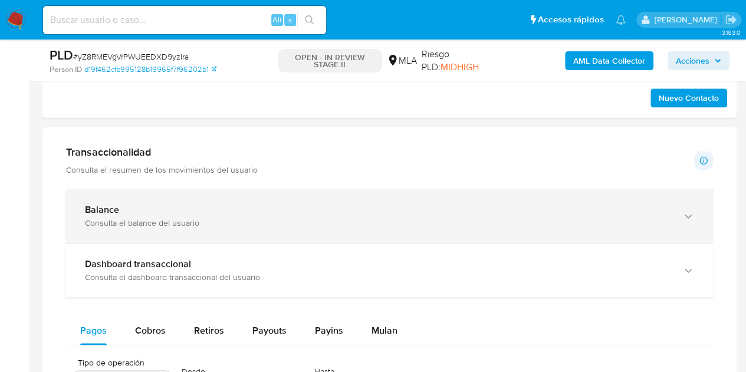
click at [517, 227] on div "Balance Consulta el balance del usuario" at bounding box center [389, 216] width 647 height 54
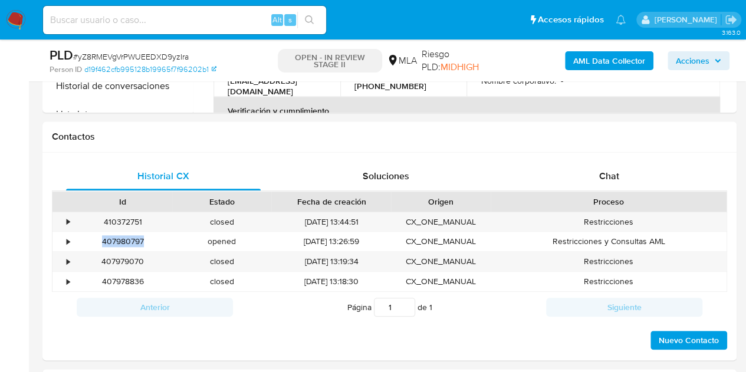
scroll to position [474, 0]
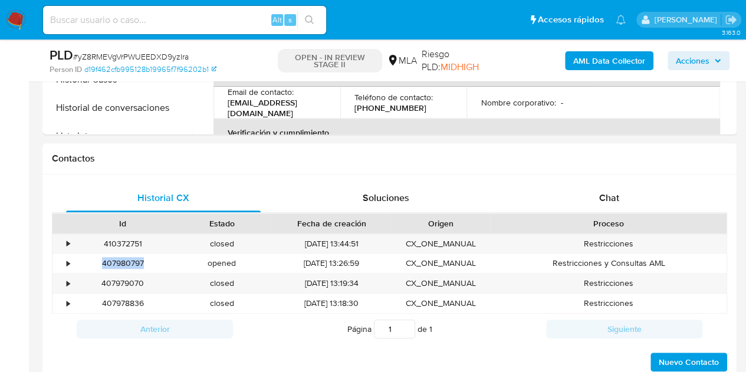
drag, startPoint x: 649, startPoint y: 201, endPoint x: 742, endPoint y: 150, distance: 105.3
click at [651, 199] on div "Chat" at bounding box center [609, 198] width 195 height 28
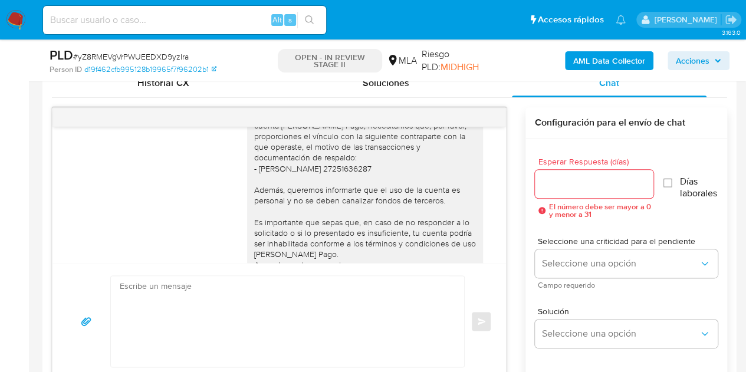
scroll to position [814, 0]
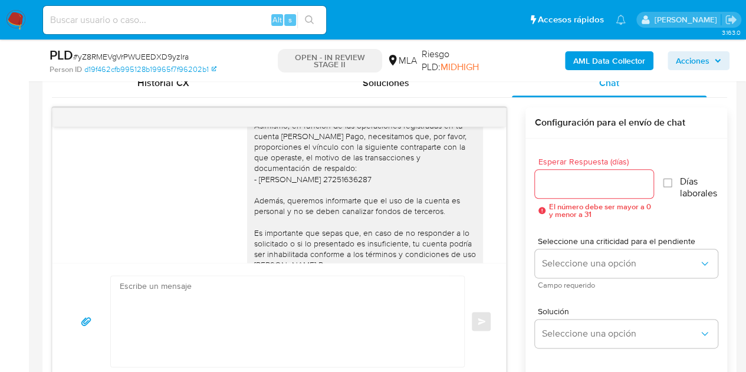
click at [273, 205] on div "Hola Juan Alberto, Esperamos que te encuentres muy bien. En ese caso necesitamo…" at bounding box center [365, 179] width 222 height 268
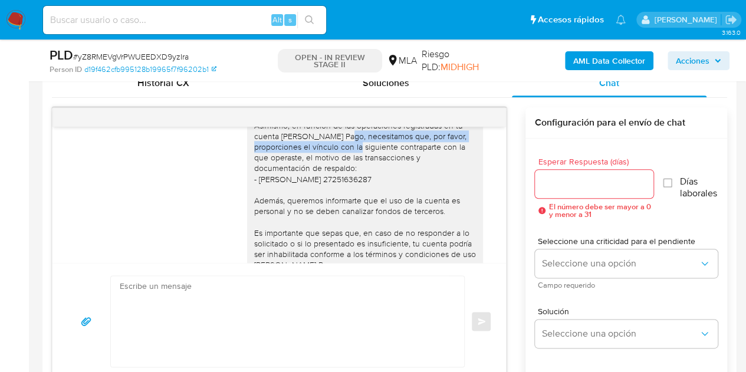
drag, startPoint x: 340, startPoint y: 159, endPoint x: 366, endPoint y: 173, distance: 29.6
click at [366, 173] on div "Hola Juan Alberto, Esperamos que te encuentres muy bien. En ese caso necesitamo…" at bounding box center [365, 179] width 222 height 268
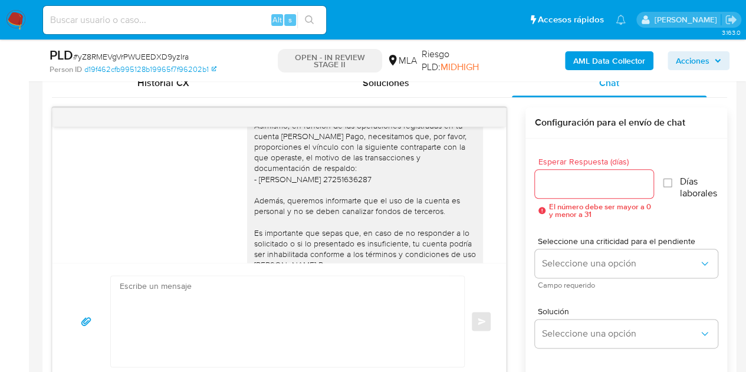
click at [289, 187] on div "Hola Juan Alberto, Esperamos que te encuentres muy bien. En ese caso necesitamo…" at bounding box center [365, 179] width 222 height 268
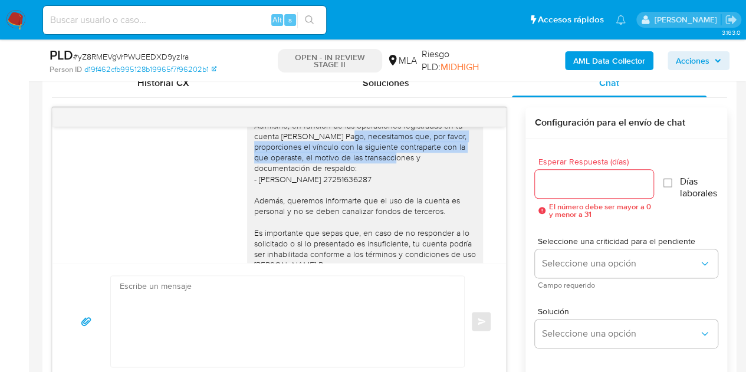
drag, startPoint x: 339, startPoint y: 158, endPoint x: 405, endPoint y: 180, distance: 69.2
click at [405, 180] on div "Hola Juan Alberto, Esperamos que te encuentres muy bien. En ese caso necesitamo…" at bounding box center [365, 179] width 222 height 268
copy div "necesitamos que, por favor, proporciones el vínculo con la siguiente contrapart…"
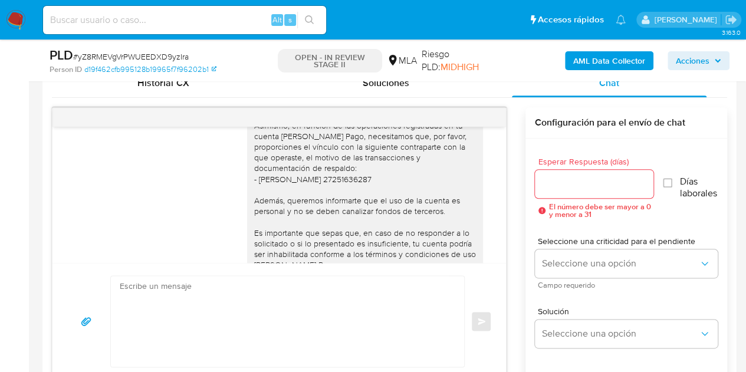
click at [362, 209] on div "Hola Juan Alberto, Esperamos que te encuentres muy bien. En ese caso necesitamo…" at bounding box center [365, 179] width 222 height 268
click at [255, 207] on div "Hola Juan Alberto, Esperamos que te encuentres muy bien. En ese caso necesitamo…" at bounding box center [365, 179] width 222 height 268
drag, startPoint x: 298, startPoint y: 180, endPoint x: 402, endPoint y: 182, distance: 104.5
click at [402, 182] on div "Hola Juan Alberto, Esperamos que te encuentres muy bien. En ese caso necesitamo…" at bounding box center [365, 179] width 222 height 268
copy div "el motivo de las transacciones"
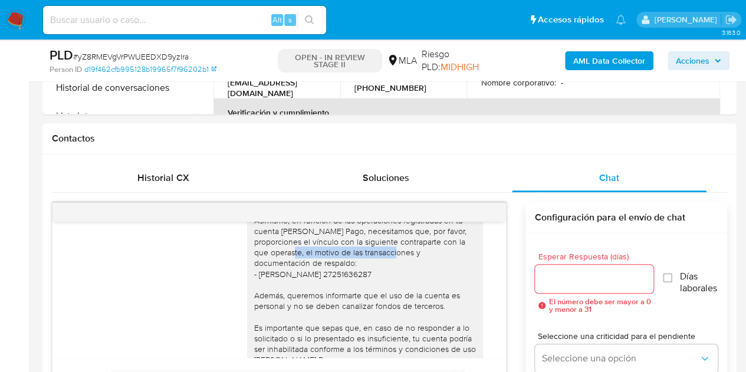
scroll to position [489, 0]
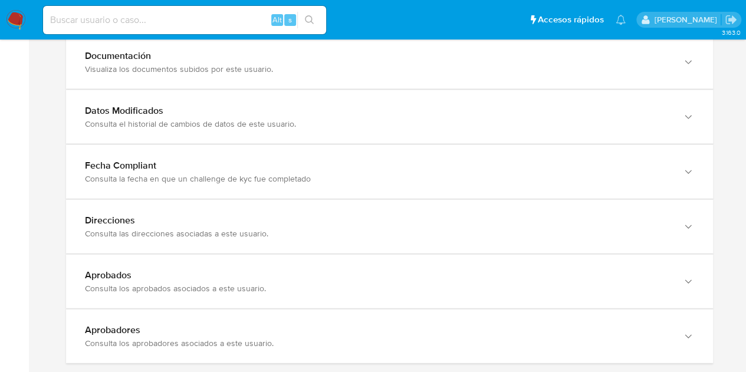
scroll to position [1305, 0]
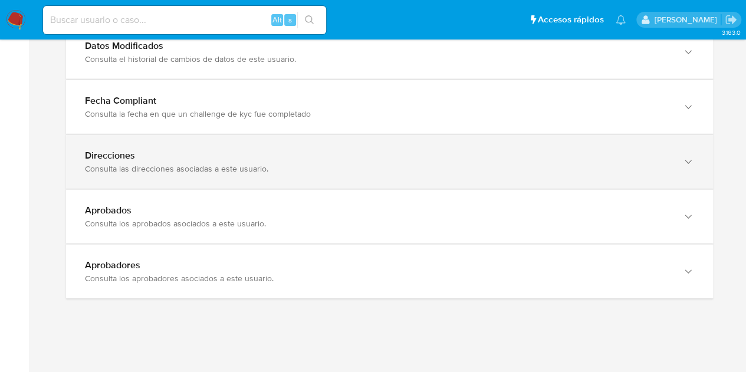
click at [489, 168] on div "Consulta las direcciones asociadas a este usuario." at bounding box center [378, 168] width 586 height 11
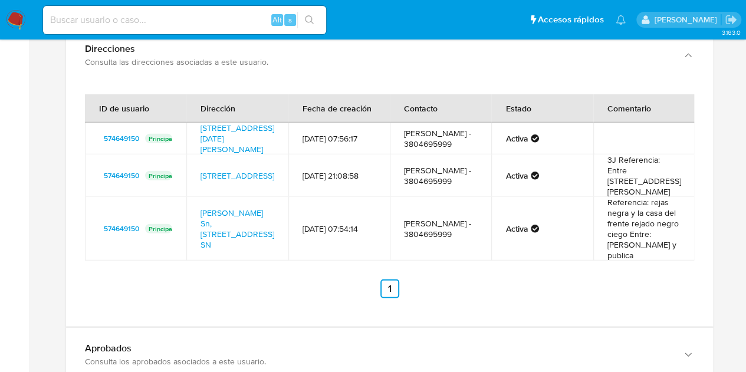
scroll to position [1410, 0]
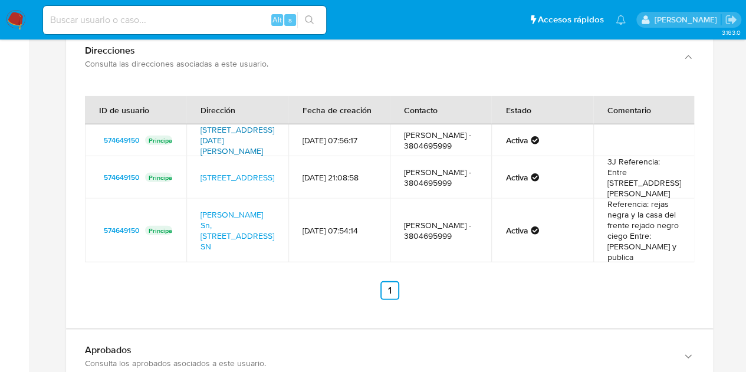
click at [242, 124] on link "[STREET_ADDRESS][DATE][PERSON_NAME]" at bounding box center [238, 140] width 74 height 33
drag, startPoint x: 199, startPoint y: 125, endPoint x: 267, endPoint y: 137, distance: 68.3
click at [267, 137] on td "[STREET_ADDRESS][DATE][PERSON_NAME]" at bounding box center [236, 141] width 101 height 32
drag, startPoint x: 317, startPoint y: 159, endPoint x: 384, endPoint y: 172, distance: 67.9
click at [322, 160] on td "[DATE] 21:08:58" at bounding box center [339, 177] width 101 height 42
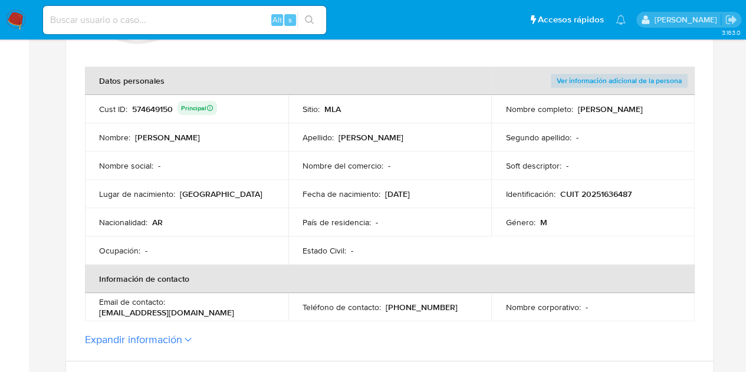
scroll to position [240, 0]
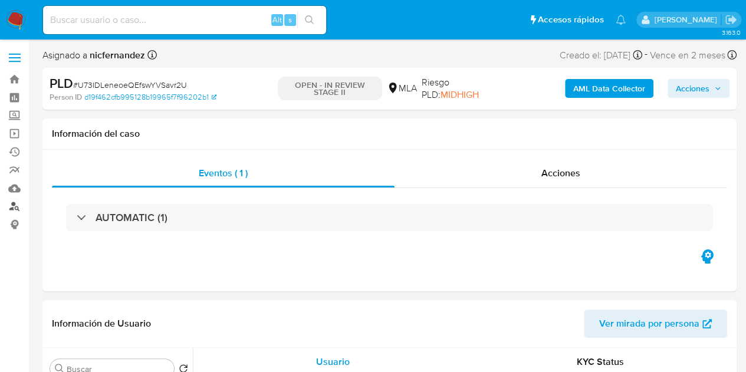
click at [17, 209] on link "Buscador de personas" at bounding box center [70, 207] width 140 height 18
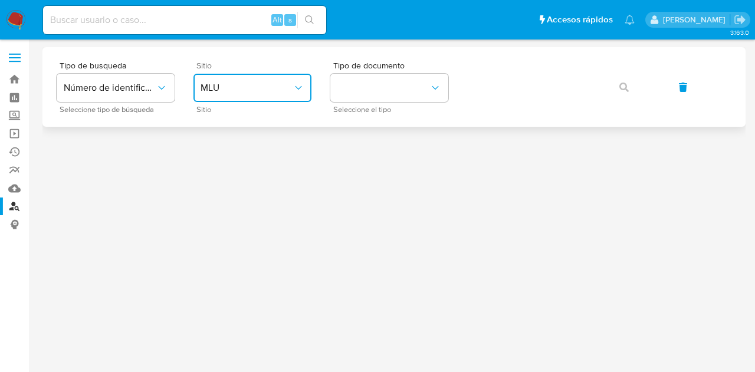
click at [275, 86] on span "MLU" at bounding box center [247, 88] width 92 height 12
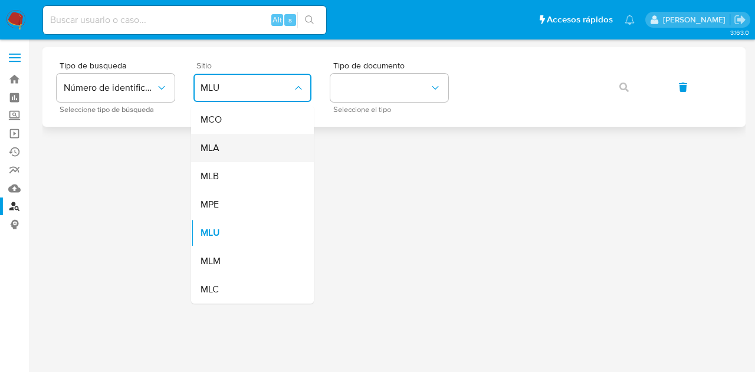
click at [255, 145] on div "MLA" at bounding box center [249, 148] width 97 height 28
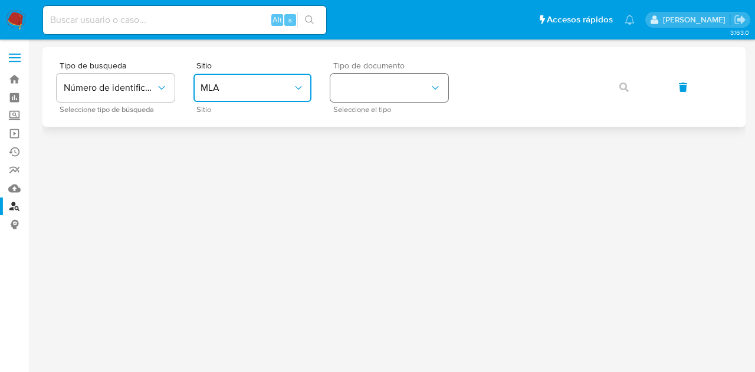
click at [369, 97] on button "identificationType" at bounding box center [389, 88] width 118 height 28
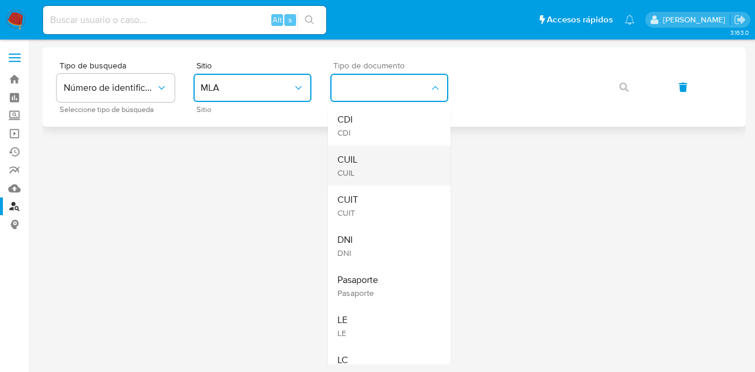
drag, startPoint x: 366, startPoint y: 162, endPoint x: 486, endPoint y: 107, distance: 132.3
click at [371, 160] on div "CUIL CUIL" at bounding box center [386, 166] width 97 height 40
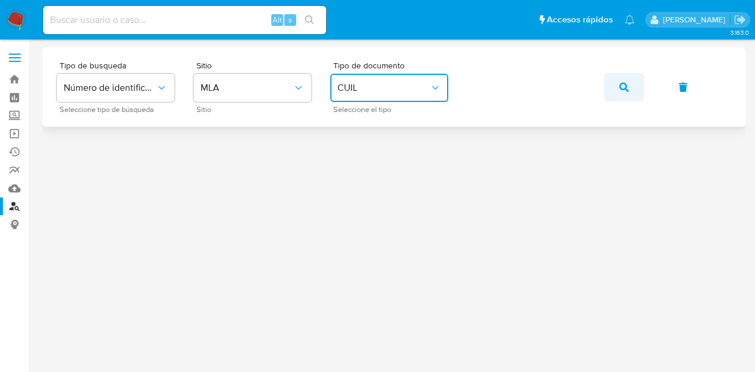
click at [628, 87] on icon "button" at bounding box center [624, 87] width 9 height 9
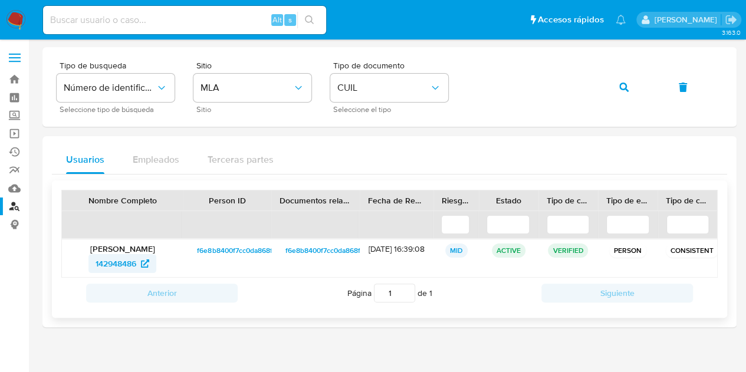
click at [131, 260] on span "142948486" at bounding box center [116, 263] width 41 height 19
click at [122, 266] on span "142948486" at bounding box center [116, 263] width 41 height 19
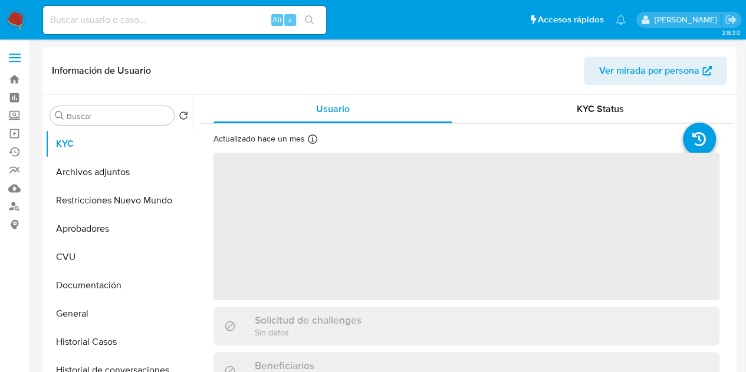
select select "10"
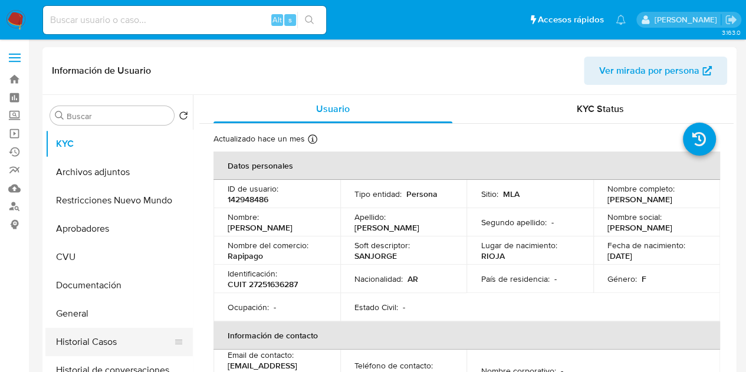
click at [99, 339] on button "Historial Casos" at bounding box center [114, 342] width 138 height 28
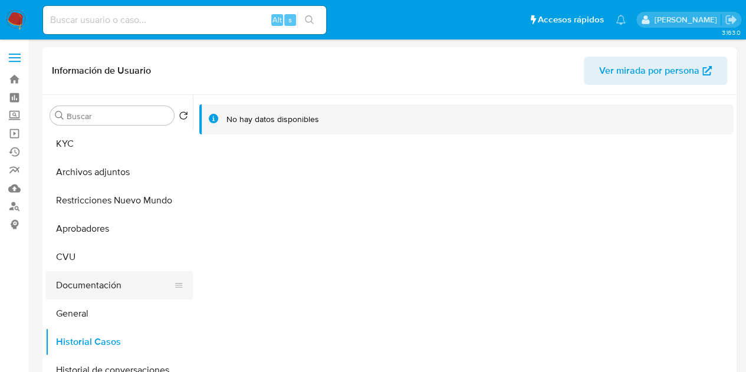
click at [101, 287] on button "Documentación" at bounding box center [114, 285] width 138 height 28
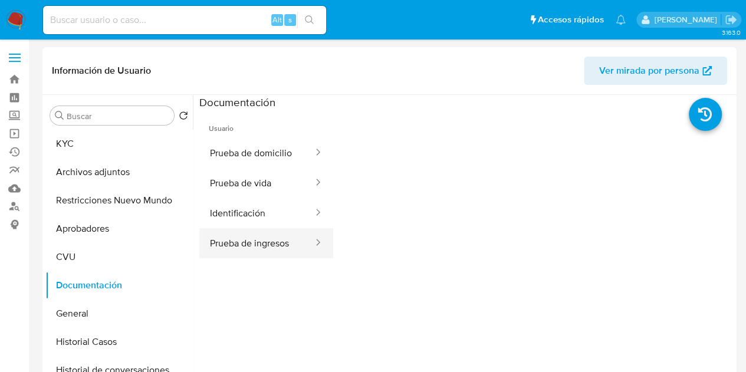
click at [271, 252] on button "Prueba de ingresos" at bounding box center [256, 243] width 115 height 30
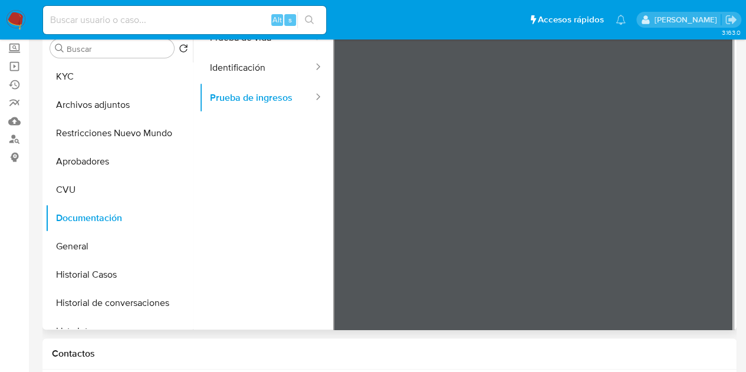
scroll to position [100, 0]
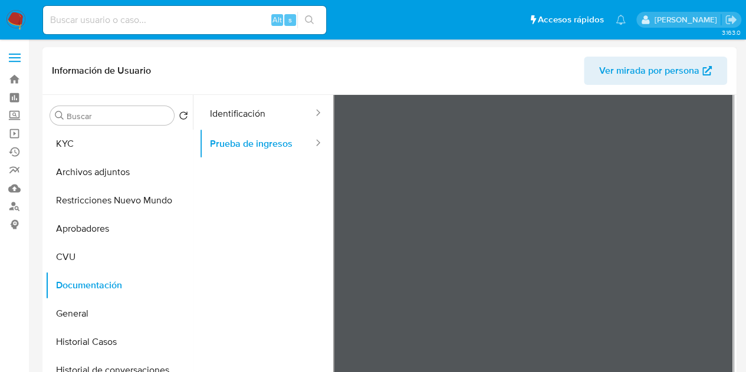
scroll to position [0, 0]
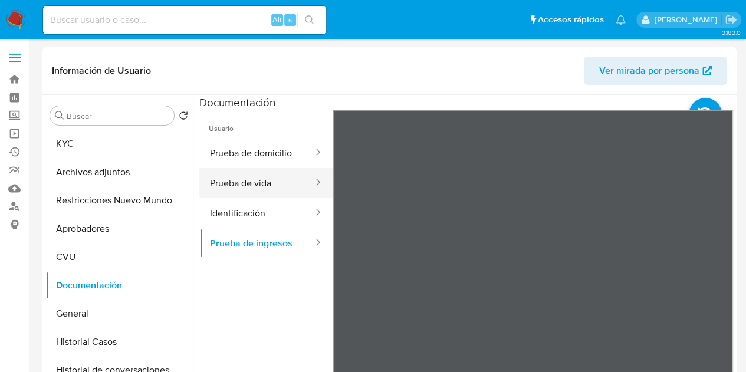
click at [250, 185] on button "Prueba de vida" at bounding box center [256, 183] width 115 height 30
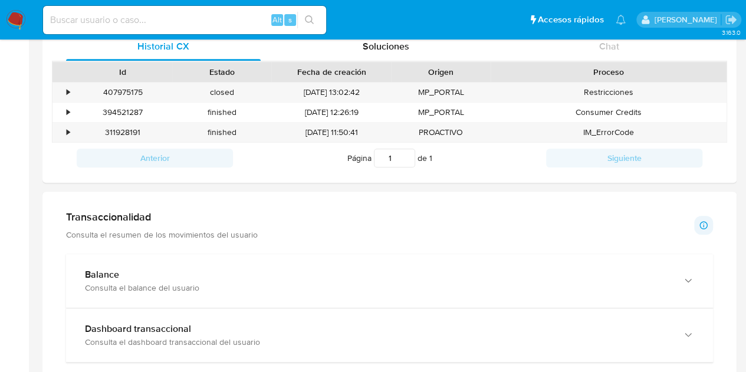
scroll to position [368, 0]
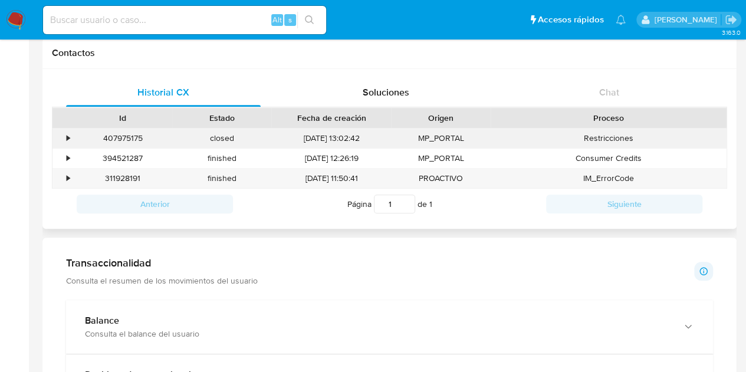
click at [143, 136] on div "407975175" at bounding box center [122, 138] width 99 height 19
click at [138, 140] on div "407975175" at bounding box center [122, 138] width 99 height 19
copy div "407975175"
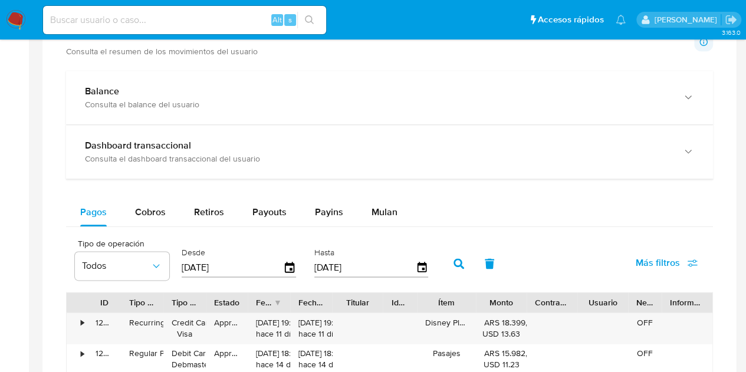
scroll to position [611, 0]
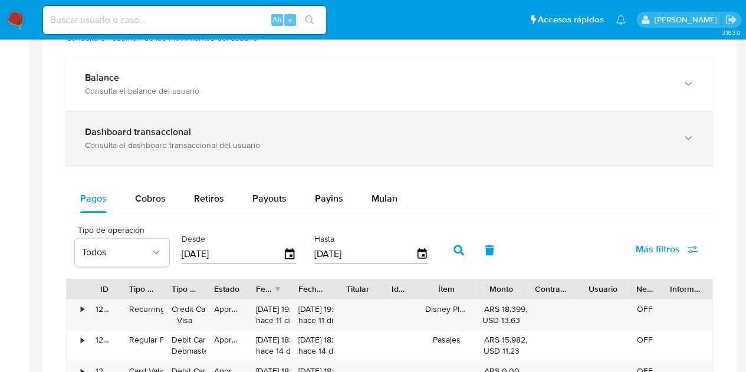
click at [599, 140] on div "Consulta el dashboard transaccional del usuario" at bounding box center [378, 145] width 586 height 11
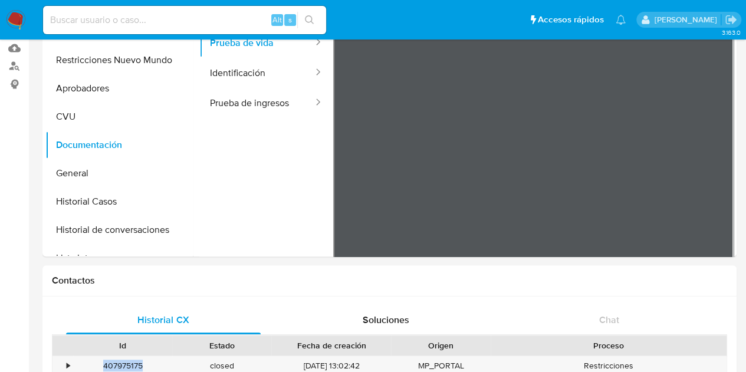
scroll to position [52, 0]
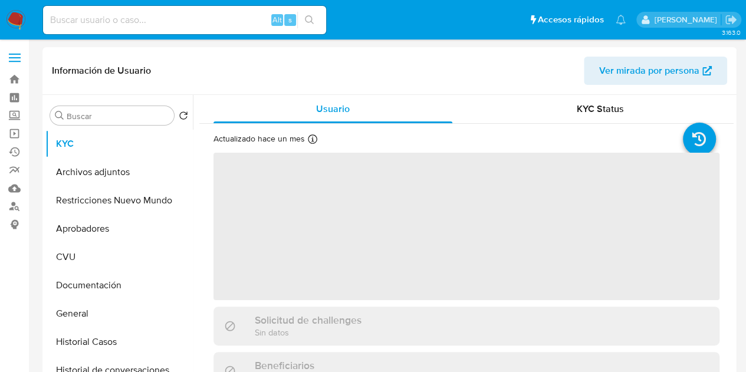
select select "10"
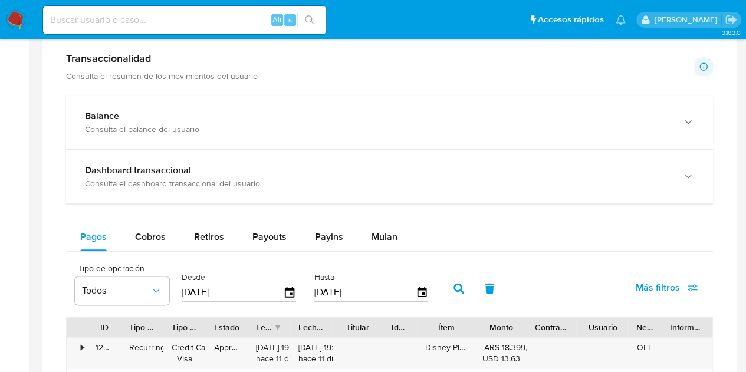
scroll to position [614, 0]
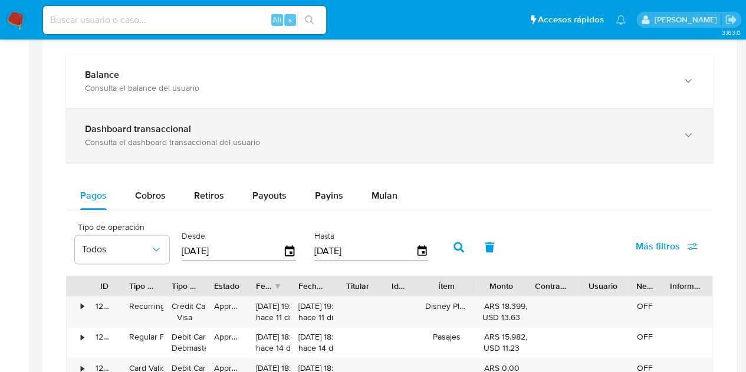
click at [605, 137] on div "Consulta el dashboard transaccional del usuario" at bounding box center [378, 142] width 586 height 11
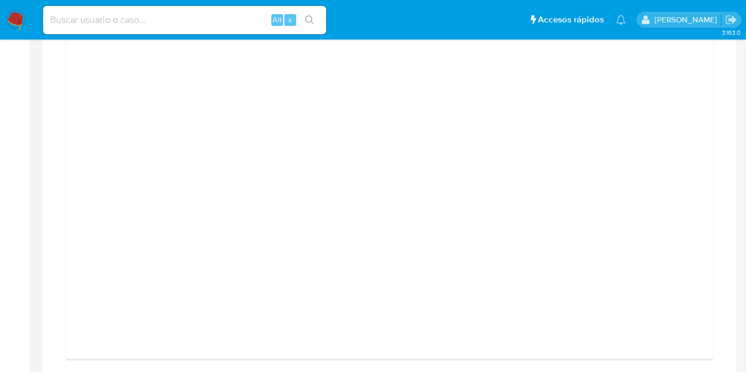
scroll to position [0, 0]
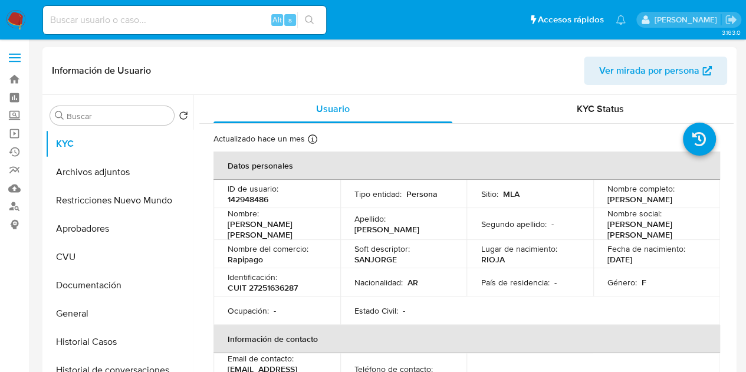
click at [666, 57] on span "Ver mirada por persona" at bounding box center [649, 71] width 100 height 28
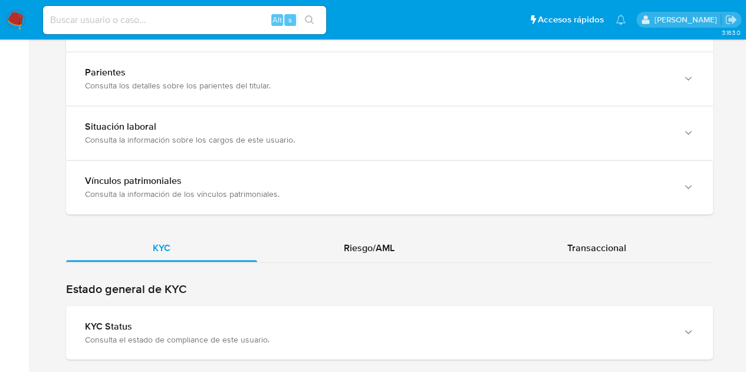
scroll to position [955, 0]
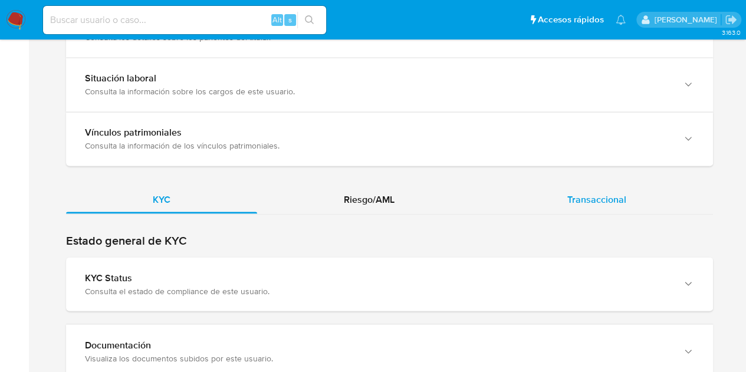
click at [579, 192] on span "Transaccional" at bounding box center [597, 199] width 59 height 14
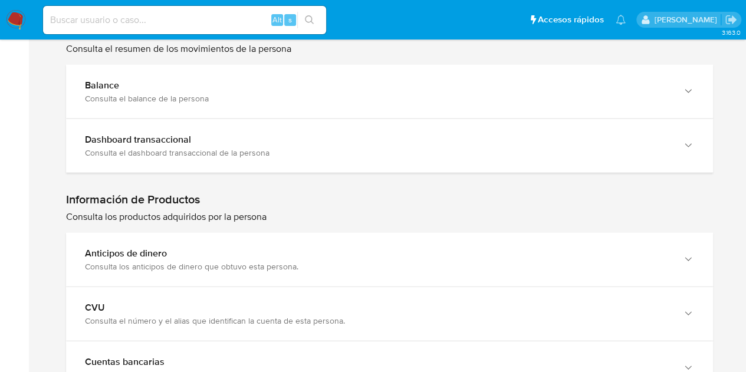
scroll to position [1178, 0]
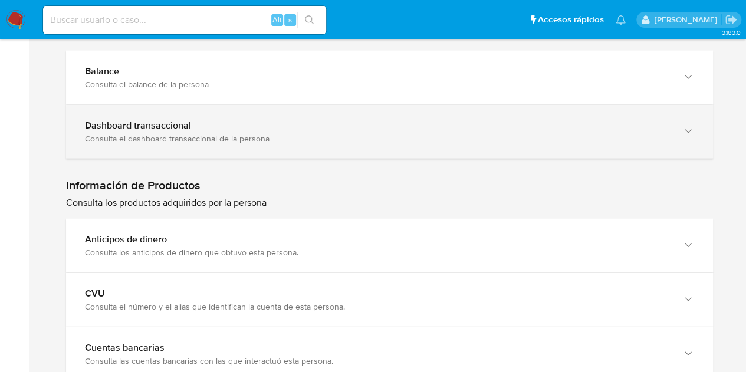
click at [414, 142] on div "Dashboard transaccional Consulta el dashboard transaccional de la persona" at bounding box center [389, 132] width 647 height 54
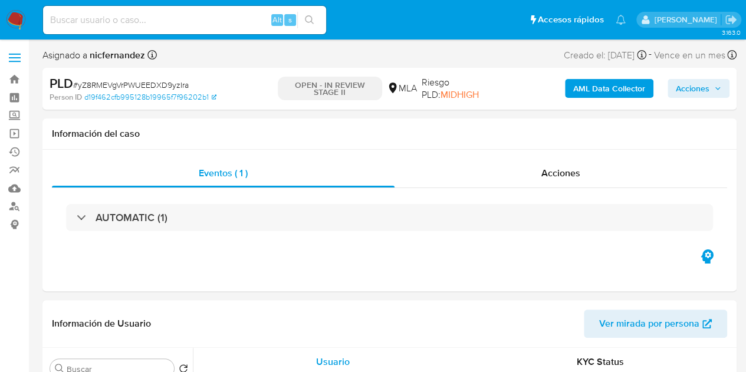
select select "10"
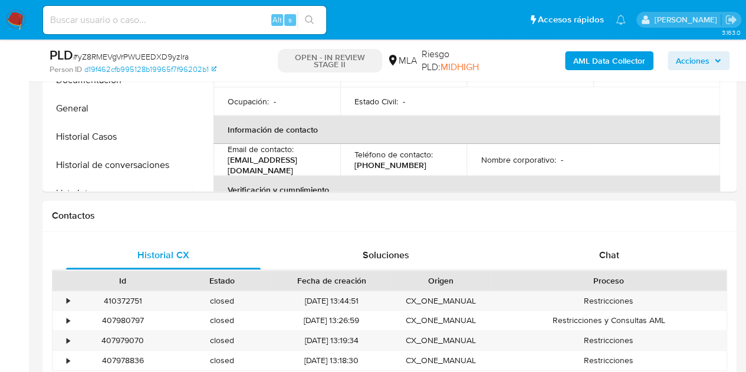
scroll to position [466, 0]
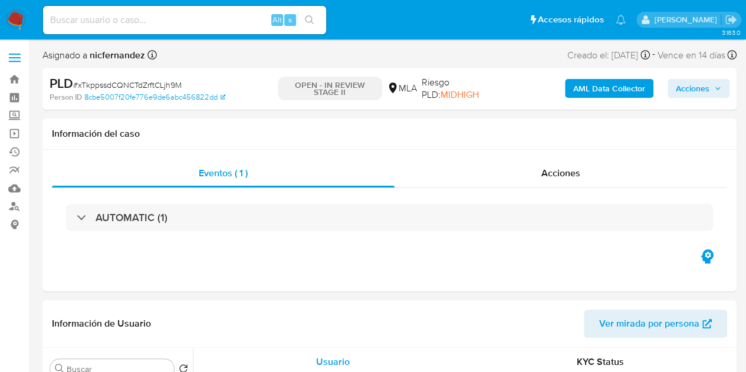
select select "10"
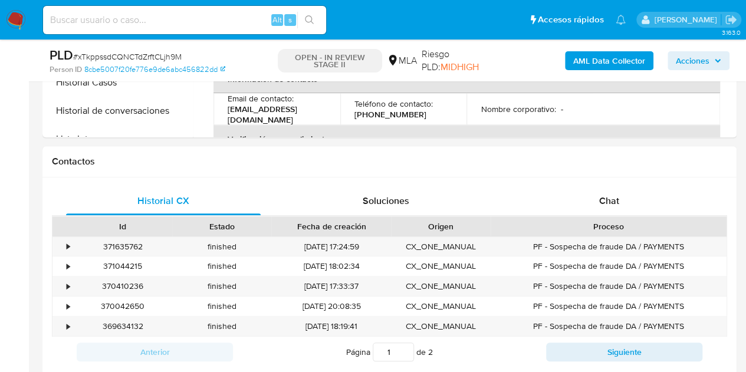
scroll to position [487, 0]
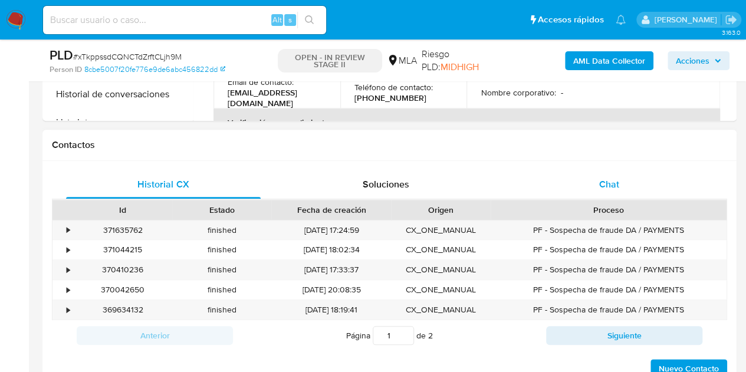
click at [608, 186] on span "Chat" at bounding box center [609, 185] width 20 height 14
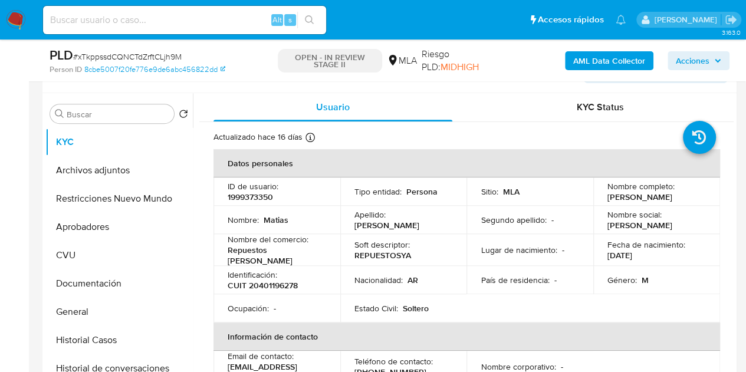
scroll to position [120, 0]
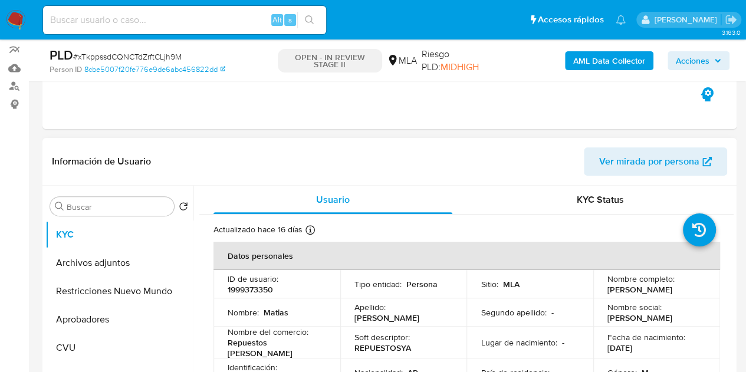
click at [612, 163] on span "Ver mirada por persona" at bounding box center [649, 162] width 100 height 28
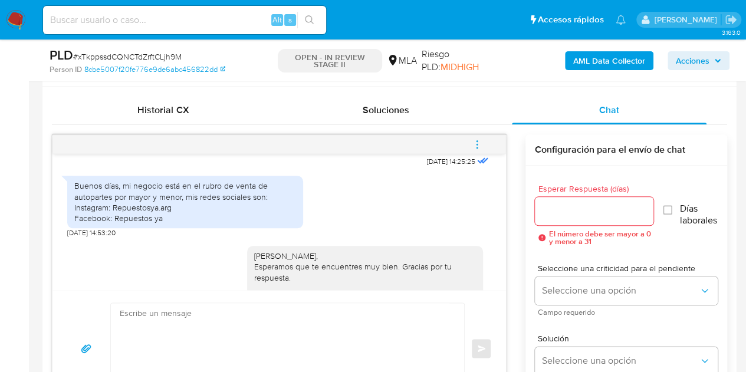
scroll to position [579, 0]
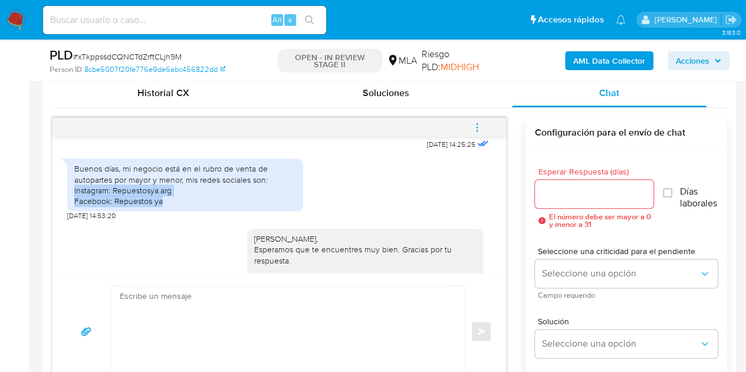
drag, startPoint x: 124, startPoint y: 227, endPoint x: 245, endPoint y: 248, distance: 123.4
click at [73, 211] on div "Buenos días, mi negocio está en el rubro de venta de autopartes por mayor y men…" at bounding box center [185, 185] width 236 height 53
copy div "Instagram: Repuestosya.arg Facebook: Repuestos ya"
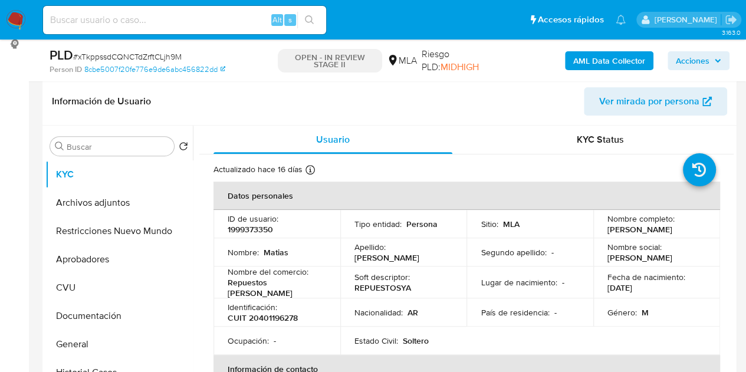
scroll to position [228, 0]
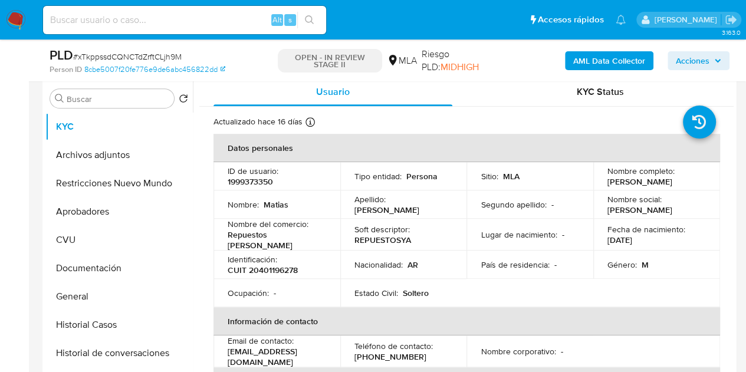
click at [438, 221] on td "Soft descriptor : REPUESTOSYA" at bounding box center [403, 235] width 127 height 32
click at [274, 202] on p "Matias" at bounding box center [276, 204] width 25 height 11
copy p "Matias"
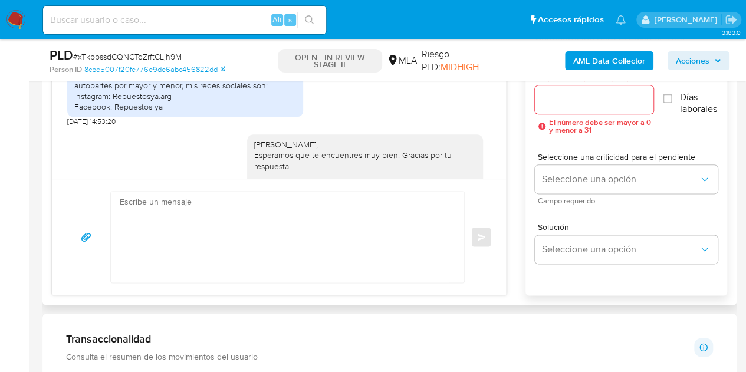
scroll to position [681, 0]
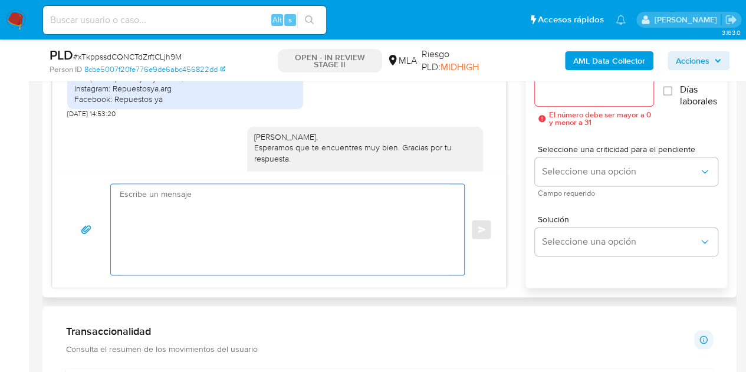
click at [345, 226] on textarea at bounding box center [285, 229] width 330 height 91
paste textarea "Hola Matías, Muchas gracias por la respuesta. Analizamos tu caso y verificamos …"
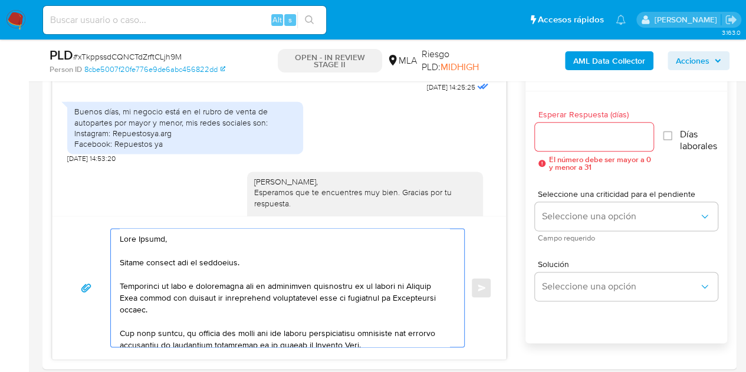
scroll to position [631, 0]
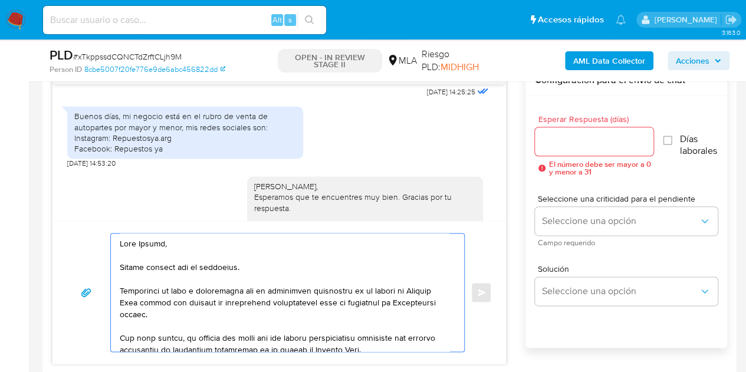
type textarea "Hola Matías, Muchas gracias por la respuesta. Analizamos tu caso y verificamos …"
click at [589, 147] on input "Esperar Respuesta (días)" at bounding box center [594, 141] width 119 height 15
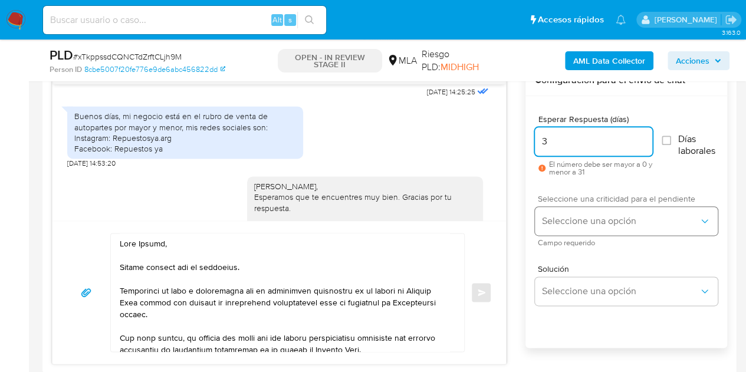
type input "3"
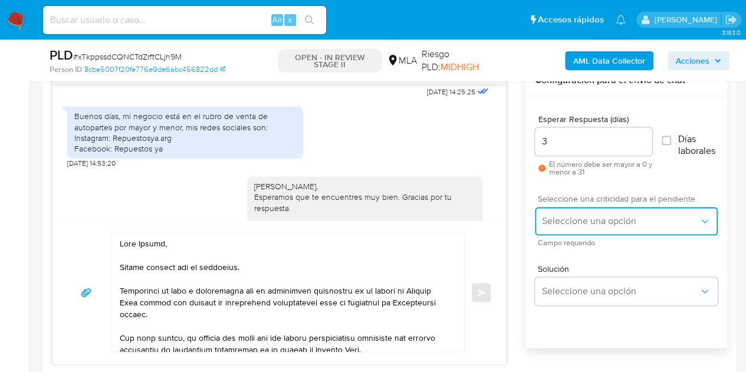
click at [571, 209] on button "Seleccione una opción" at bounding box center [626, 221] width 183 height 28
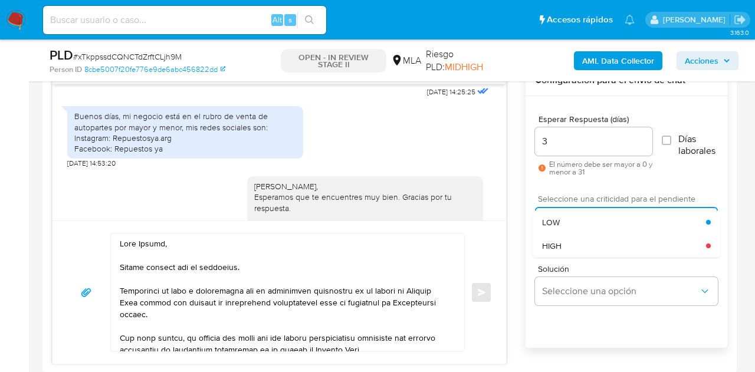
click at [576, 238] on div "HIGH" at bounding box center [624, 246] width 164 height 24
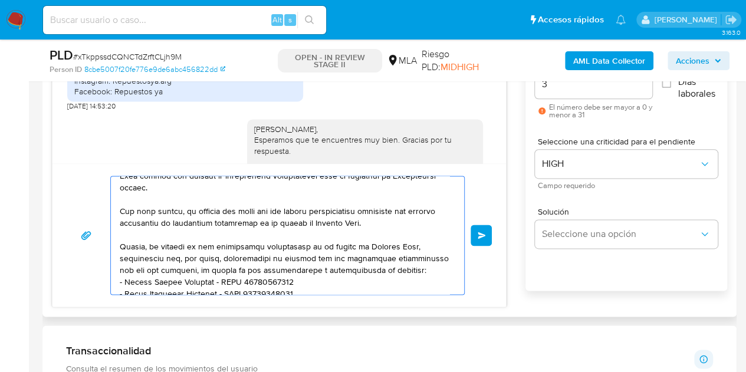
scroll to position [73, 0]
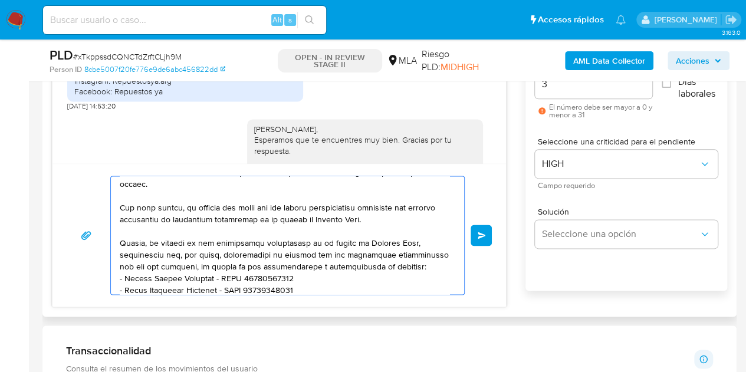
drag, startPoint x: 353, startPoint y: 240, endPoint x: 416, endPoint y: 241, distance: 63.1
click at [416, 241] on textarea at bounding box center [285, 235] width 330 height 118
click at [386, 263] on textarea at bounding box center [285, 235] width 330 height 118
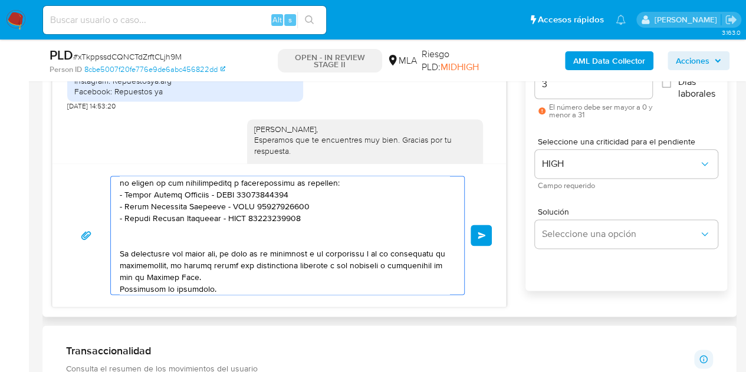
scroll to position [197, 0]
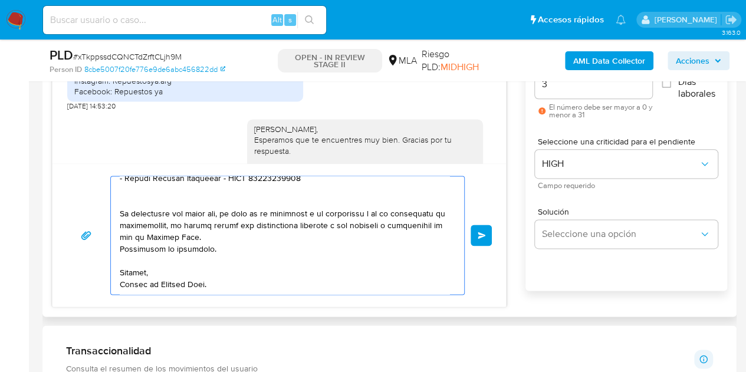
click at [377, 281] on textarea at bounding box center [285, 235] width 330 height 118
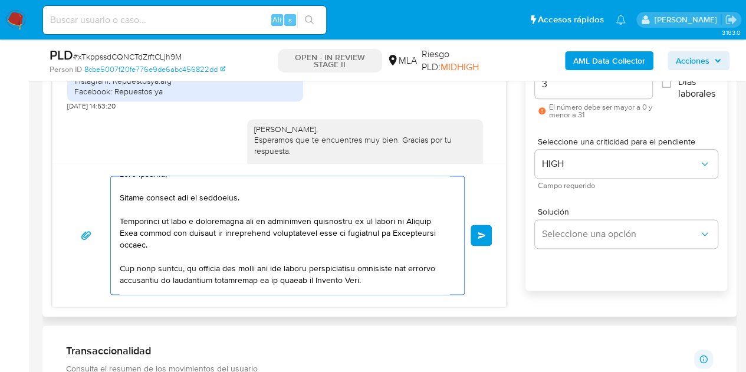
scroll to position [14, 0]
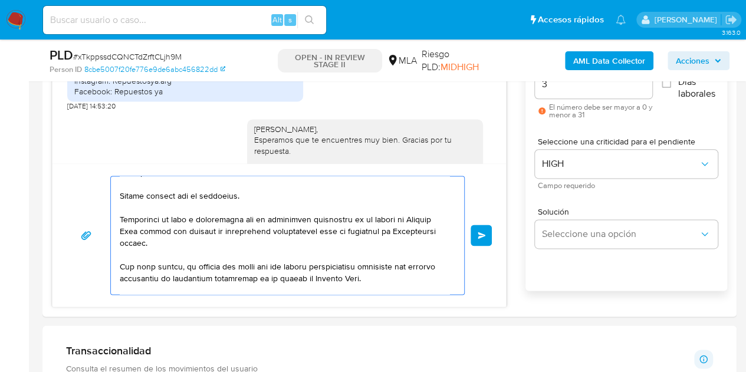
type textarea "Hola Matías, Muchas gracias por la respuesta. Analizamos tu caso y verificamos …"
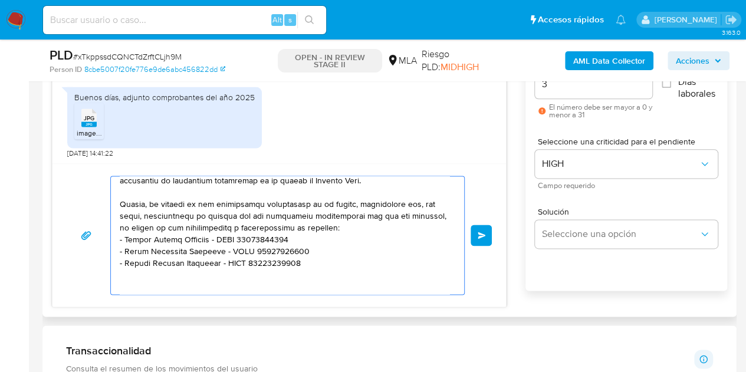
scroll to position [114, 0]
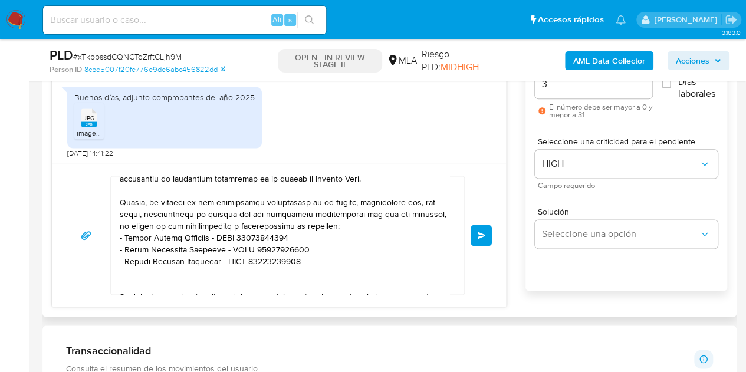
click at [245, 190] on textarea at bounding box center [285, 235] width 330 height 118
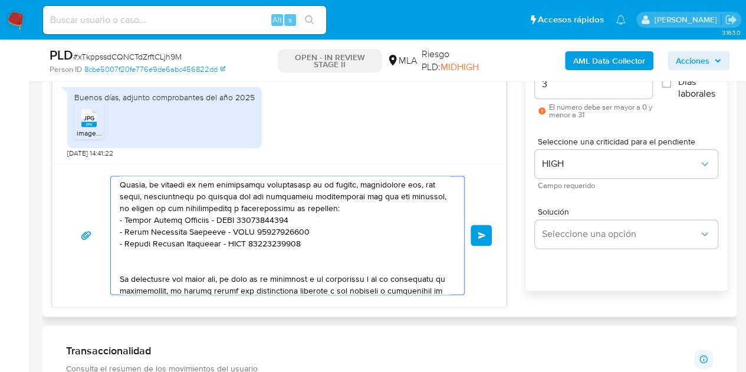
scroll to position [197, 0]
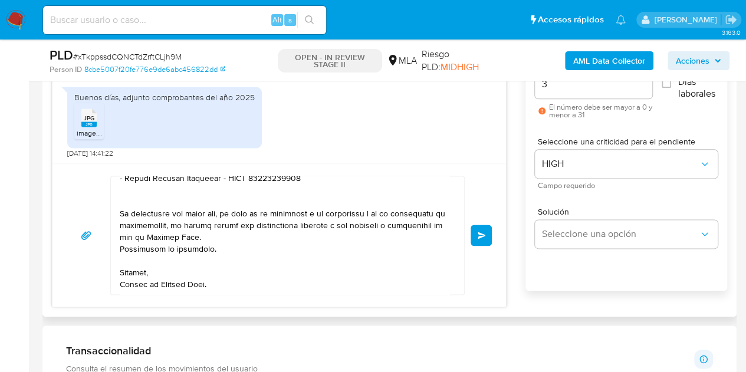
click at [479, 237] on span "Enviar" at bounding box center [482, 235] width 8 height 7
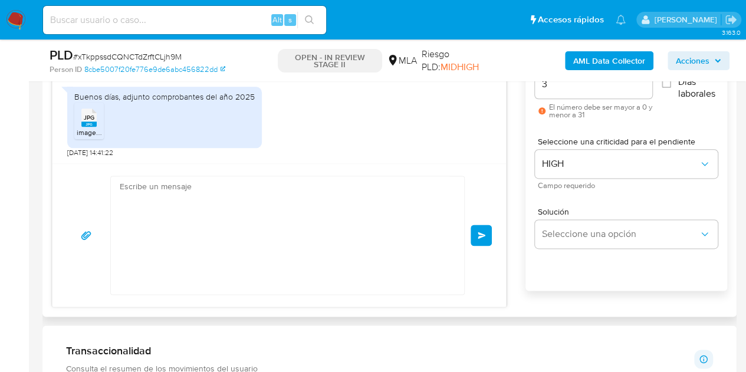
scroll to position [1578, 0]
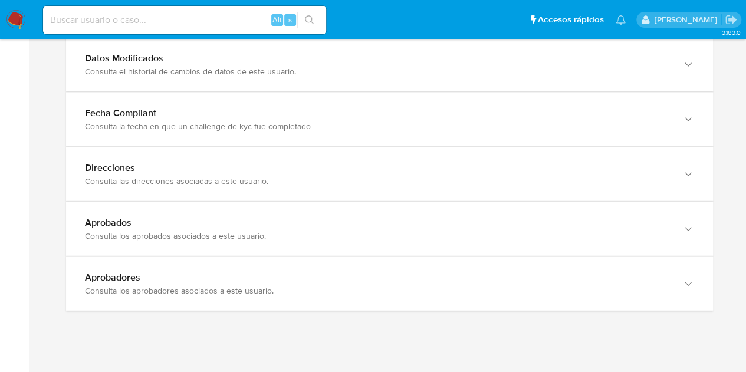
scroll to position [1305, 0]
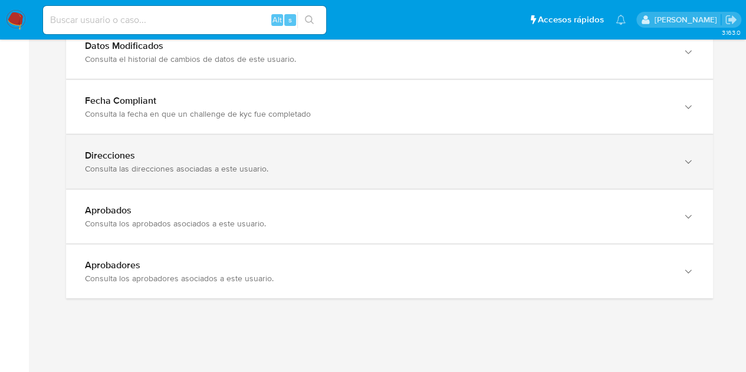
click at [531, 173] on div "Direcciones Consulta las direcciones asociadas a este usuario." at bounding box center [389, 162] width 647 height 54
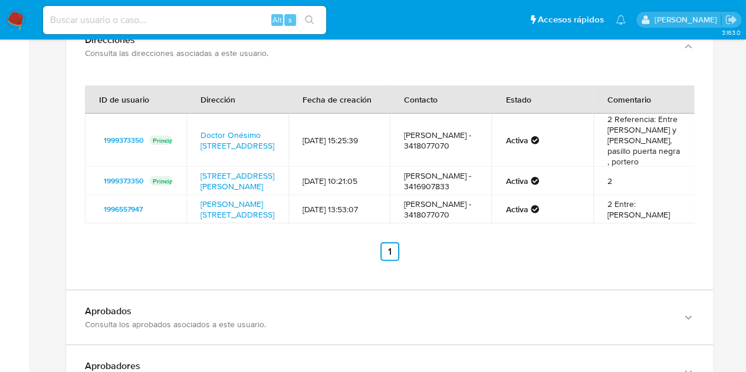
scroll to position [1428, 0]
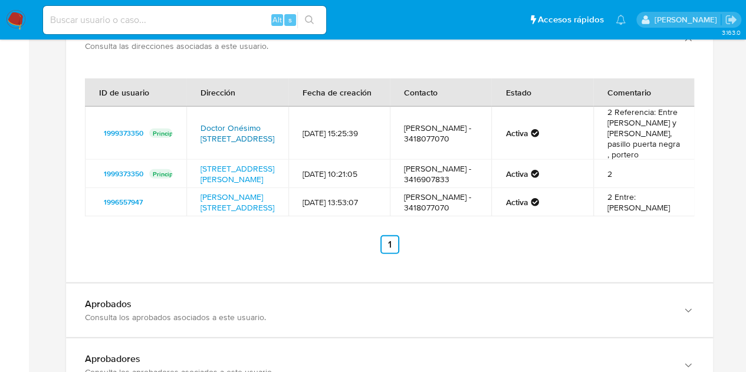
click at [238, 122] on link "Doctor Onésimo Leguizamón 1215, Rosario, Santa Fe, 2000, Argentina 1215" at bounding box center [238, 133] width 74 height 22
click at [239, 169] on link "Calle Leguizamon 1215, Rosario, Santa Fe, 2000, Argentina 1215" at bounding box center [238, 174] width 74 height 22
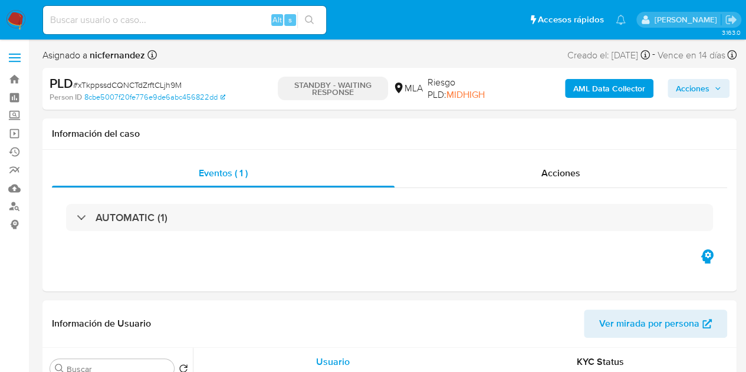
select select "10"
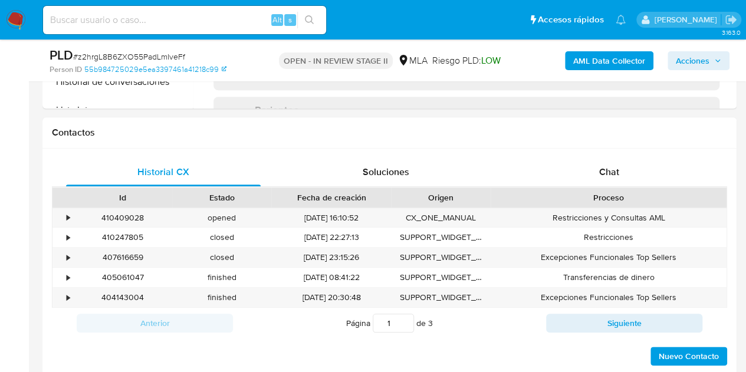
scroll to position [517, 0]
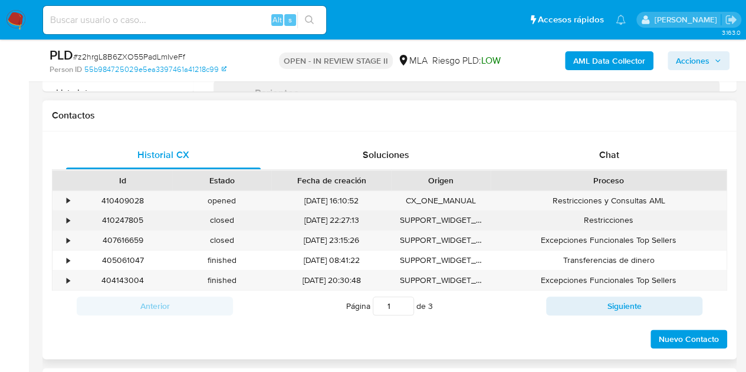
select select "10"
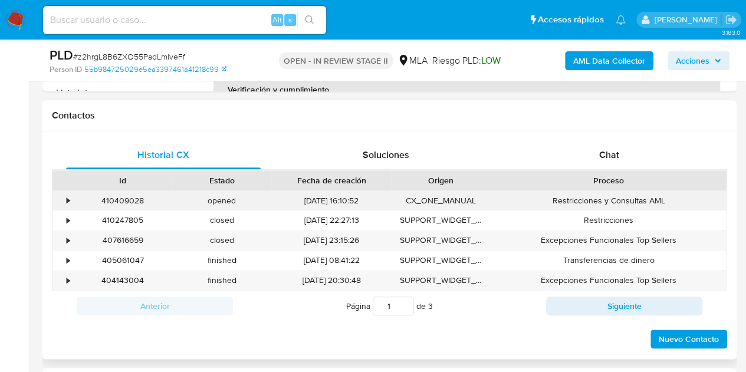
click at [133, 195] on div "410409028" at bounding box center [122, 200] width 99 height 19
copy div "410409028"
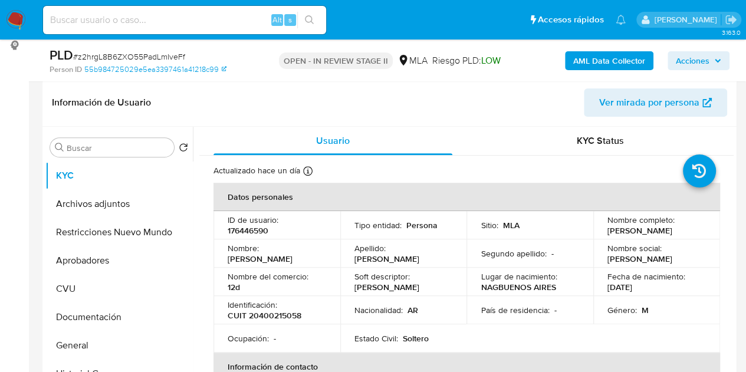
scroll to position [306, 0]
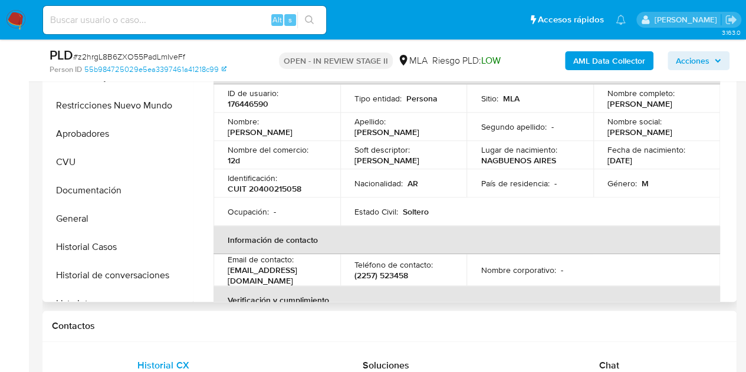
click at [385, 237] on th "Información de contacto" at bounding box center [467, 240] width 507 height 28
click at [243, 108] on p "176446590" at bounding box center [248, 104] width 41 height 11
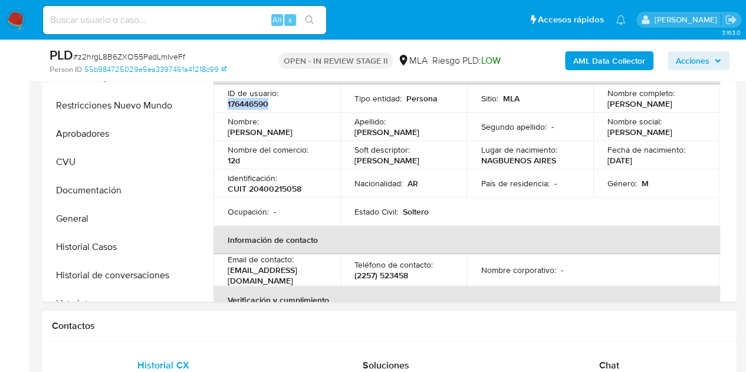
copy p "176446590"
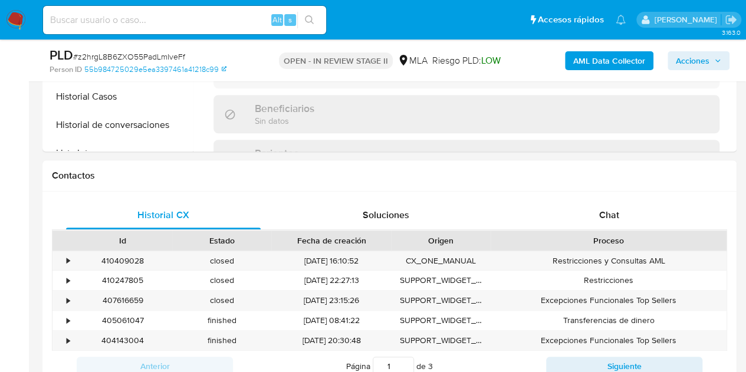
select select "10"
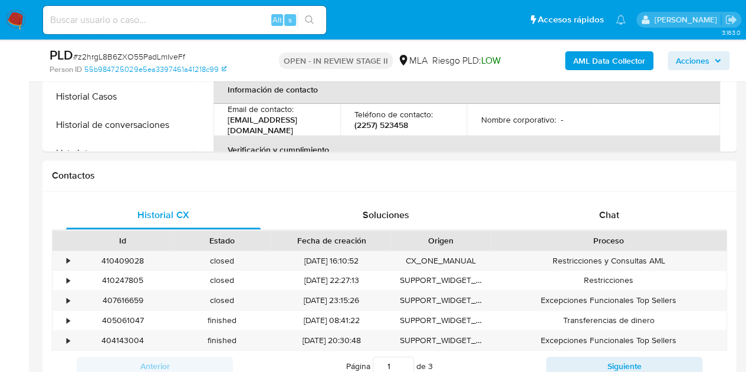
scroll to position [536, 0]
